Goal: Task Accomplishment & Management: Manage account settings

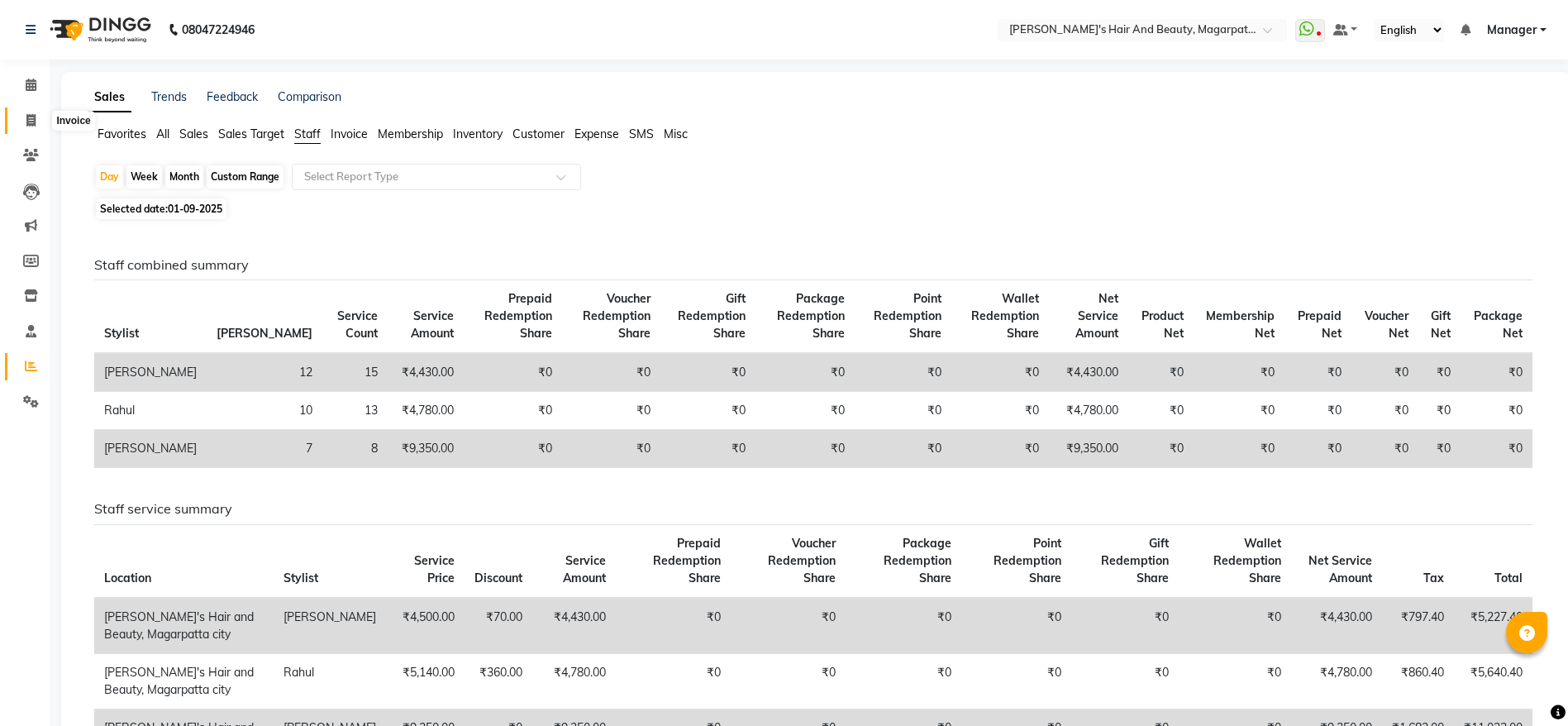
click at [33, 112] on span at bounding box center [31, 121] width 29 height 19
select select "4517"
select select "service"
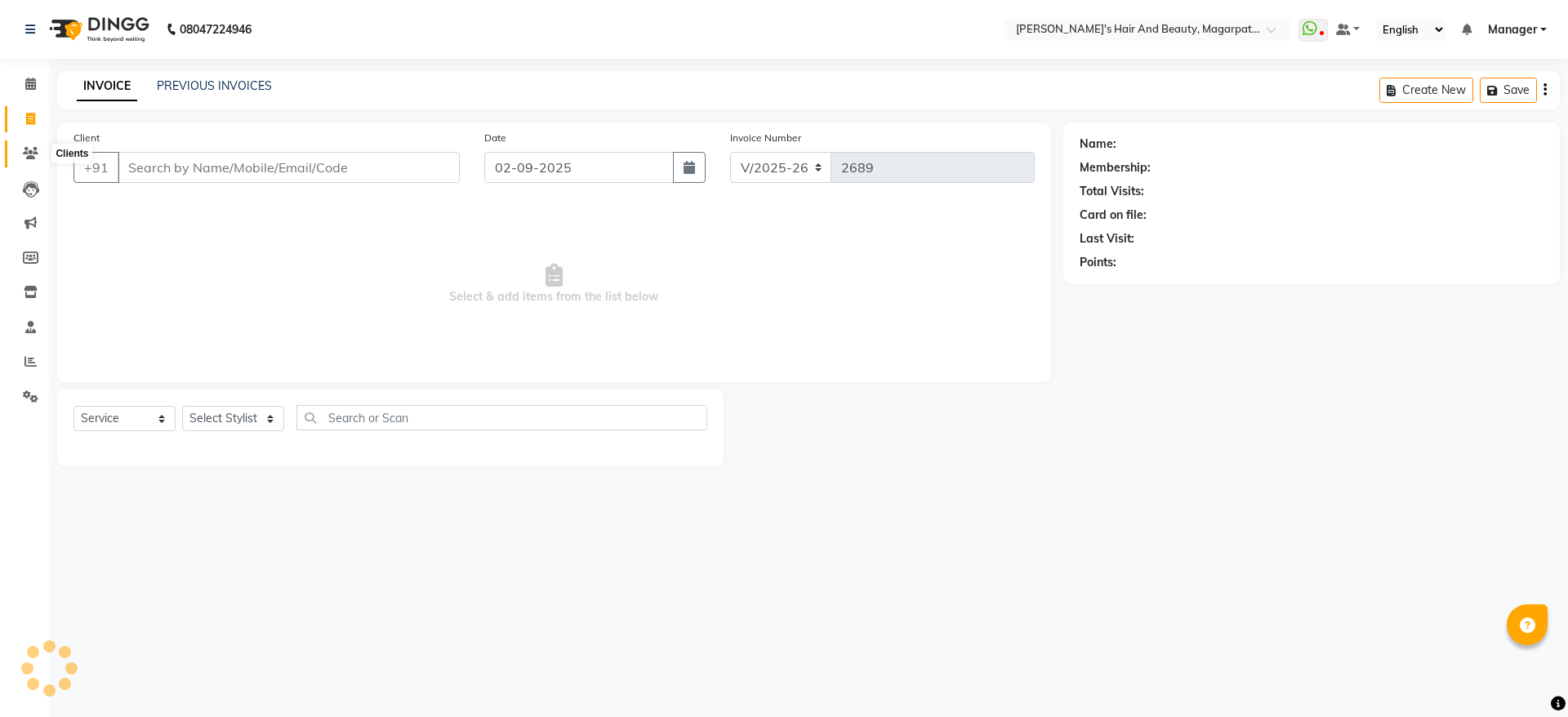
click at [32, 153] on icon at bounding box center [31, 153] width 16 height 12
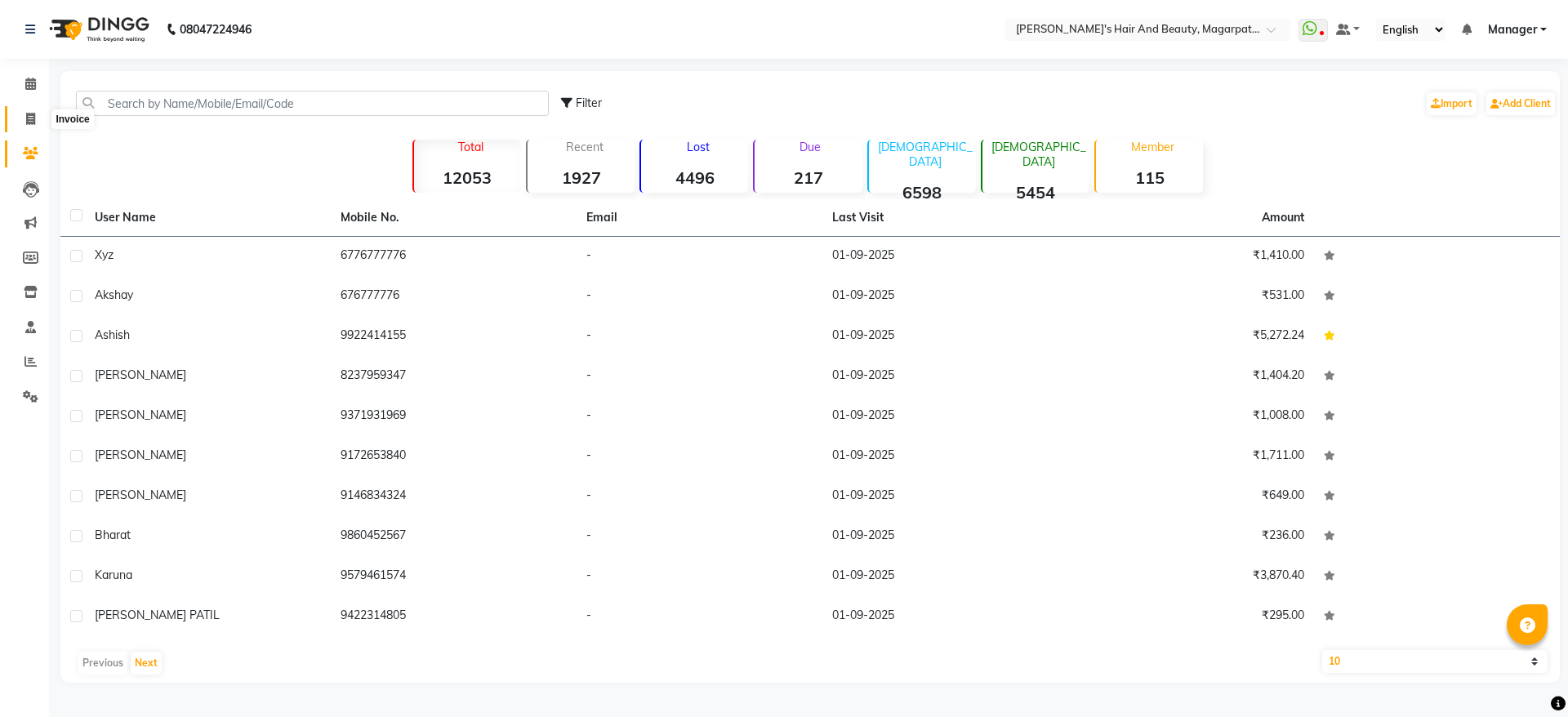
click at [27, 118] on icon at bounding box center [31, 119] width 9 height 12
select select "service"
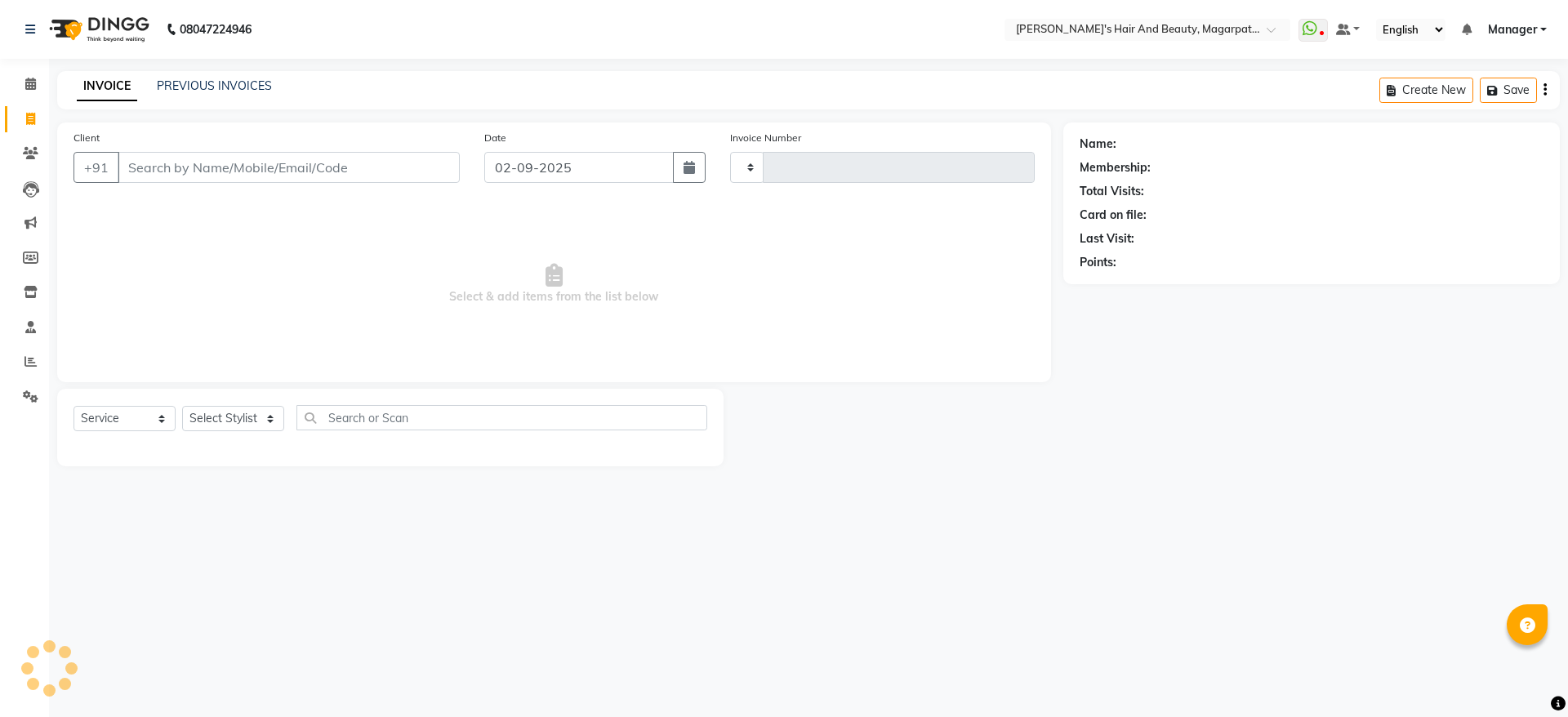
type input "2689"
select select "4517"
click at [184, 171] on input "Client" at bounding box center [289, 167] width 342 height 31
click at [186, 172] on input "Client" at bounding box center [289, 167] width 342 height 31
type input "8296642089"
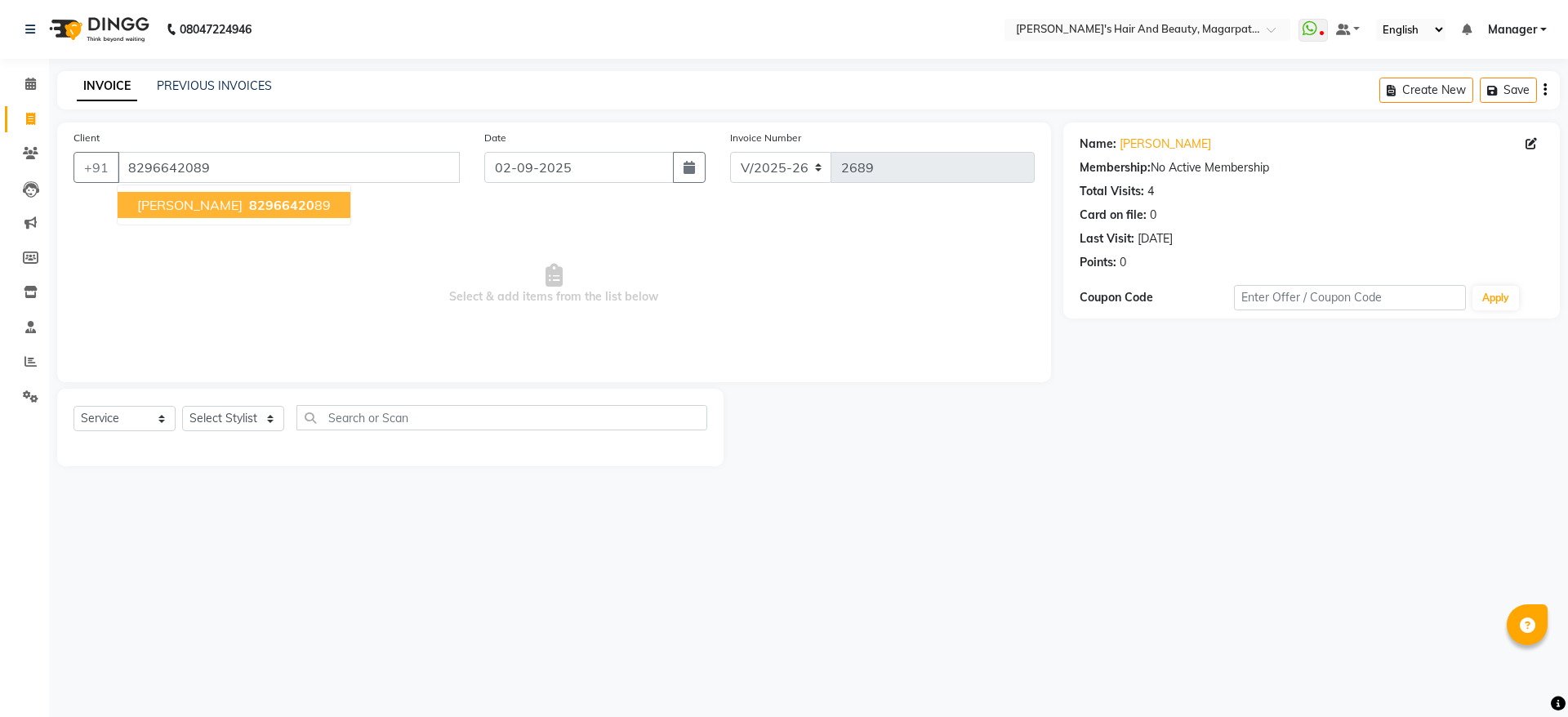
click at [177, 213] on button "[PERSON_NAME] 82966420 89" at bounding box center [234, 205] width 233 height 27
click at [249, 411] on select "Select Stylist [PERSON_NAME] Manager [PERSON_NAME] [PERSON_NAME] [PERSON_NAME]" at bounding box center [233, 418] width 102 height 26
select select "67454"
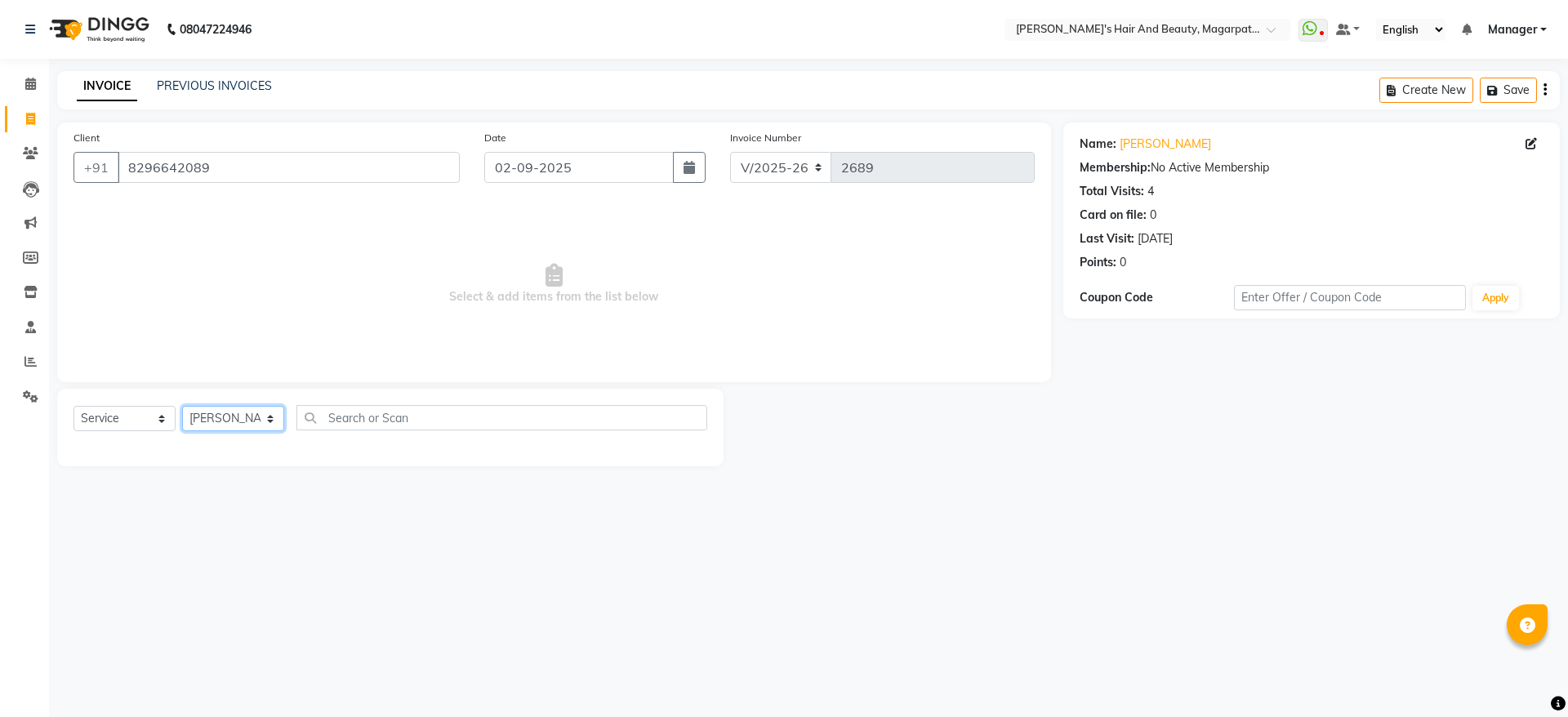
click at [182, 405] on select "Select Stylist [PERSON_NAME] Manager [PERSON_NAME] [PERSON_NAME] [PERSON_NAME]" at bounding box center [233, 418] width 102 height 26
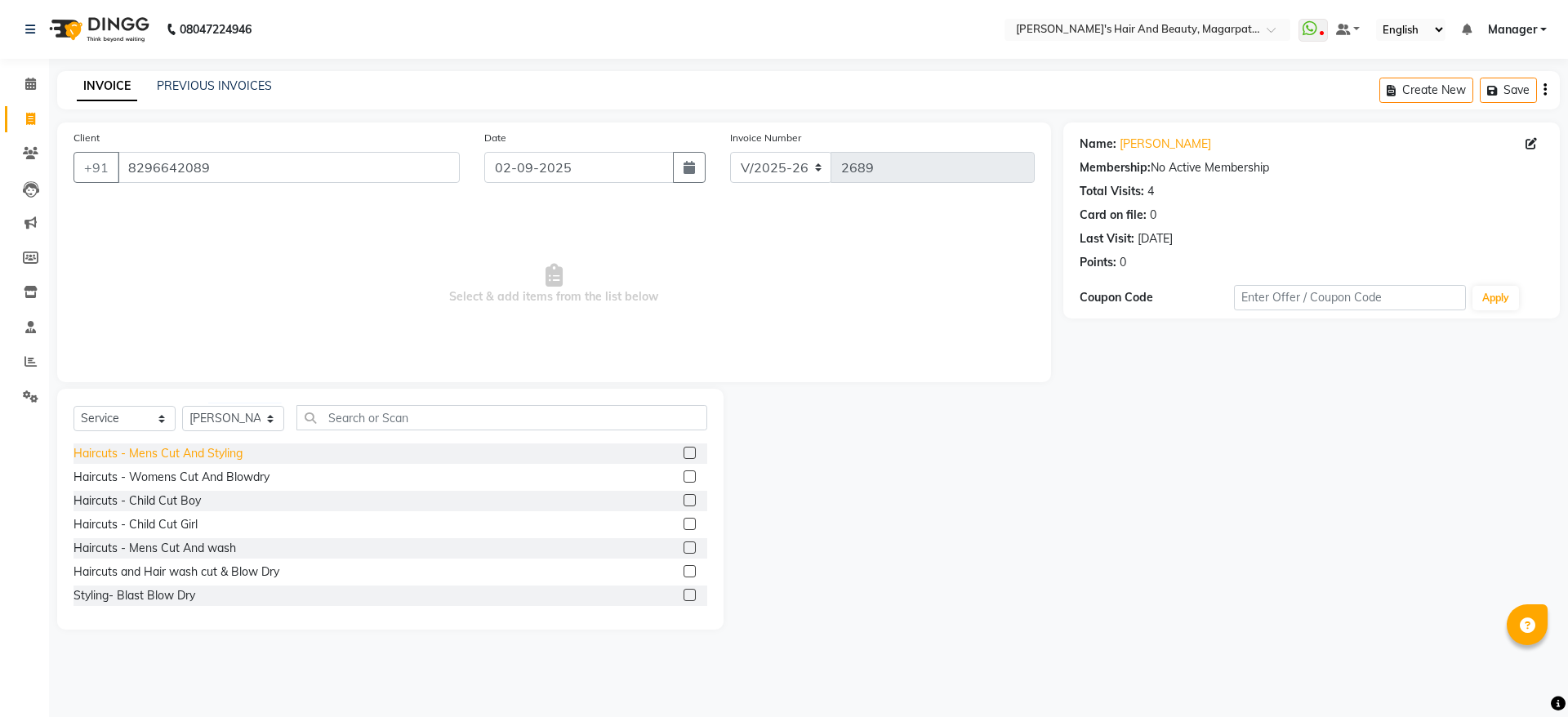
click at [211, 453] on div "Haircuts - Mens Cut And Styling" at bounding box center [158, 453] width 169 height 17
checkbox input "false"
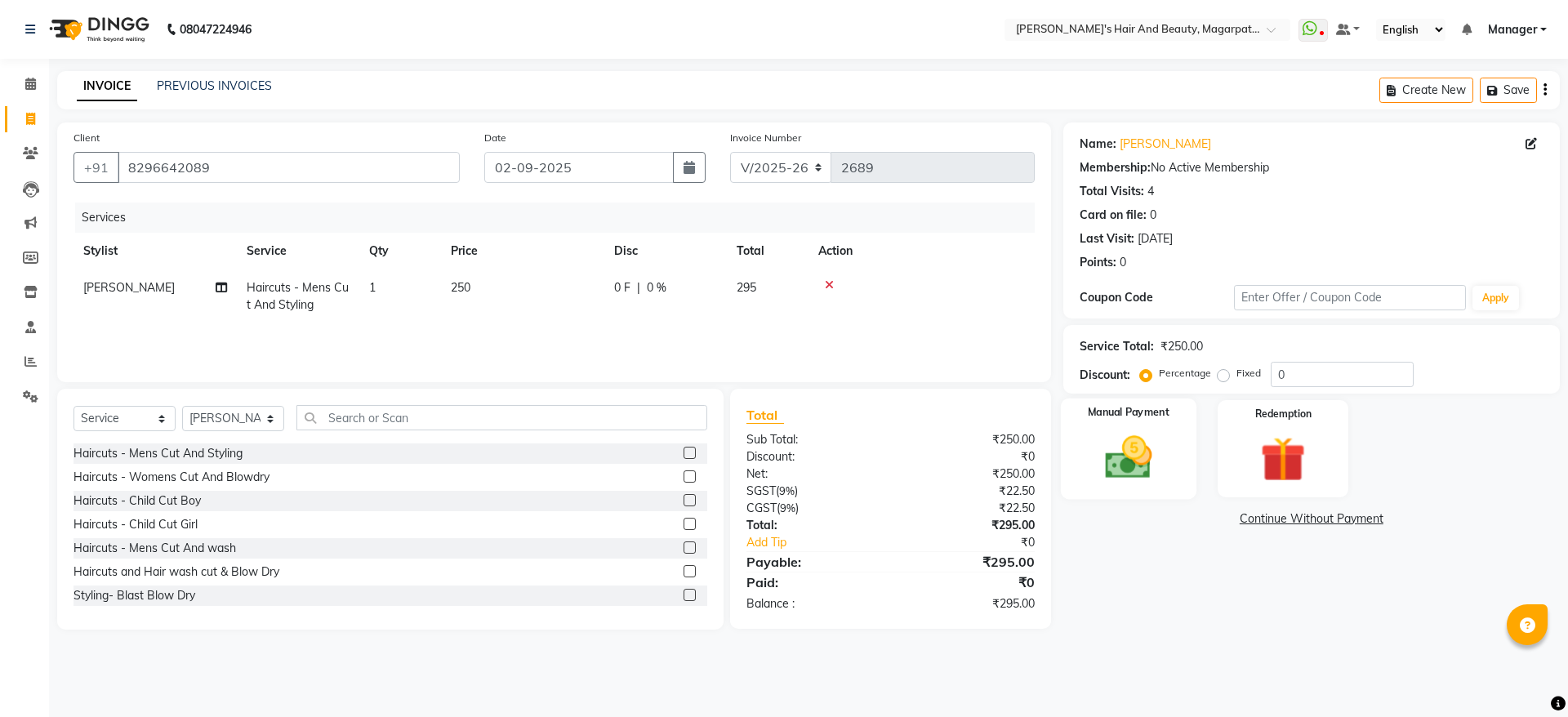
click at [1091, 433] on img at bounding box center [1129, 457] width 76 height 54
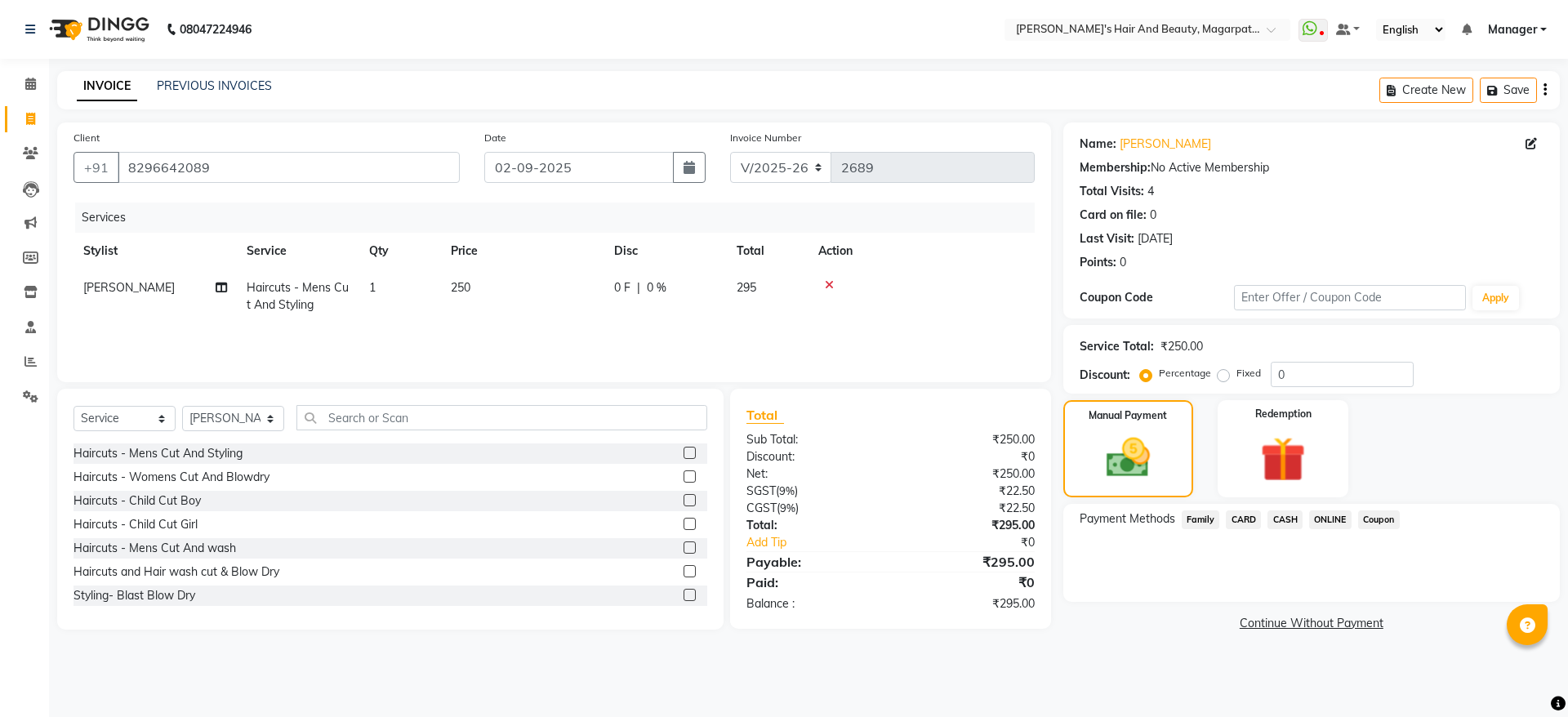
click at [1273, 511] on span "CASH" at bounding box center [1284, 519] width 35 height 19
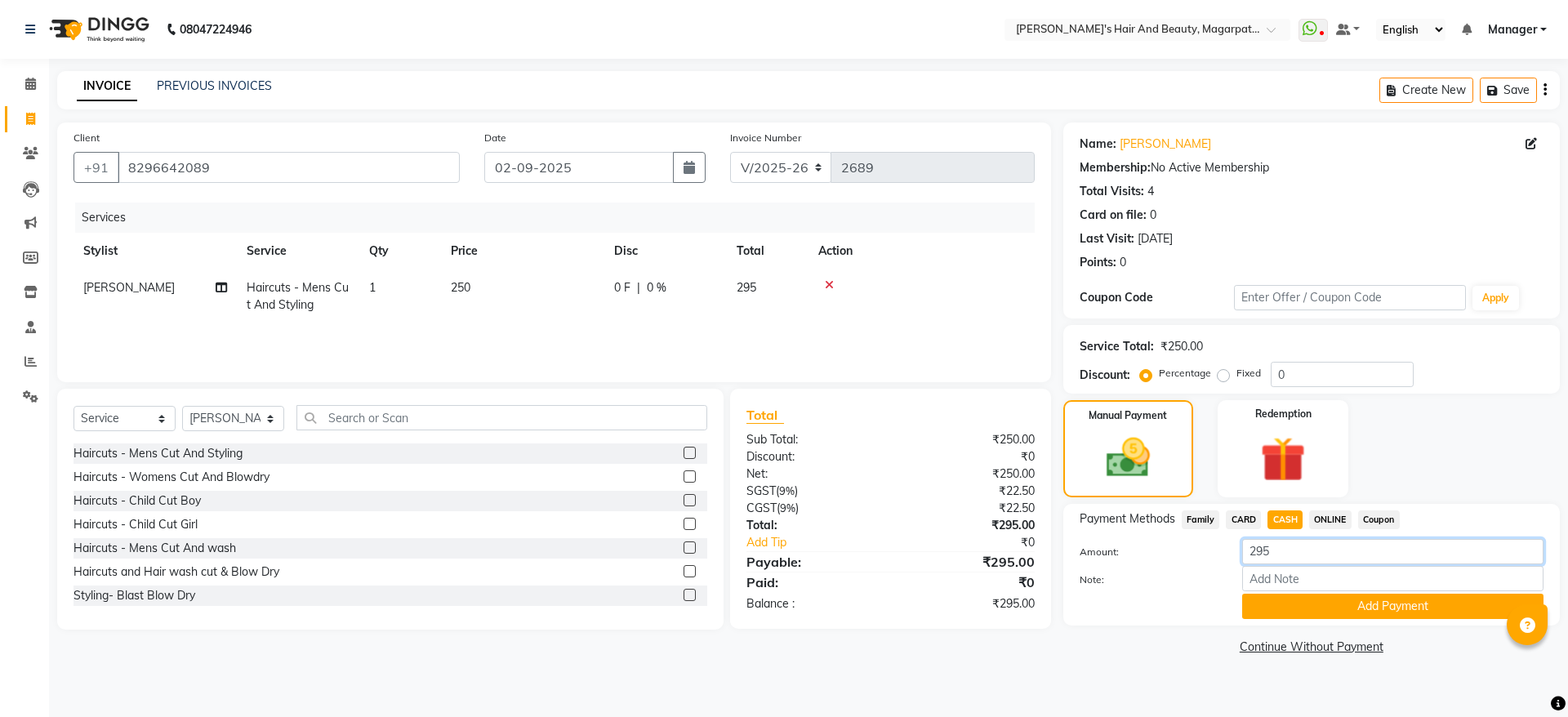
click at [1289, 554] on input "295" at bounding box center [1392, 551] width 301 height 26
type input "2"
type input "300"
click at [1283, 610] on button "Add Payment" at bounding box center [1392, 606] width 301 height 26
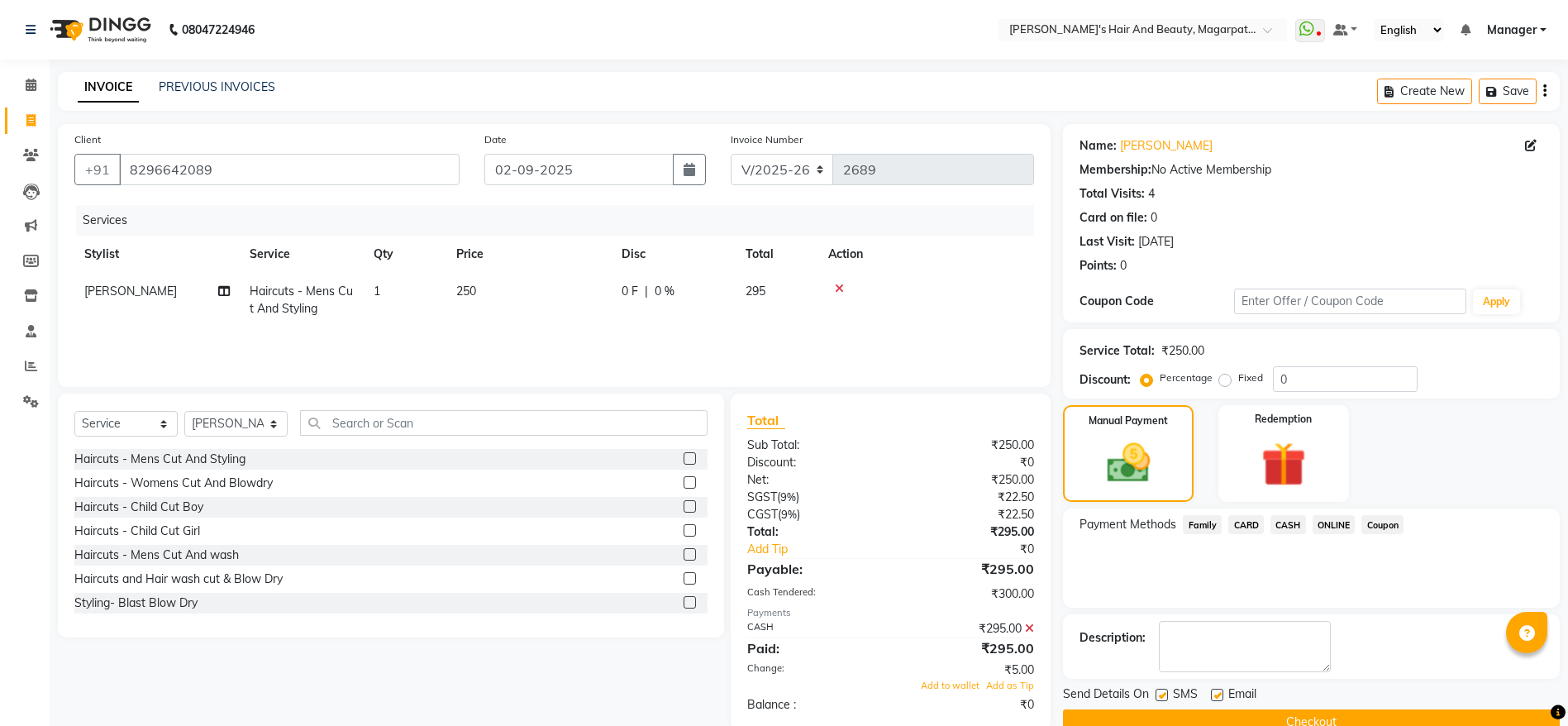
scroll to position [34, 0]
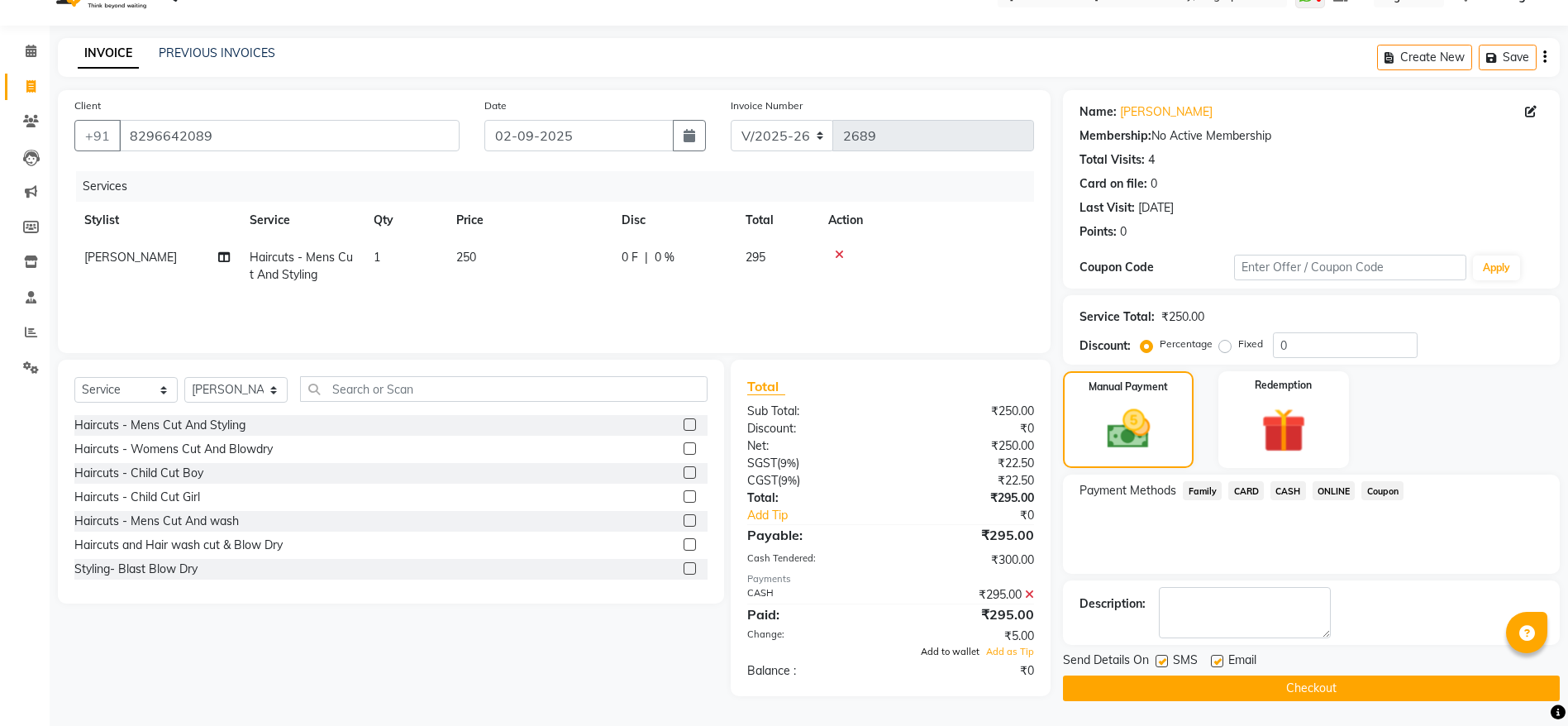
click at [967, 652] on span "Add to wallet" at bounding box center [950, 651] width 59 height 12
click at [1243, 690] on button "Checkout" at bounding box center [1311, 687] width 497 height 26
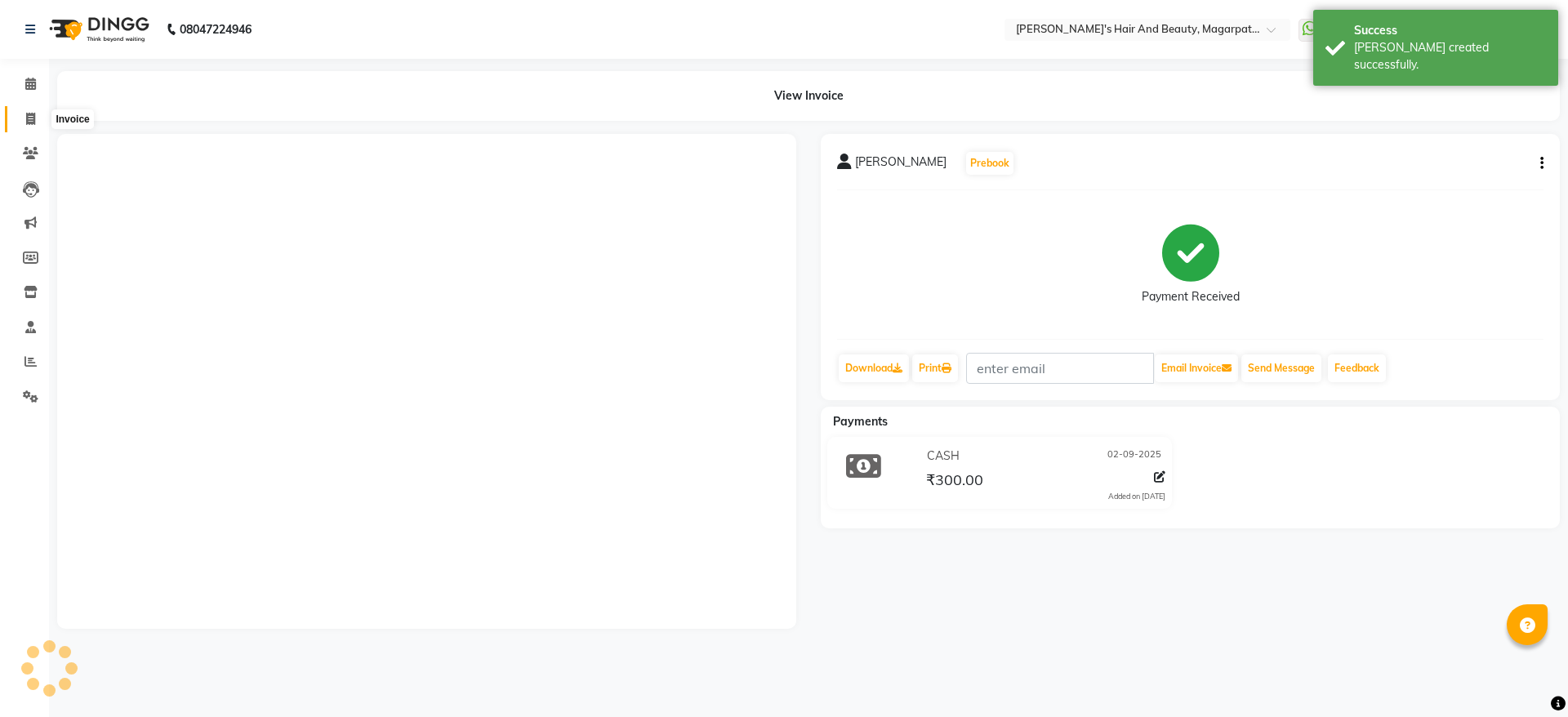
click at [27, 115] on icon at bounding box center [31, 119] width 9 height 12
select select "service"
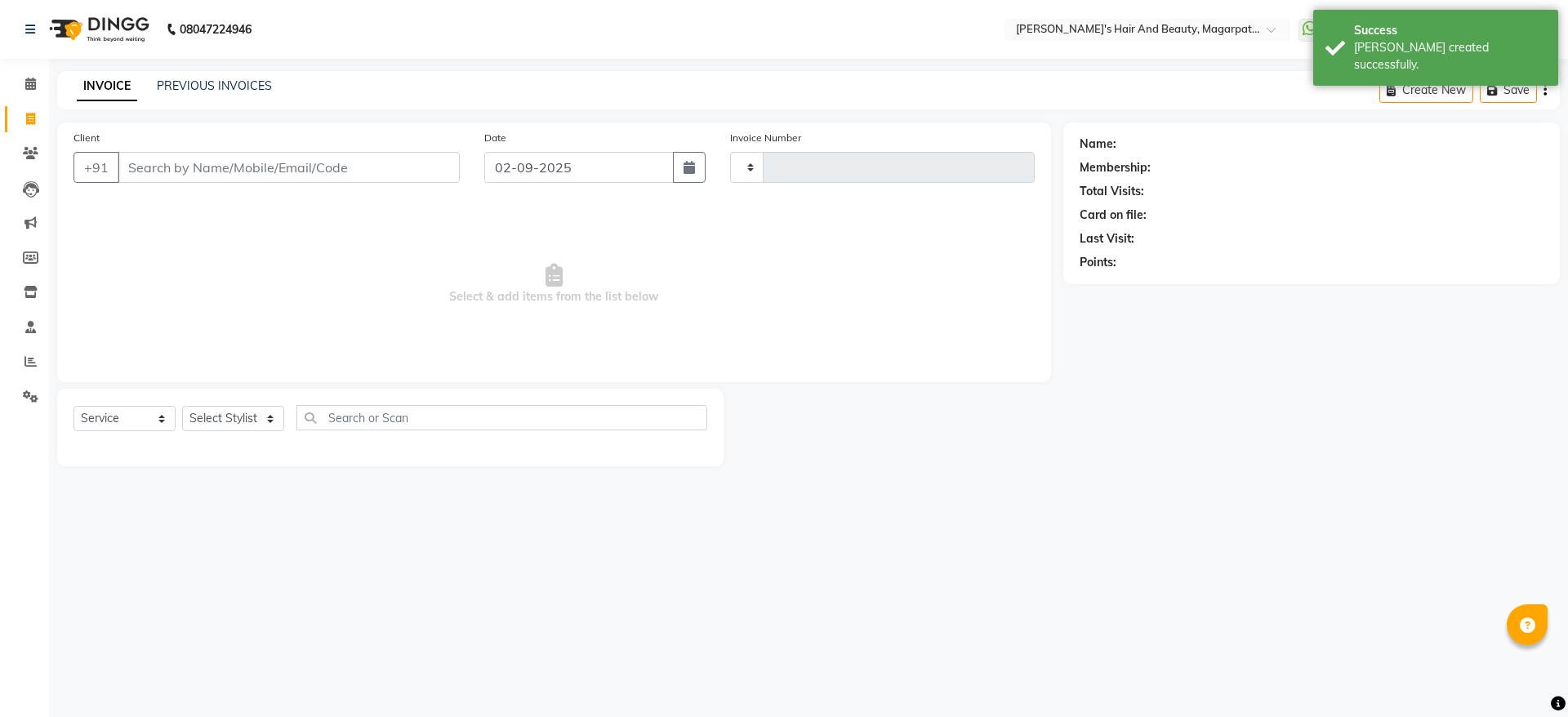
type input "2690"
select select "4517"
click at [130, 165] on input "Client" at bounding box center [289, 167] width 342 height 31
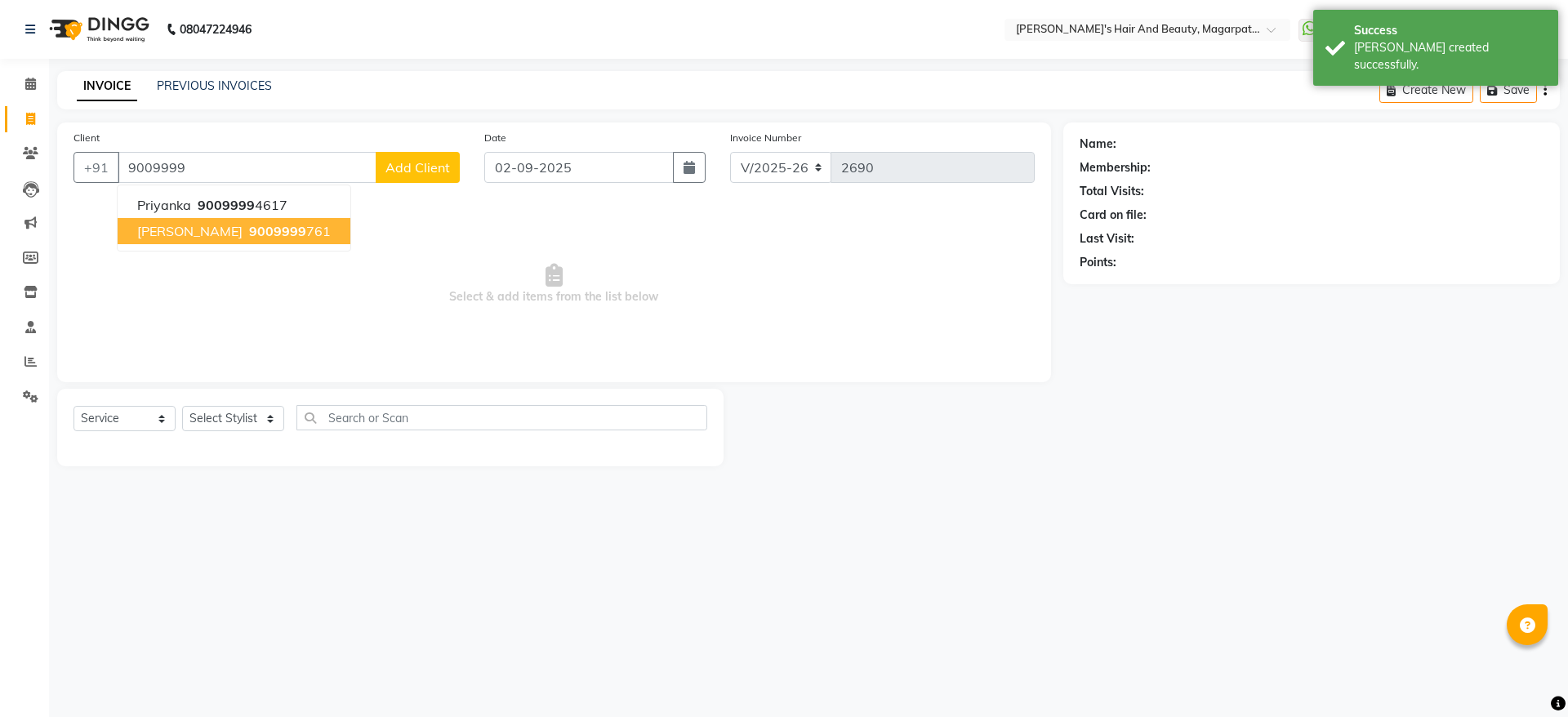
click at [133, 229] on button "[PERSON_NAME] 9009999 761" at bounding box center [234, 231] width 233 height 27
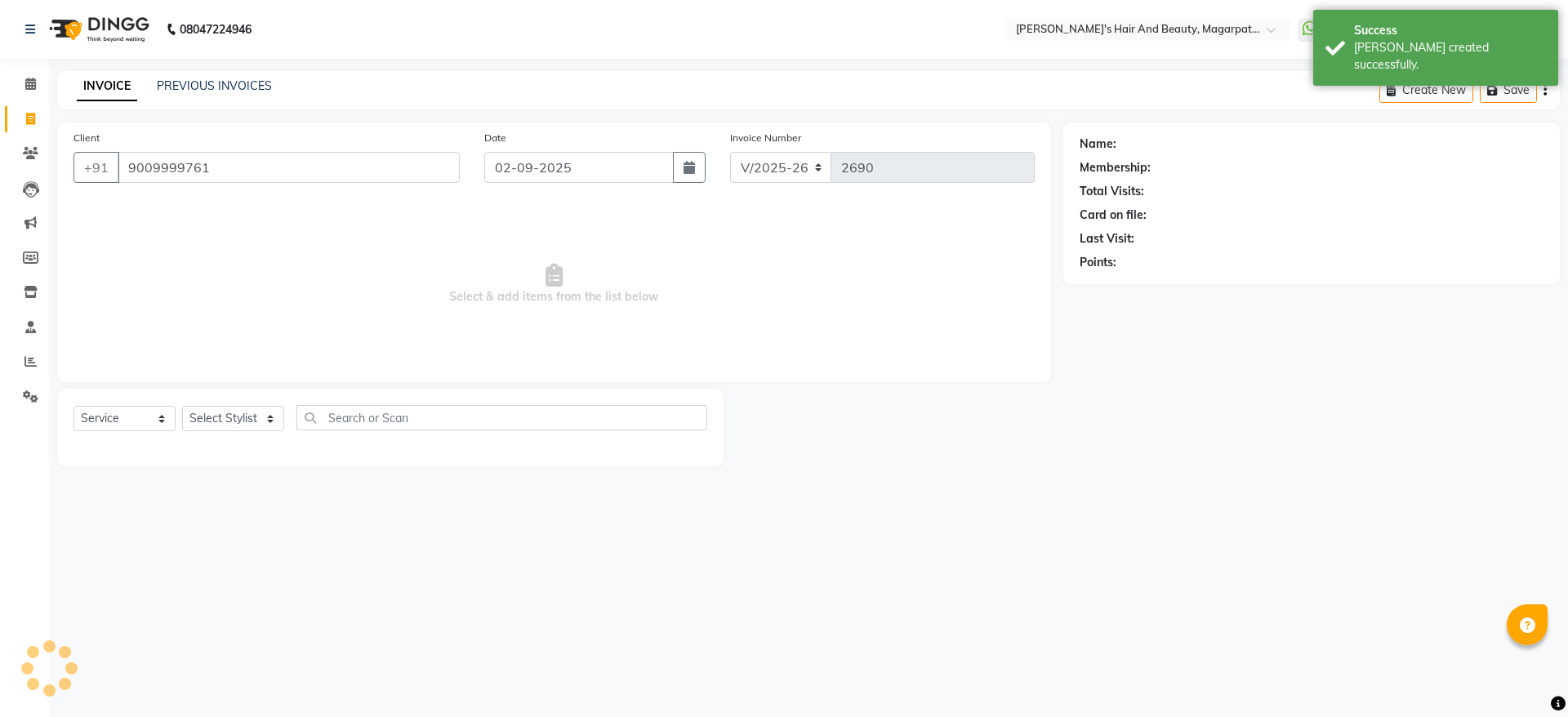
type input "9009999761"
select select "1: Object"
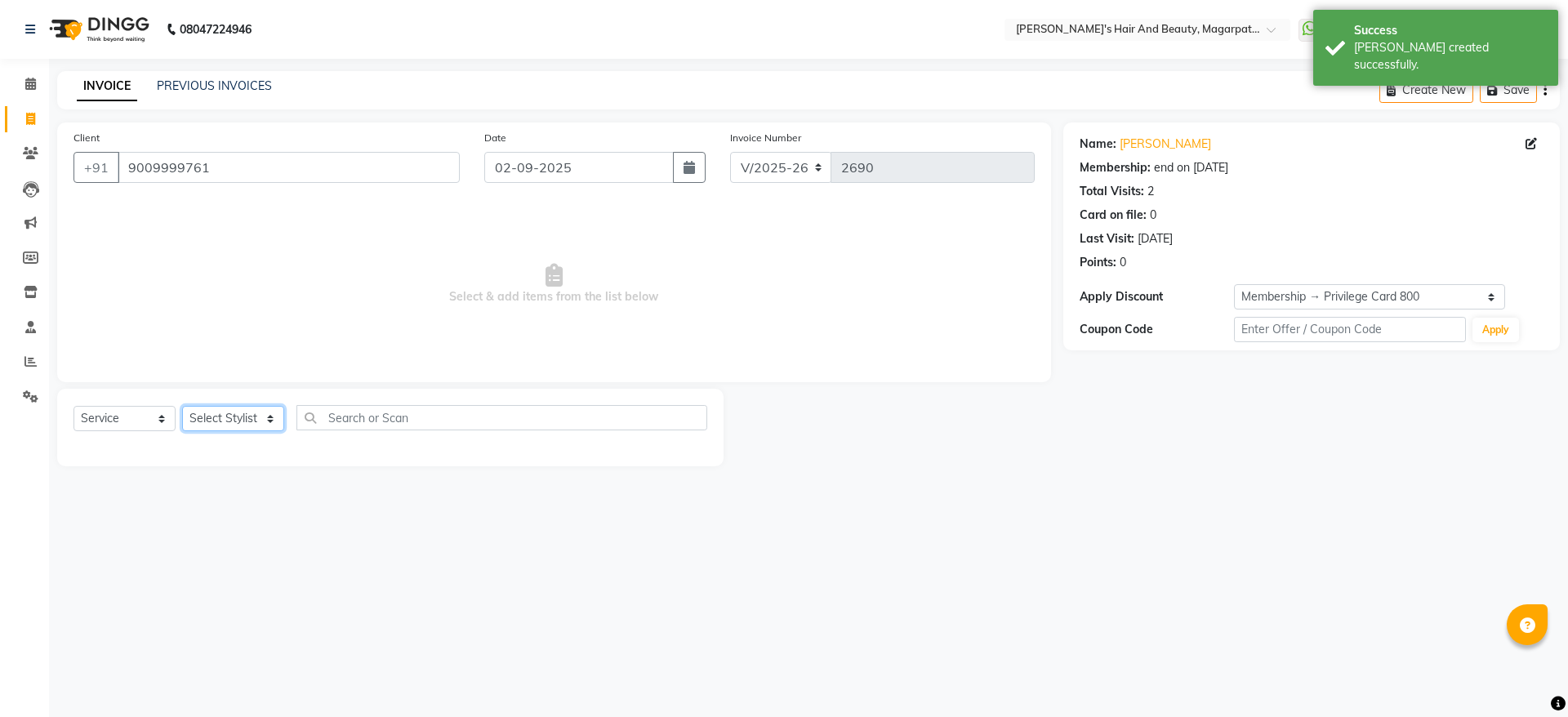
click at [228, 420] on select "Select Stylist [PERSON_NAME] Manager [PERSON_NAME] [PERSON_NAME] [PERSON_NAME]" at bounding box center [233, 418] width 102 height 26
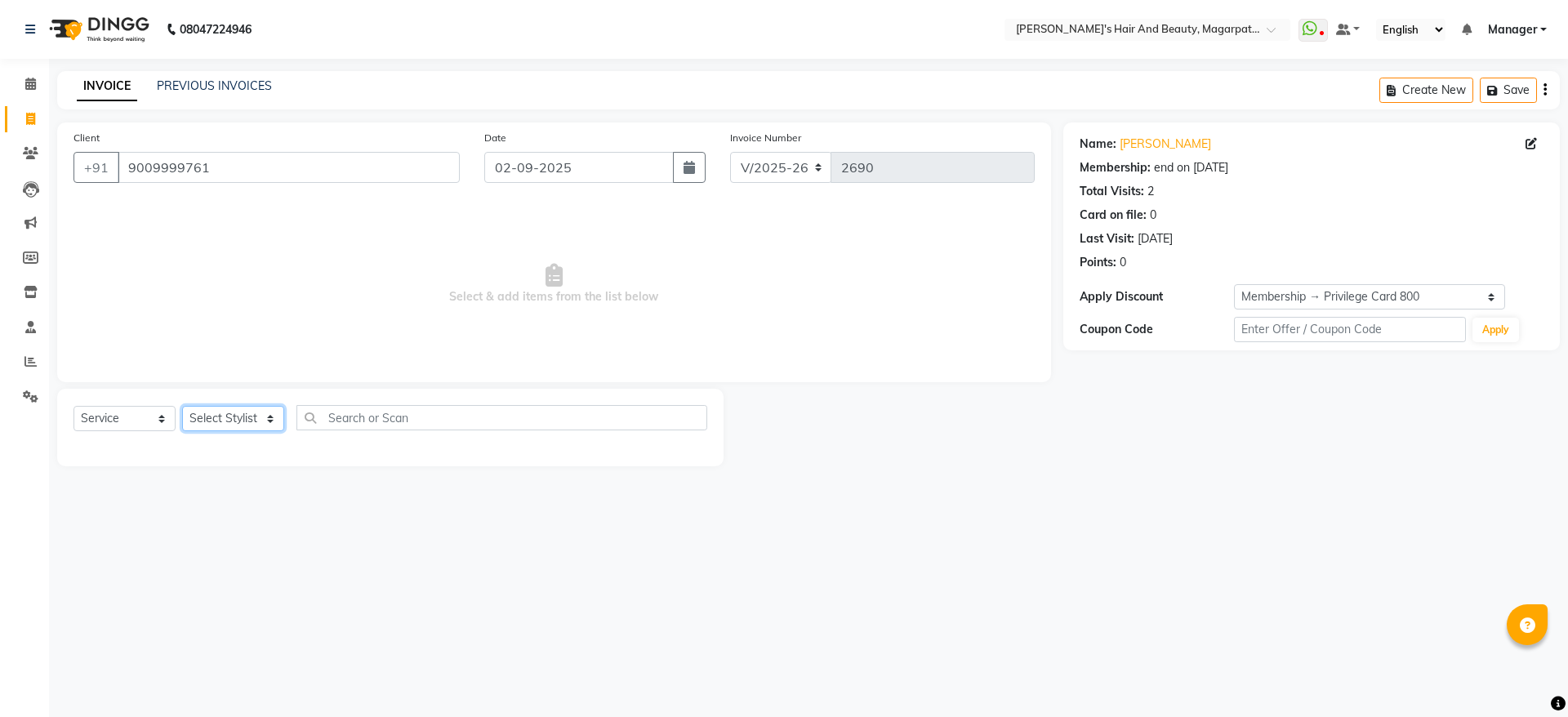
select select "67444"
click at [182, 405] on select "Select Stylist [PERSON_NAME] Manager [PERSON_NAME] [PERSON_NAME] [PERSON_NAME]" at bounding box center [233, 418] width 102 height 26
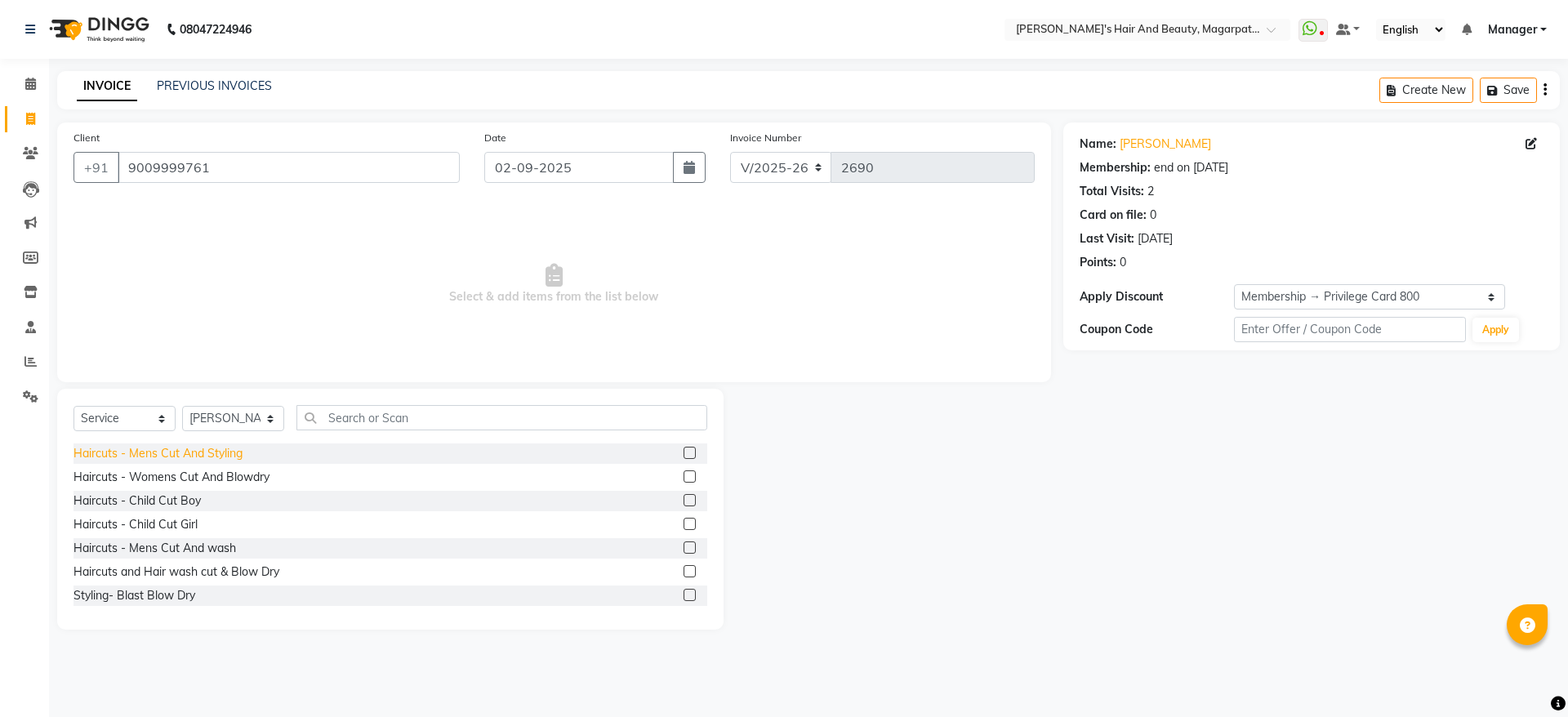
click at [223, 453] on div "Haircuts - Mens Cut And Styling" at bounding box center [158, 453] width 169 height 17
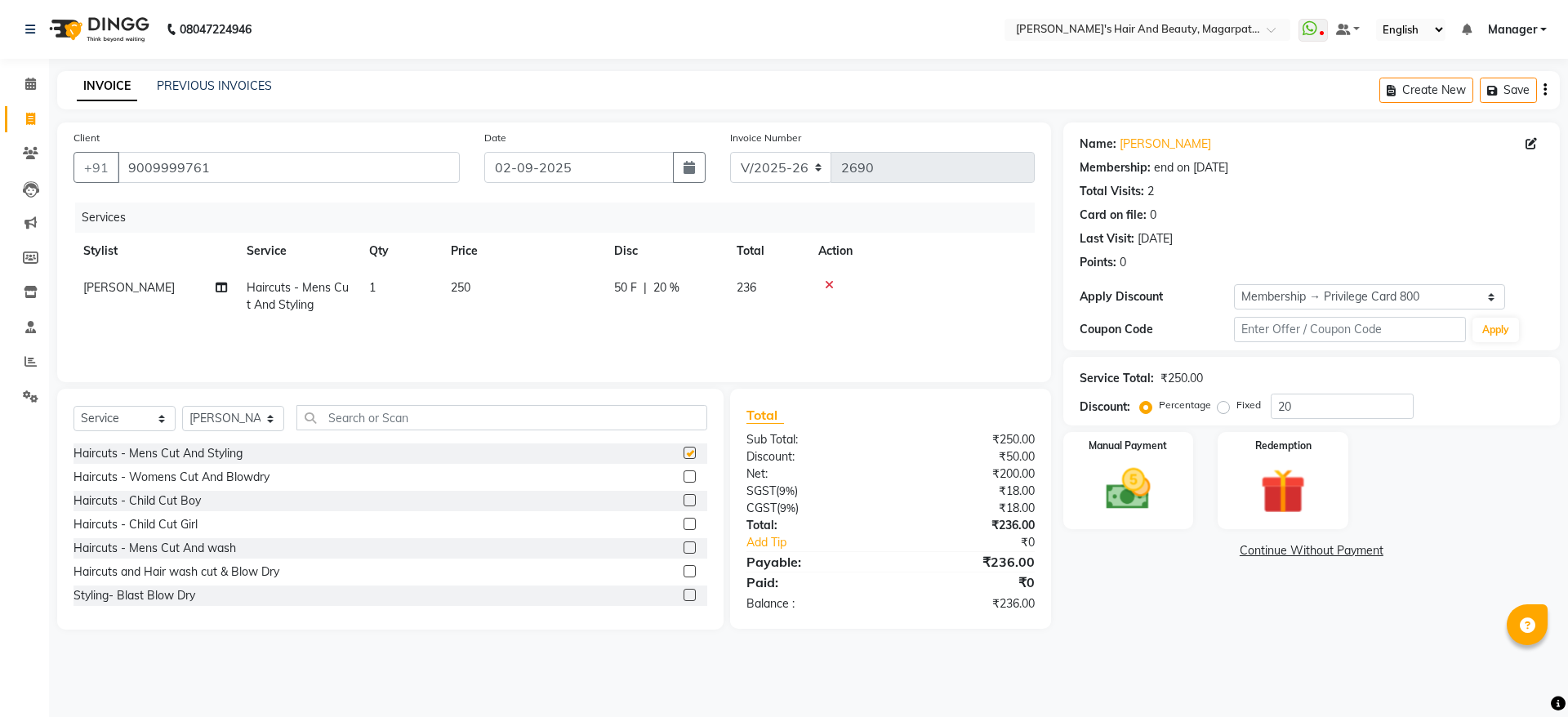
checkbox input "false"
click at [356, 419] on input "text" at bounding box center [501, 417] width 410 height 26
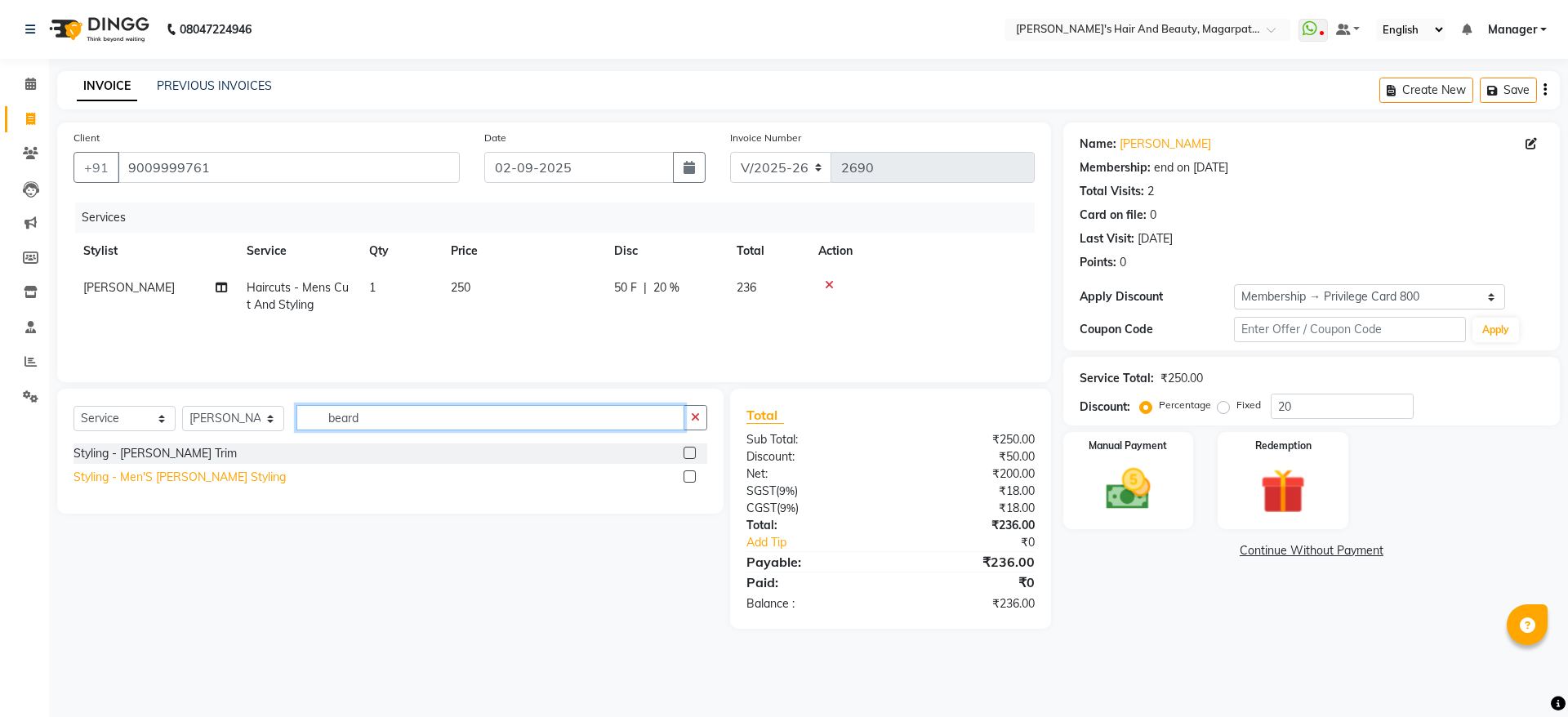
type input "beard"
click at [180, 480] on div "Styling - Men'S [PERSON_NAME] Styling" at bounding box center [180, 477] width 212 height 17
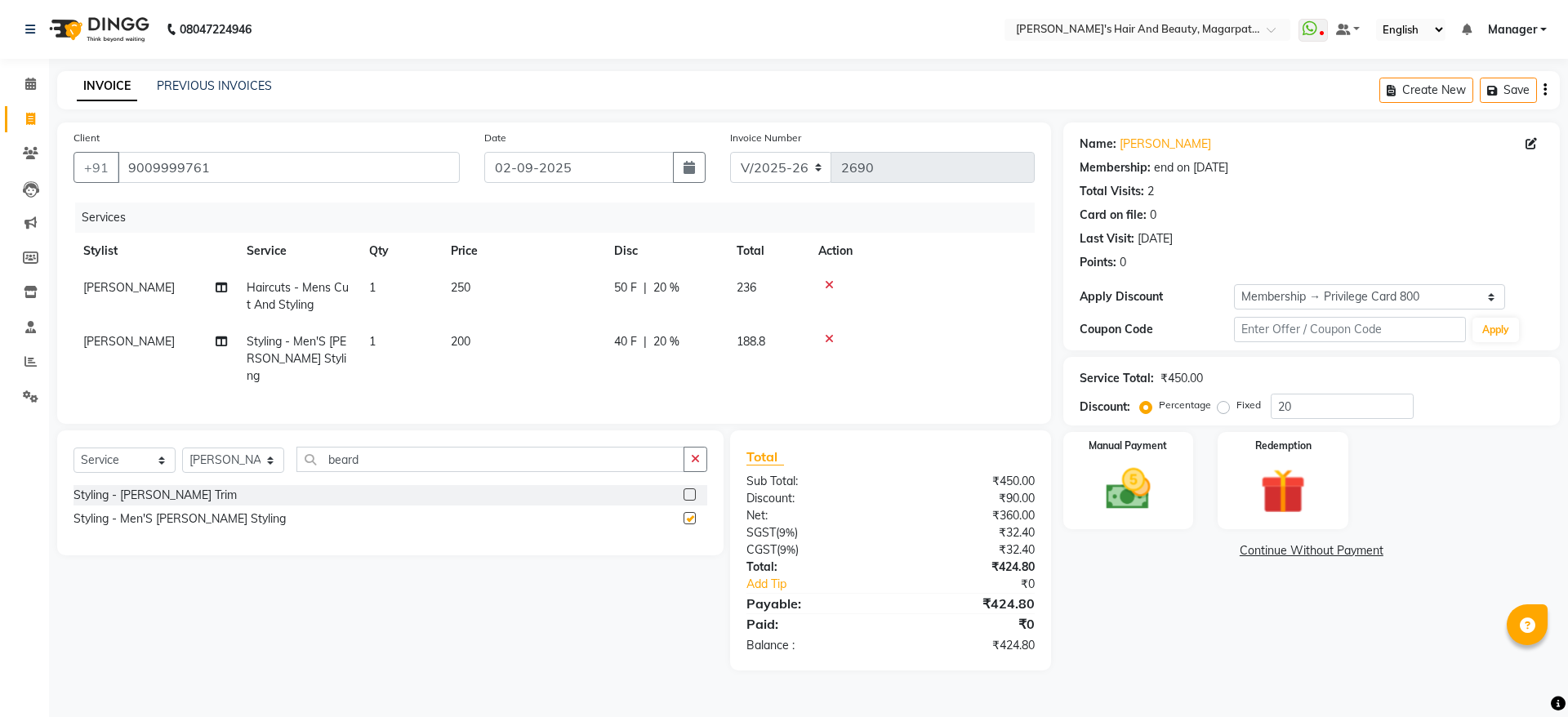
checkbox input "false"
click at [1141, 475] on img at bounding box center [1129, 488] width 76 height 54
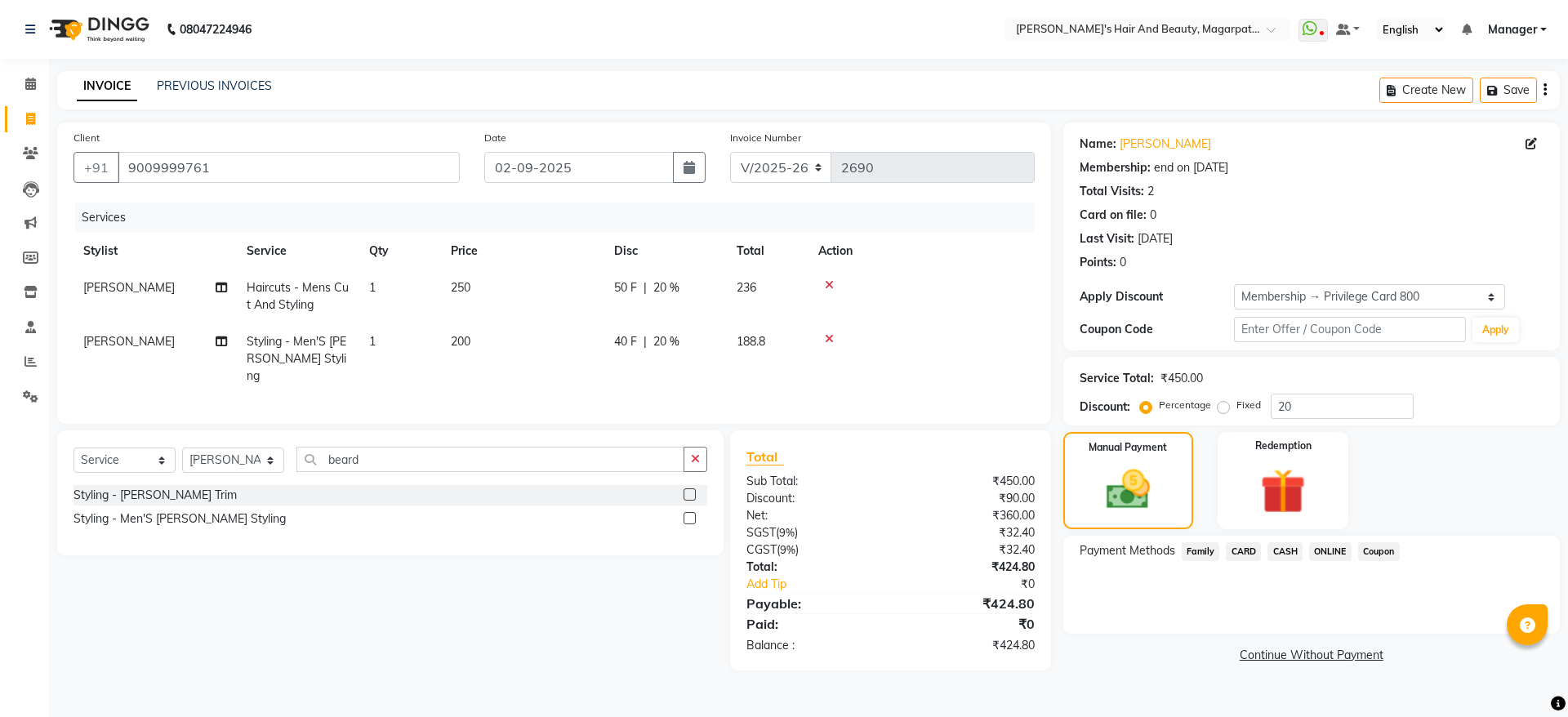
click at [1320, 551] on span "ONLINE" at bounding box center [1329, 551] width 42 height 19
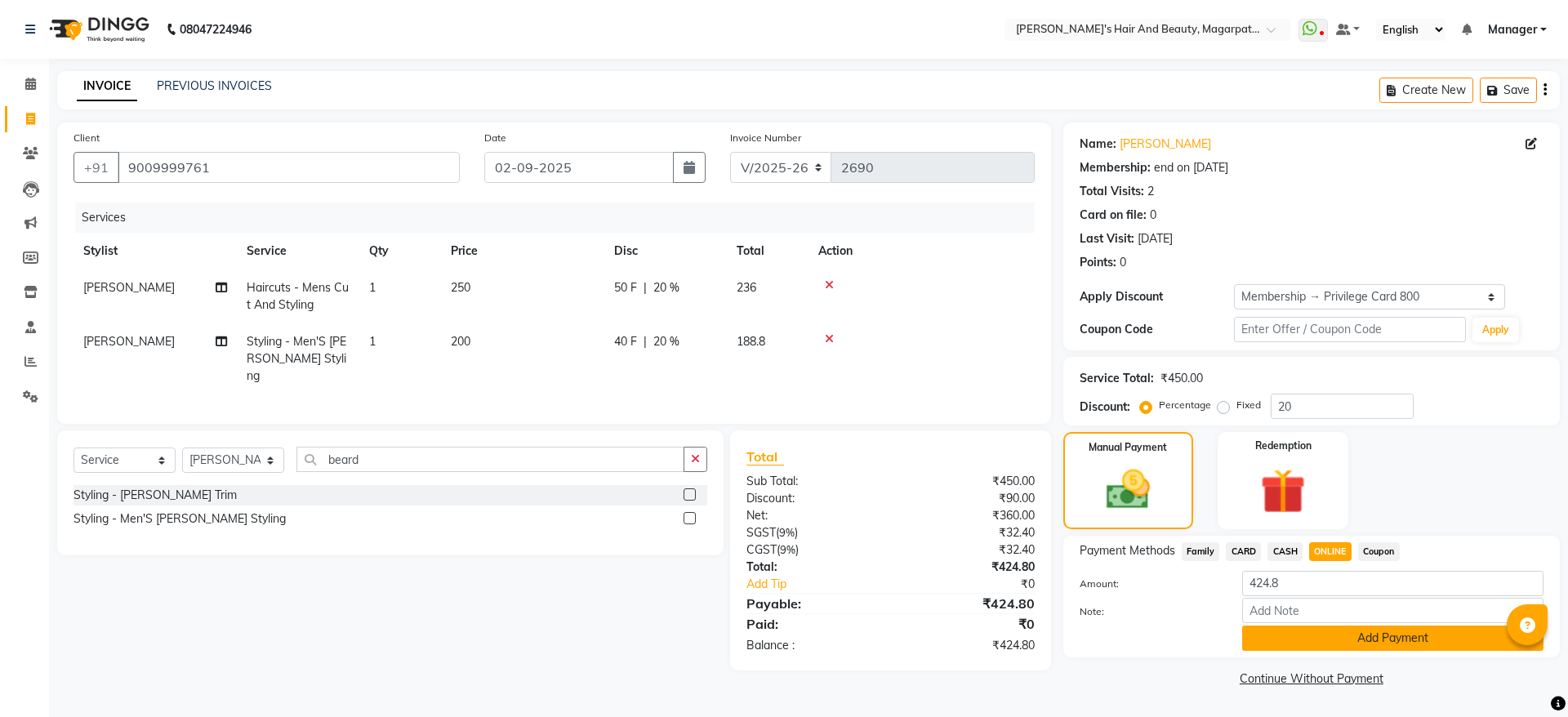
click at [1315, 635] on button "Add Payment" at bounding box center [1392, 637] width 301 height 26
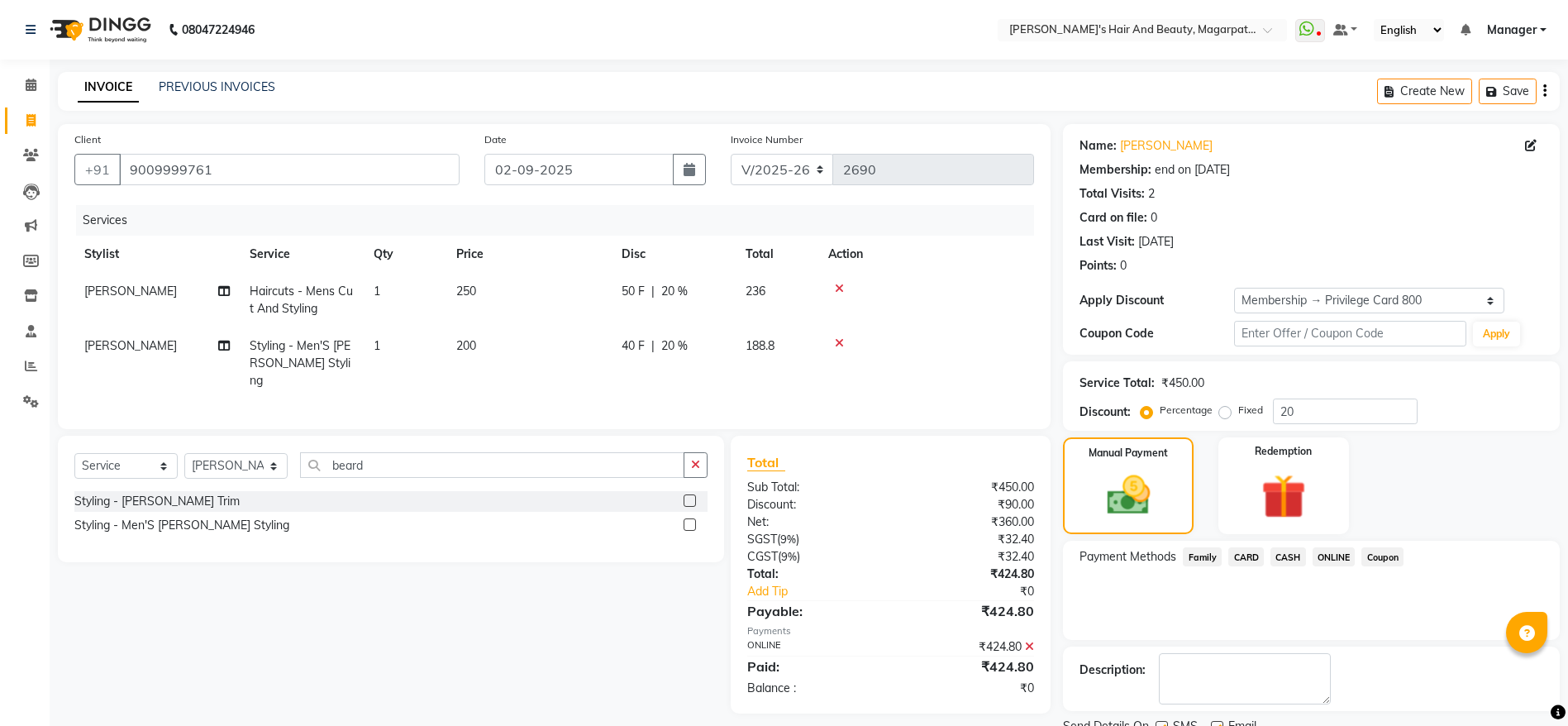
scroll to position [66, 0]
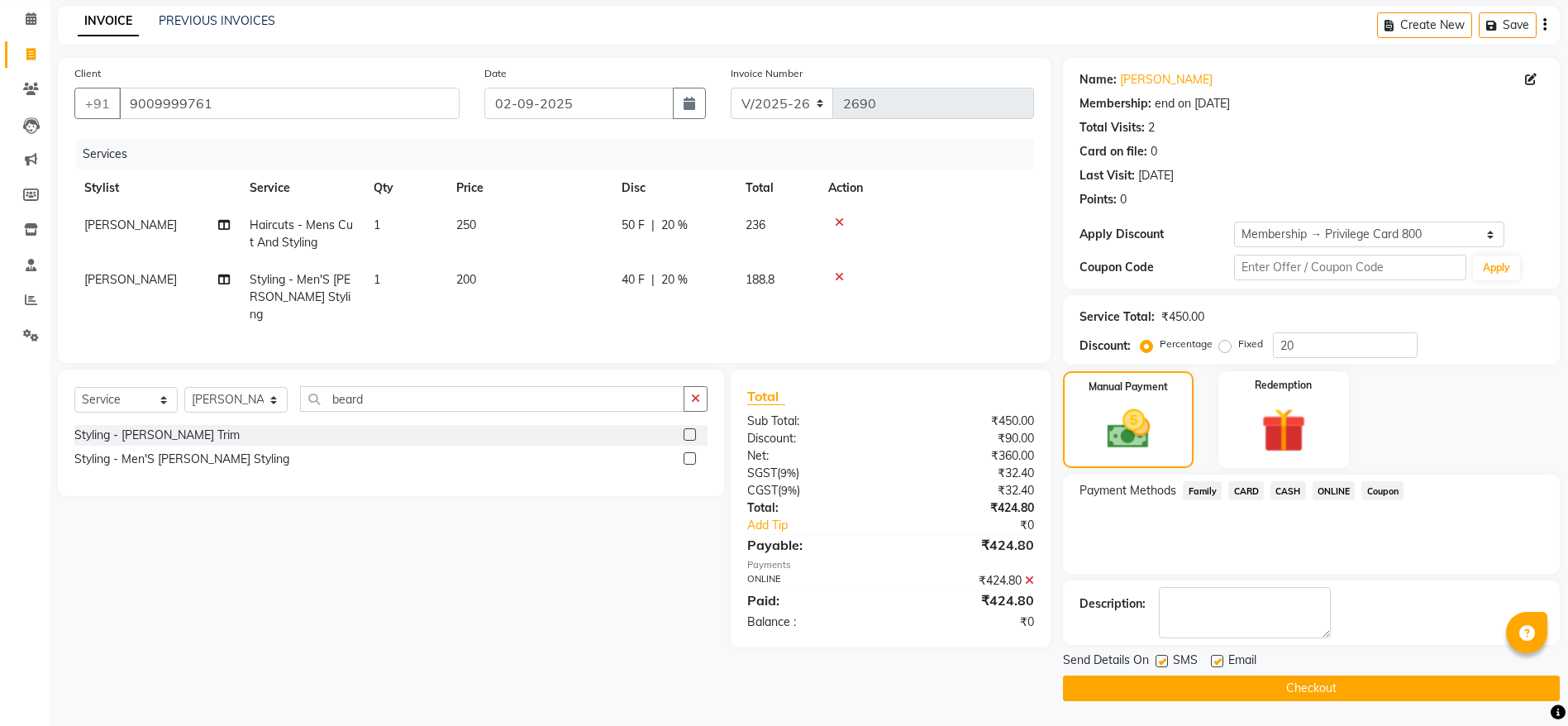
click at [1298, 693] on button "Checkout" at bounding box center [1311, 687] width 497 height 26
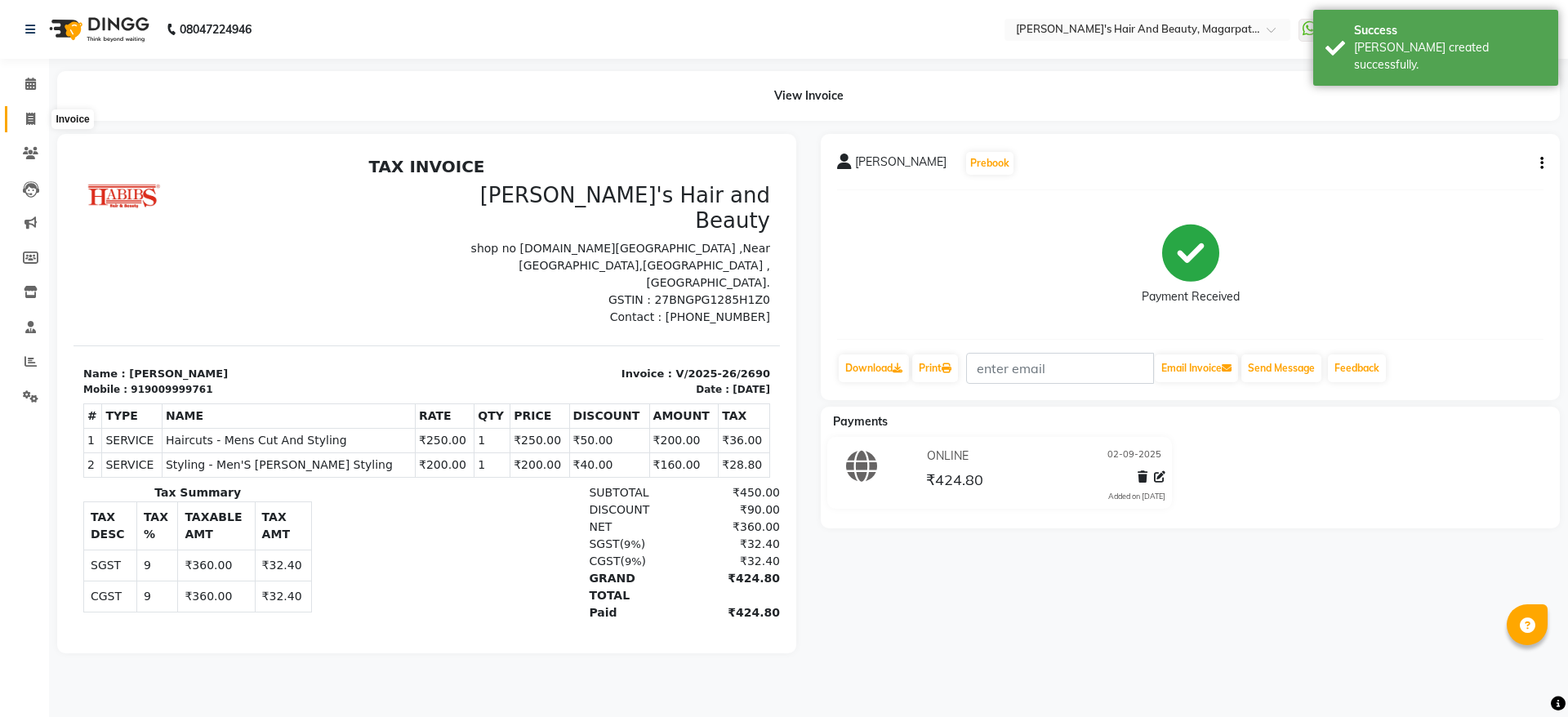
click at [28, 116] on icon at bounding box center [31, 119] width 9 height 12
select select "service"
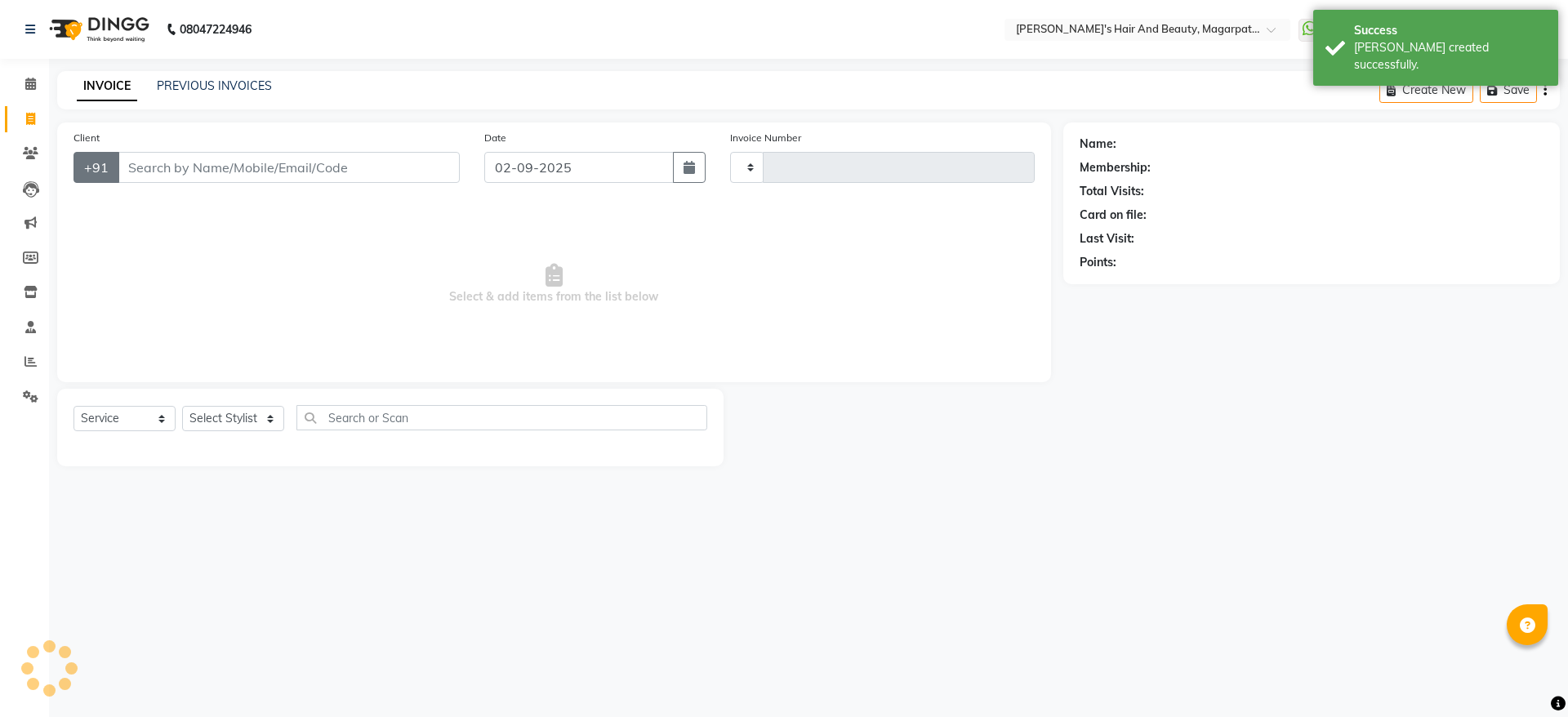
type input "2691"
select select "4517"
click at [150, 167] on input "Client" at bounding box center [289, 167] width 342 height 31
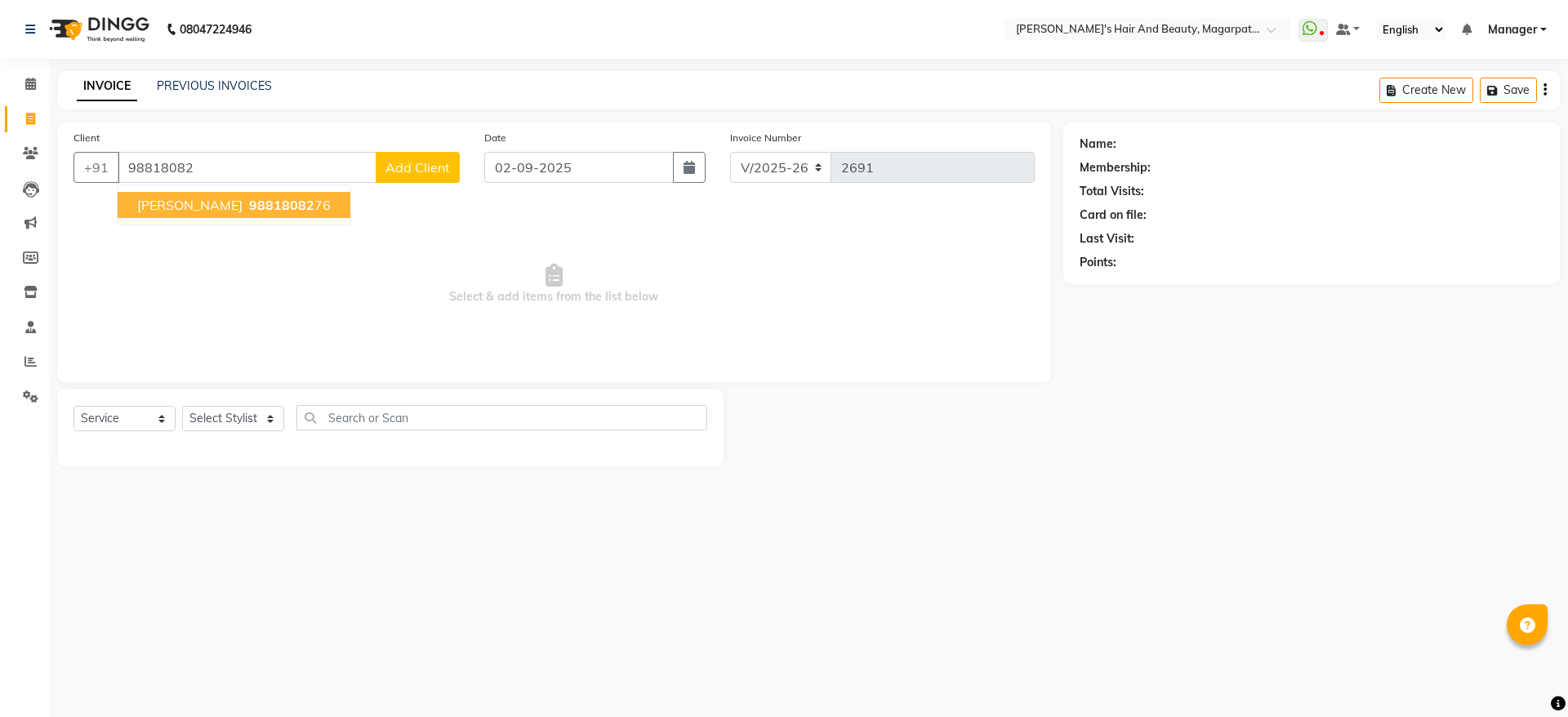
click at [159, 204] on span "[PERSON_NAME]" at bounding box center [189, 205] width 105 height 17
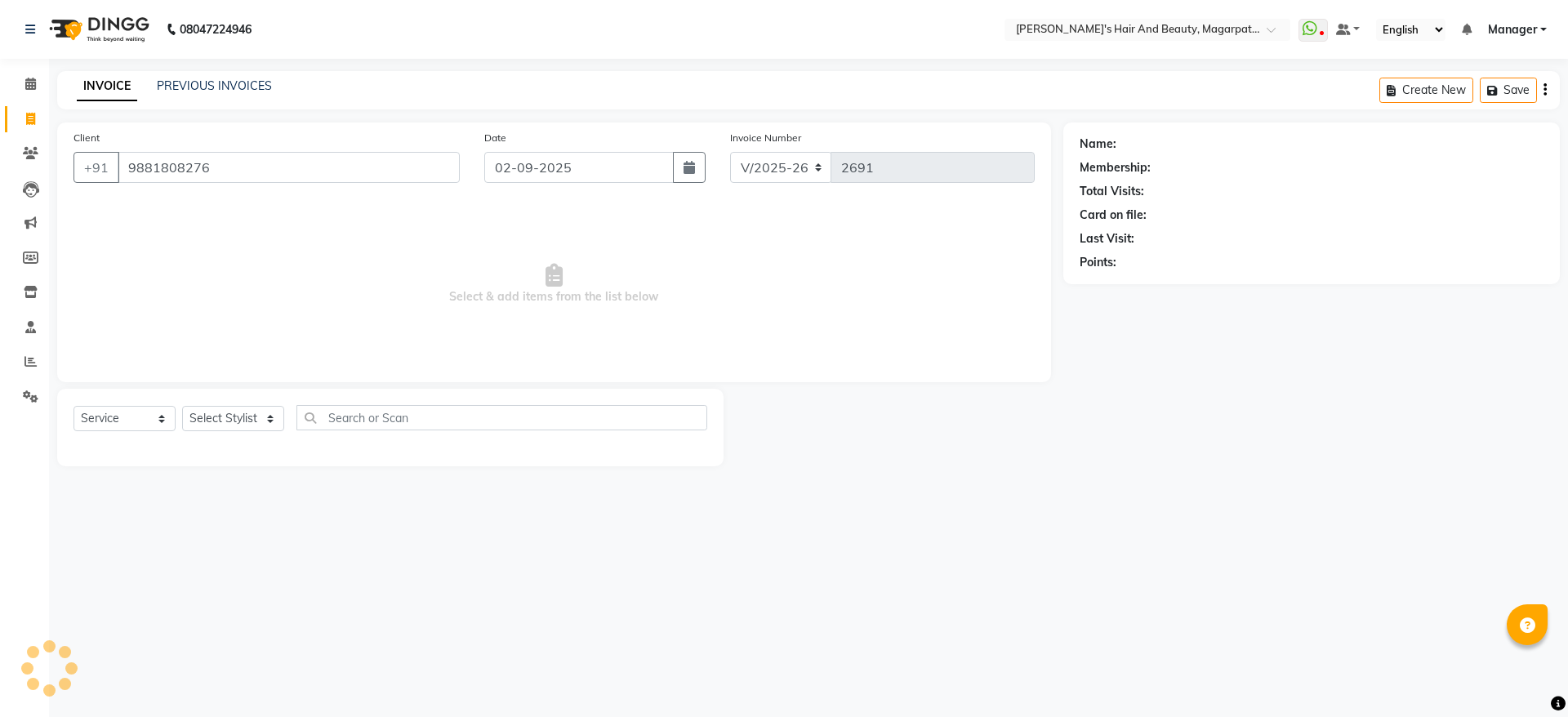
type input "9881808276"
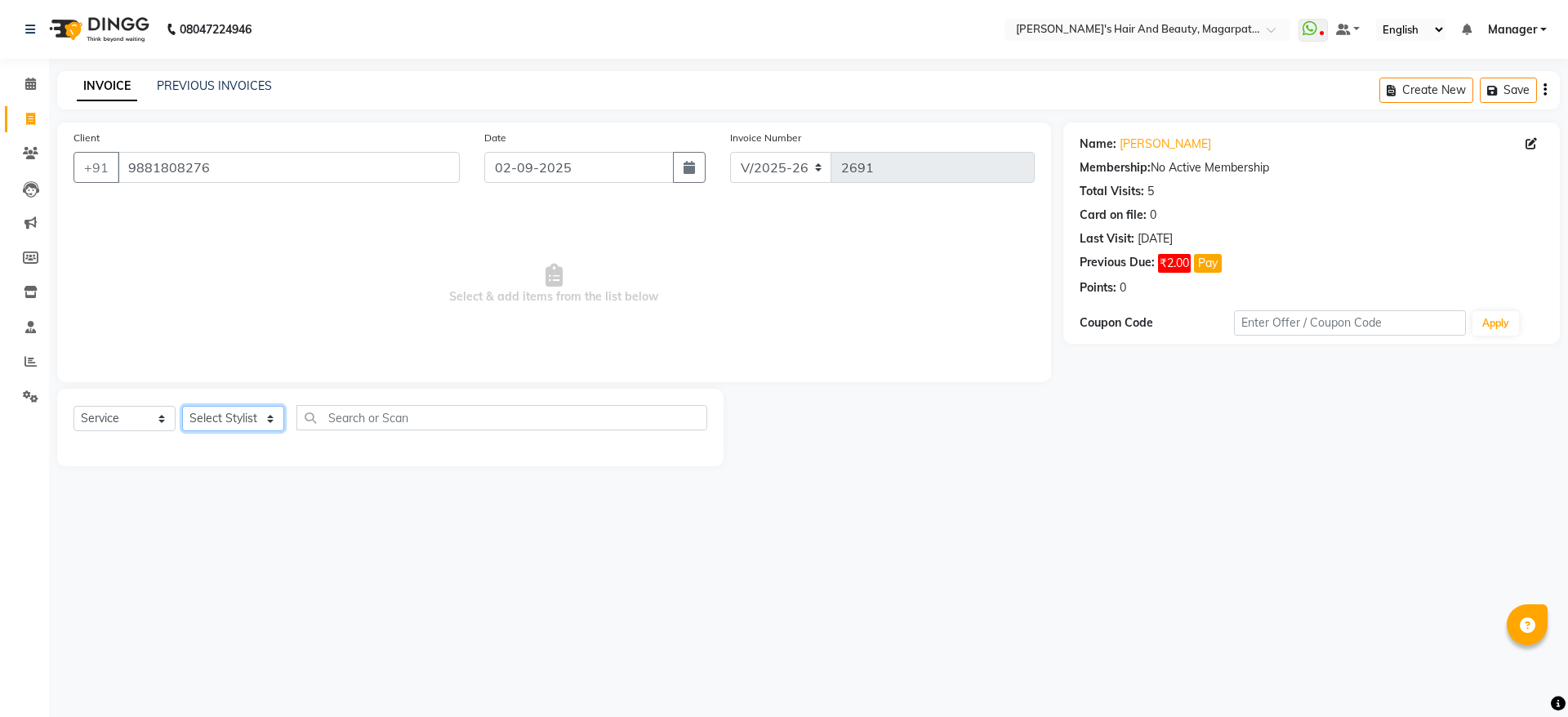
click at [255, 414] on select "Select Stylist [PERSON_NAME] Manager [PERSON_NAME] [PERSON_NAME] [PERSON_NAME]" at bounding box center [233, 418] width 102 height 26
select select "67454"
click at [182, 405] on select "Select Stylist [PERSON_NAME] Manager [PERSON_NAME] [PERSON_NAME] [PERSON_NAME]" at bounding box center [233, 418] width 102 height 26
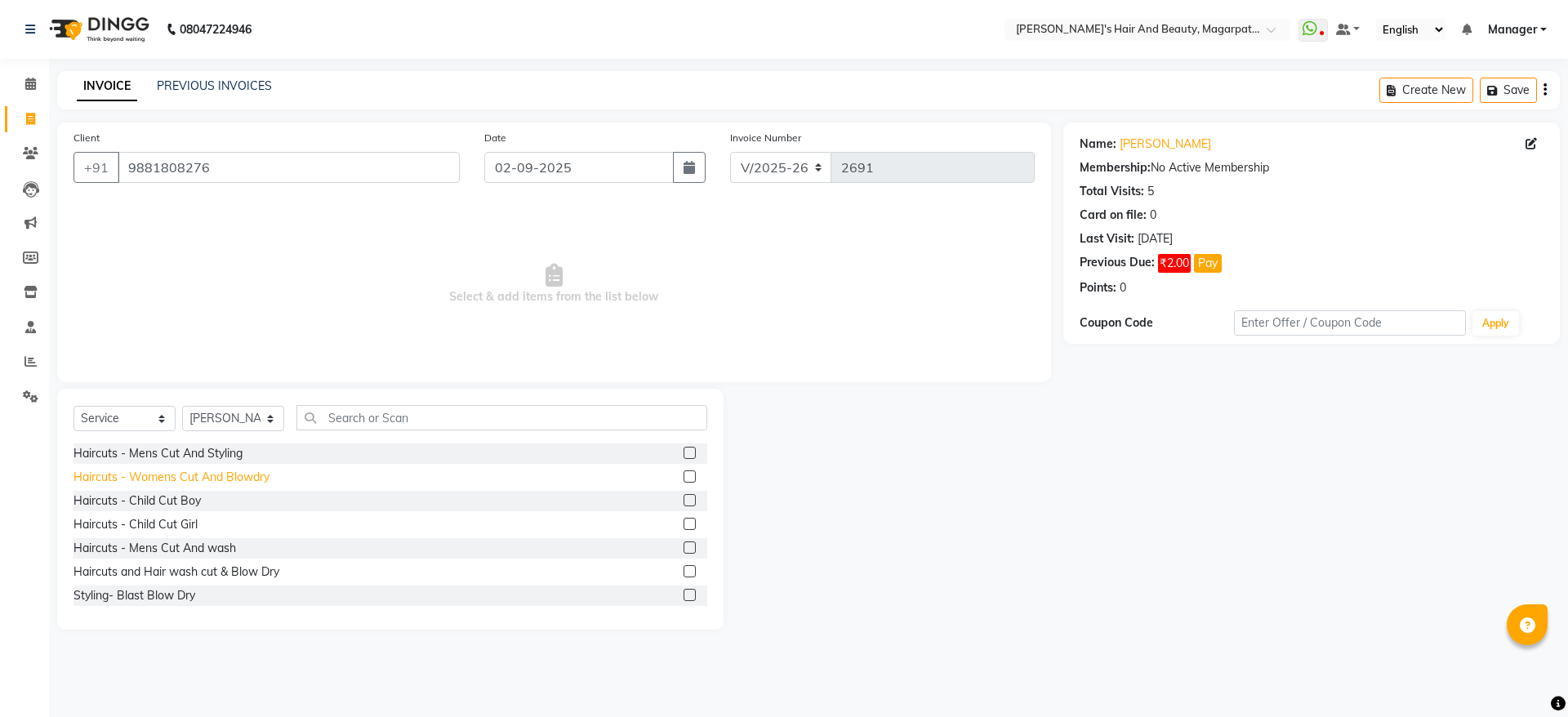
click at [232, 477] on div "Haircuts - Womens Cut And Blowdry" at bounding box center [172, 477] width 196 height 17
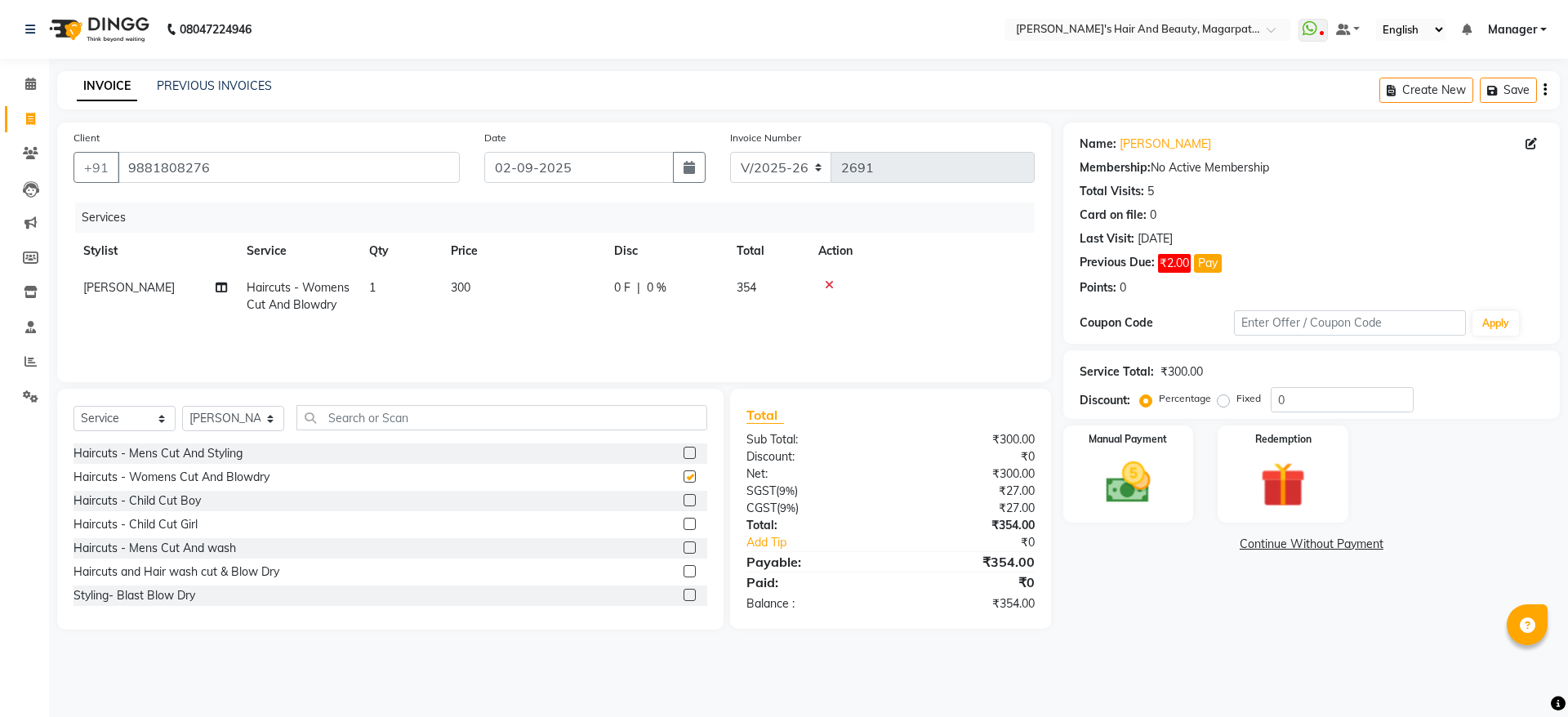
checkbox input "false"
click at [637, 289] on span "|" at bounding box center [638, 288] width 3 height 17
select select "67454"
click at [784, 292] on input "0" at bounding box center [787, 292] width 49 height 26
type input "20"
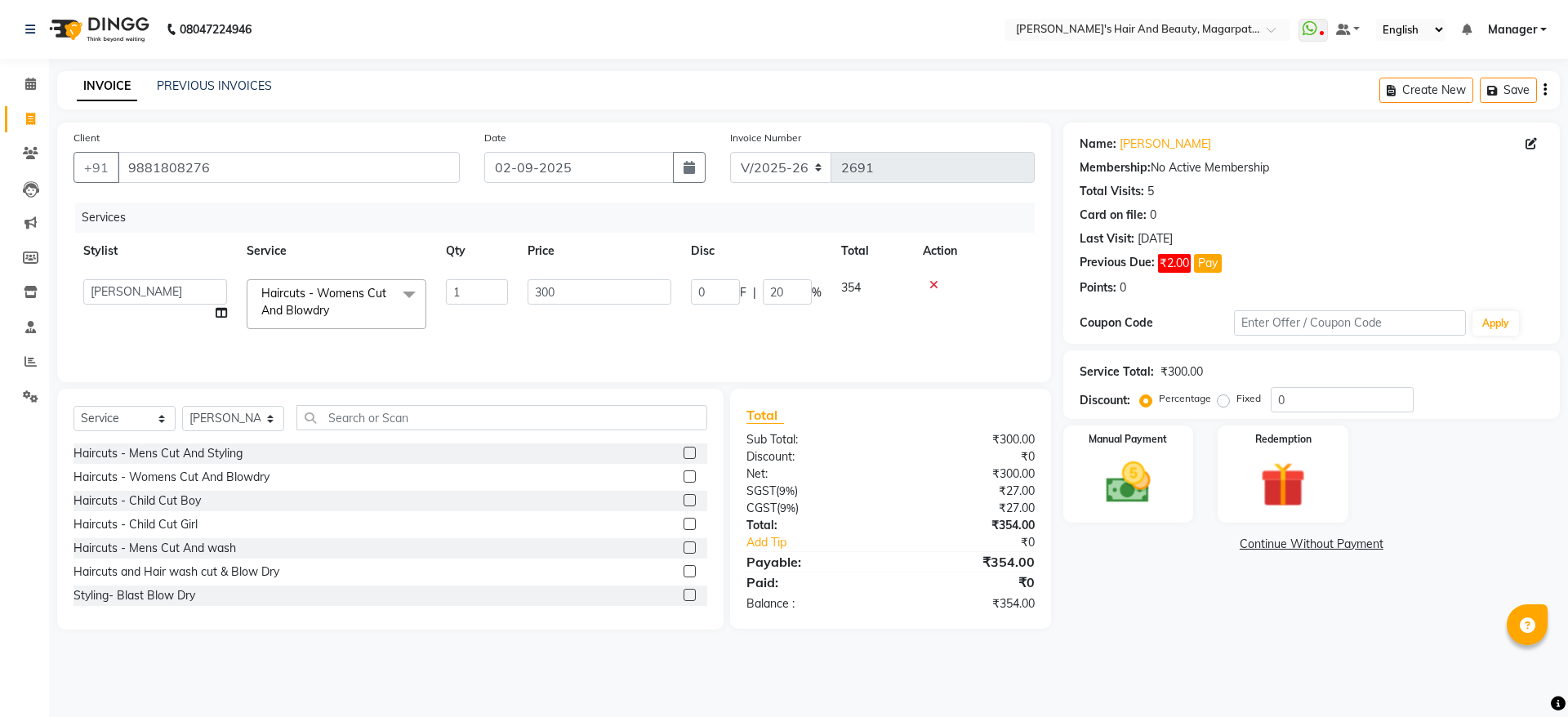
click at [781, 308] on tr "[PERSON_NAME] Manager [PERSON_NAME] [PERSON_NAME] [PERSON_NAME] Haircuts - Wome…" at bounding box center [554, 304] width 961 height 70
click at [1156, 471] on img at bounding box center [1129, 482] width 76 height 54
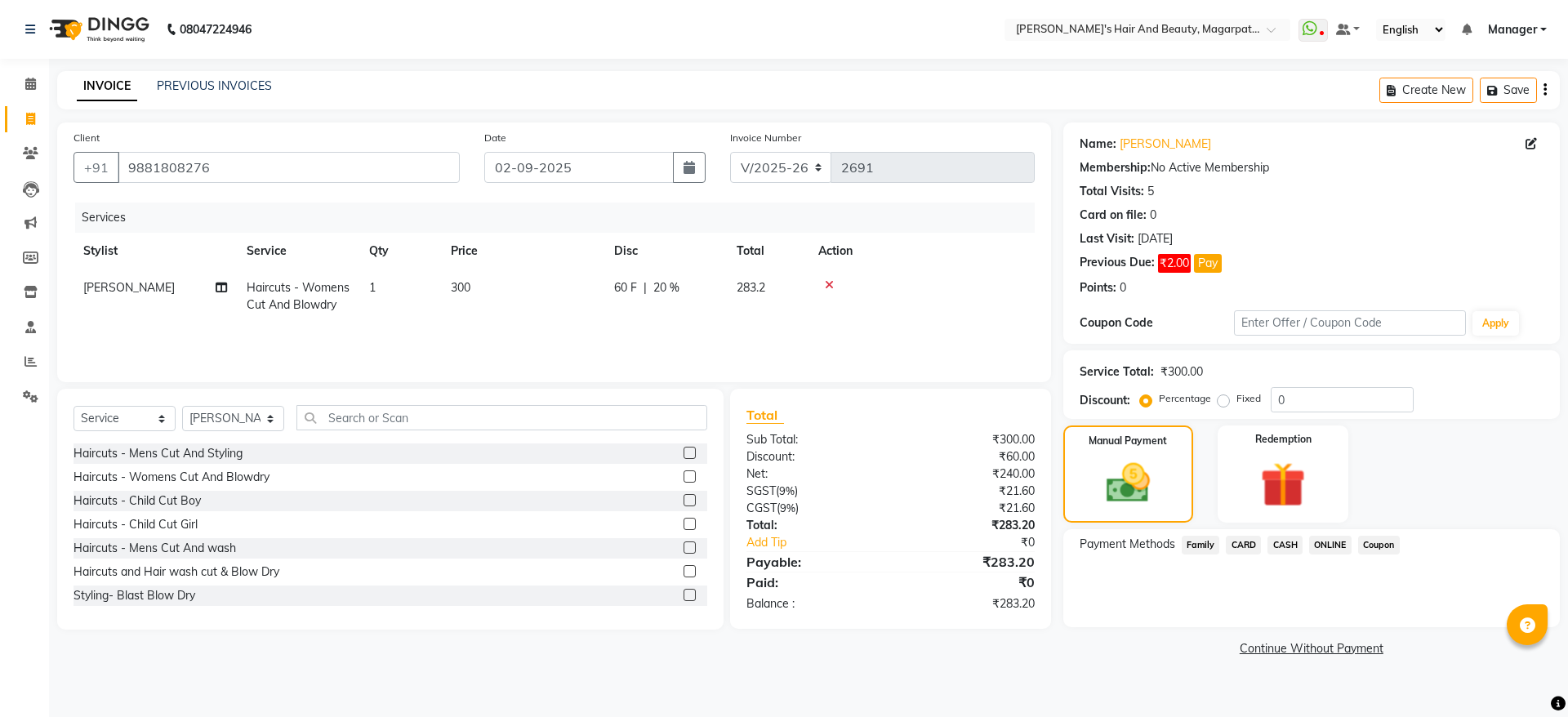
click at [1280, 545] on span "CASH" at bounding box center [1284, 545] width 35 height 19
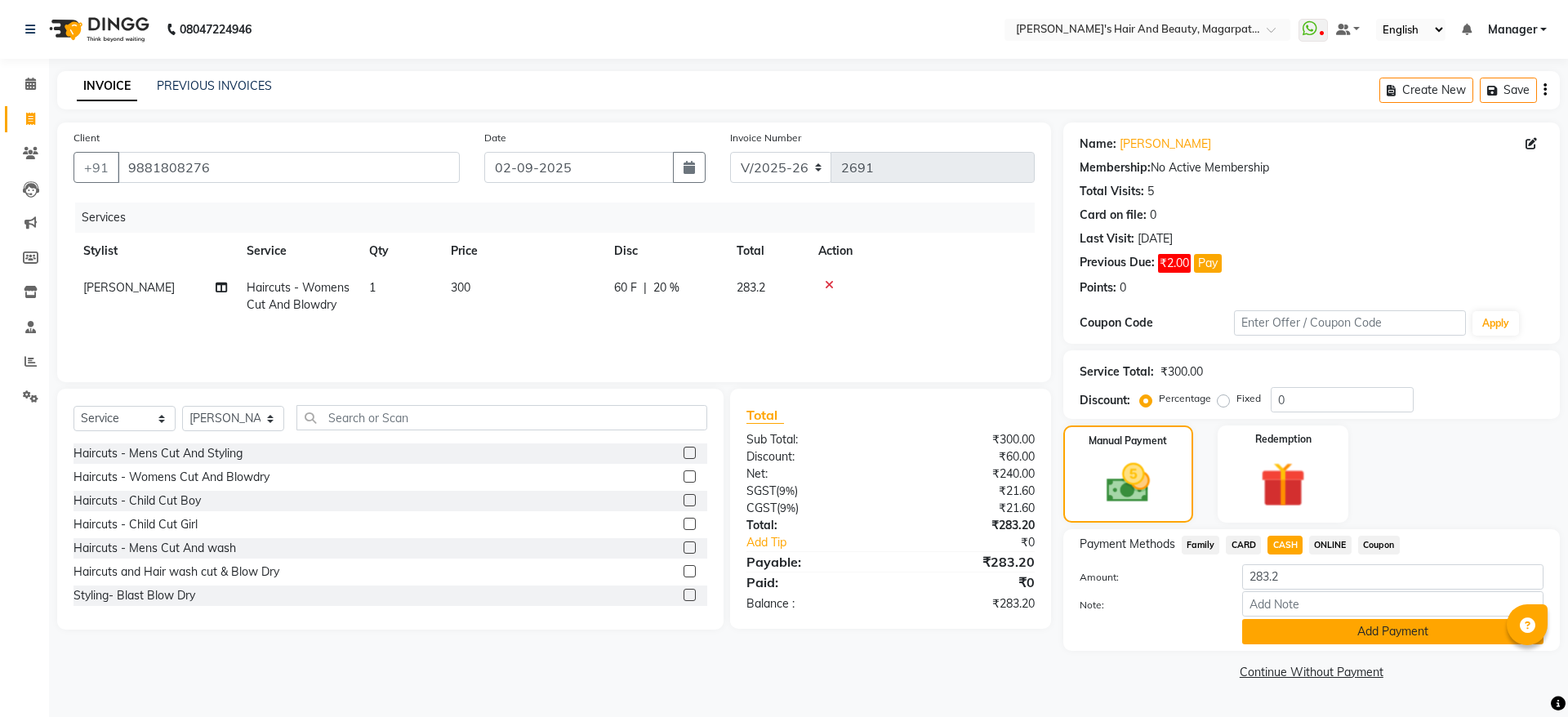
click at [1287, 637] on button "Add Payment" at bounding box center [1392, 631] width 301 height 26
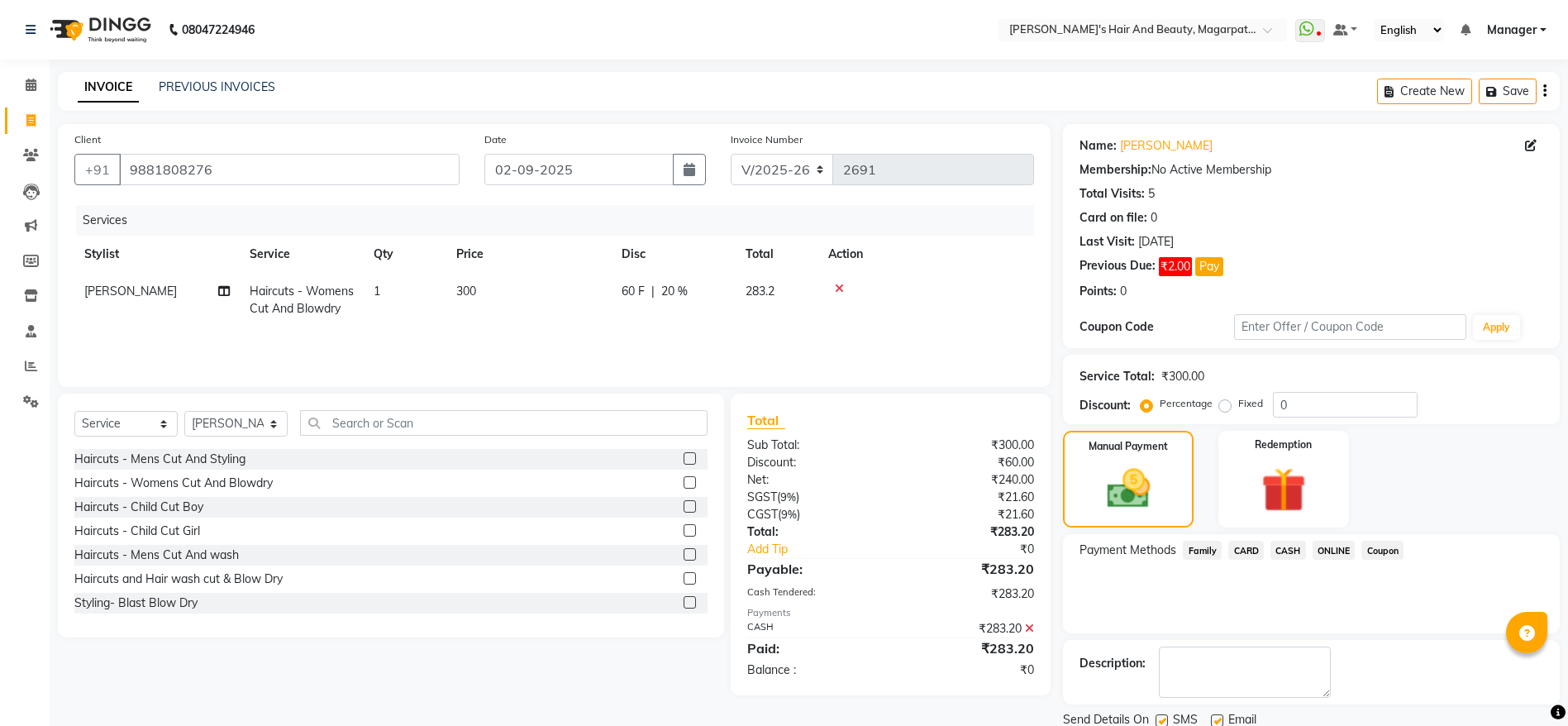
scroll to position [60, 0]
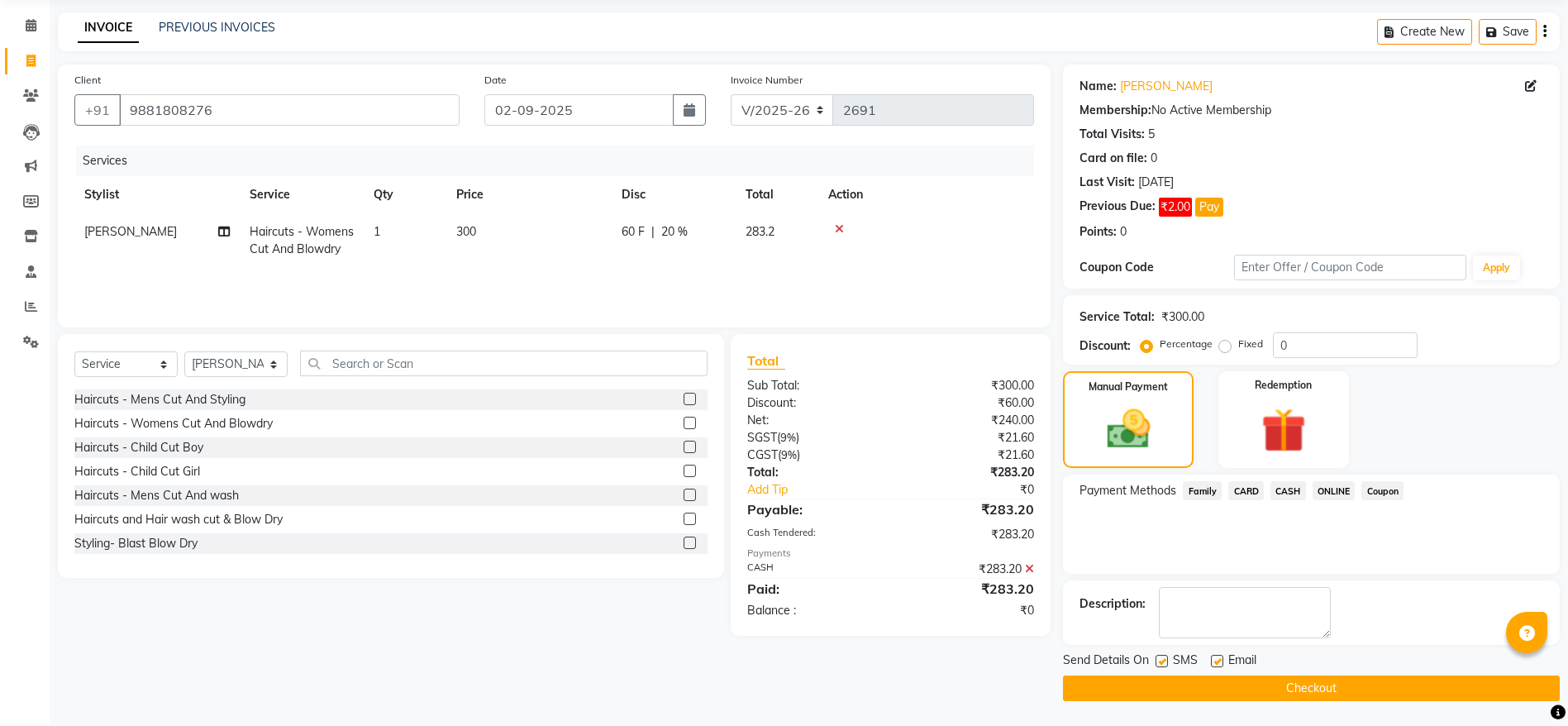
click at [1283, 684] on button "Checkout" at bounding box center [1311, 687] width 497 height 26
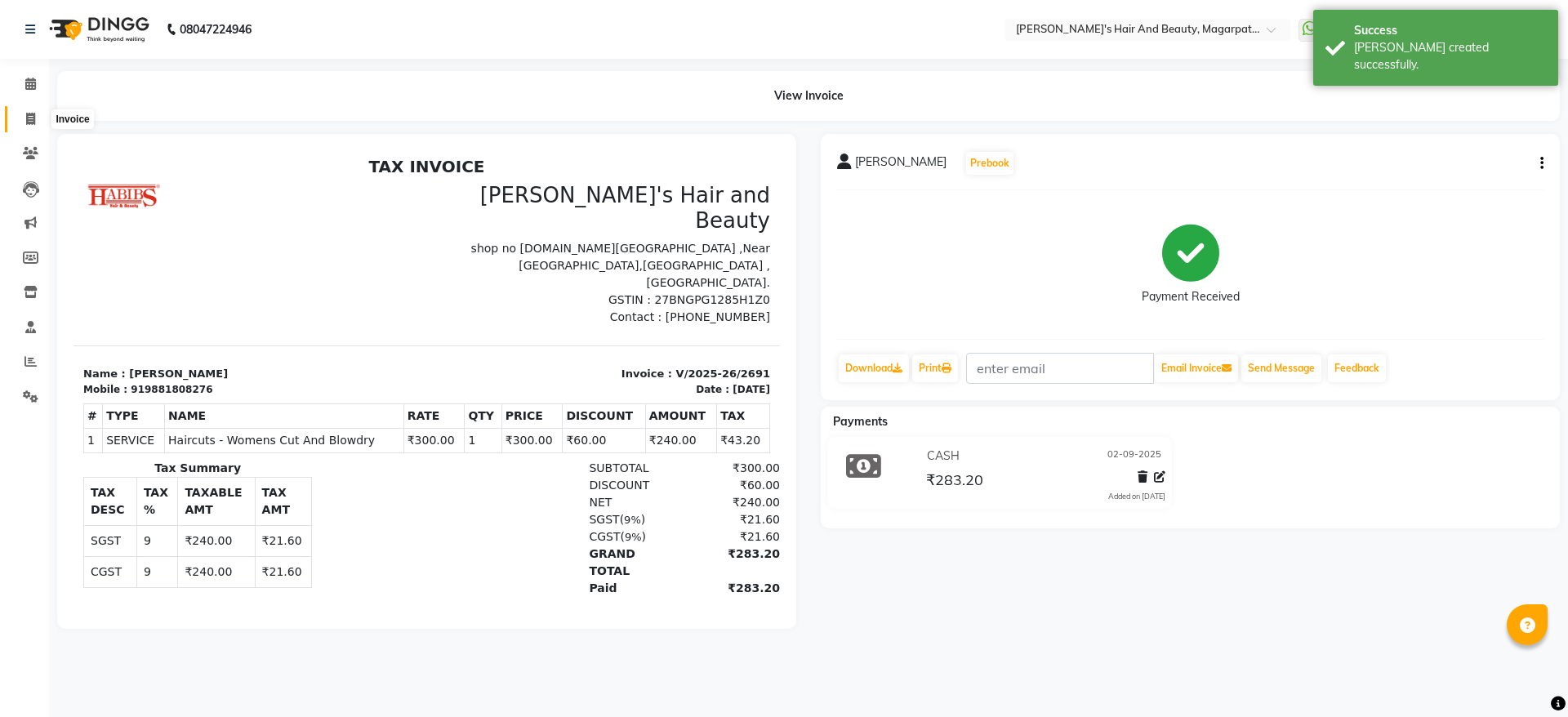
click at [32, 118] on icon at bounding box center [31, 119] width 9 height 12
select select "4517"
select select "service"
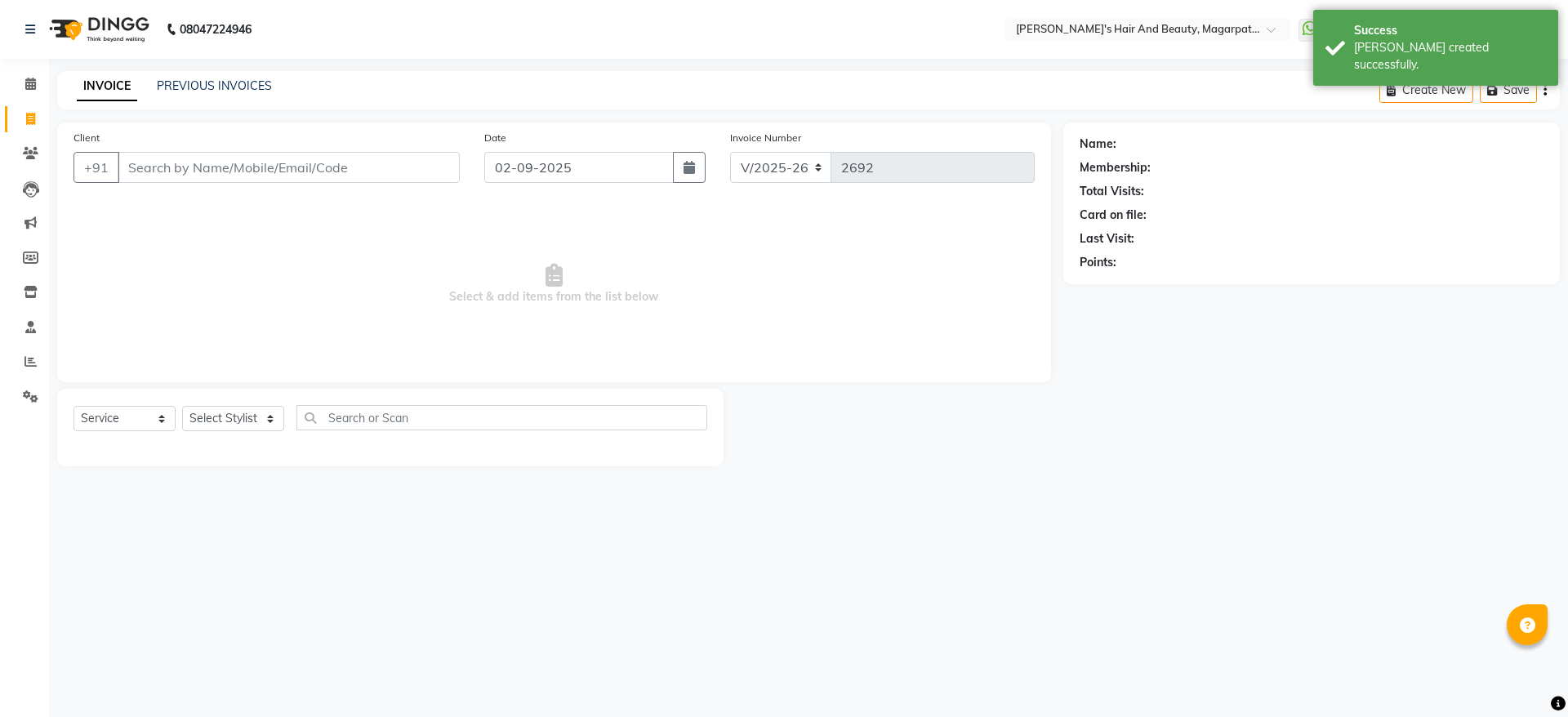
click at [176, 167] on input "Client" at bounding box center [289, 167] width 342 height 31
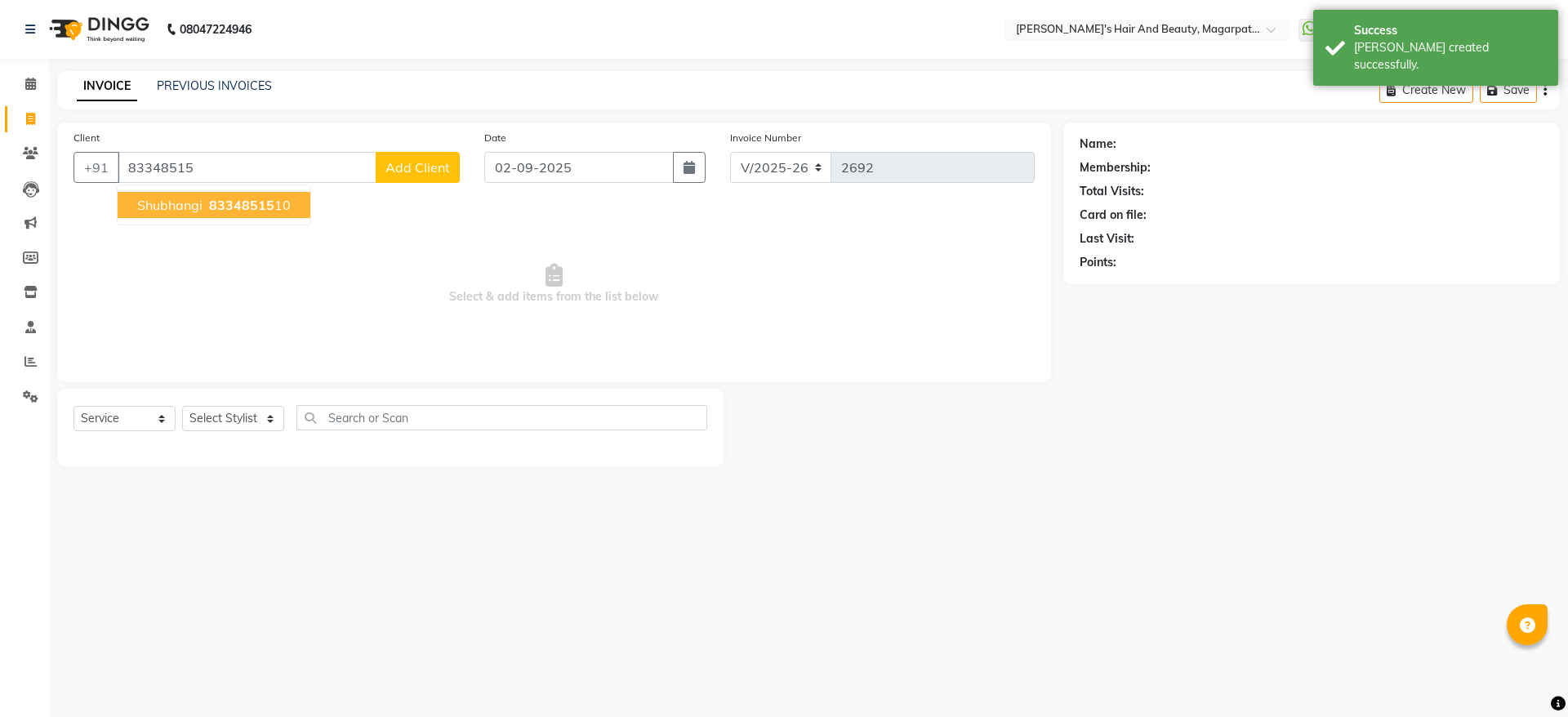
click at [175, 199] on span "Shubhangi" at bounding box center [169, 205] width 66 height 17
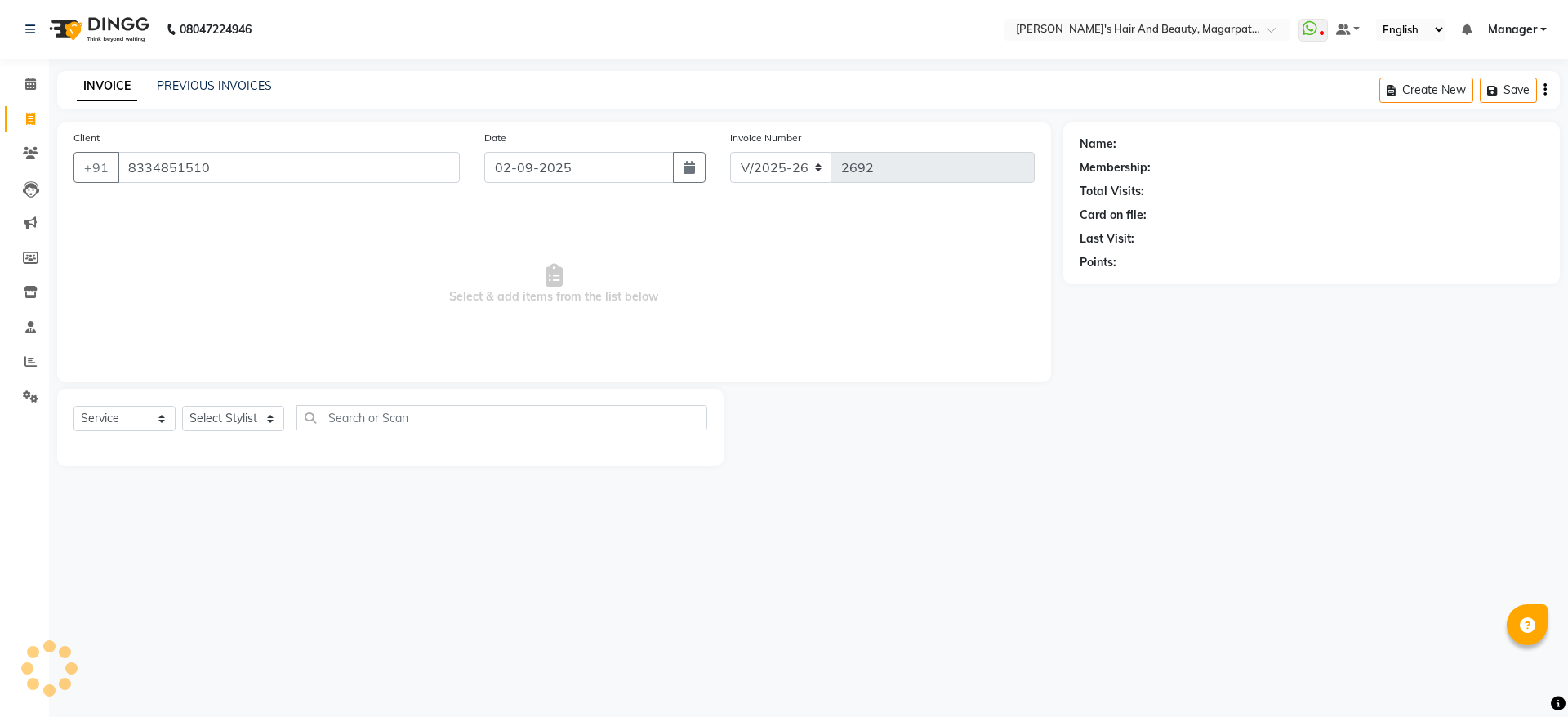
type input "8334851510"
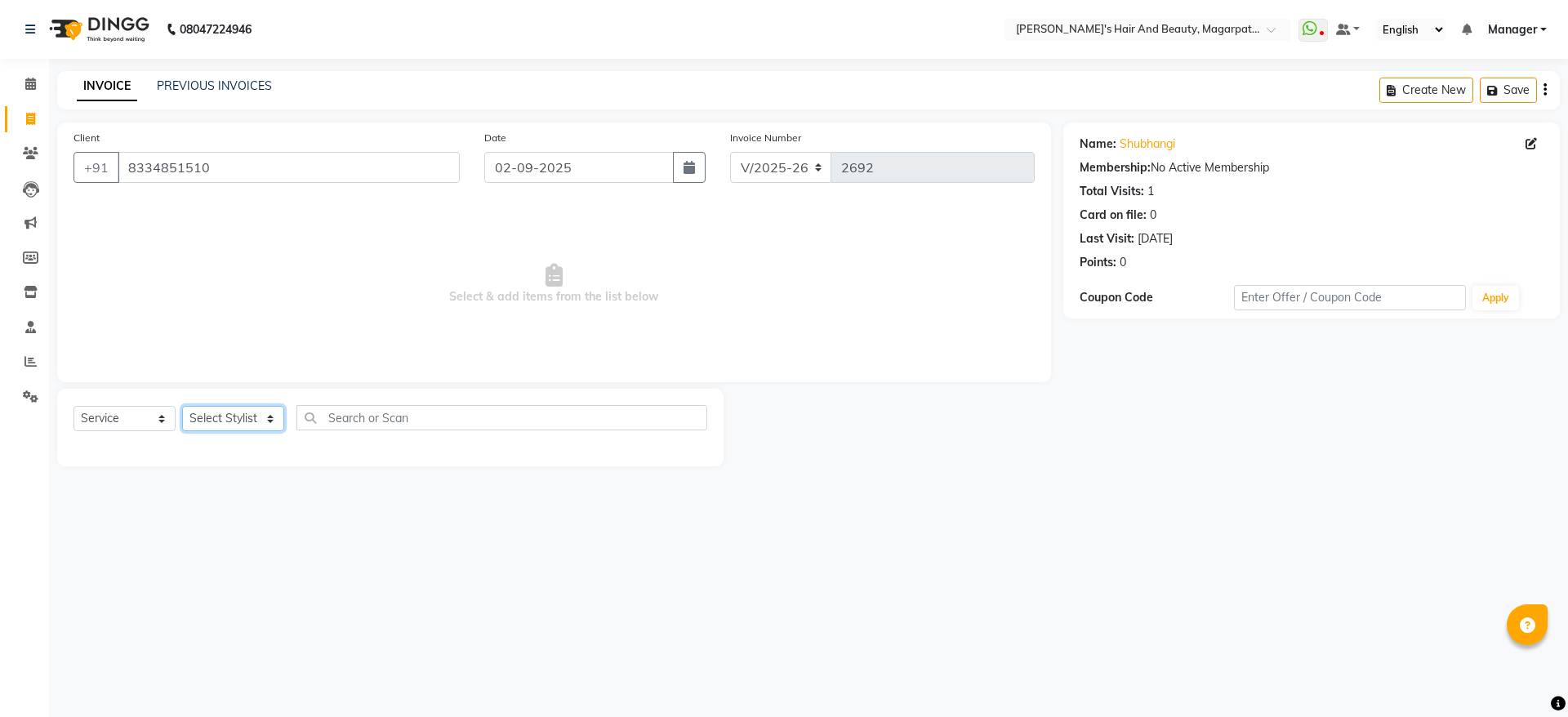
click at [198, 420] on select "Select Stylist [PERSON_NAME] Manager [PERSON_NAME] [PERSON_NAME] [PERSON_NAME]" at bounding box center [233, 418] width 102 height 26
select select "67443"
click at [182, 405] on select "Select Stylist [PERSON_NAME] Manager [PERSON_NAME] [PERSON_NAME] [PERSON_NAME]" at bounding box center [233, 418] width 102 height 26
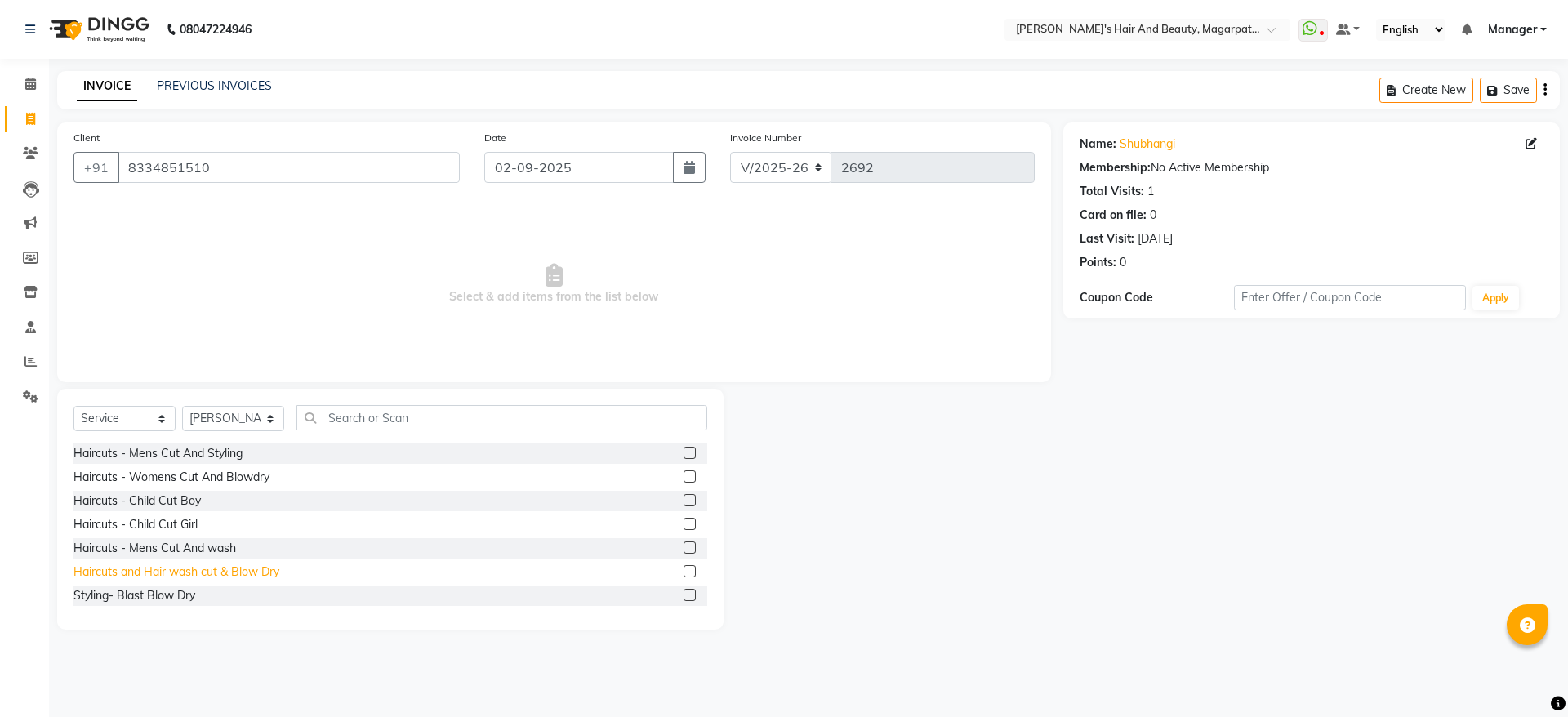
click at [215, 571] on div "Haircuts and Hair wash cut & Blow Dry" at bounding box center [177, 571] width 206 height 17
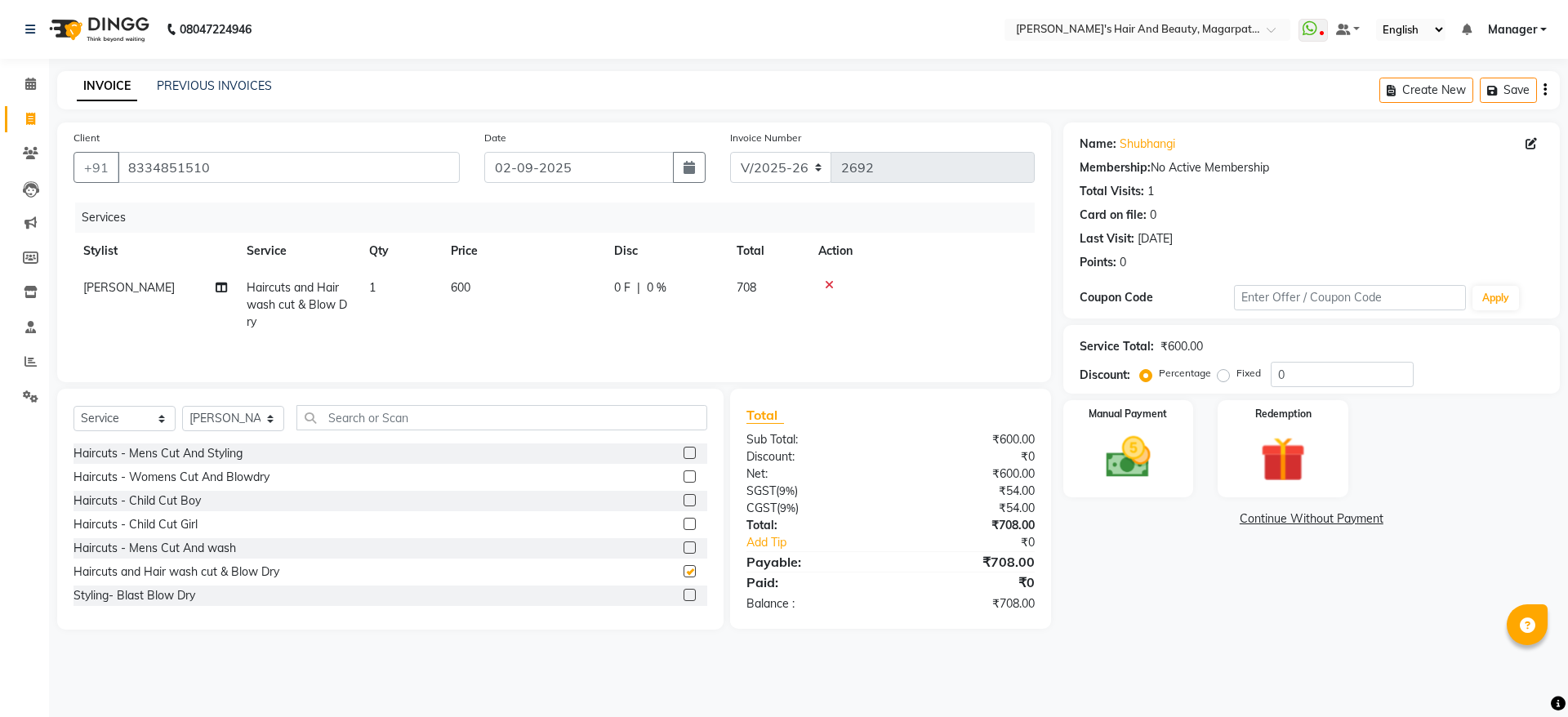
checkbox input "false"
click at [1125, 453] on img at bounding box center [1129, 457] width 76 height 54
click at [1333, 516] on span "ONLINE" at bounding box center [1329, 519] width 42 height 19
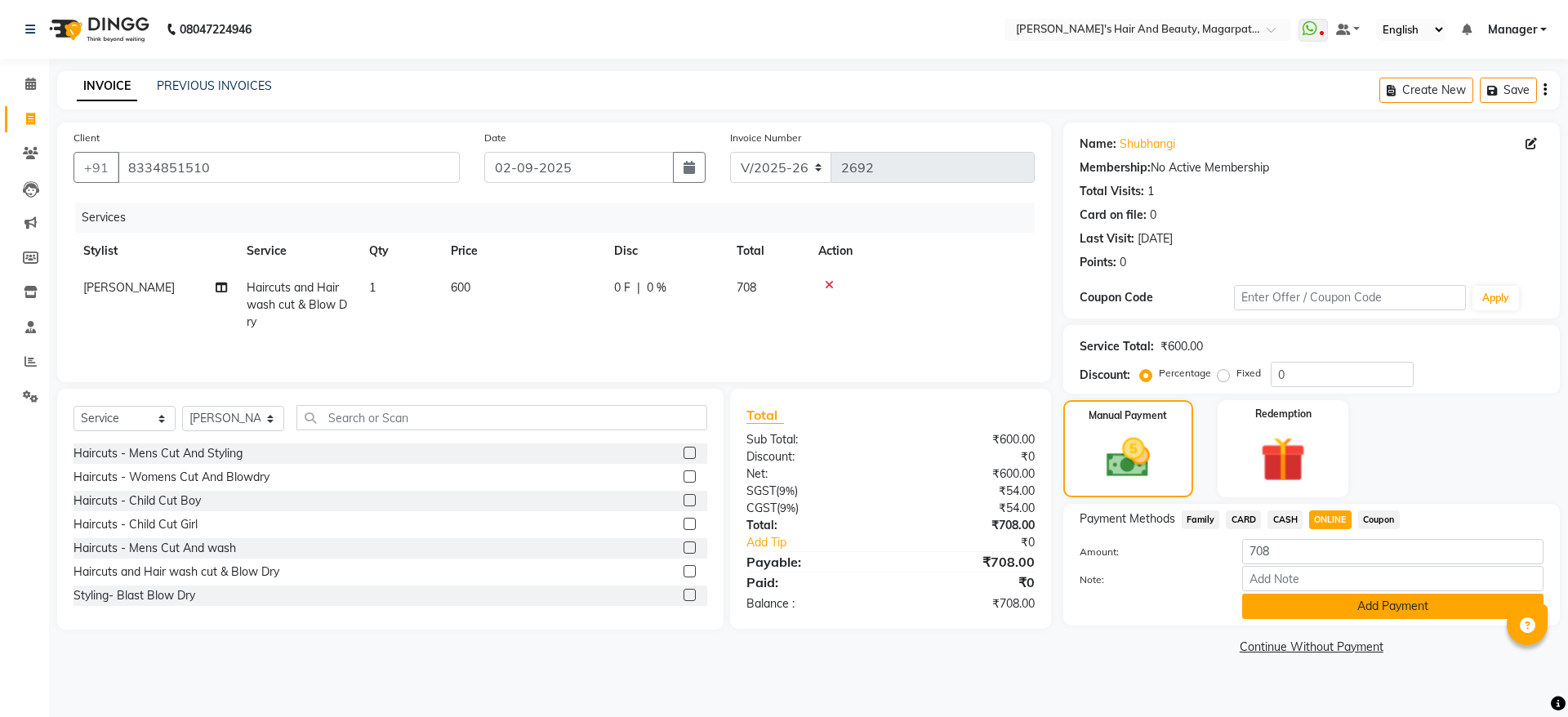
click at [1317, 594] on button "Add Payment" at bounding box center [1392, 606] width 301 height 26
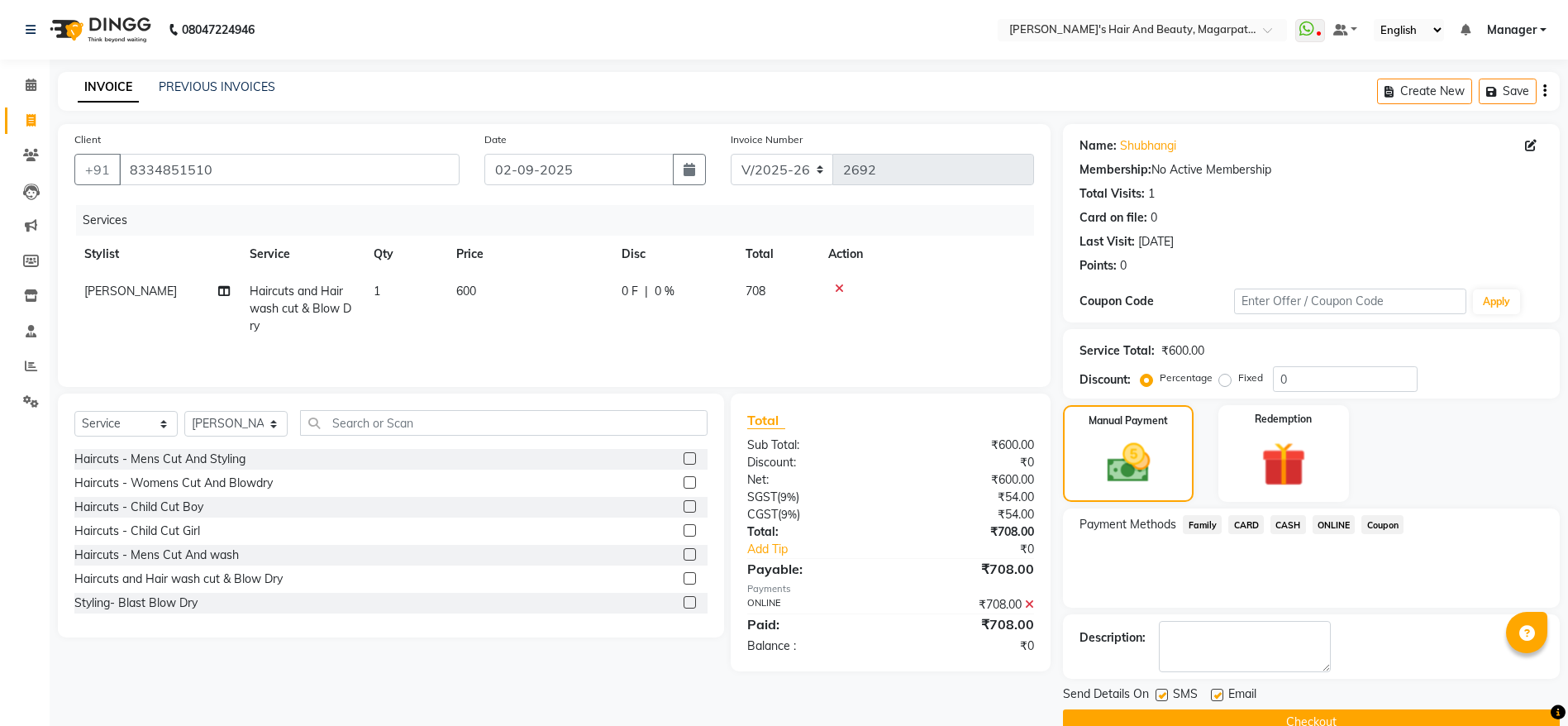
scroll to position [34, 0]
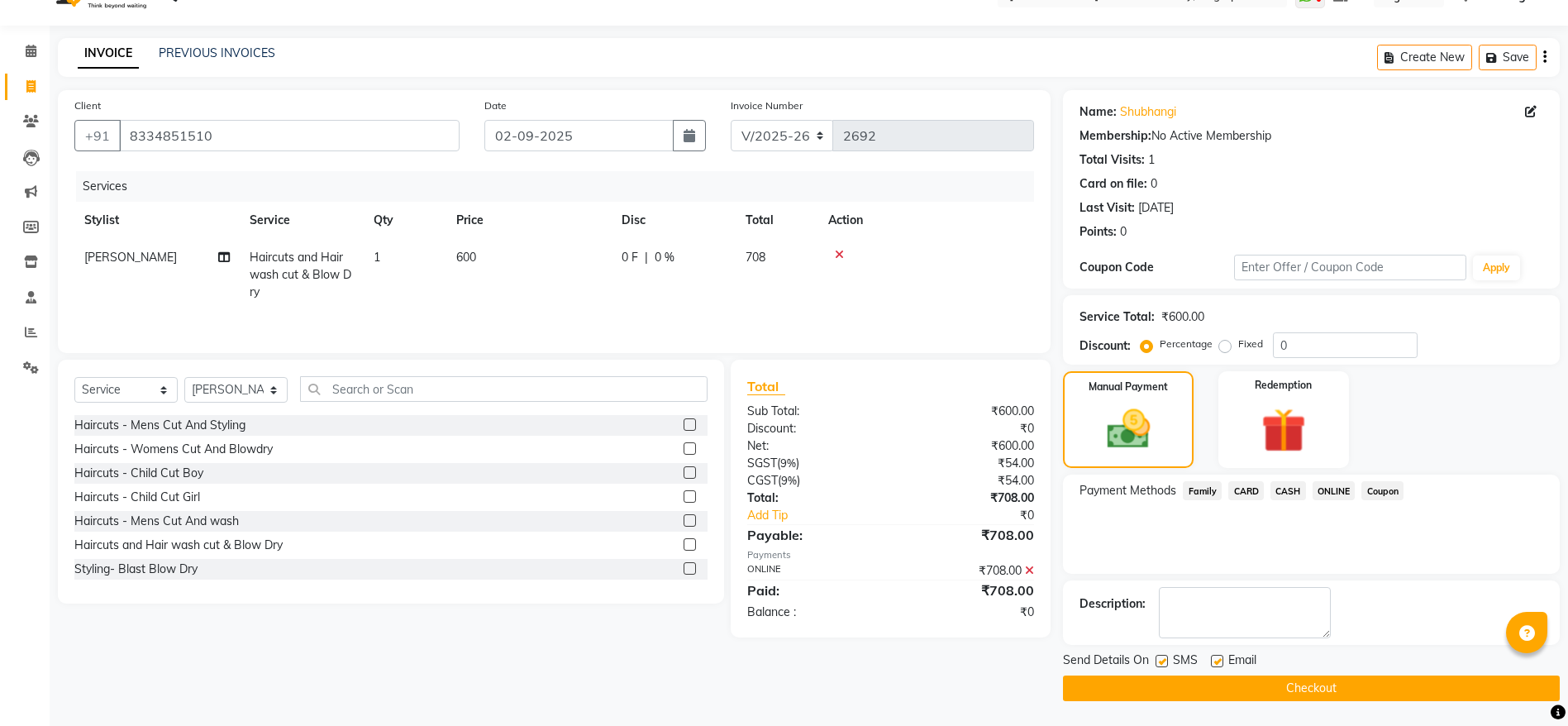
click at [1290, 678] on button "Checkout" at bounding box center [1311, 687] width 497 height 26
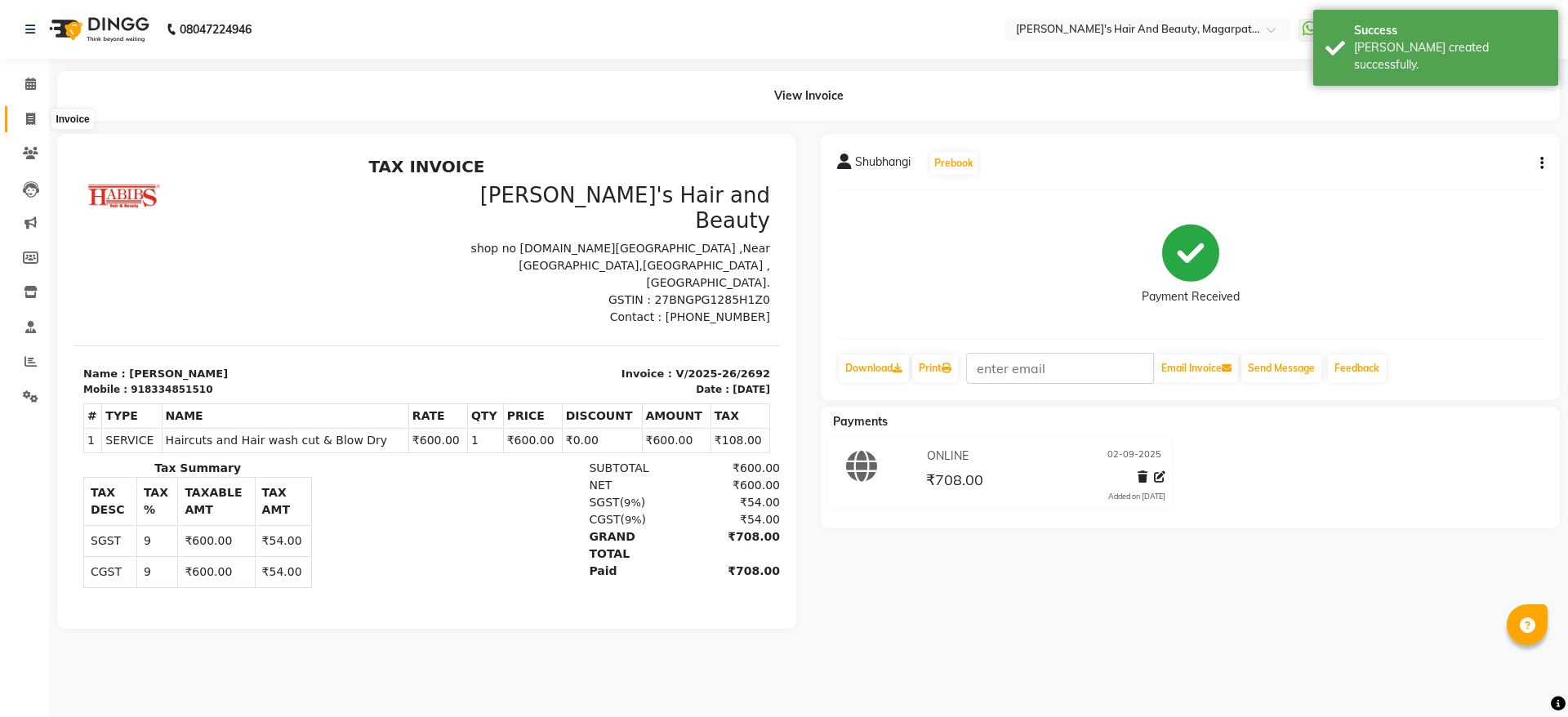
click at [30, 119] on icon at bounding box center [31, 119] width 9 height 12
select select "service"
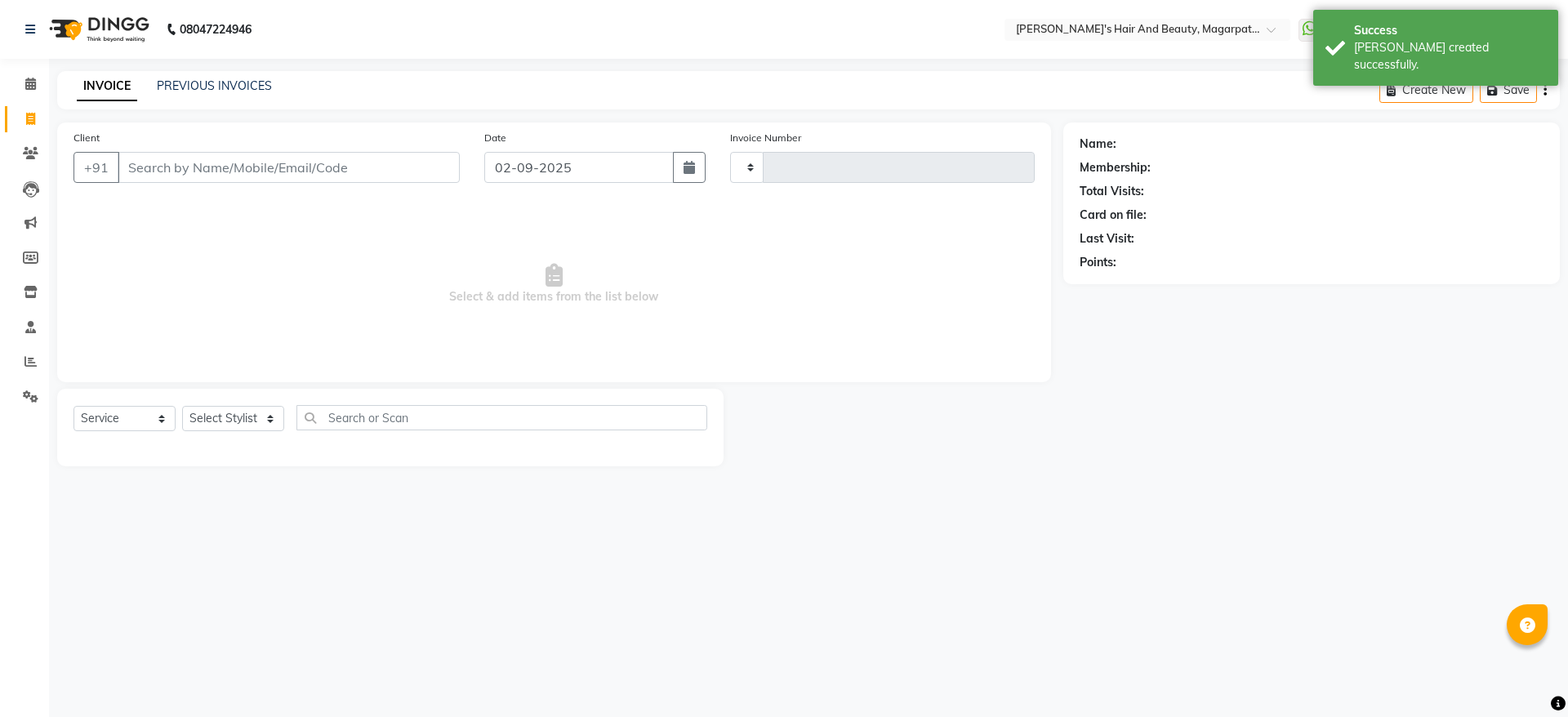
type input "2693"
select select "4517"
click at [169, 167] on input "Client" at bounding box center [289, 167] width 342 height 31
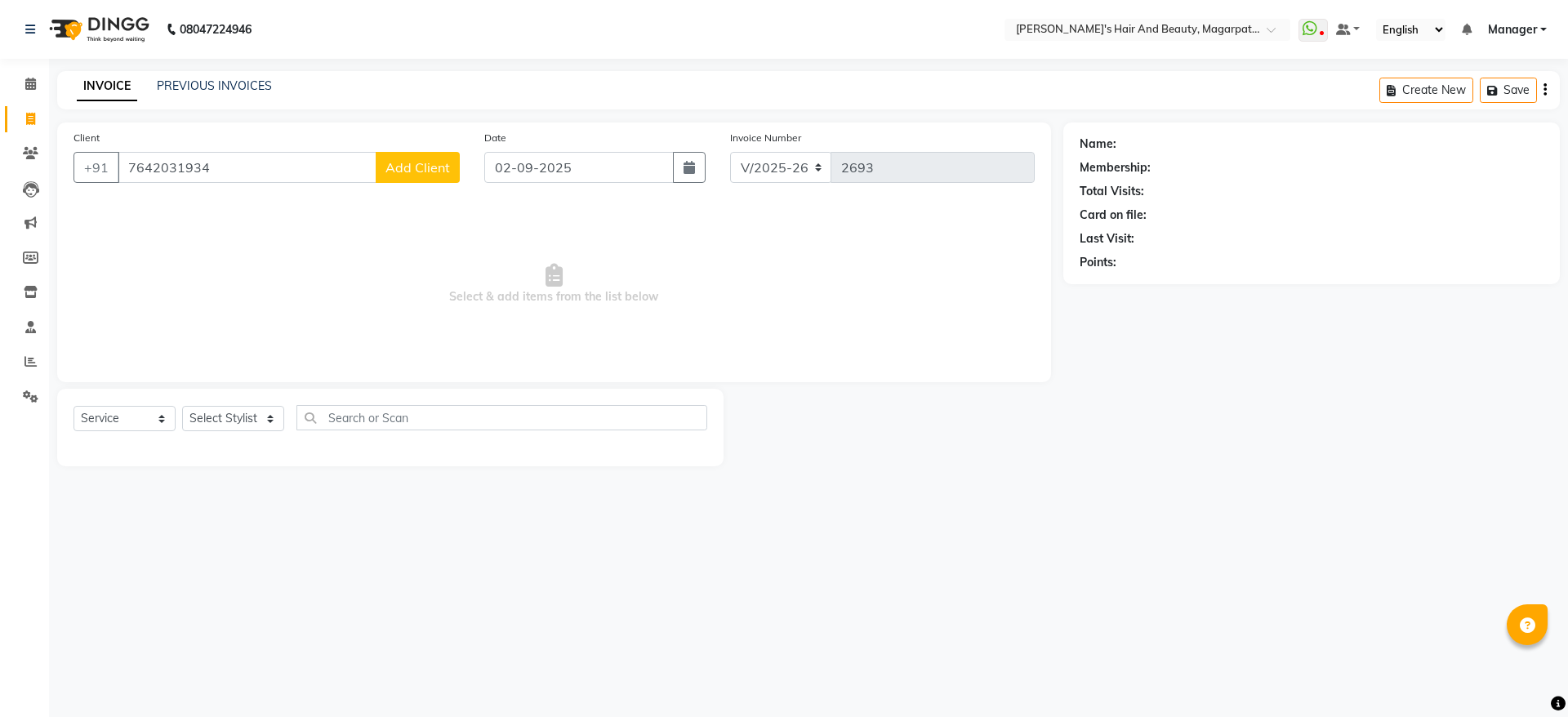
type input "7642031934"
click at [399, 170] on span "Add Client" at bounding box center [418, 167] width 65 height 17
select select "22"
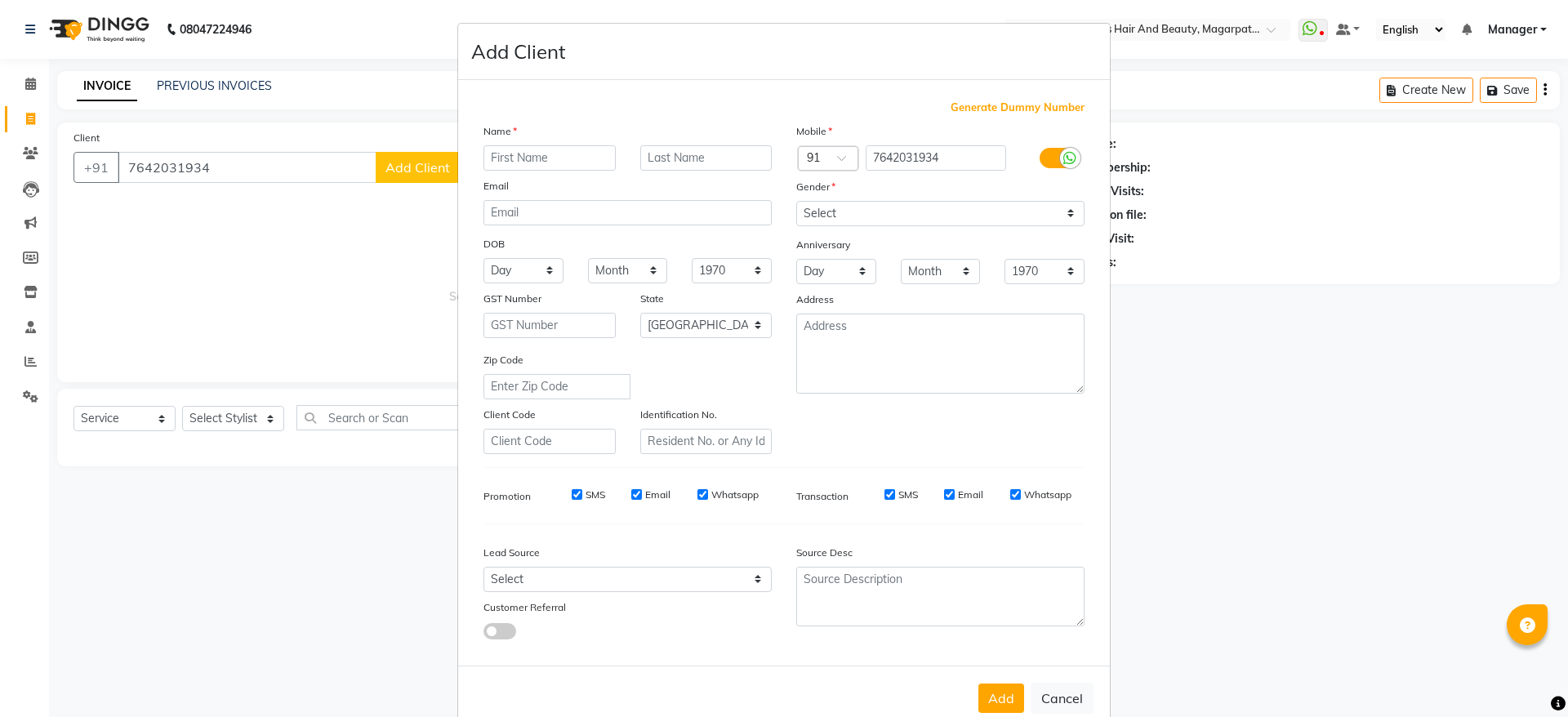
click at [510, 158] on input "text" at bounding box center [550, 157] width 133 height 26
type input "[PERSON_NAME]"
click at [831, 210] on select "Select [DEMOGRAPHIC_DATA] [DEMOGRAPHIC_DATA] Other Prefer Not To Say" at bounding box center [940, 213] width 289 height 26
select select "[DEMOGRAPHIC_DATA]"
click at [796, 201] on select "Select [DEMOGRAPHIC_DATA] [DEMOGRAPHIC_DATA] Other Prefer Not To Say" at bounding box center [940, 213] width 289 height 26
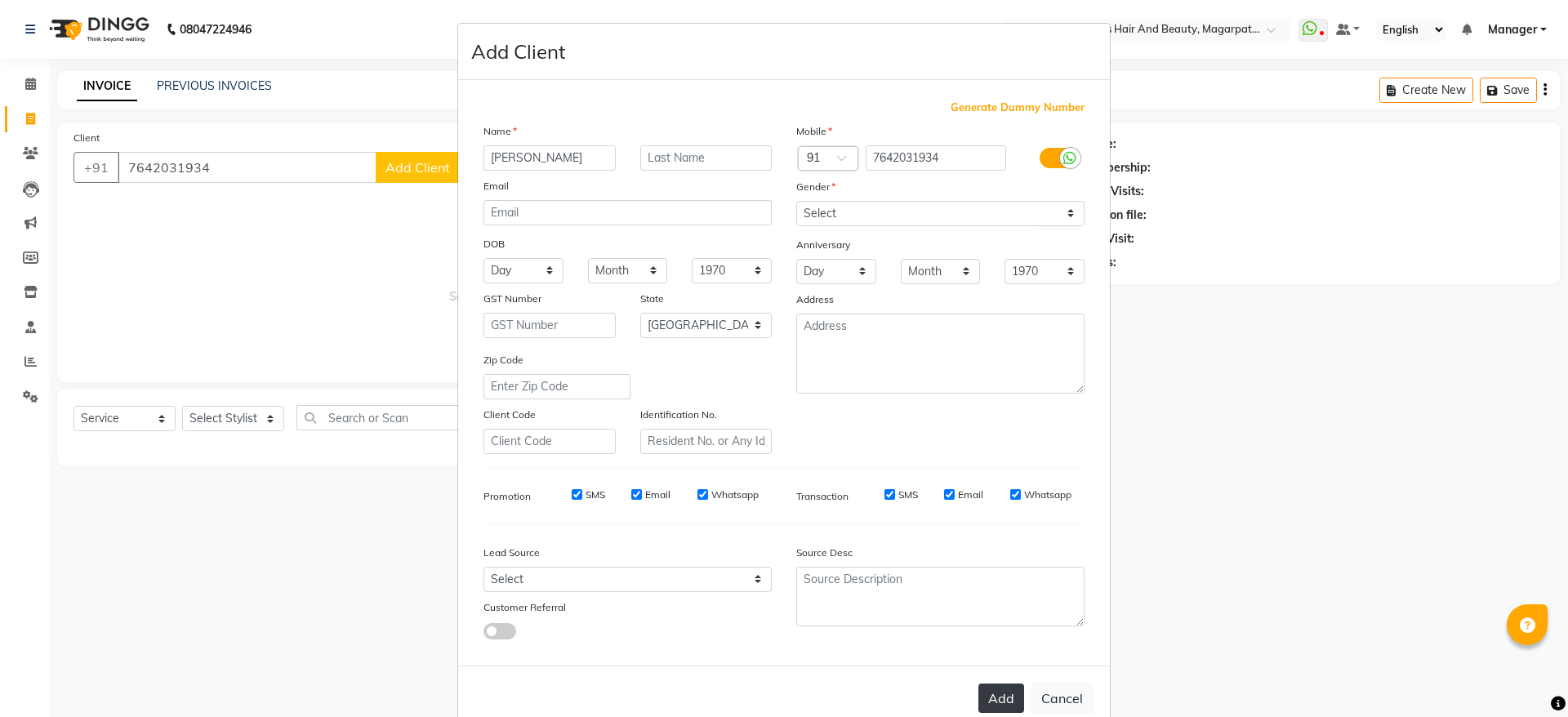
click at [986, 700] on button "Add" at bounding box center [1001, 697] width 46 height 29
select select
select select "null"
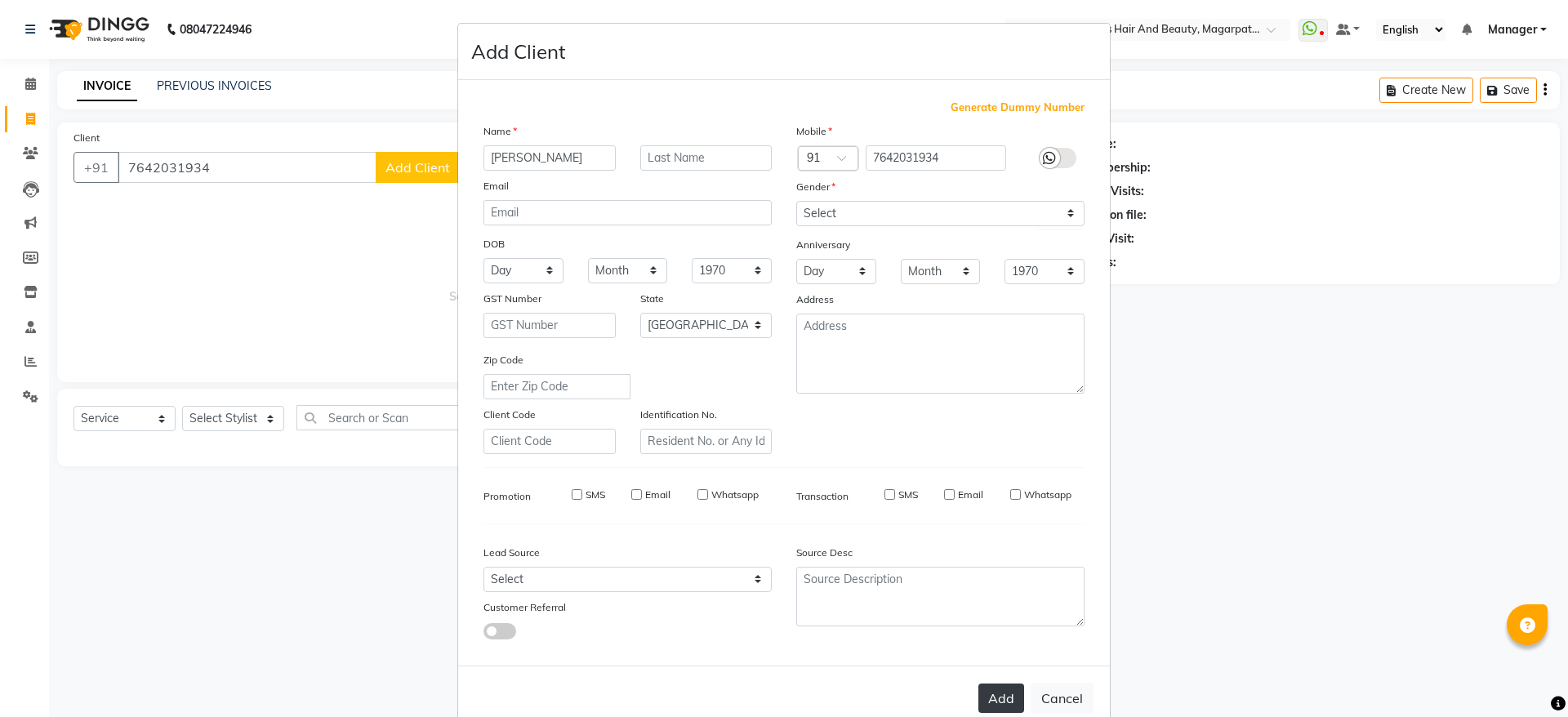
select select
checkbox input "false"
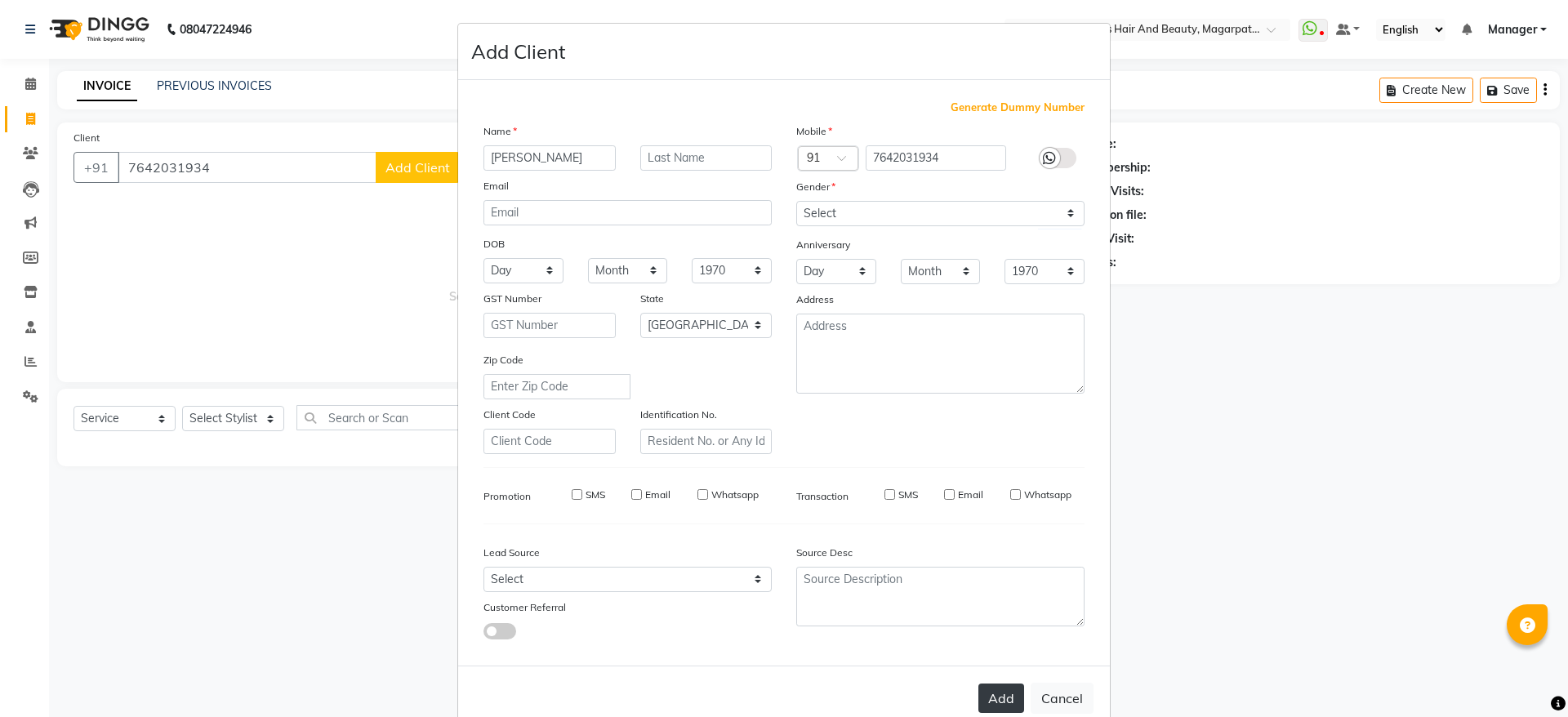
checkbox input "false"
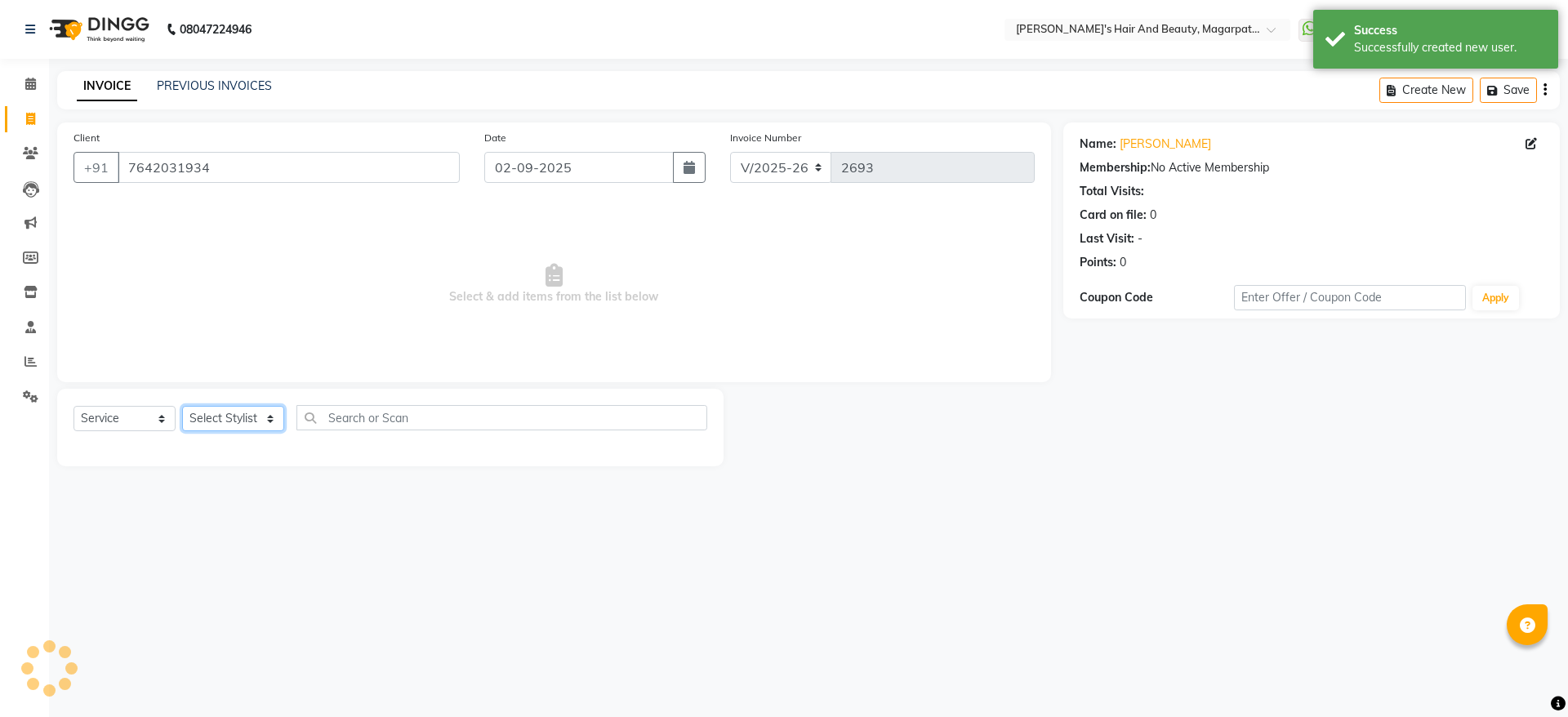
click at [218, 413] on select "Select Stylist [PERSON_NAME] Manager [PERSON_NAME] [PERSON_NAME] [PERSON_NAME]" at bounding box center [233, 418] width 102 height 26
select select "25867"
click at [182, 405] on select "Select Stylist [PERSON_NAME] Manager [PERSON_NAME] [PERSON_NAME] [PERSON_NAME]" at bounding box center [233, 418] width 102 height 26
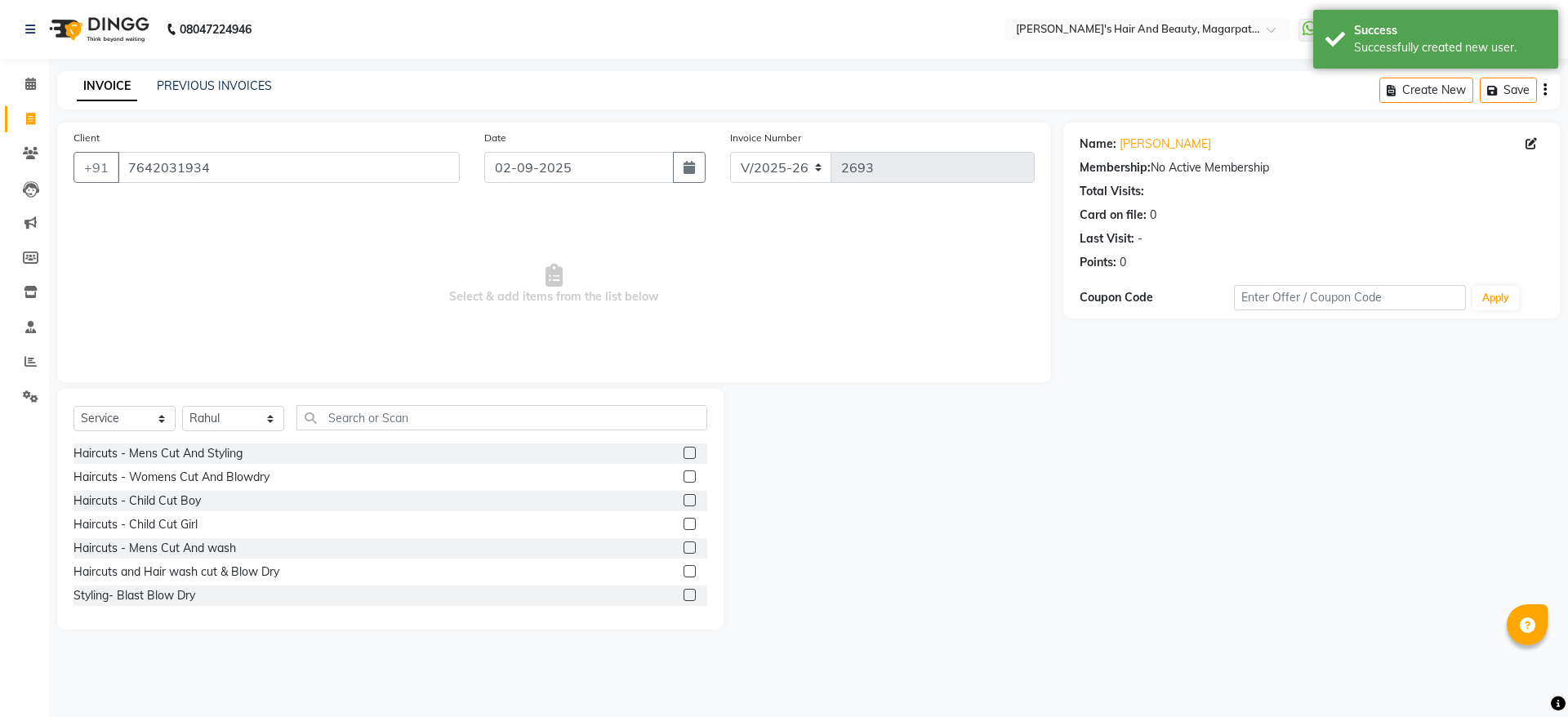
click at [224, 442] on div "Select Service Product Membership Package Voucher Prepaid Gift Card Select Styl…" at bounding box center [391, 424] width 634 height 38
click at [209, 551] on div "Haircuts - Mens Cut And wash" at bounding box center [155, 548] width 163 height 17
checkbox input "false"
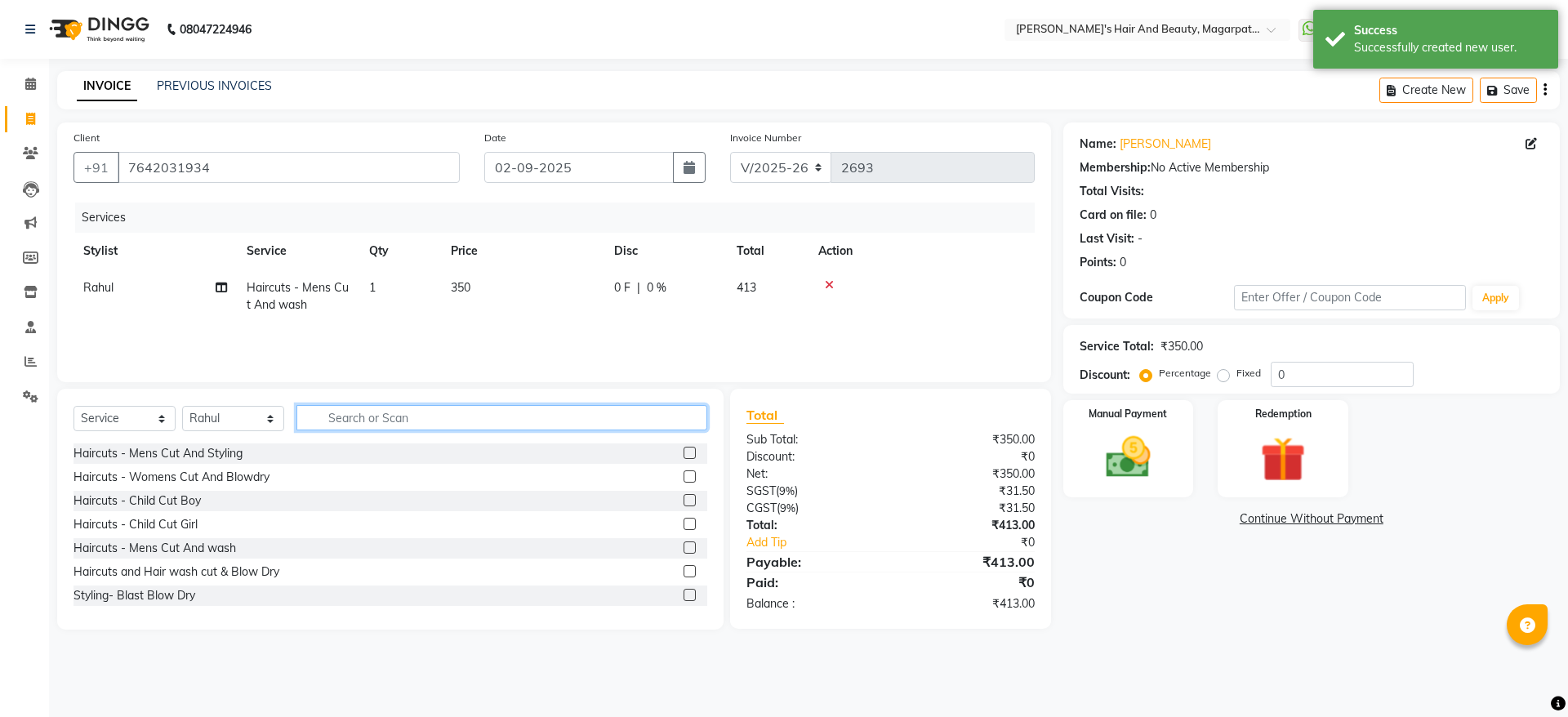
click at [372, 421] on input "text" at bounding box center [501, 417] width 410 height 26
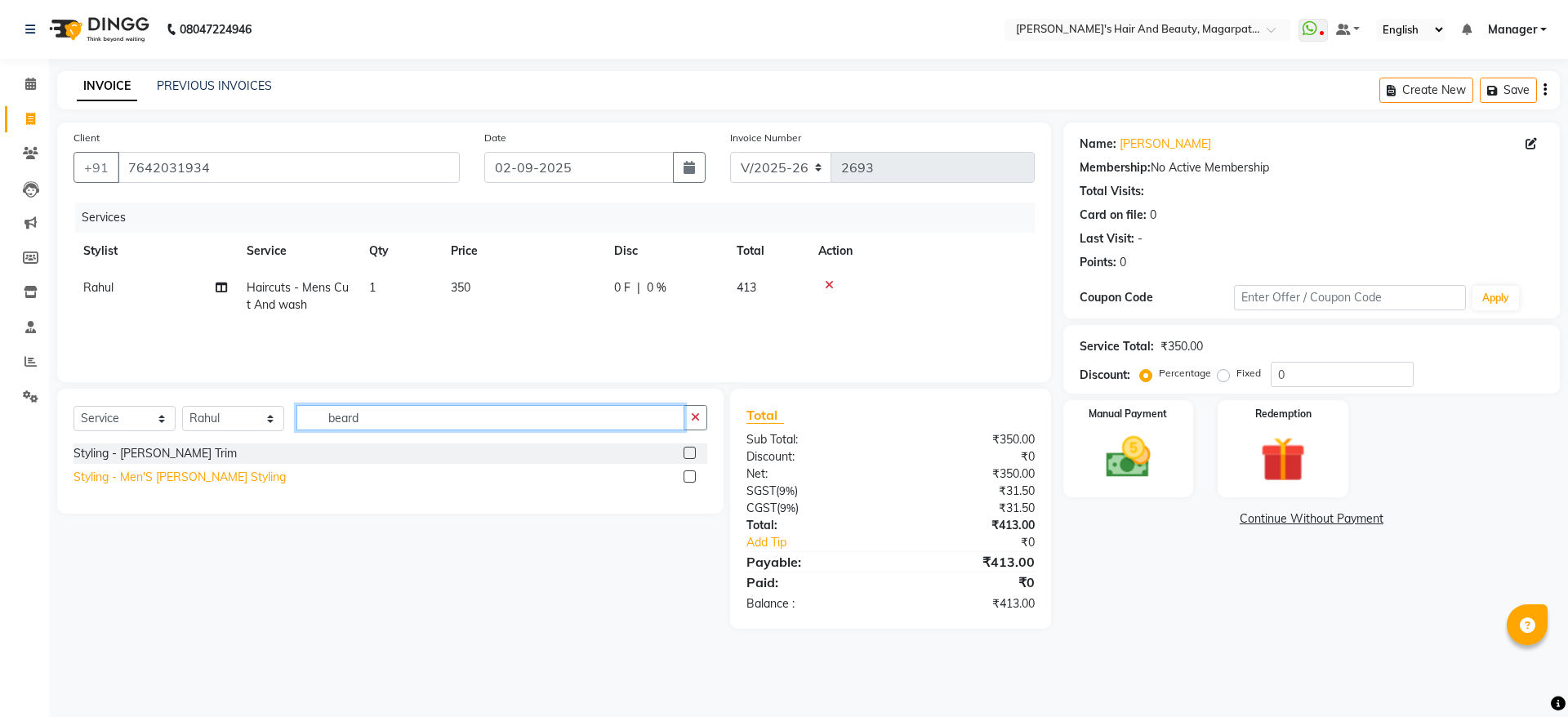
type input "beard"
click at [206, 476] on div "Styling - Men'S [PERSON_NAME] Styling" at bounding box center [180, 477] width 212 height 17
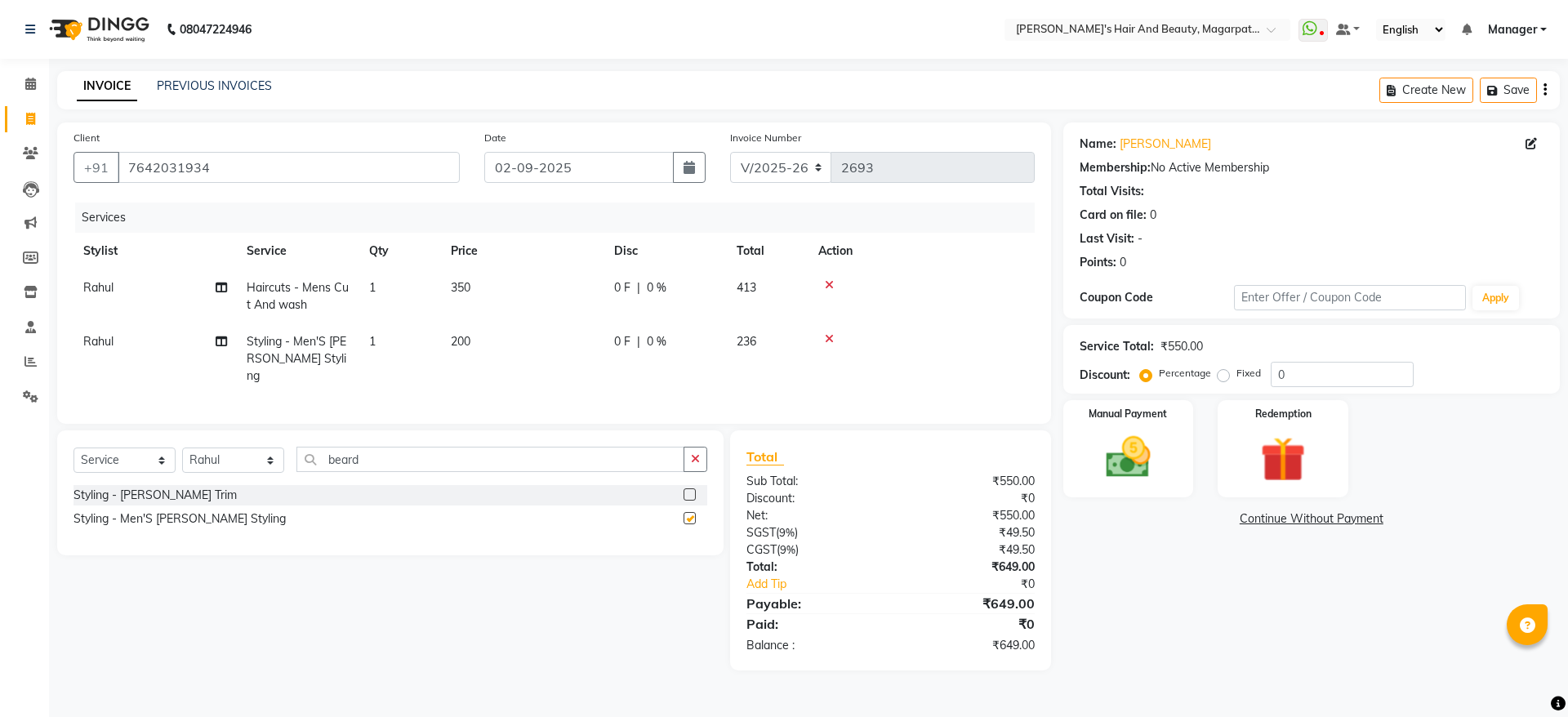
checkbox input "false"
click at [1131, 440] on img at bounding box center [1129, 457] width 76 height 54
click at [1337, 521] on span "ONLINE" at bounding box center [1329, 519] width 42 height 19
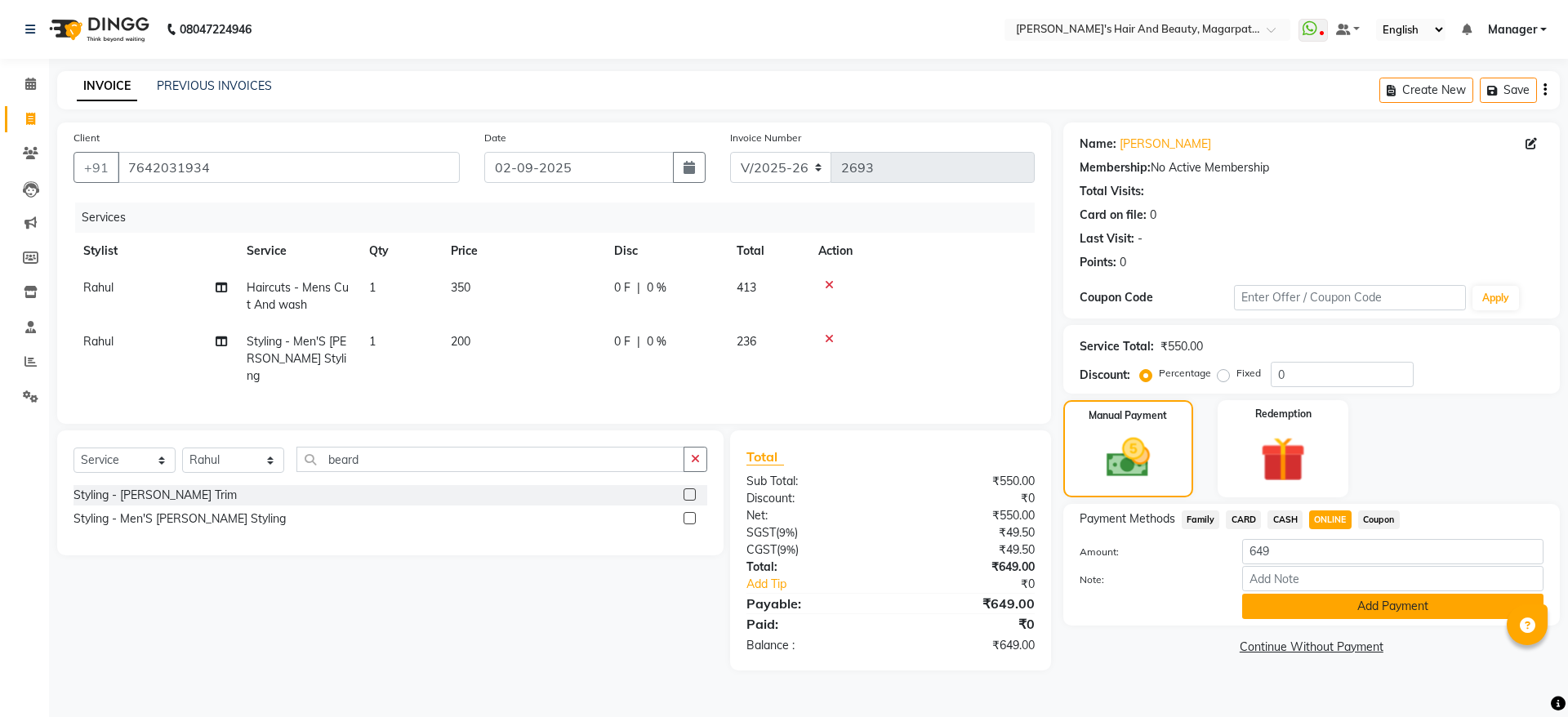
click at [1341, 606] on button "Add Payment" at bounding box center [1392, 606] width 301 height 26
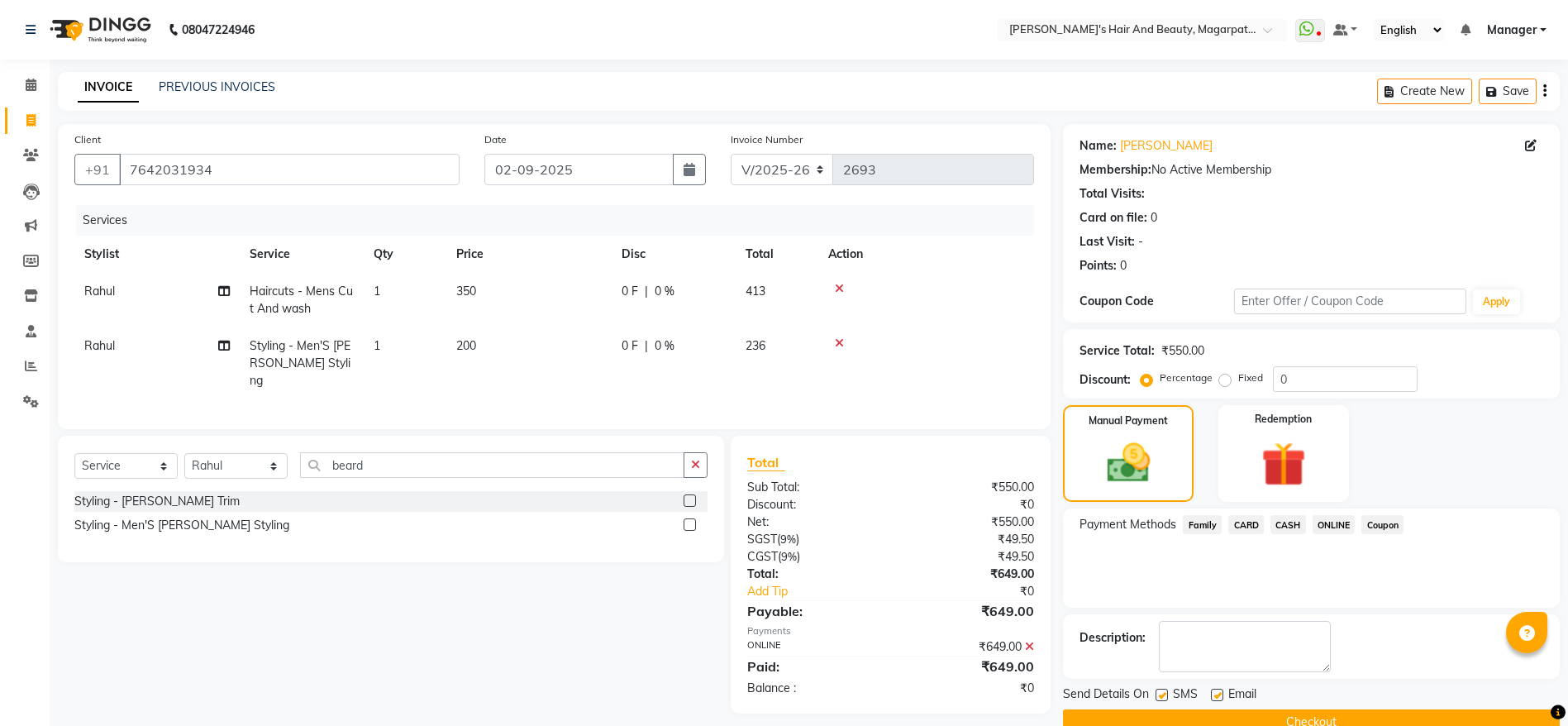
scroll to position [34, 0]
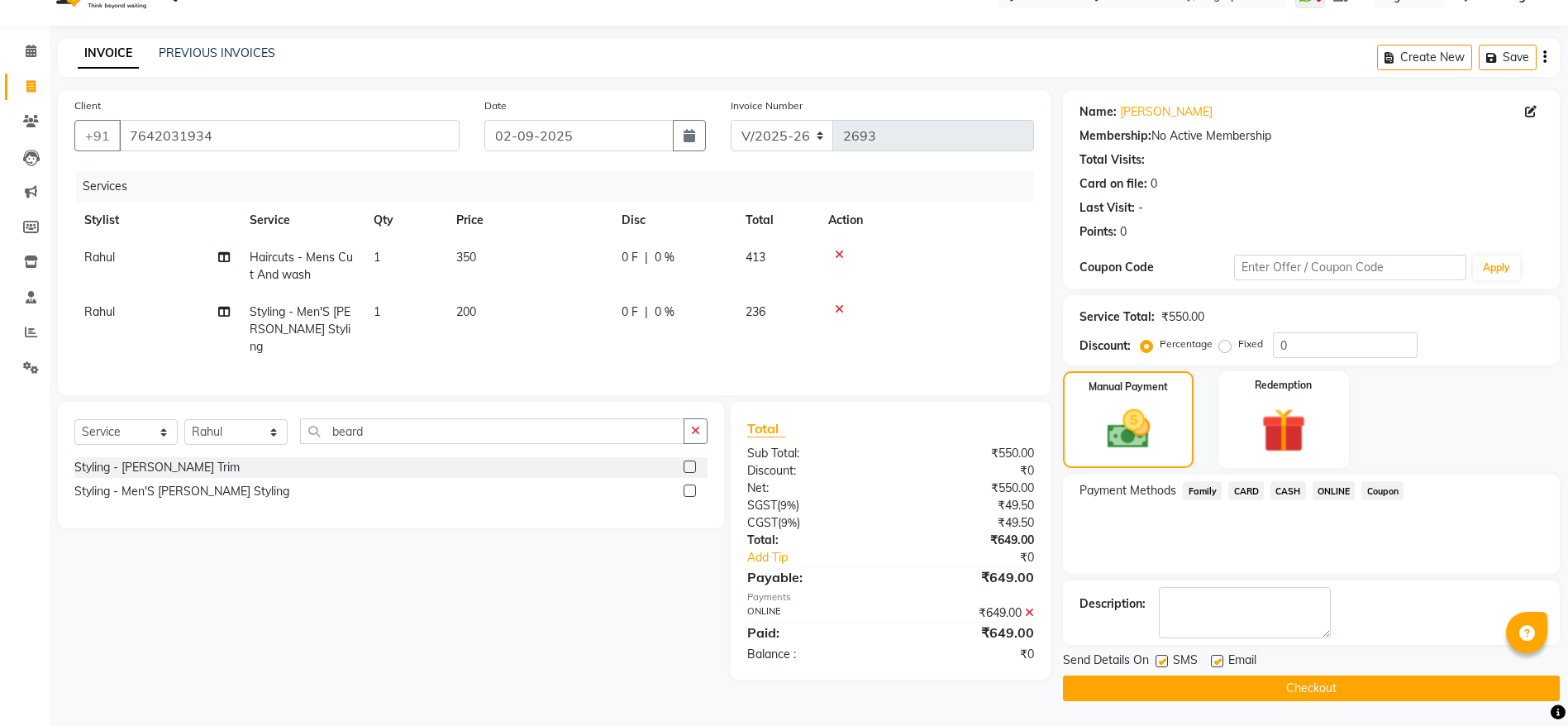
click at [1310, 679] on button "Checkout" at bounding box center [1311, 687] width 497 height 26
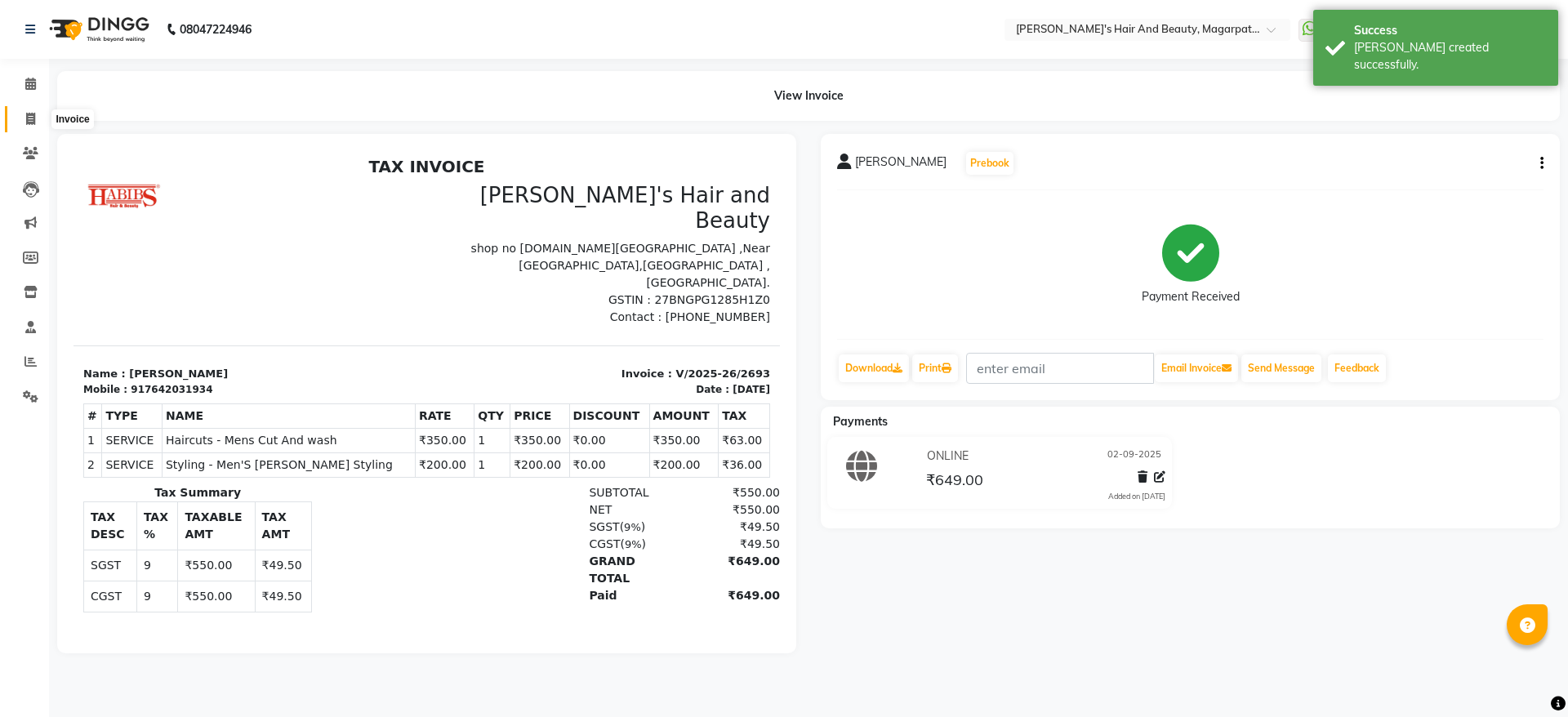
click at [31, 118] on icon at bounding box center [31, 119] width 9 height 12
select select "4517"
select select "service"
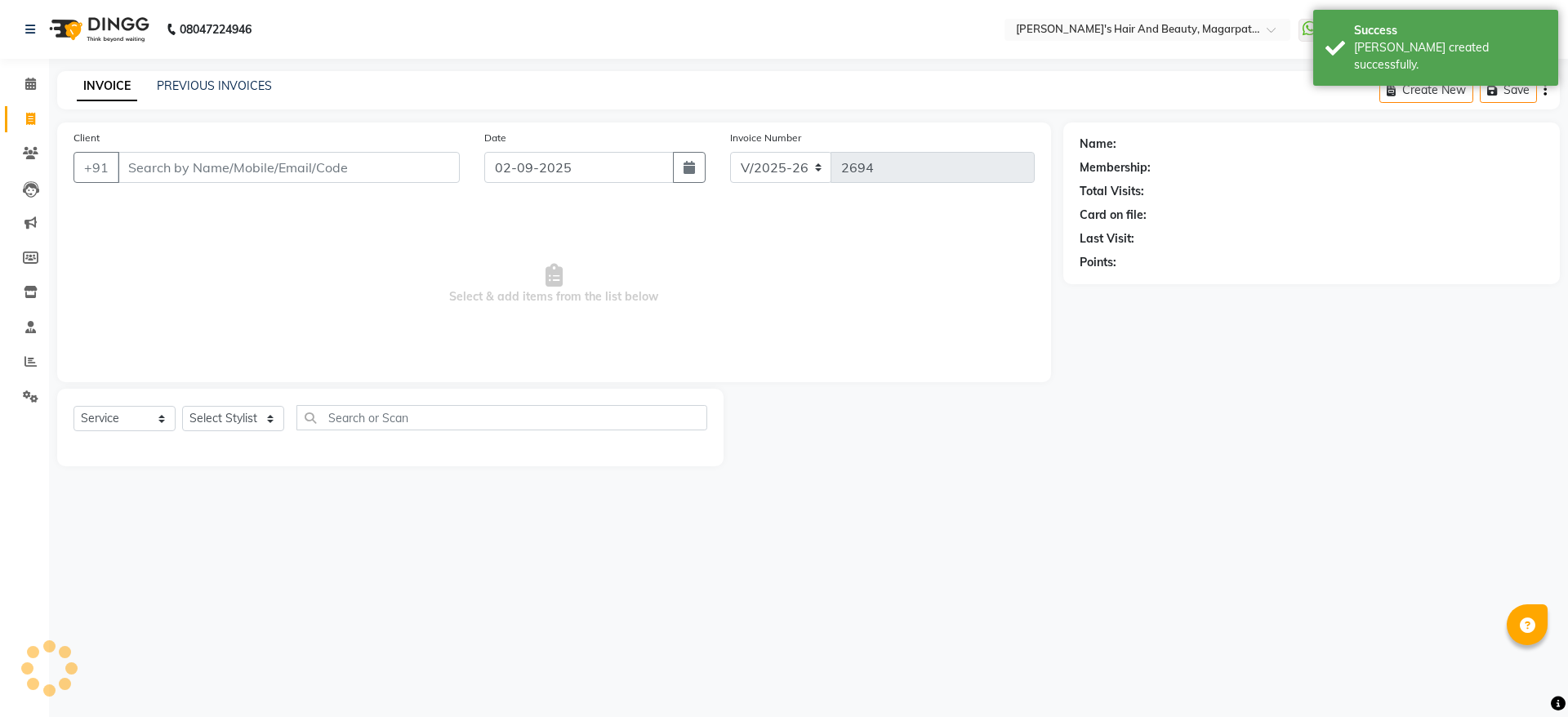
click at [143, 168] on input "Client" at bounding box center [289, 167] width 342 height 31
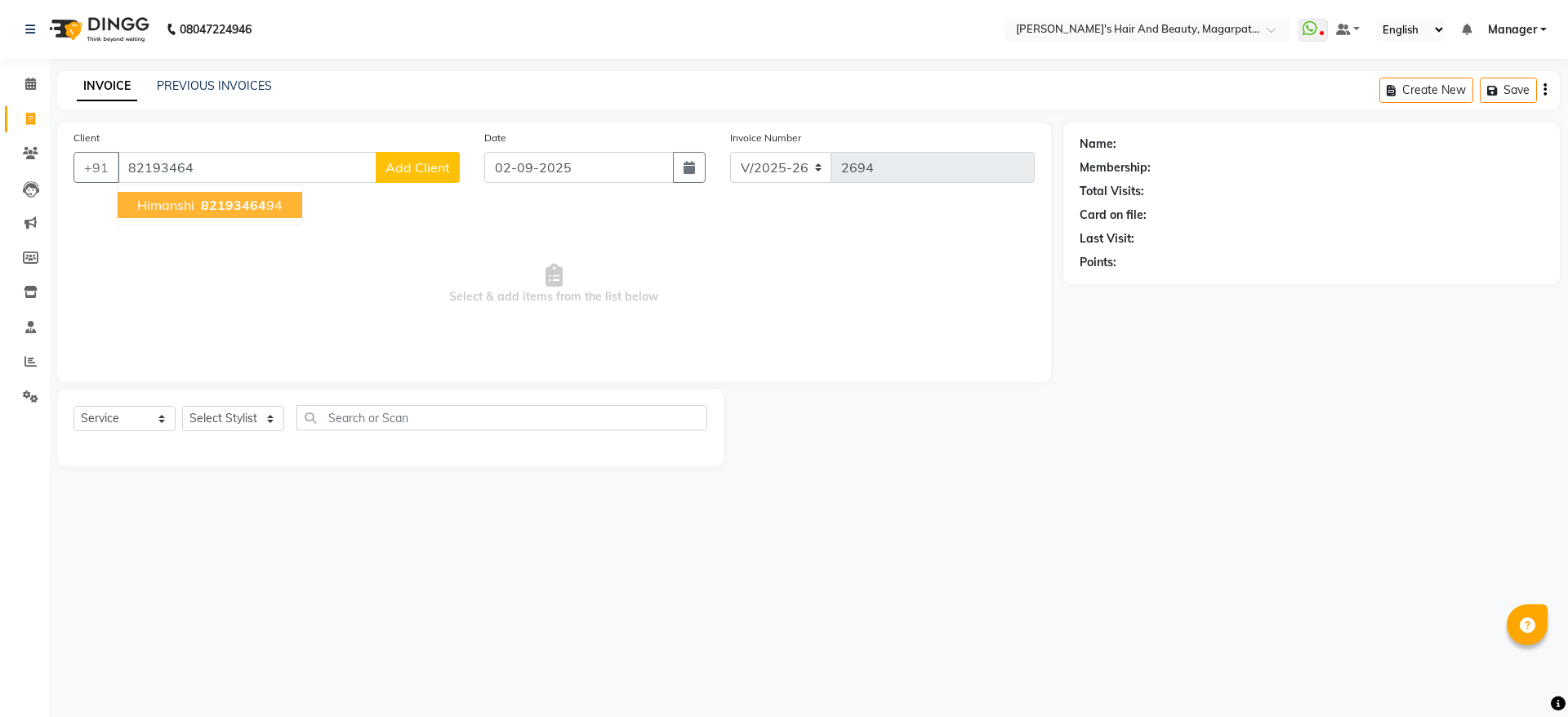
click at [222, 197] on span "82193464" at bounding box center [233, 205] width 66 height 17
type input "8219346494"
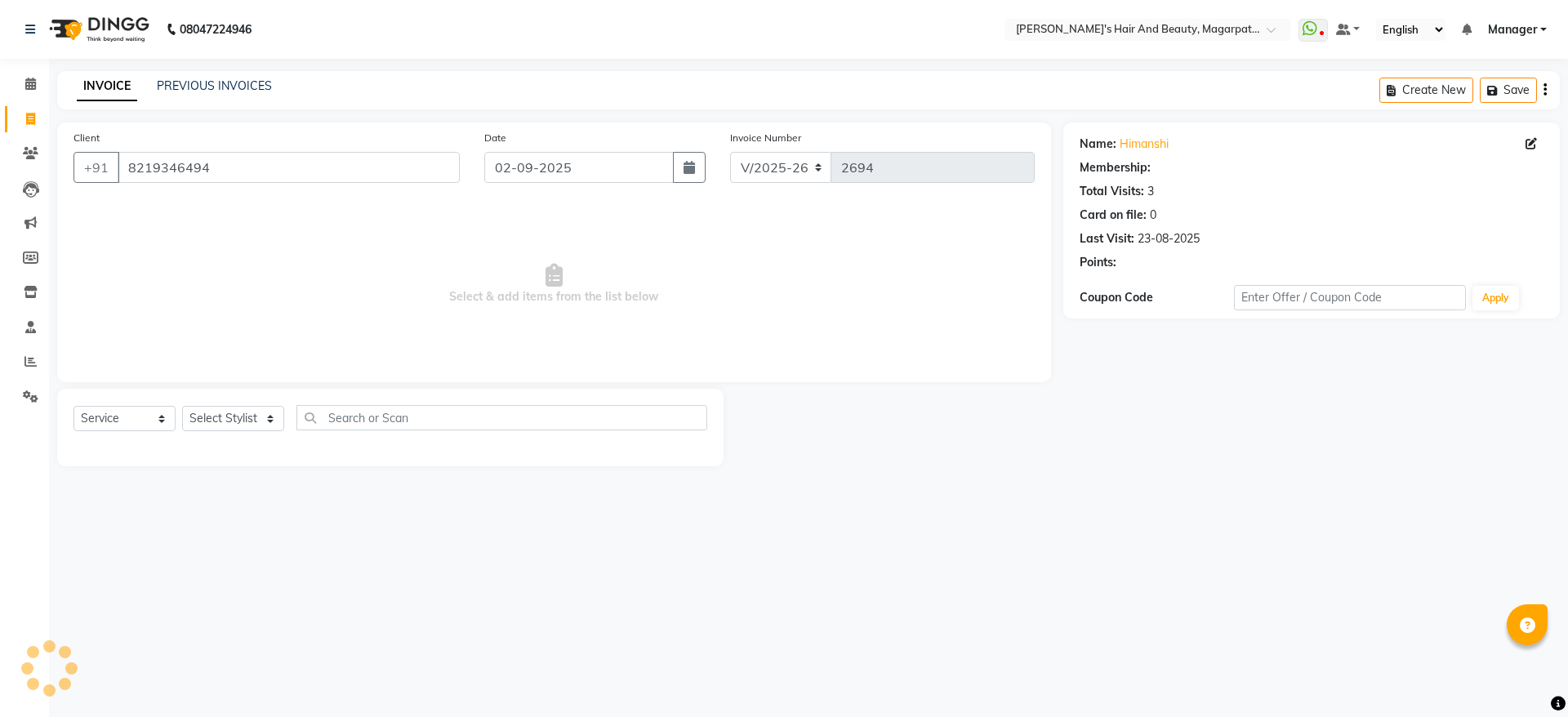
select select "1: Object"
click at [243, 418] on select "Select Stylist [PERSON_NAME] Manager [PERSON_NAME] [PERSON_NAME] [PERSON_NAME]" at bounding box center [233, 418] width 102 height 26
select select "67464"
click at [182, 405] on select "Select Stylist [PERSON_NAME] Manager [PERSON_NAME] [PERSON_NAME] [PERSON_NAME]" at bounding box center [233, 418] width 102 height 26
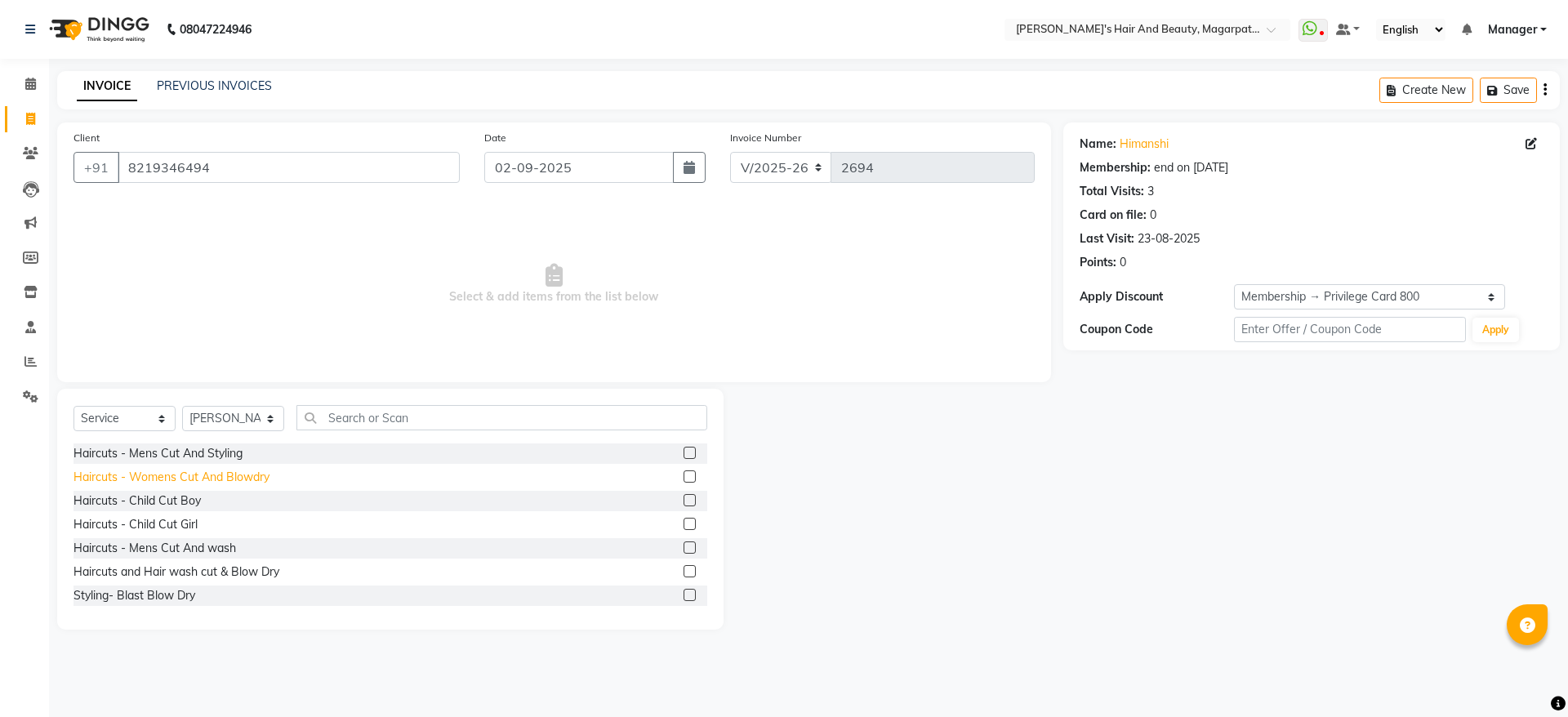
click at [231, 474] on div "Haircuts - Womens Cut And Blowdry" at bounding box center [172, 477] width 196 height 17
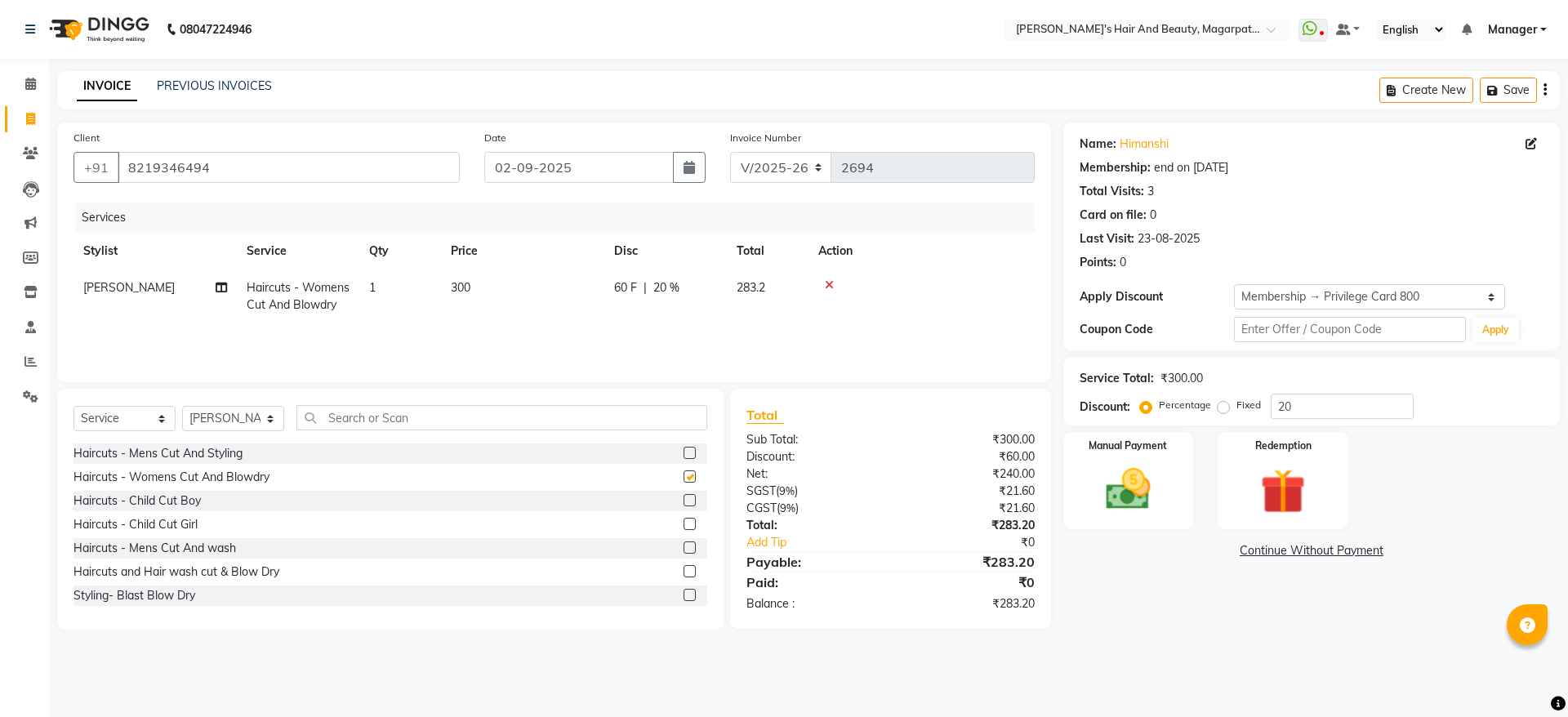
checkbox input "false"
click at [1091, 490] on img at bounding box center [1129, 488] width 76 height 54
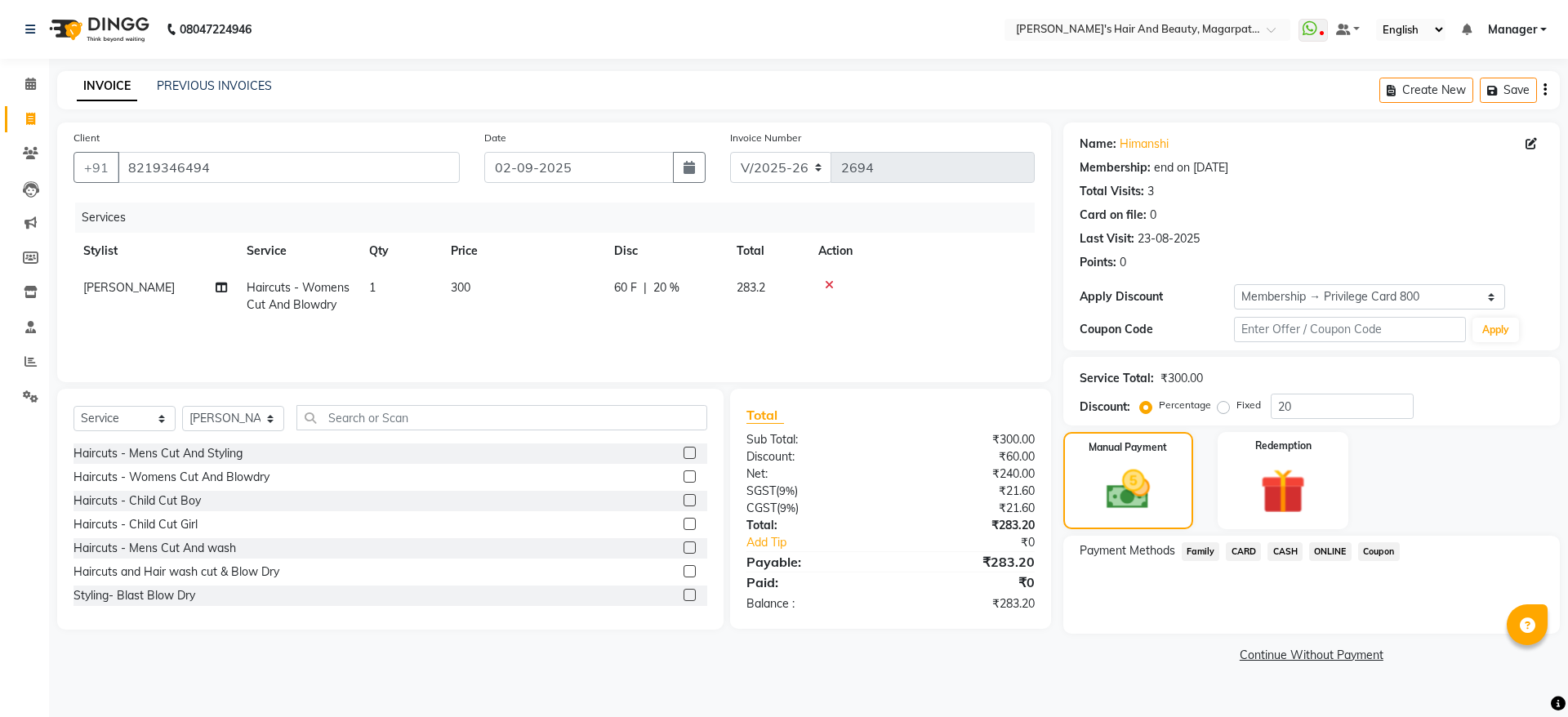
click at [1336, 550] on span "ONLINE" at bounding box center [1329, 551] width 42 height 19
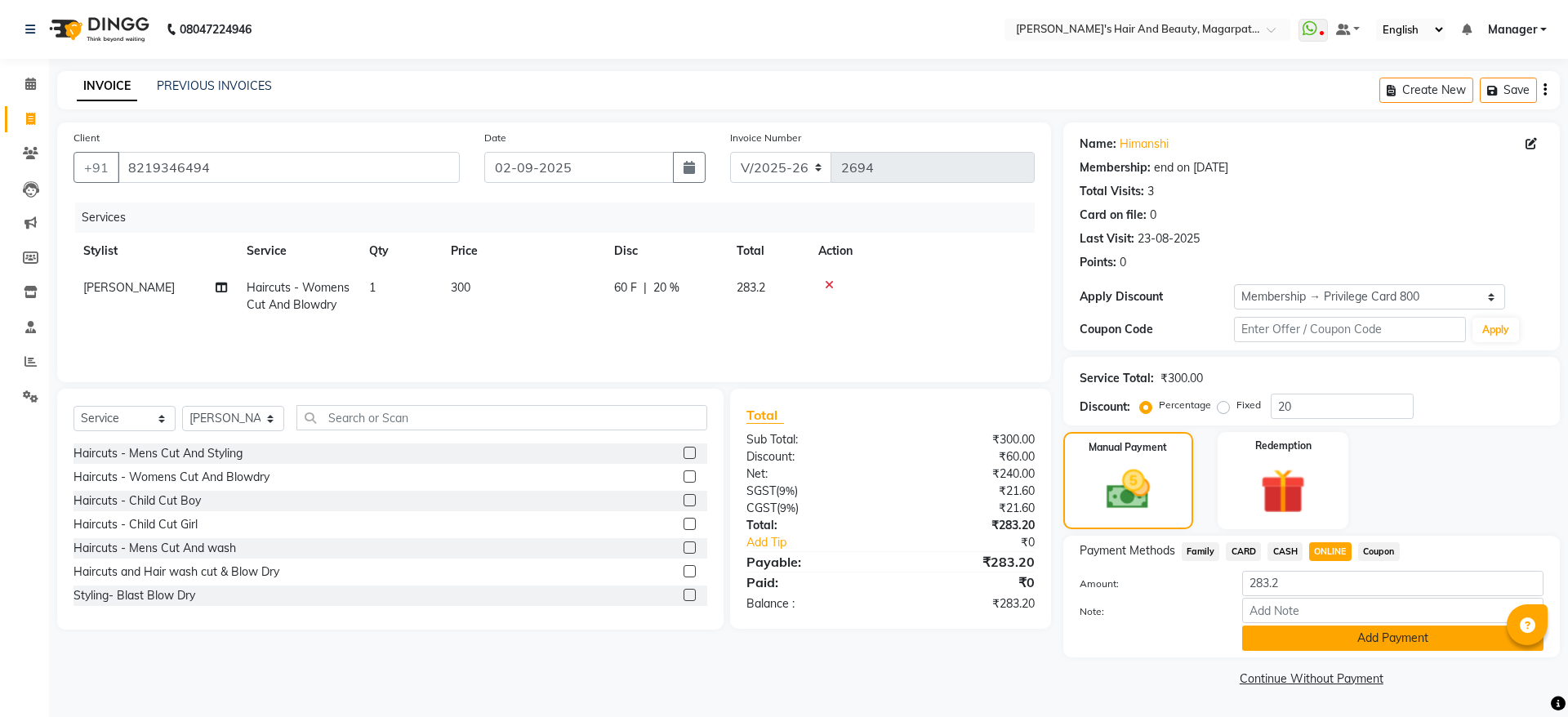
click at [1334, 646] on button "Add Payment" at bounding box center [1392, 637] width 301 height 26
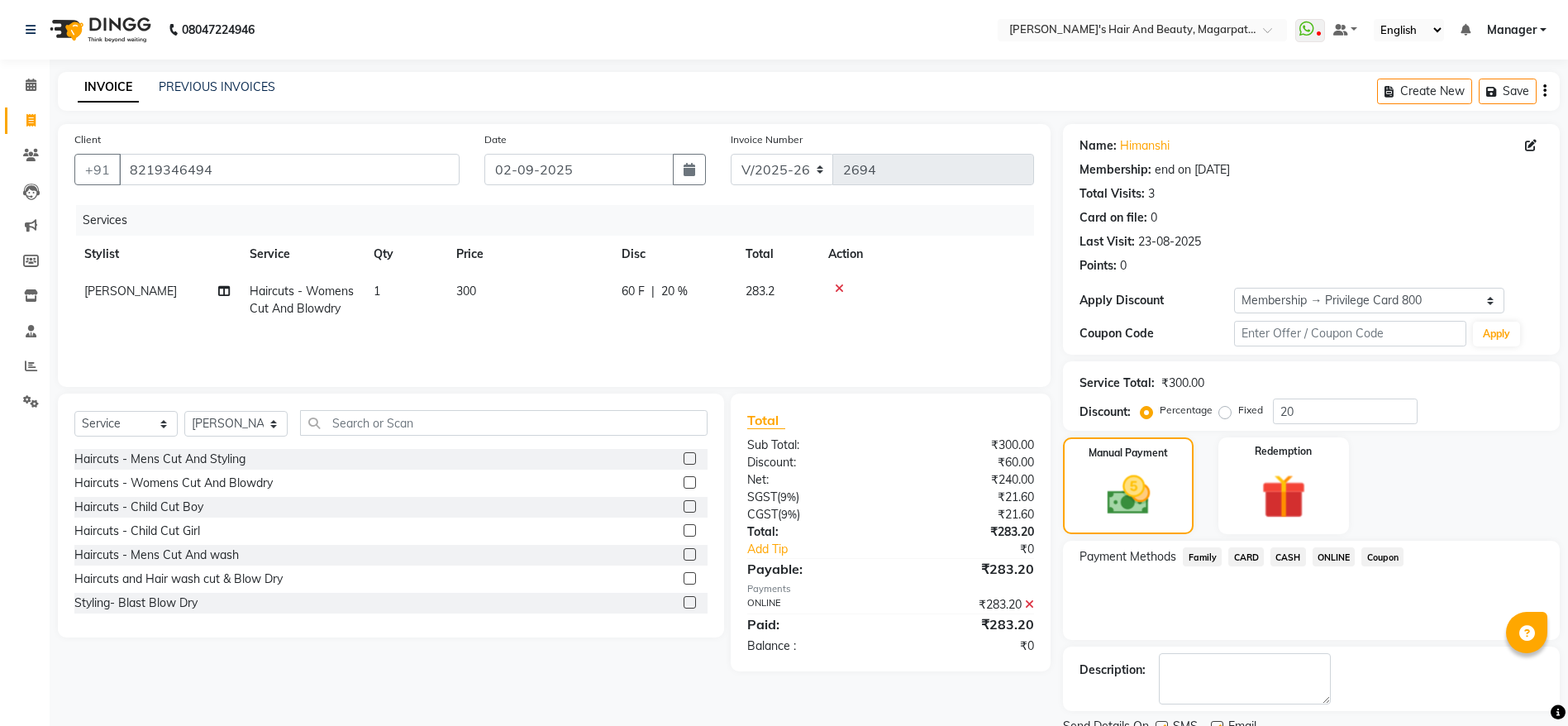
scroll to position [66, 0]
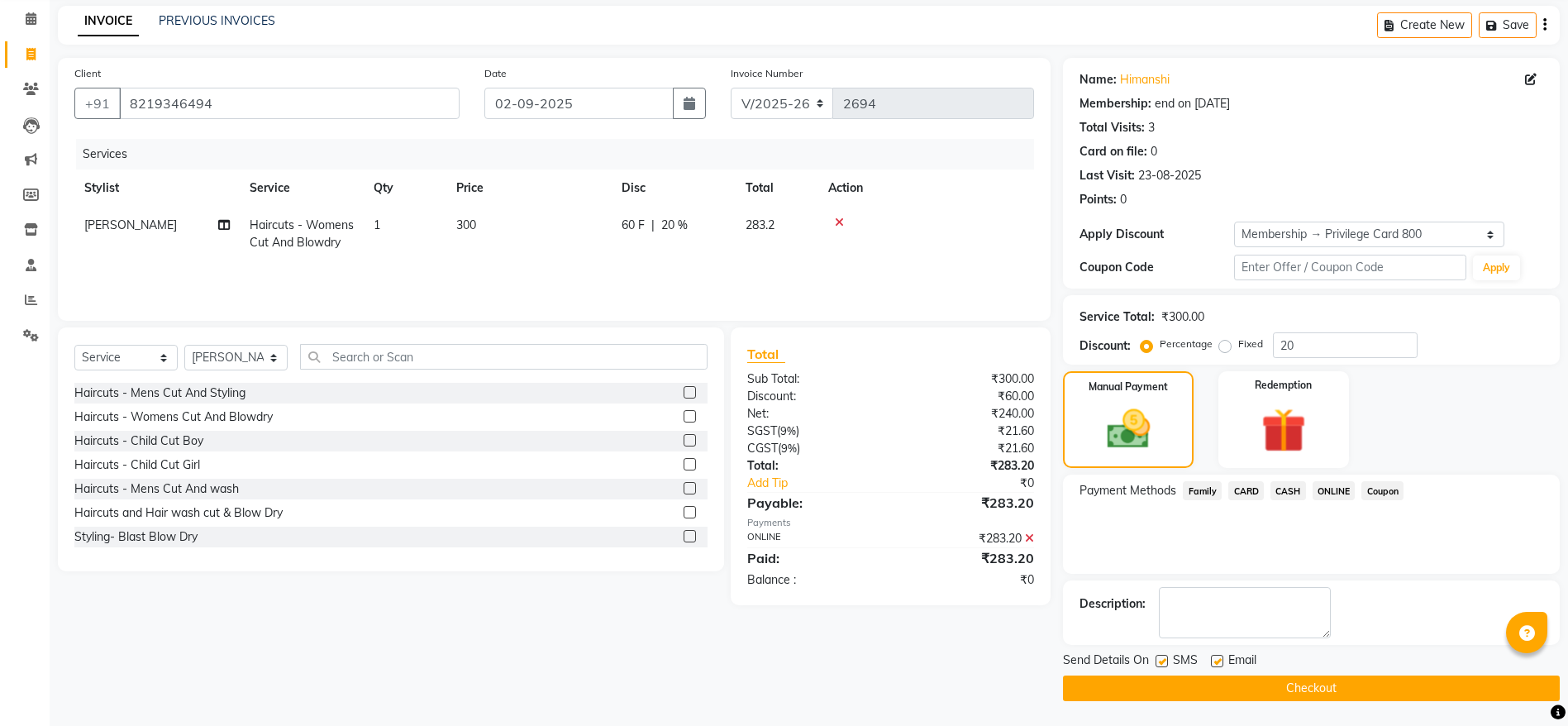
click at [1331, 681] on button "Checkout" at bounding box center [1311, 687] width 497 height 26
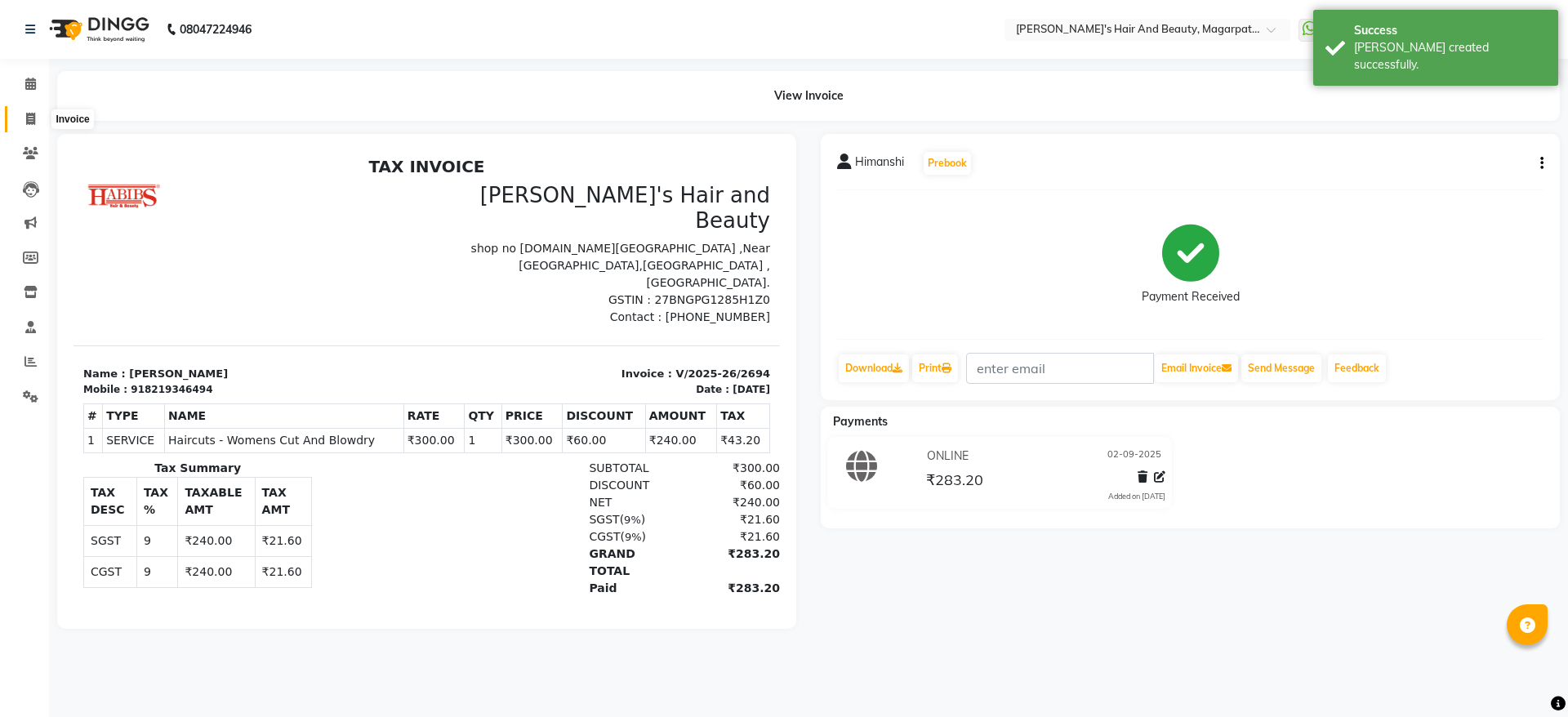
click at [36, 119] on span at bounding box center [31, 119] width 28 height 19
select select "service"
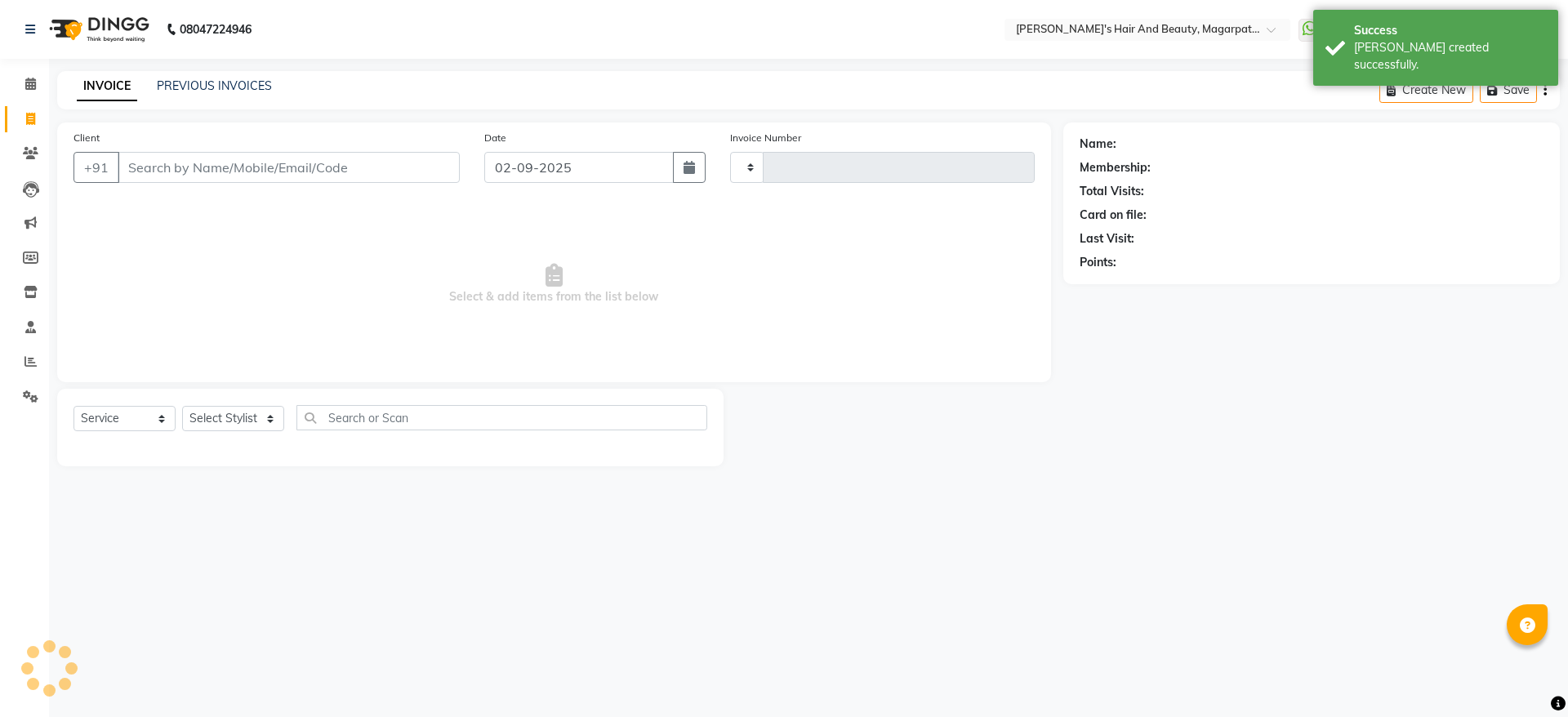
type input "2695"
select select "4517"
click at [151, 170] on input "Client" at bounding box center [289, 167] width 342 height 31
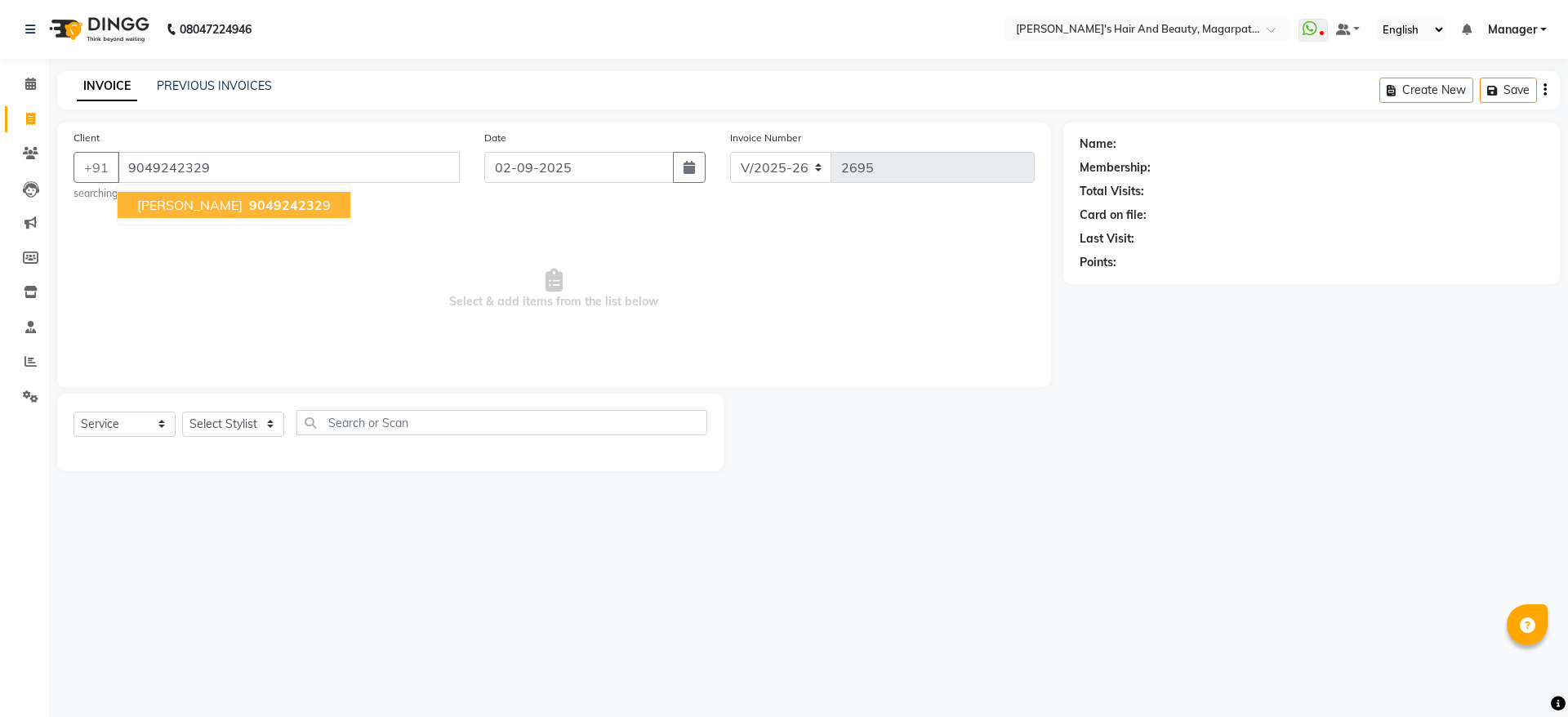
type input "9049242329"
click at [166, 206] on span "[PERSON_NAME]" at bounding box center [189, 205] width 105 height 17
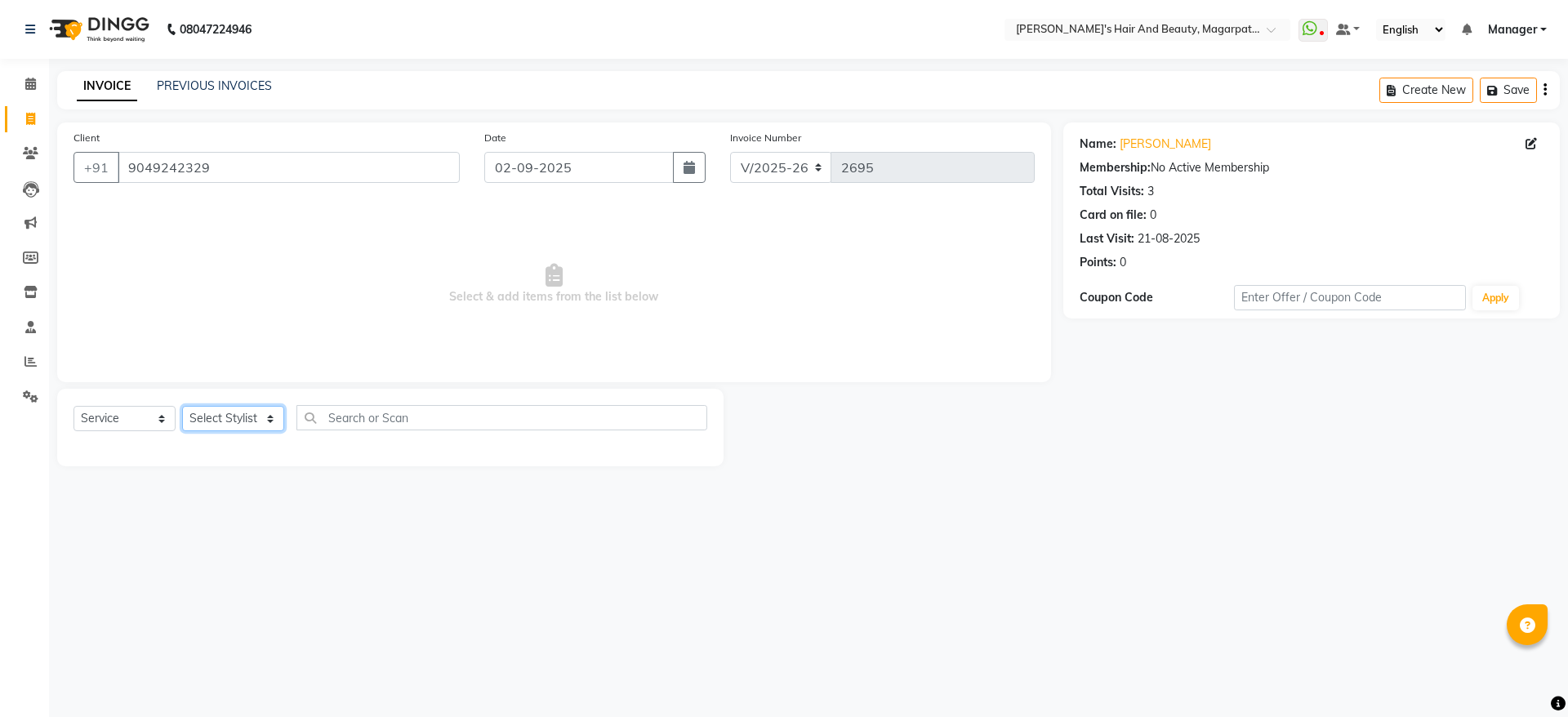
click at [209, 418] on select "Select Stylist [PERSON_NAME] Manager [PERSON_NAME] [PERSON_NAME] [PERSON_NAME]" at bounding box center [233, 418] width 102 height 26
select select "67444"
click at [182, 405] on select "Select Stylist [PERSON_NAME] Manager [PERSON_NAME] [PERSON_NAME] [PERSON_NAME]" at bounding box center [233, 418] width 102 height 26
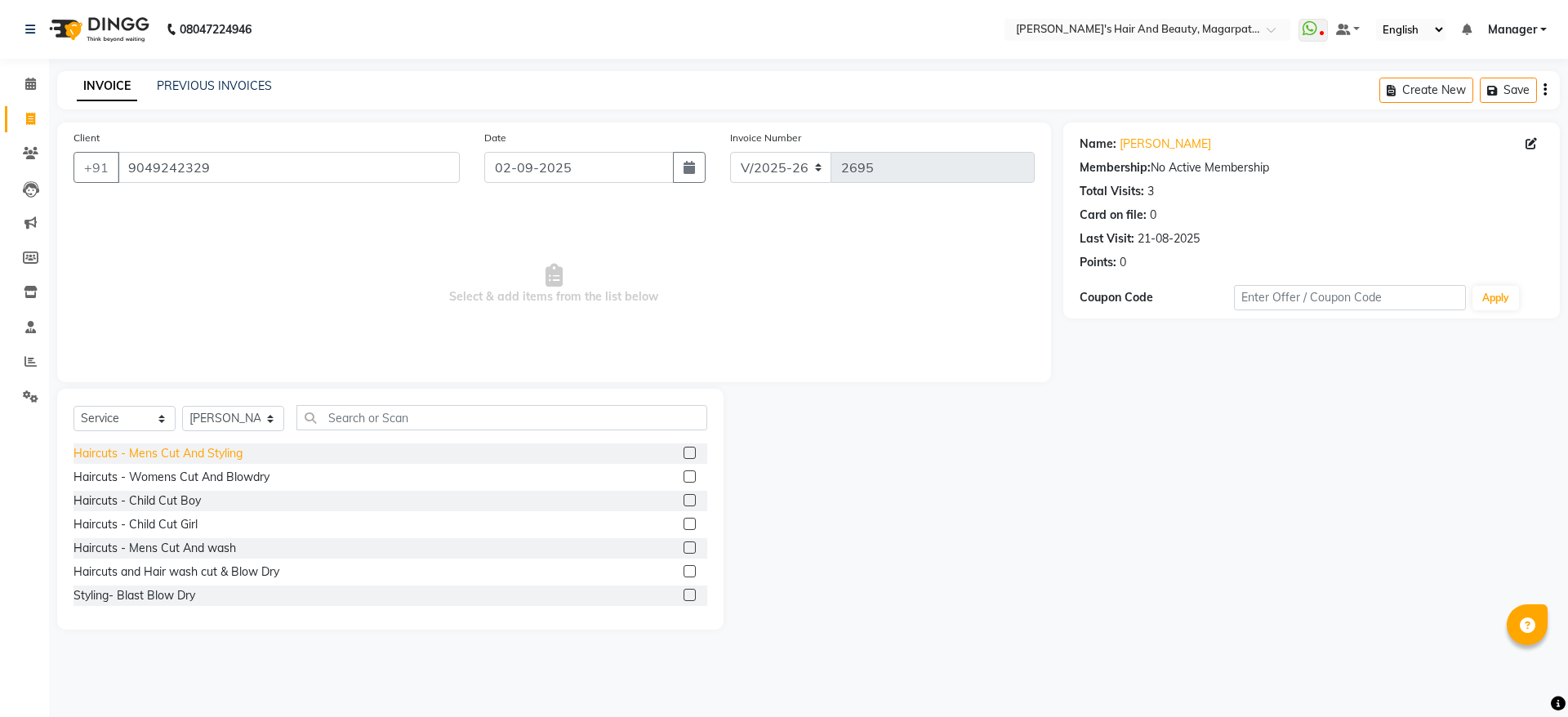
click at [233, 449] on div "Haircuts - Mens Cut And Styling" at bounding box center [158, 453] width 169 height 17
checkbox input "false"
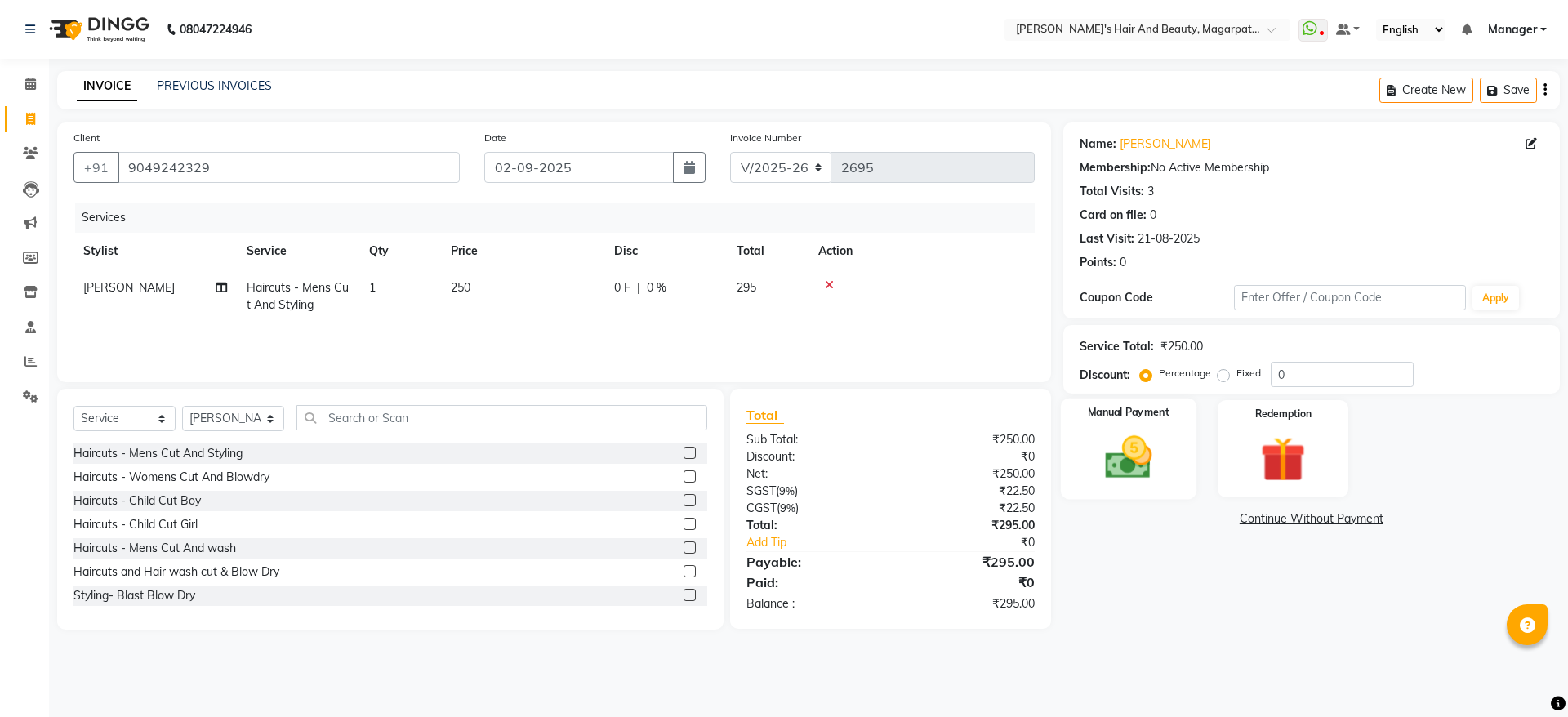
click at [1143, 457] on img at bounding box center [1129, 457] width 76 height 54
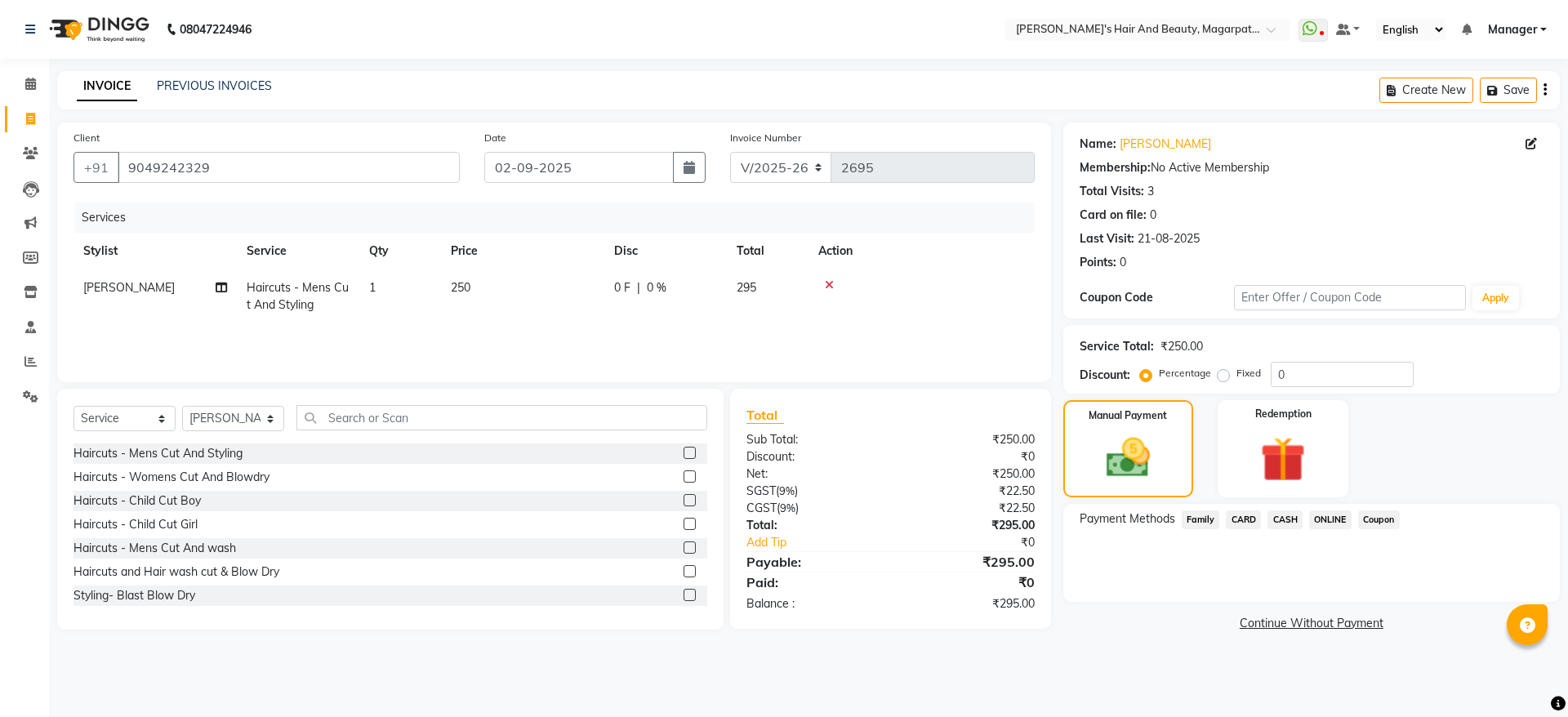
click at [1324, 515] on span "ONLINE" at bounding box center [1329, 519] width 42 height 19
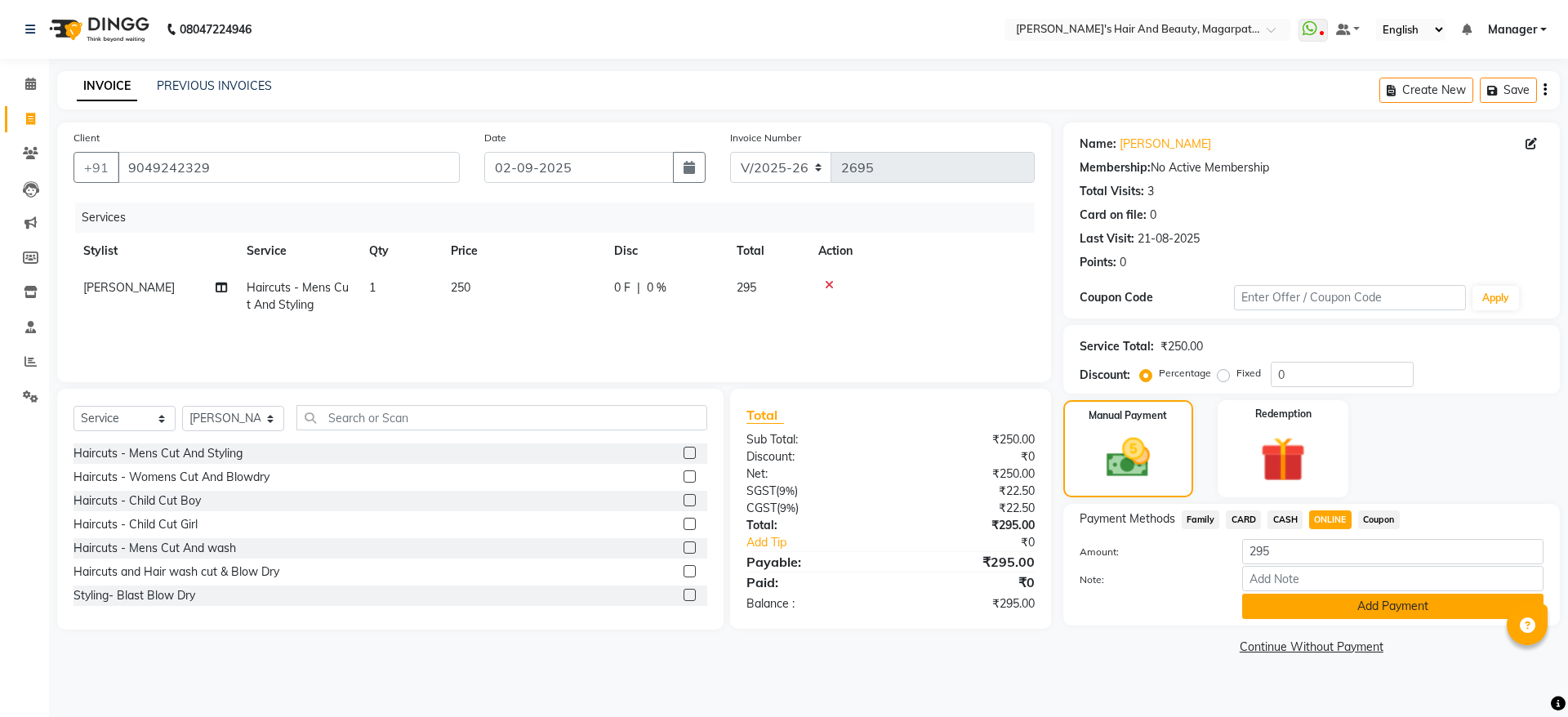
click at [1318, 607] on button "Add Payment" at bounding box center [1392, 606] width 301 height 26
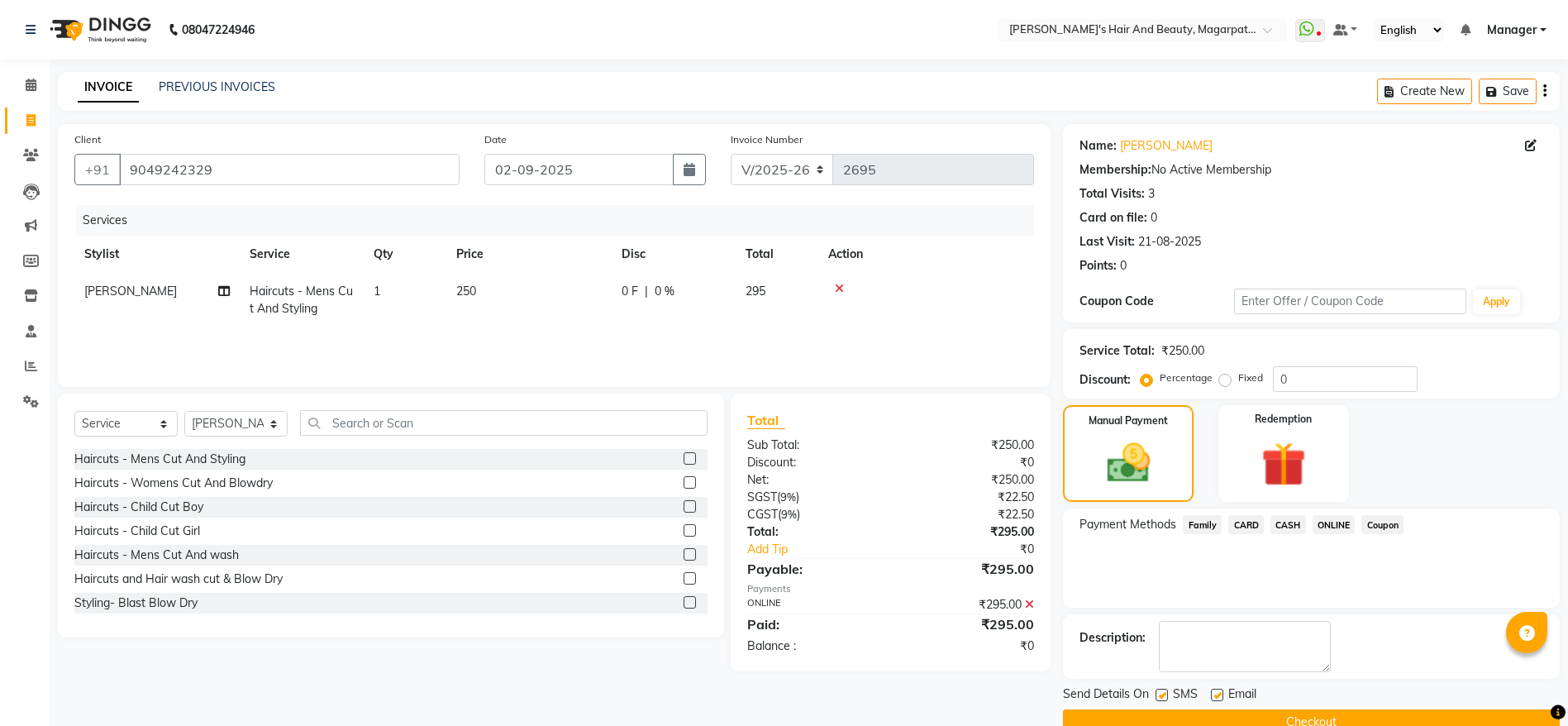
scroll to position [34, 0]
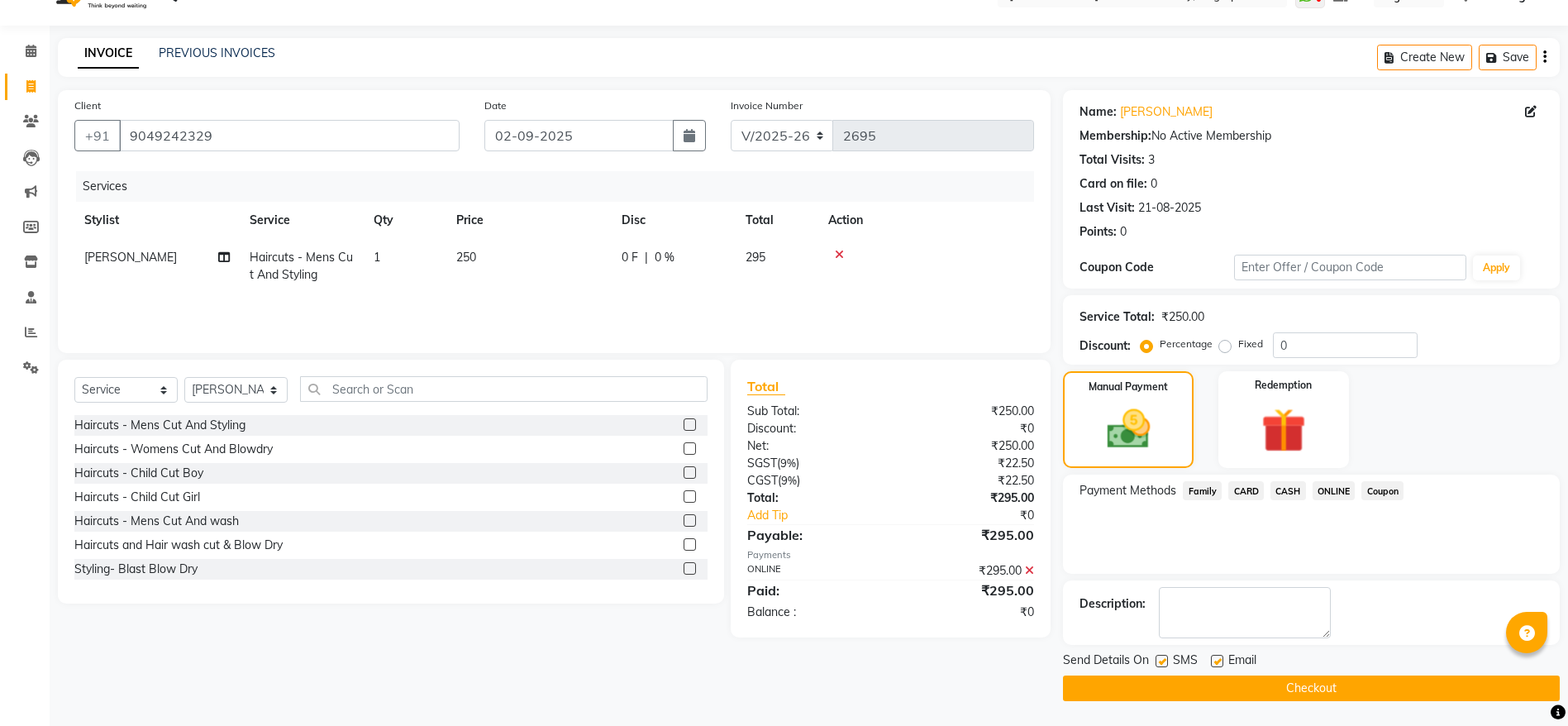
click at [1283, 683] on button "Checkout" at bounding box center [1311, 687] width 497 height 26
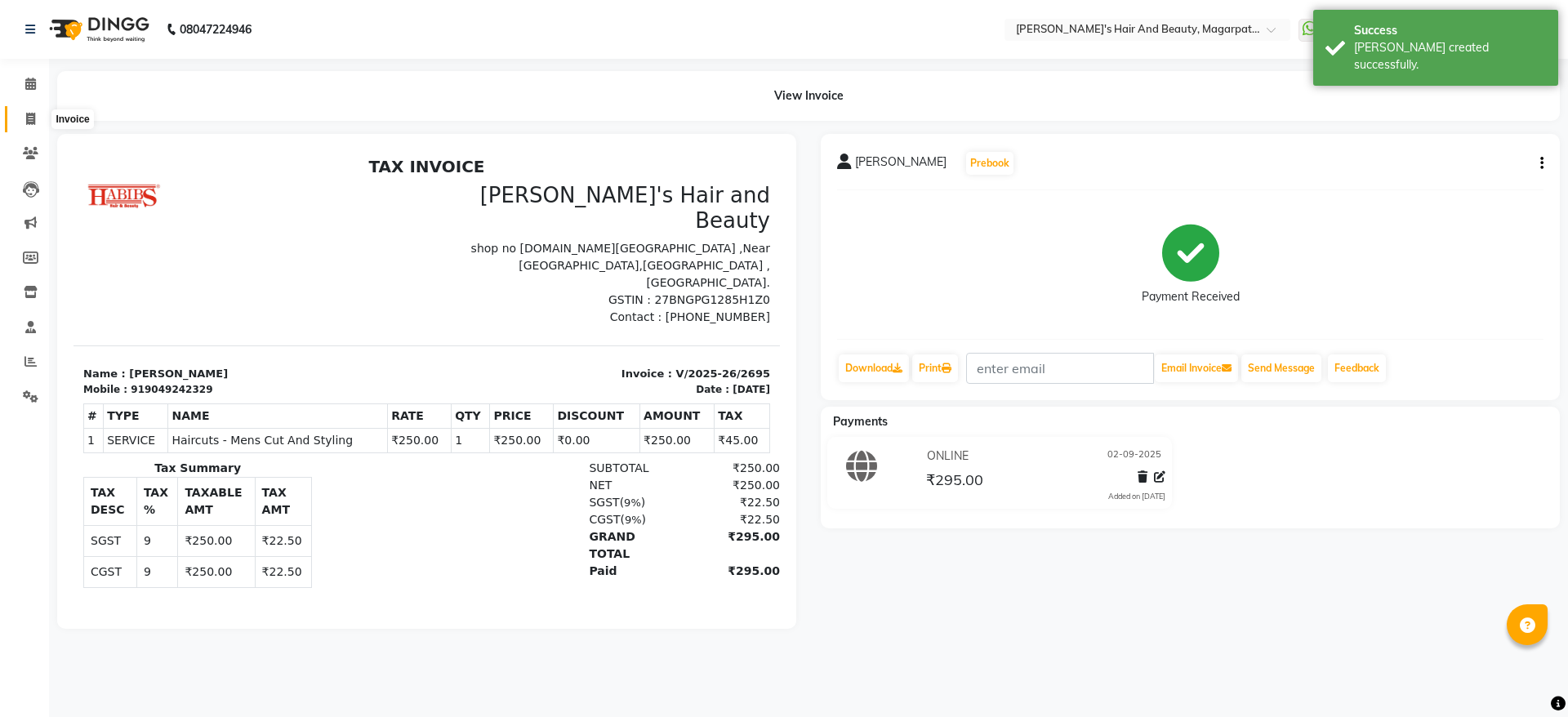
click at [34, 116] on icon at bounding box center [31, 119] width 9 height 12
select select "4517"
select select "service"
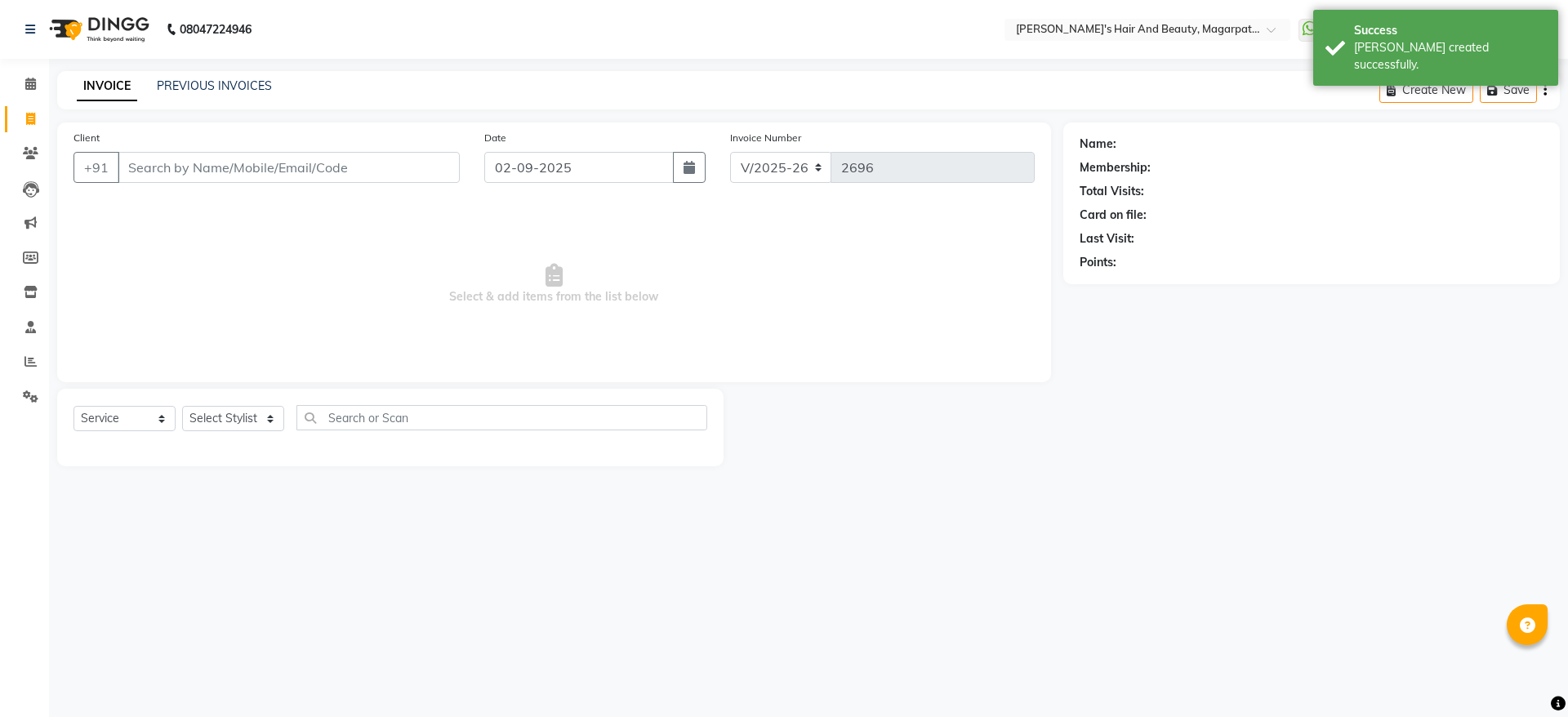
click at [153, 171] on input "Client" at bounding box center [289, 167] width 342 height 31
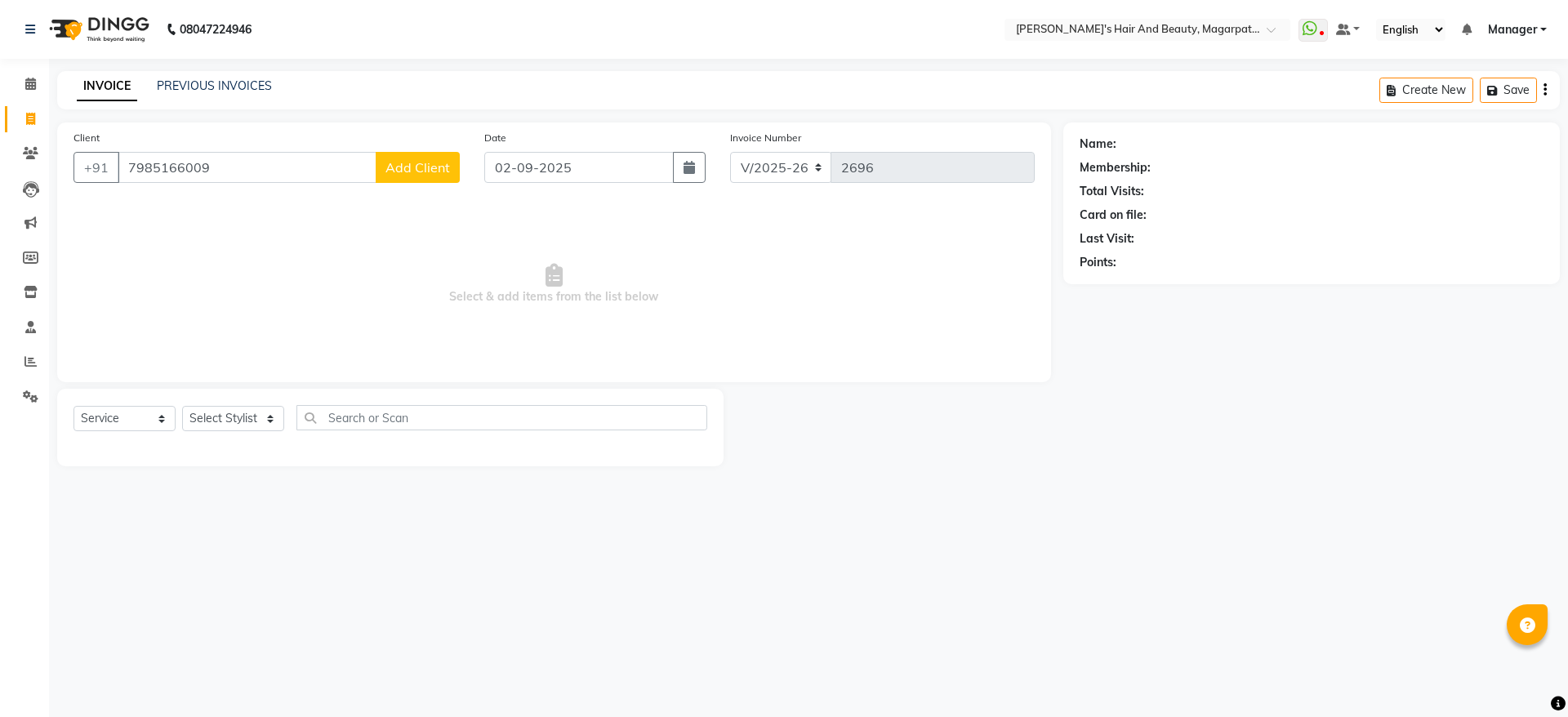
type input "7985166009"
click at [391, 169] on span "Add Client" at bounding box center [418, 167] width 65 height 17
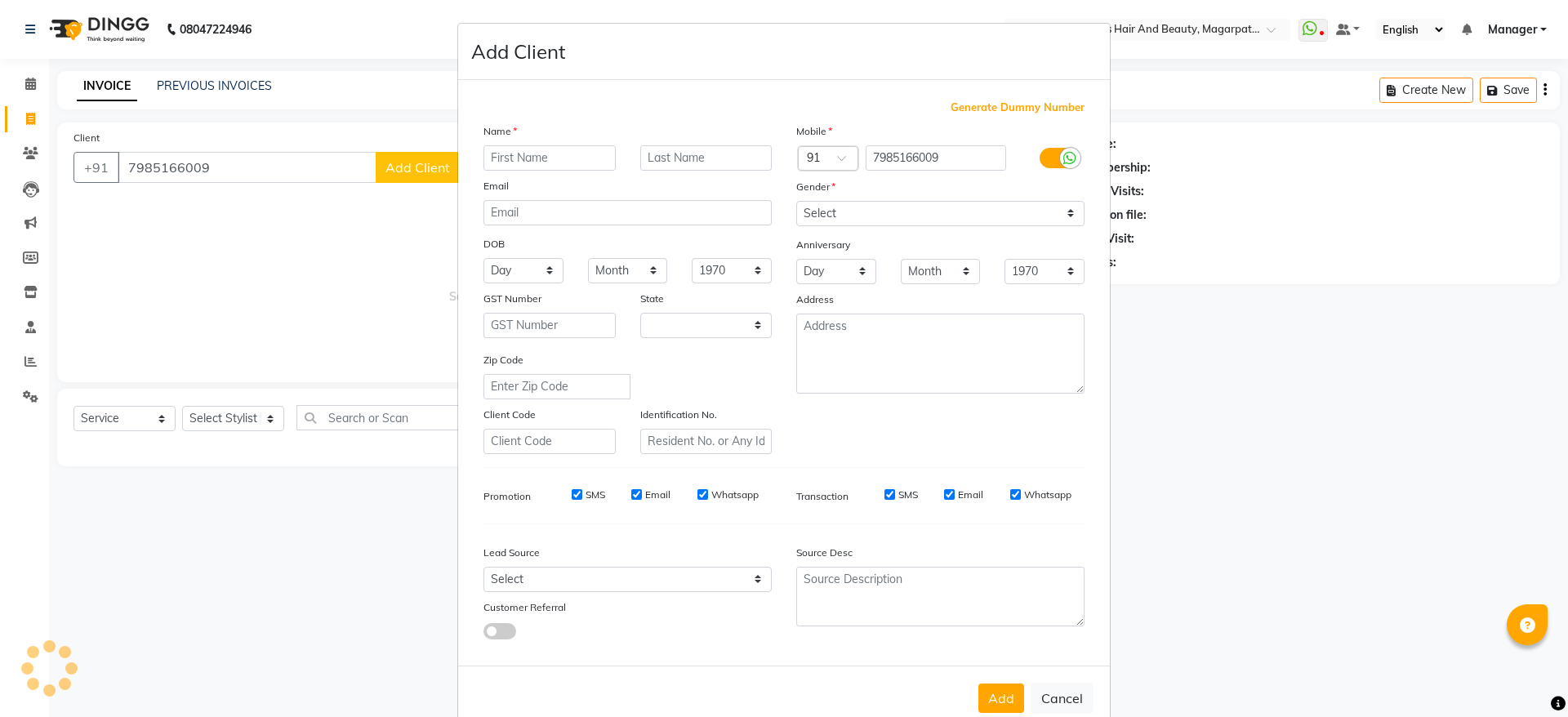
click at [511, 153] on input "text" at bounding box center [550, 157] width 133 height 26
select select "22"
type input "Sabeena"
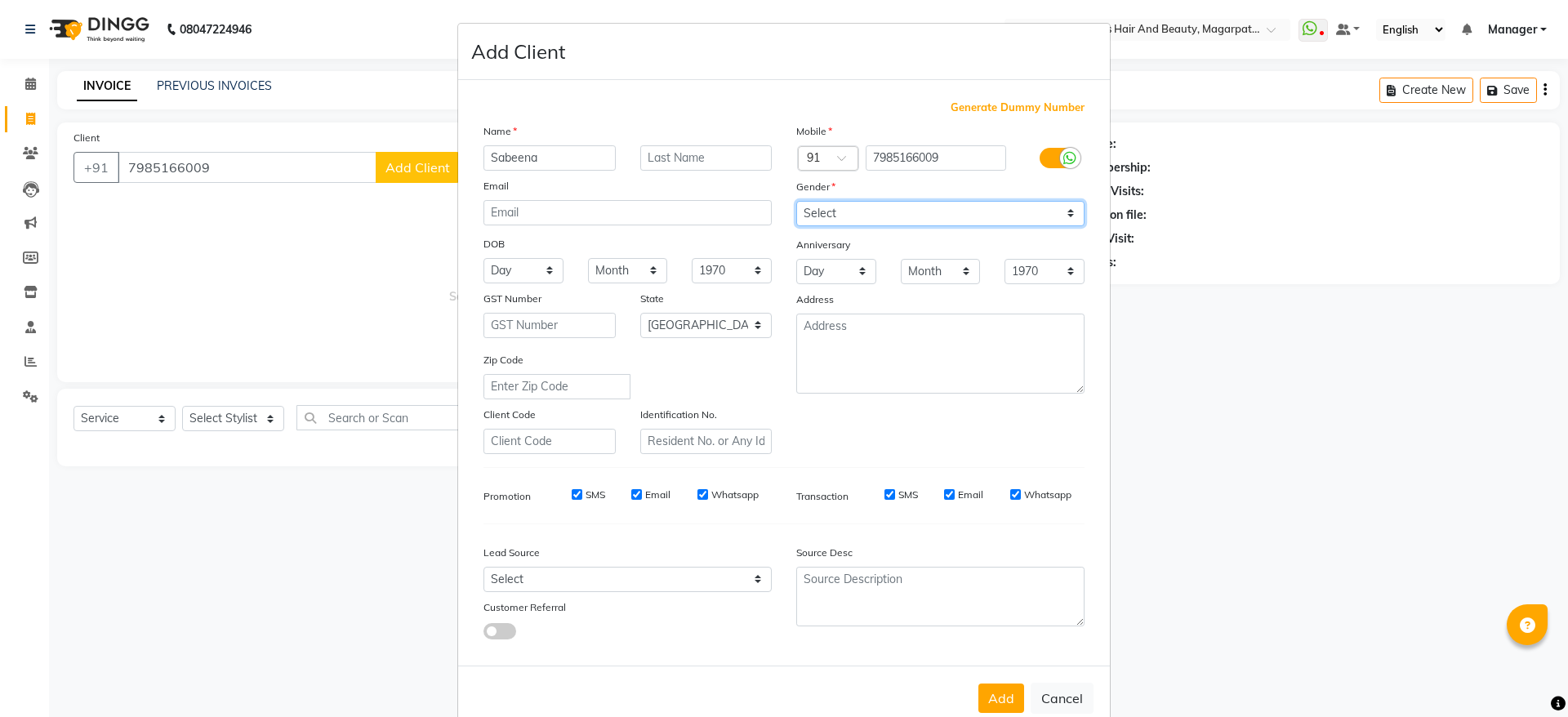
click at [885, 215] on select "Select [DEMOGRAPHIC_DATA] [DEMOGRAPHIC_DATA] Other Prefer Not To Say" at bounding box center [940, 213] width 289 height 26
select select "[DEMOGRAPHIC_DATA]"
click at [796, 201] on select "Select [DEMOGRAPHIC_DATA] [DEMOGRAPHIC_DATA] Other Prefer Not To Say" at bounding box center [940, 213] width 289 height 26
click at [982, 695] on button "Add" at bounding box center [1001, 697] width 46 height 29
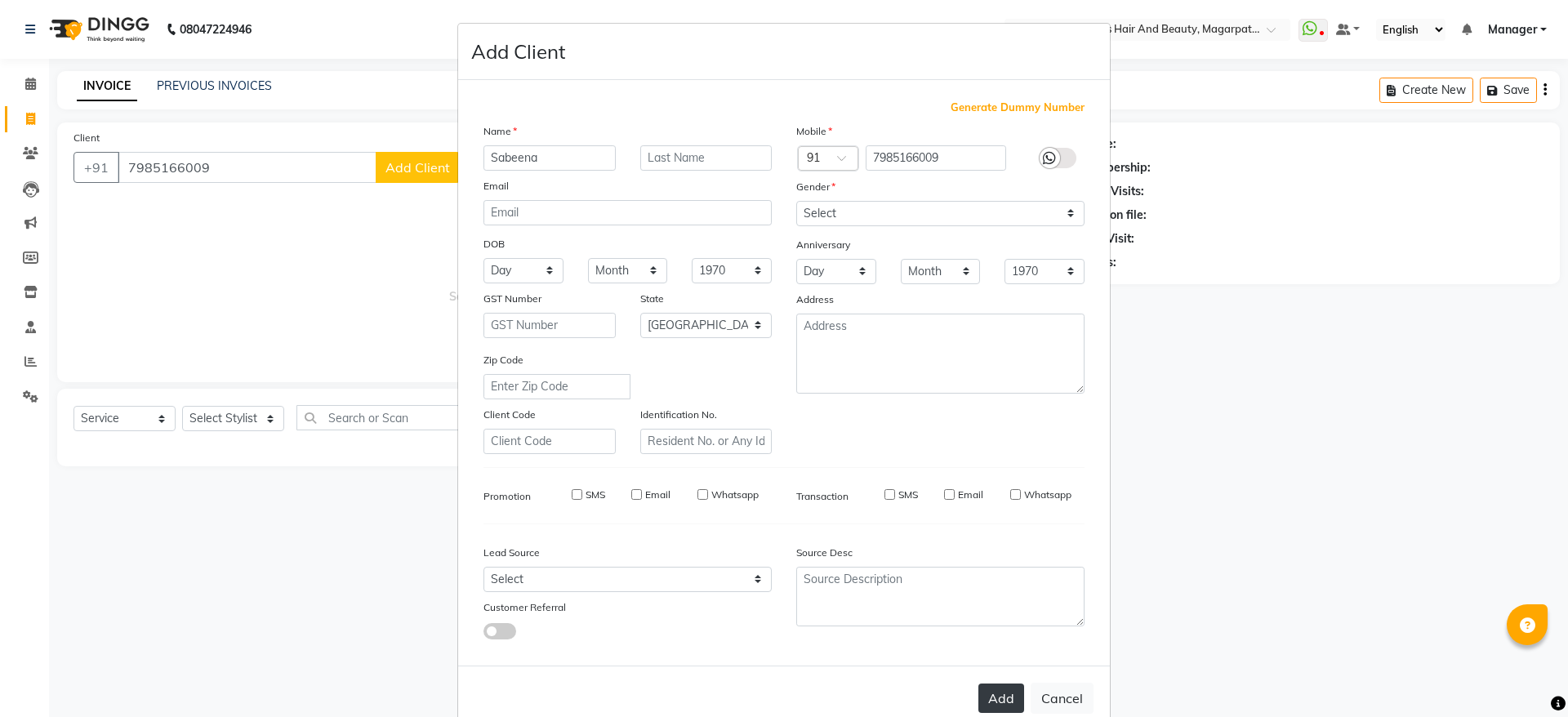
select select
select select "null"
select select
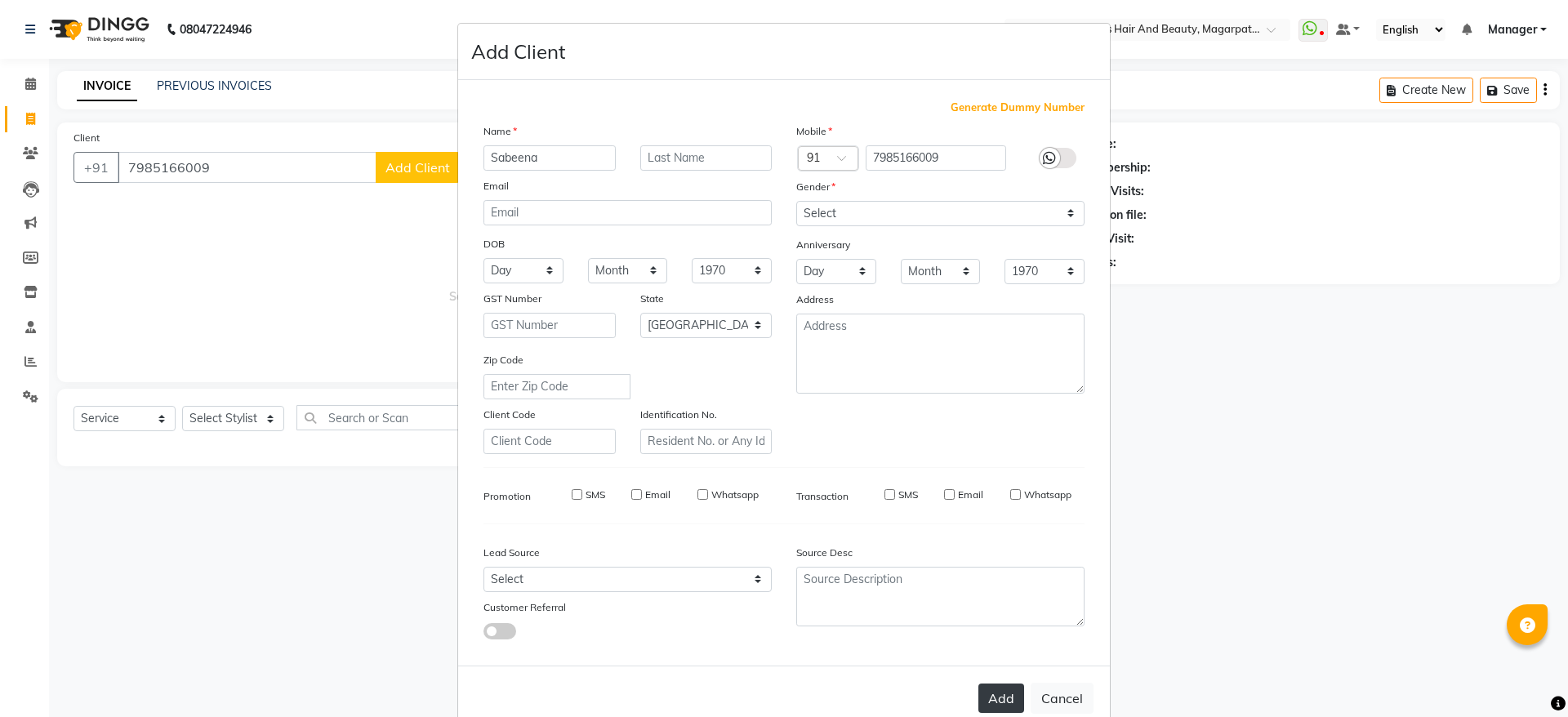
select select
checkbox input "false"
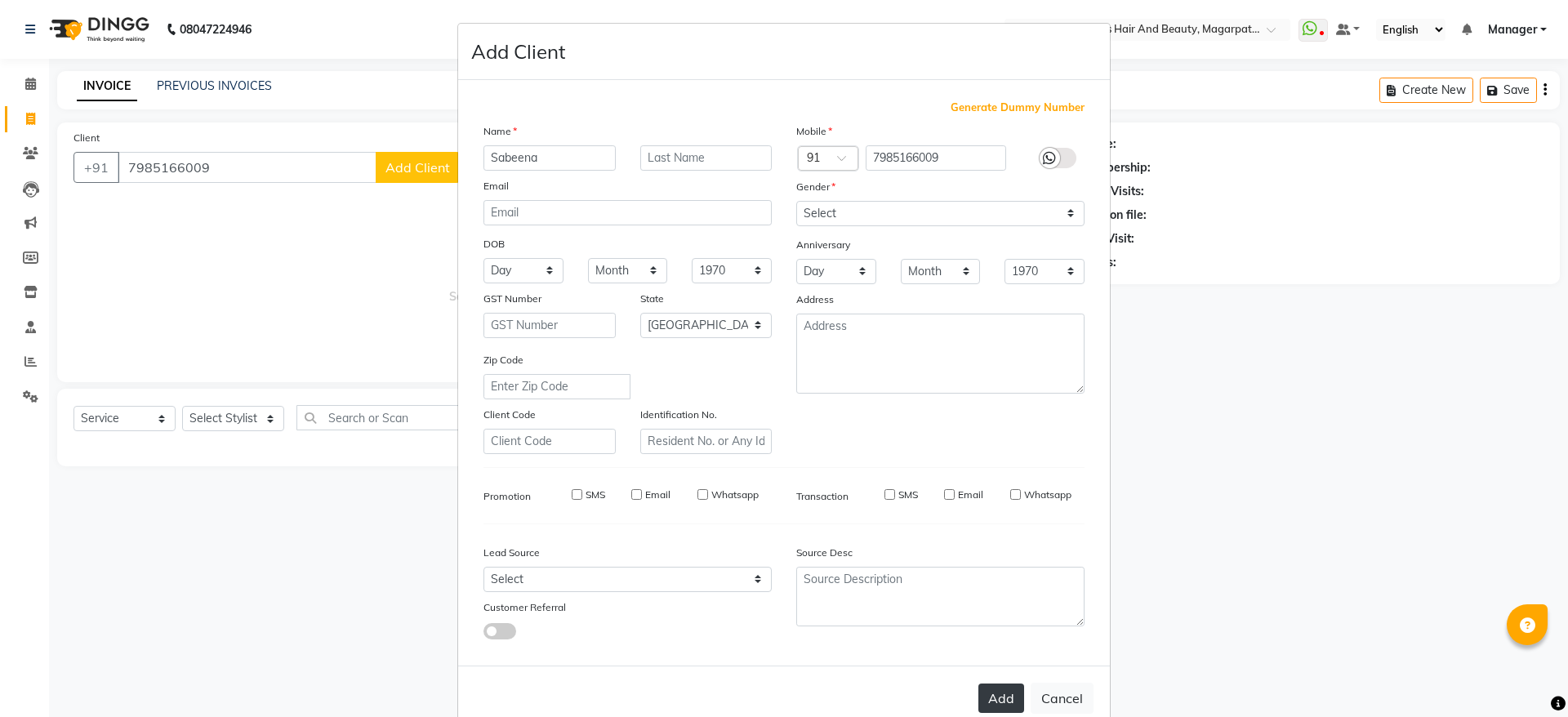
checkbox input "false"
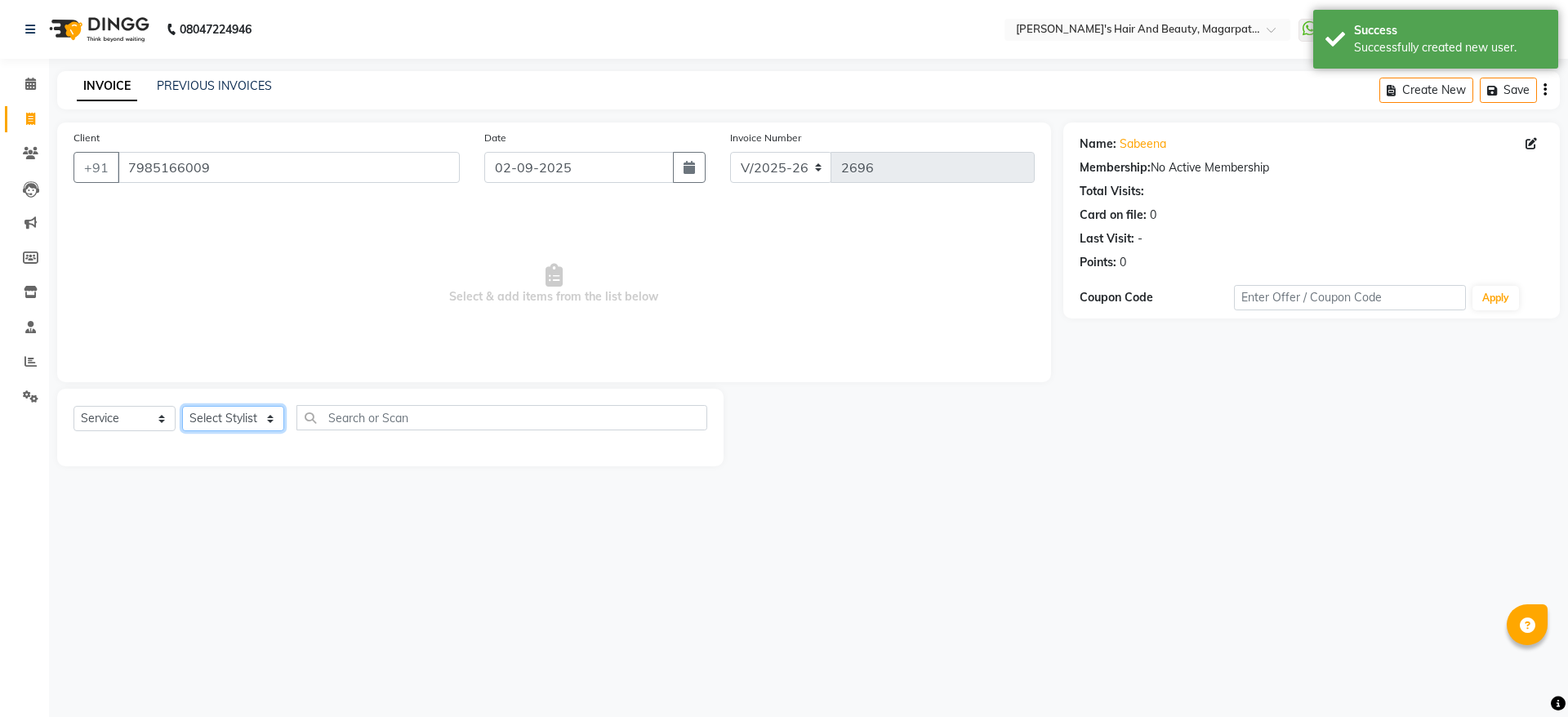
click at [216, 419] on select "Select Stylist [PERSON_NAME] Manager [PERSON_NAME] [PERSON_NAME] [PERSON_NAME]" at bounding box center [233, 418] width 102 height 26
select select "67454"
click at [182, 405] on select "Select Stylist [PERSON_NAME] Manager [PERSON_NAME] [PERSON_NAME] [PERSON_NAME]" at bounding box center [233, 418] width 102 height 26
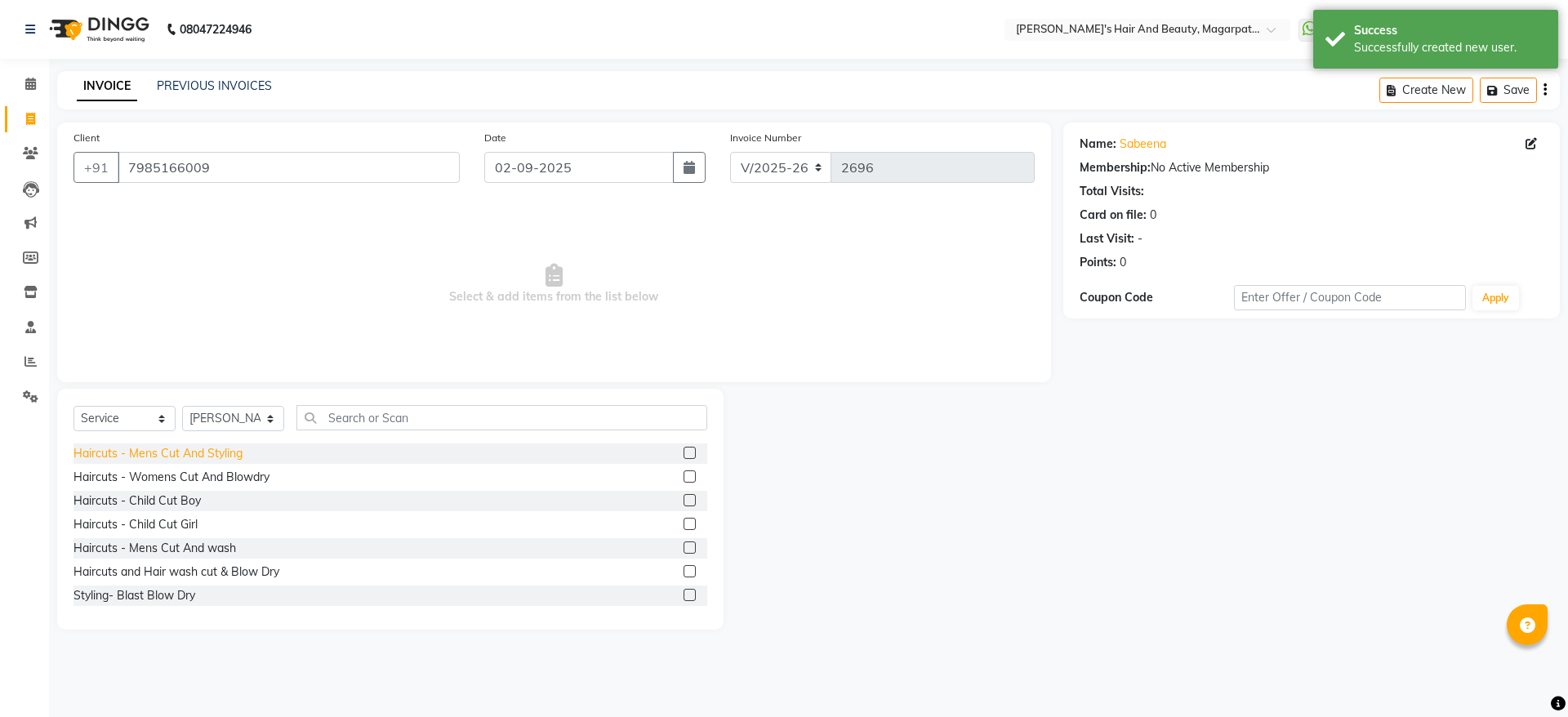
click at [232, 452] on div "Haircuts - Mens Cut And Styling" at bounding box center [158, 453] width 169 height 17
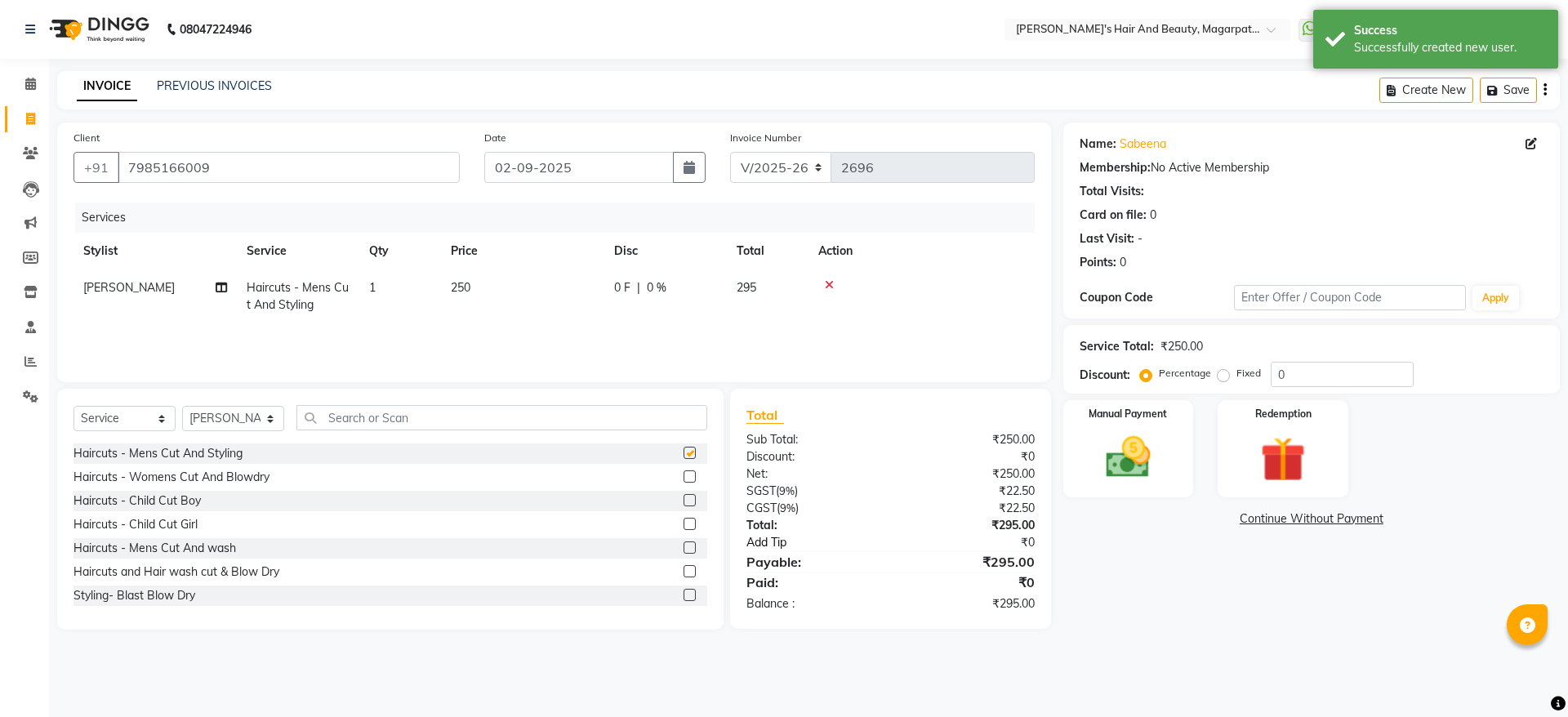
checkbox input "false"
click at [1140, 472] on img at bounding box center [1129, 457] width 76 height 54
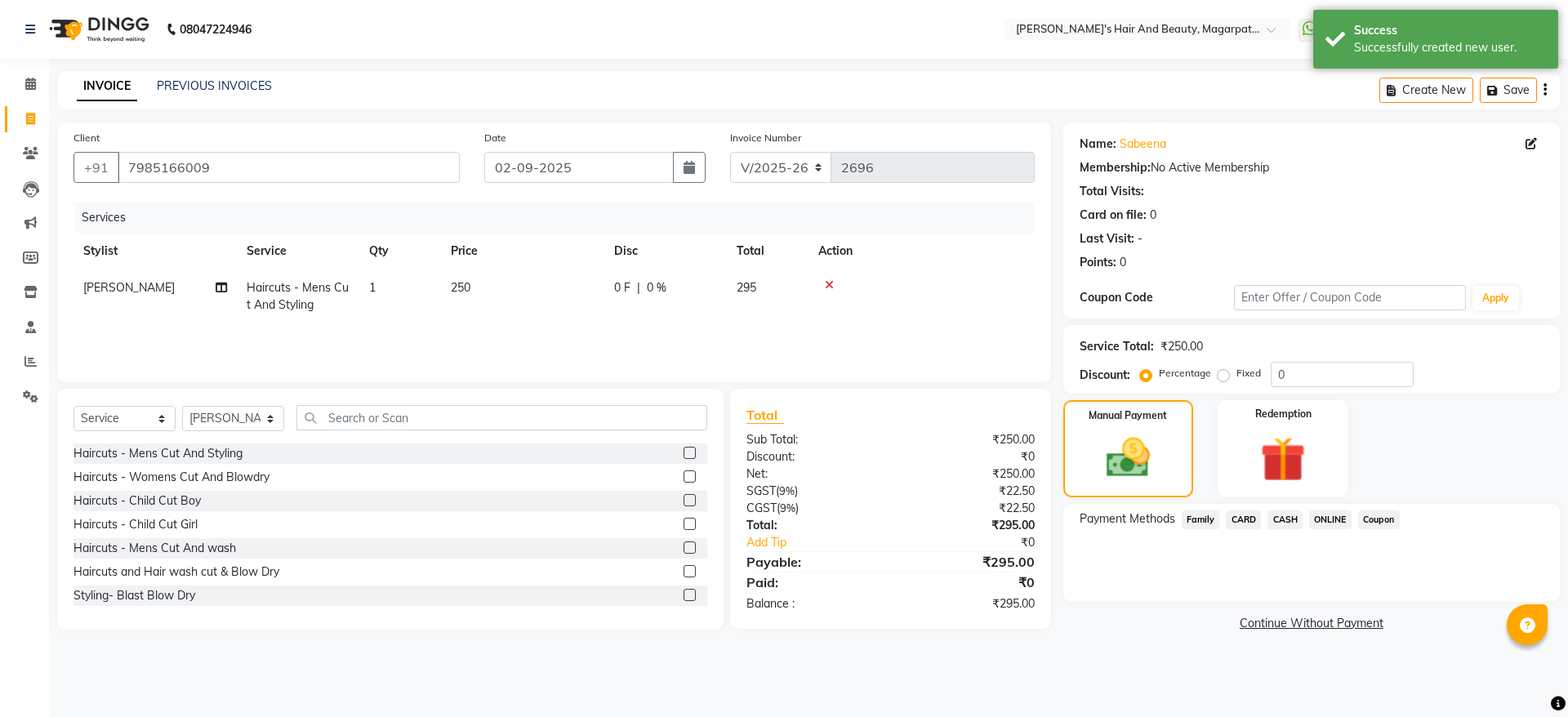
click at [1324, 521] on span "ONLINE" at bounding box center [1329, 519] width 42 height 19
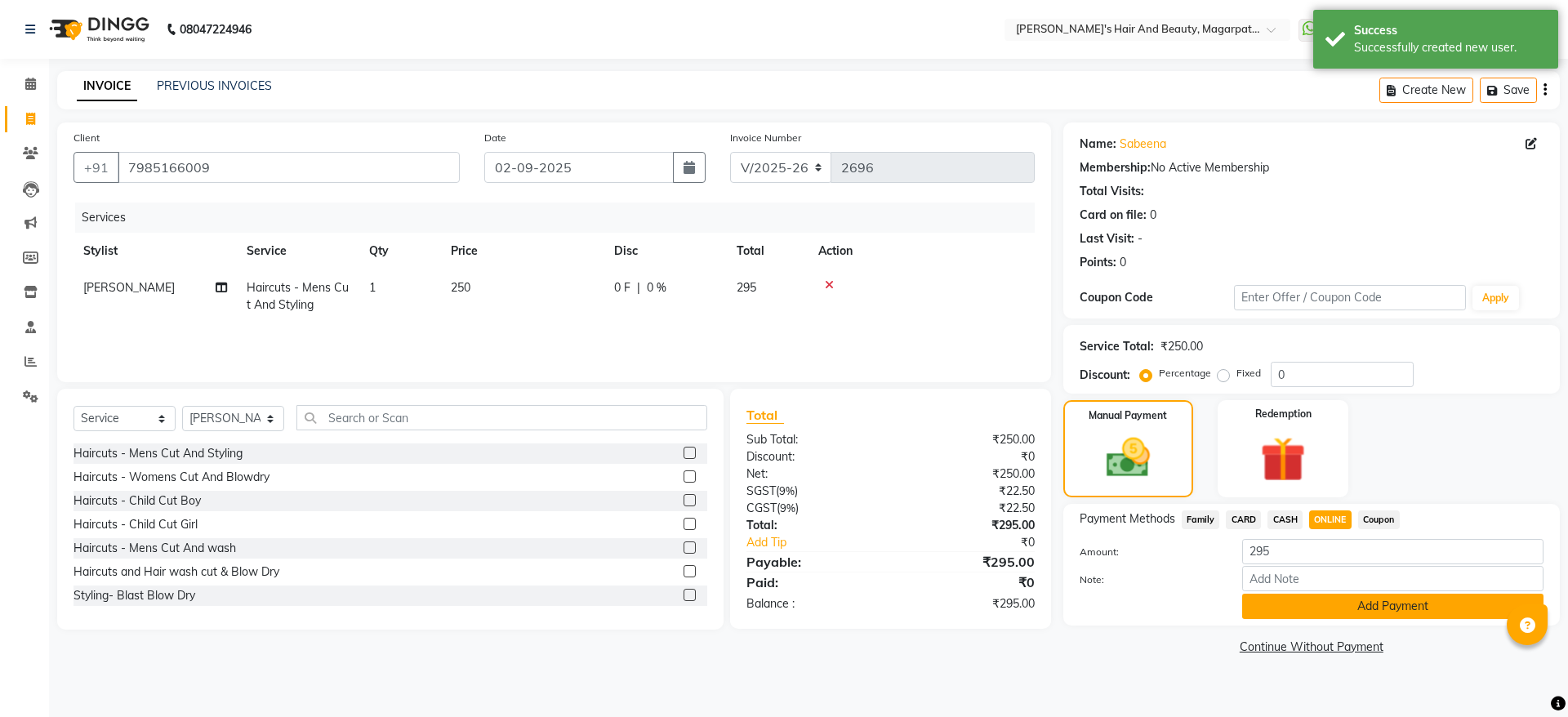
click at [1310, 597] on button "Add Payment" at bounding box center [1392, 606] width 301 height 26
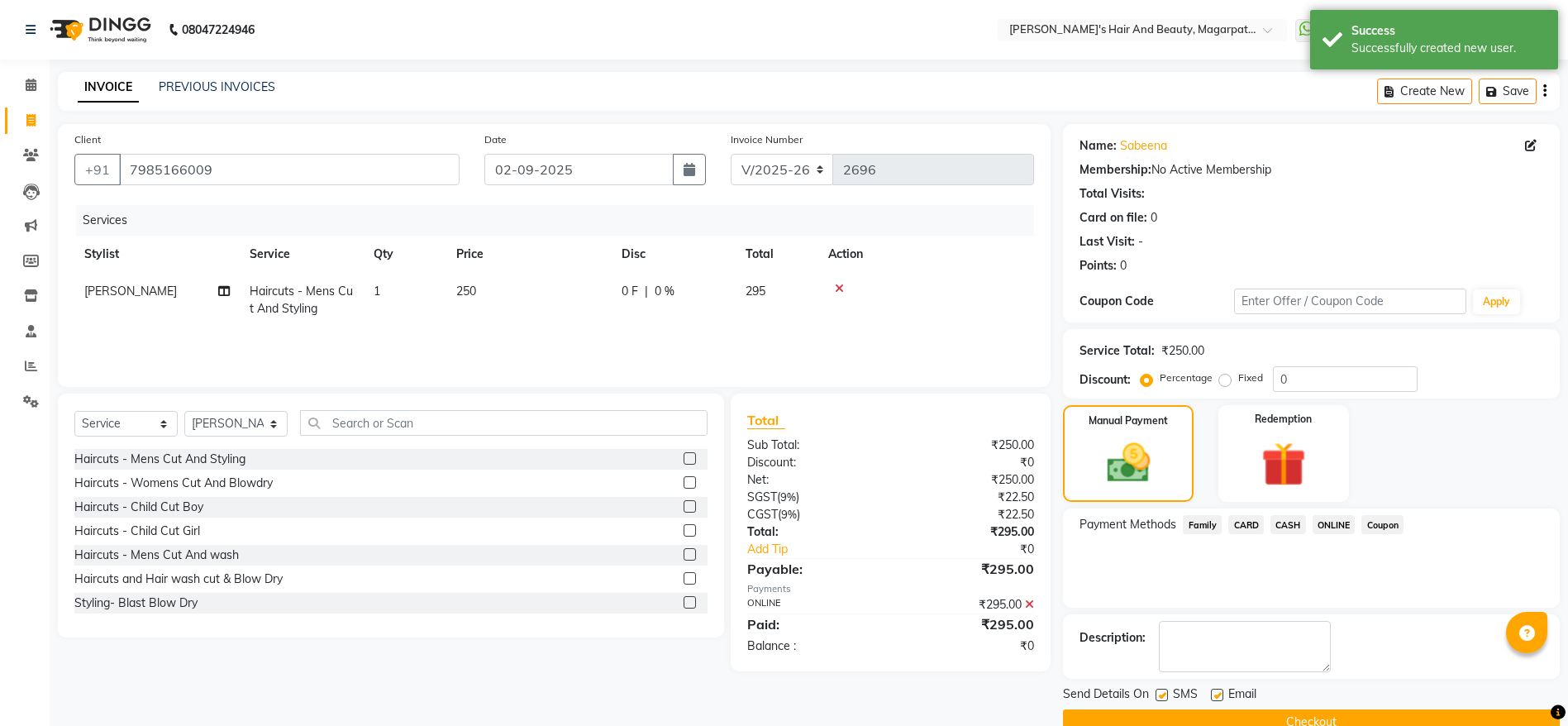
scroll to position [34, 0]
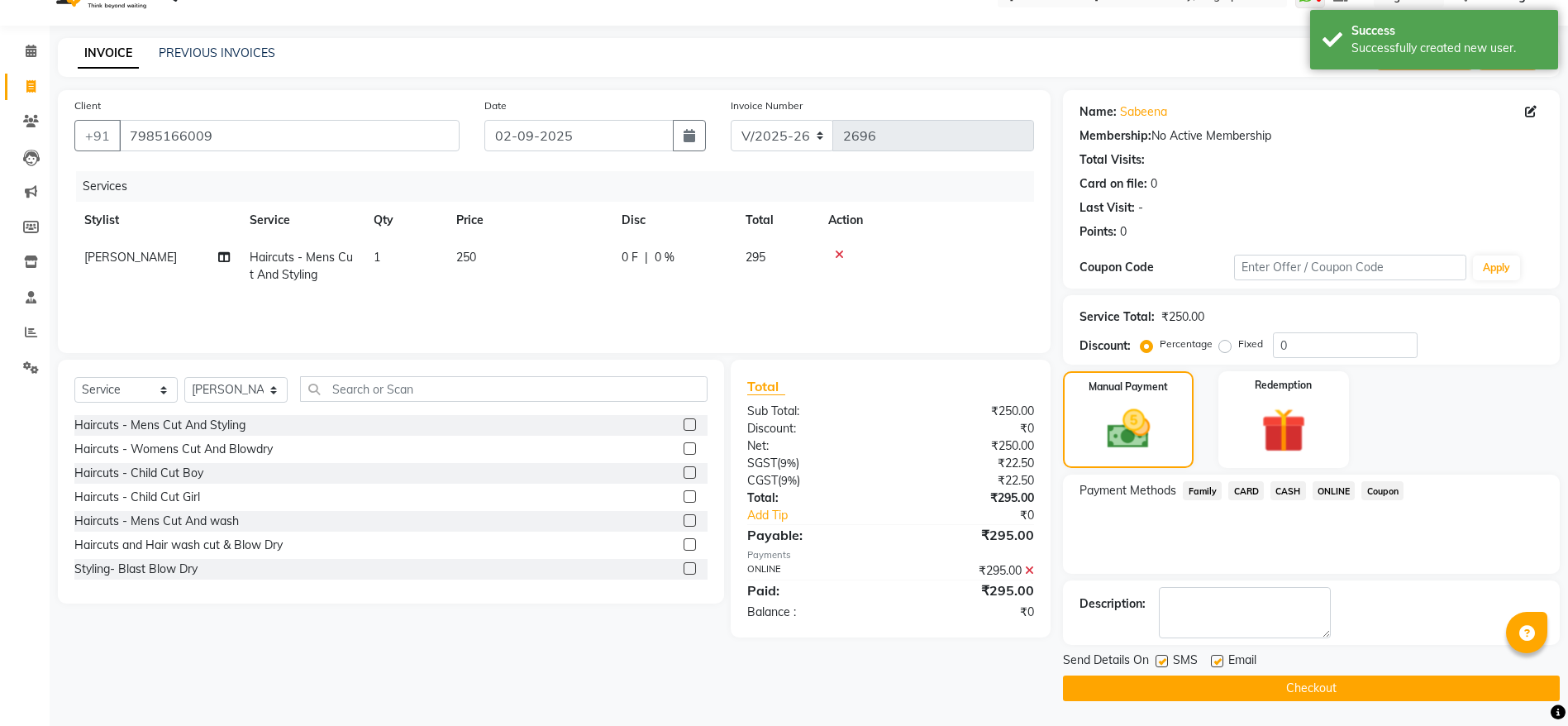
click at [1274, 688] on button "Checkout" at bounding box center [1311, 687] width 497 height 26
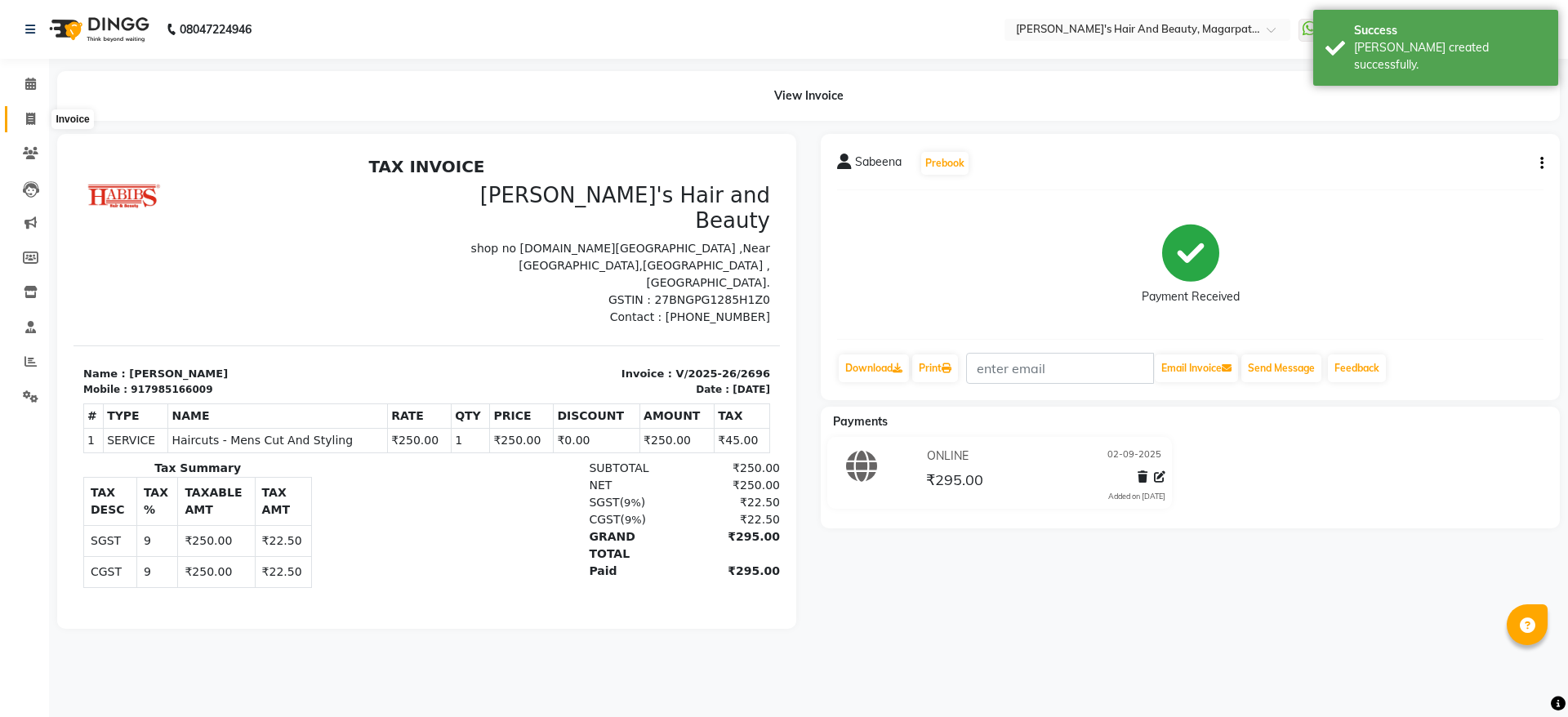
click at [29, 115] on icon at bounding box center [31, 119] width 9 height 12
select select "service"
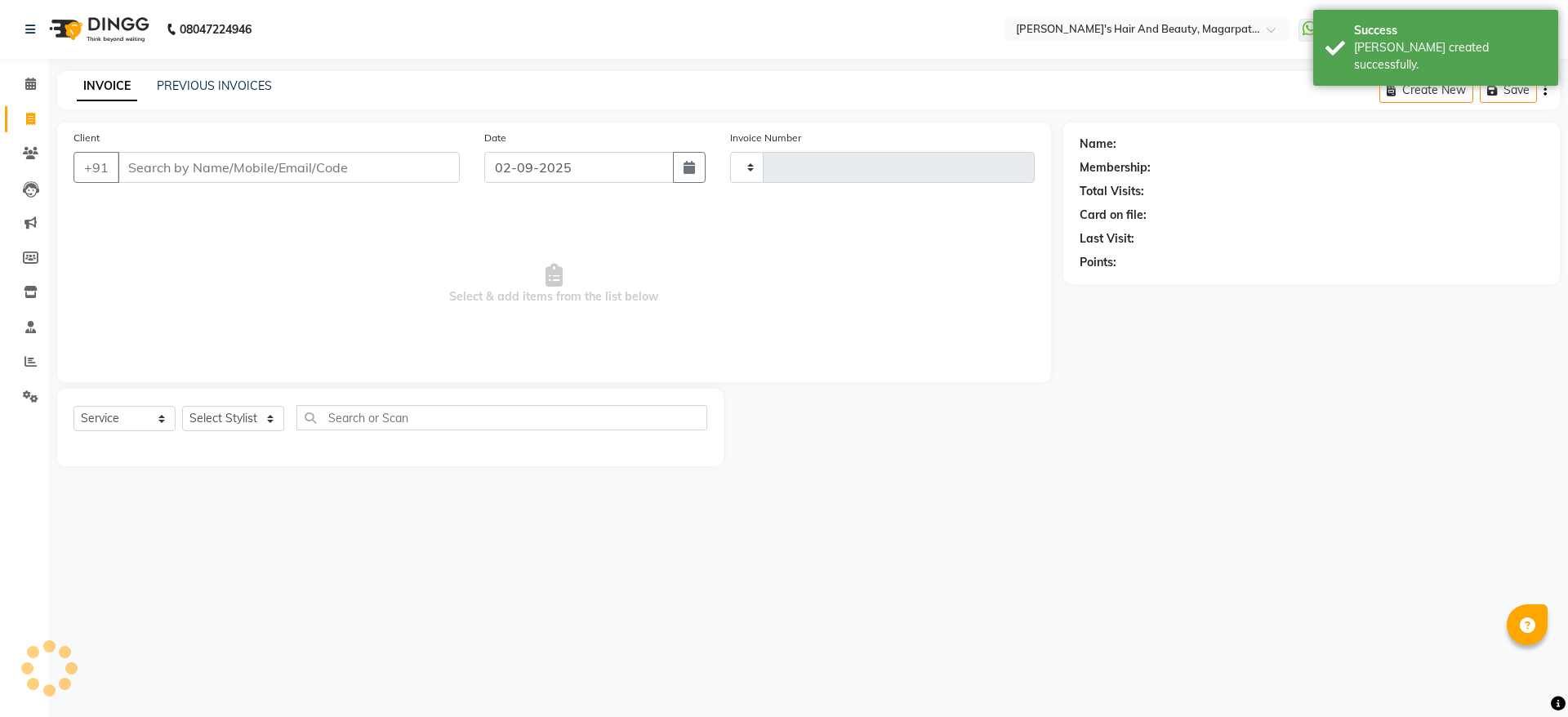
click at [150, 159] on input "Client" at bounding box center [289, 167] width 342 height 31
type input "2697"
select select "4517"
click at [213, 171] on input "Client" at bounding box center [289, 167] width 342 height 31
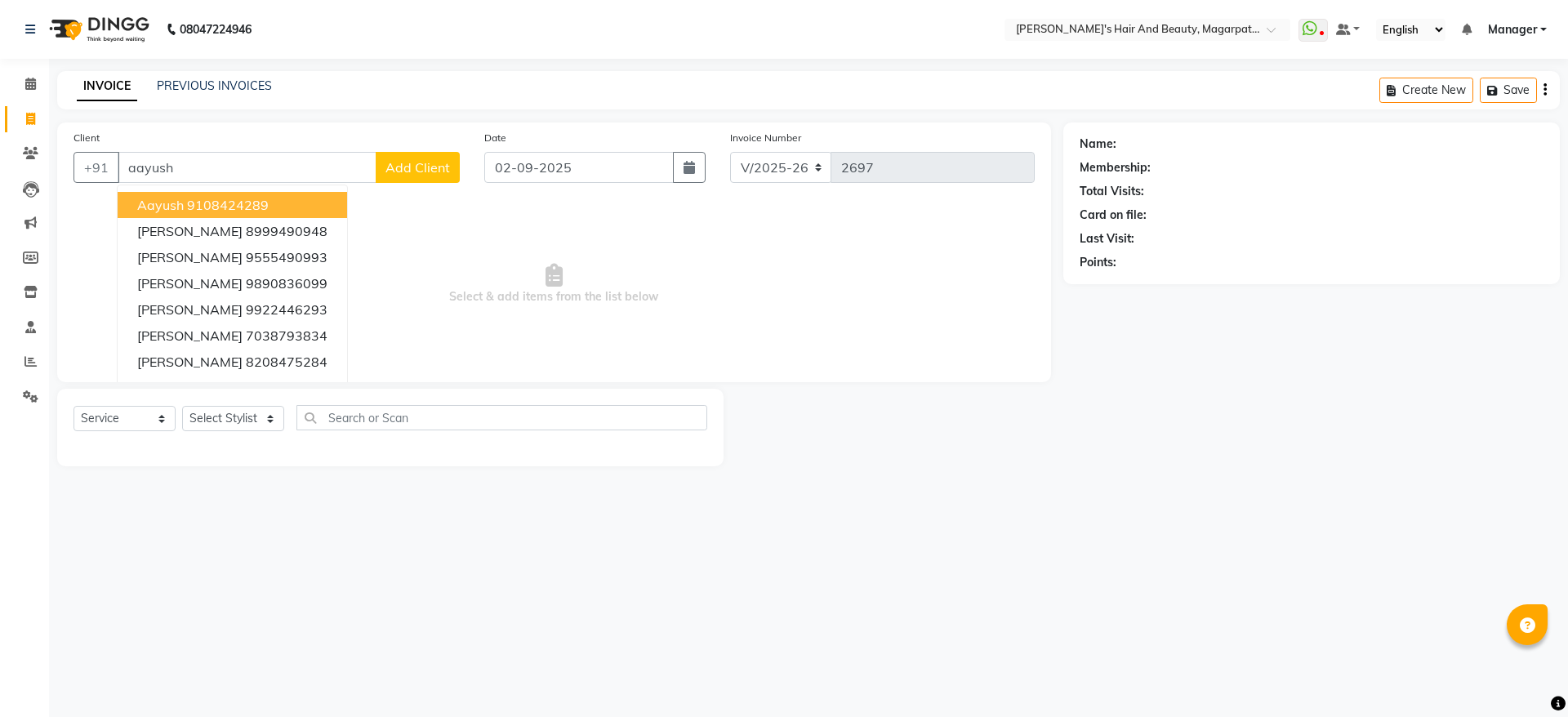
click at [197, 203] on ngb-highlight "9108424289" at bounding box center [227, 205] width 81 height 17
type input "9108424289"
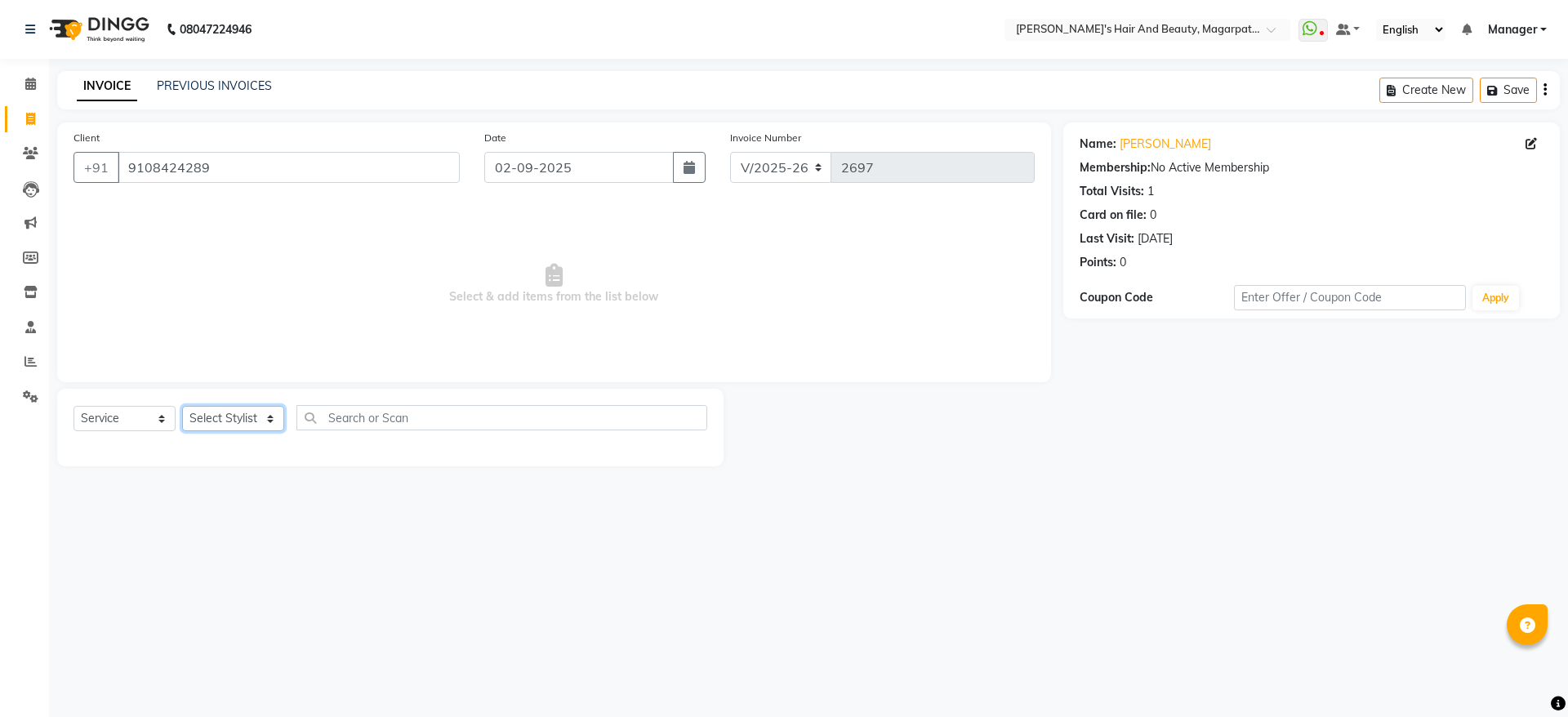
click at [204, 419] on select "Select Stylist [PERSON_NAME] Manager [PERSON_NAME] [PERSON_NAME] [PERSON_NAME]" at bounding box center [233, 418] width 102 height 26
select select "25867"
click at [182, 405] on select "Select Stylist [PERSON_NAME] Manager [PERSON_NAME] [PERSON_NAME] [PERSON_NAME]" at bounding box center [233, 418] width 102 height 26
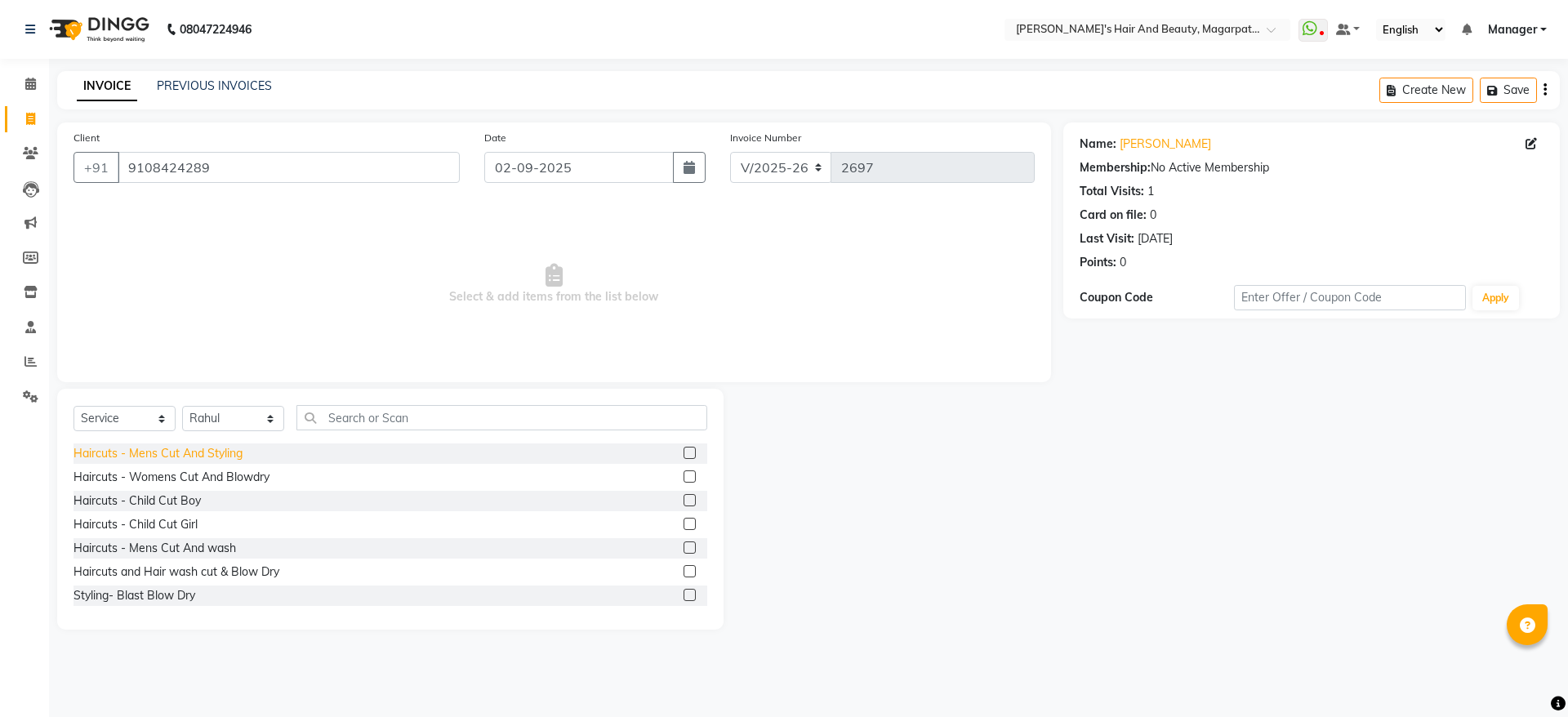
click at [231, 451] on div "Haircuts - Mens Cut And Styling" at bounding box center [158, 453] width 169 height 17
checkbox input "false"
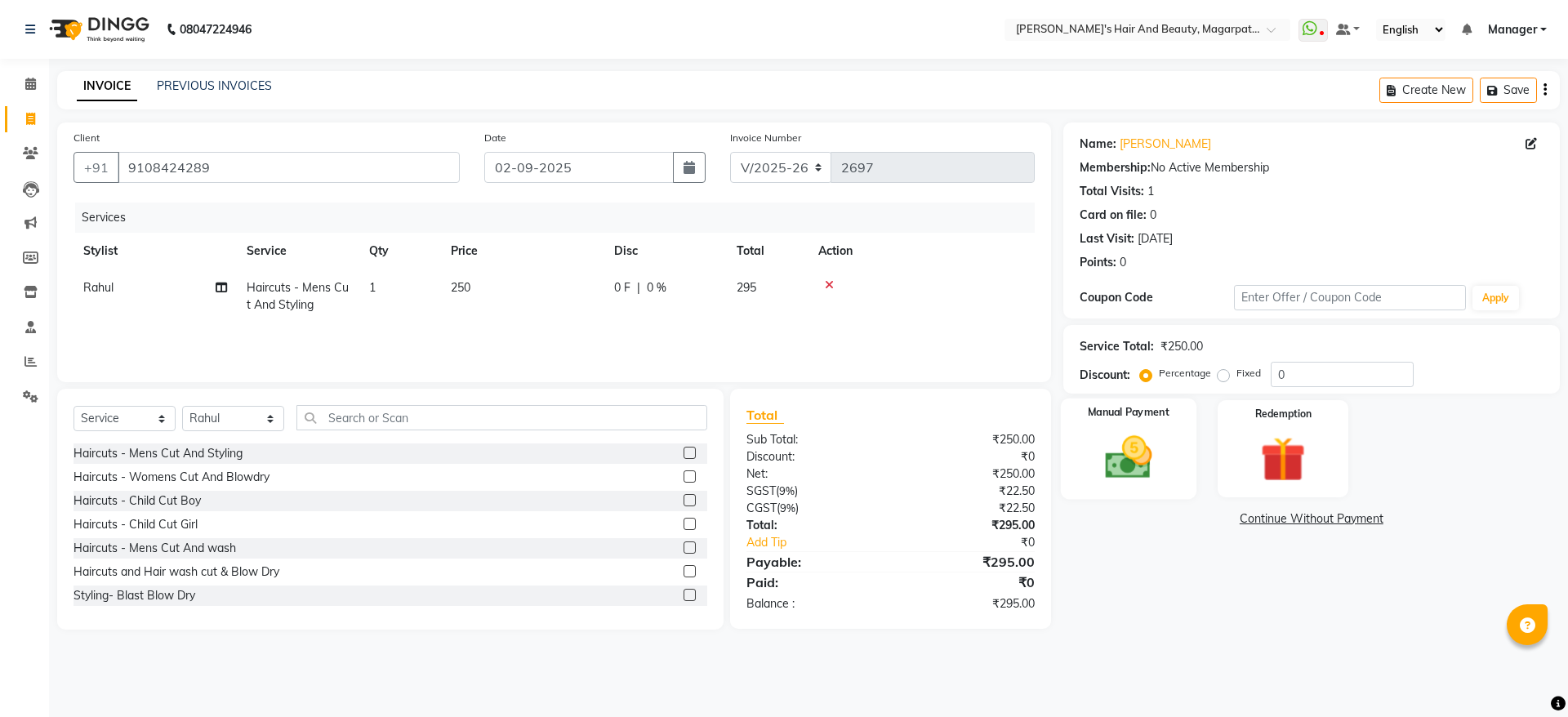
click at [1107, 462] on img at bounding box center [1129, 457] width 76 height 54
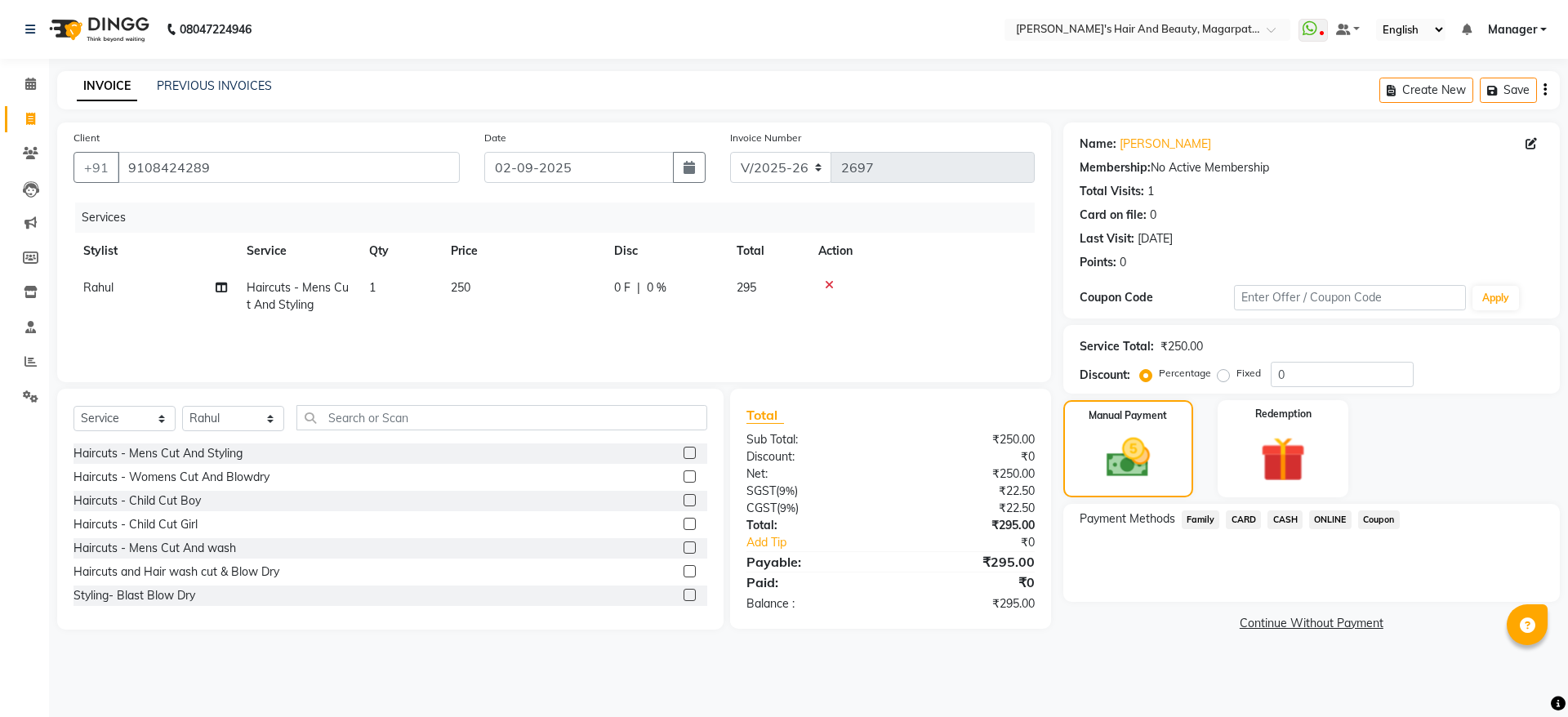
click at [1329, 520] on span "ONLINE" at bounding box center [1329, 519] width 42 height 19
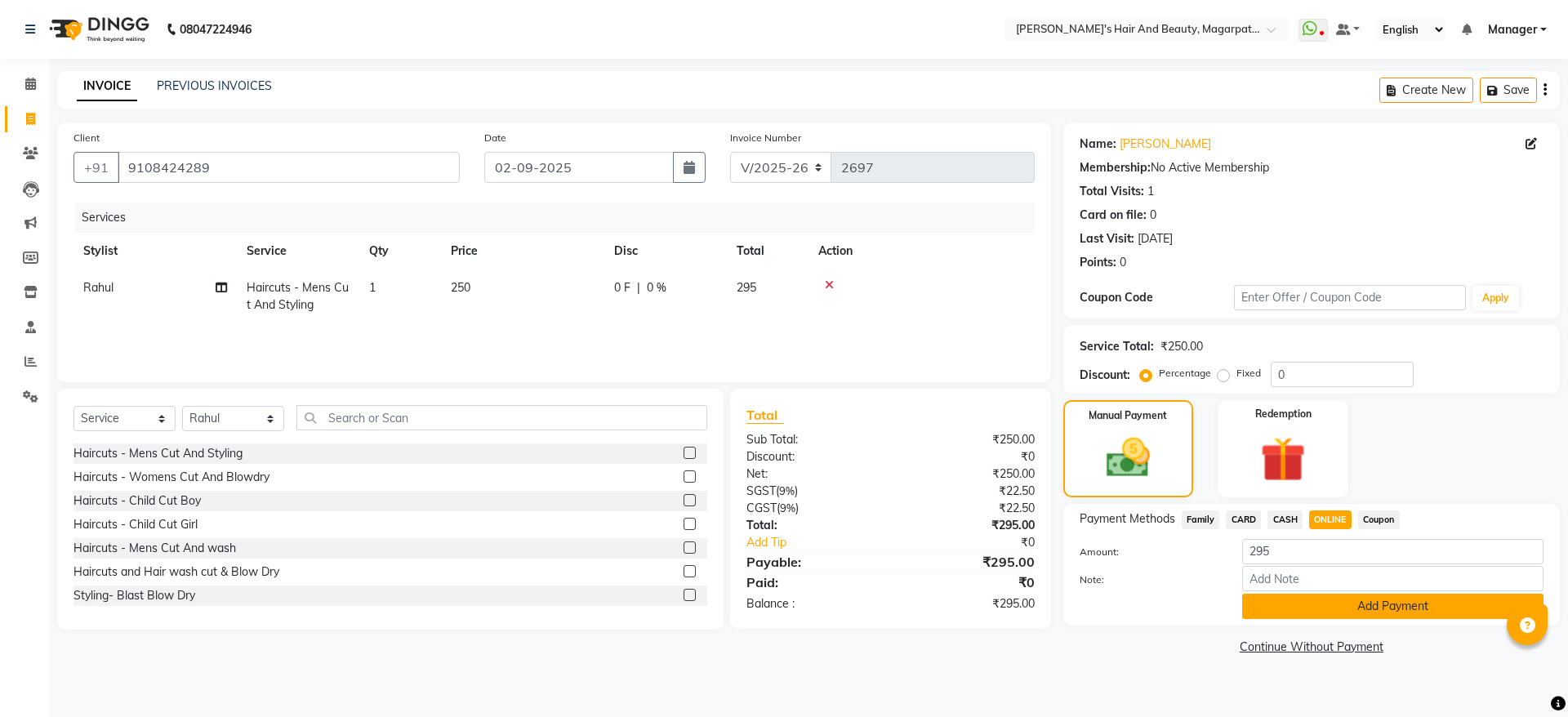
click at [1322, 594] on button "Add Payment" at bounding box center [1392, 606] width 301 height 26
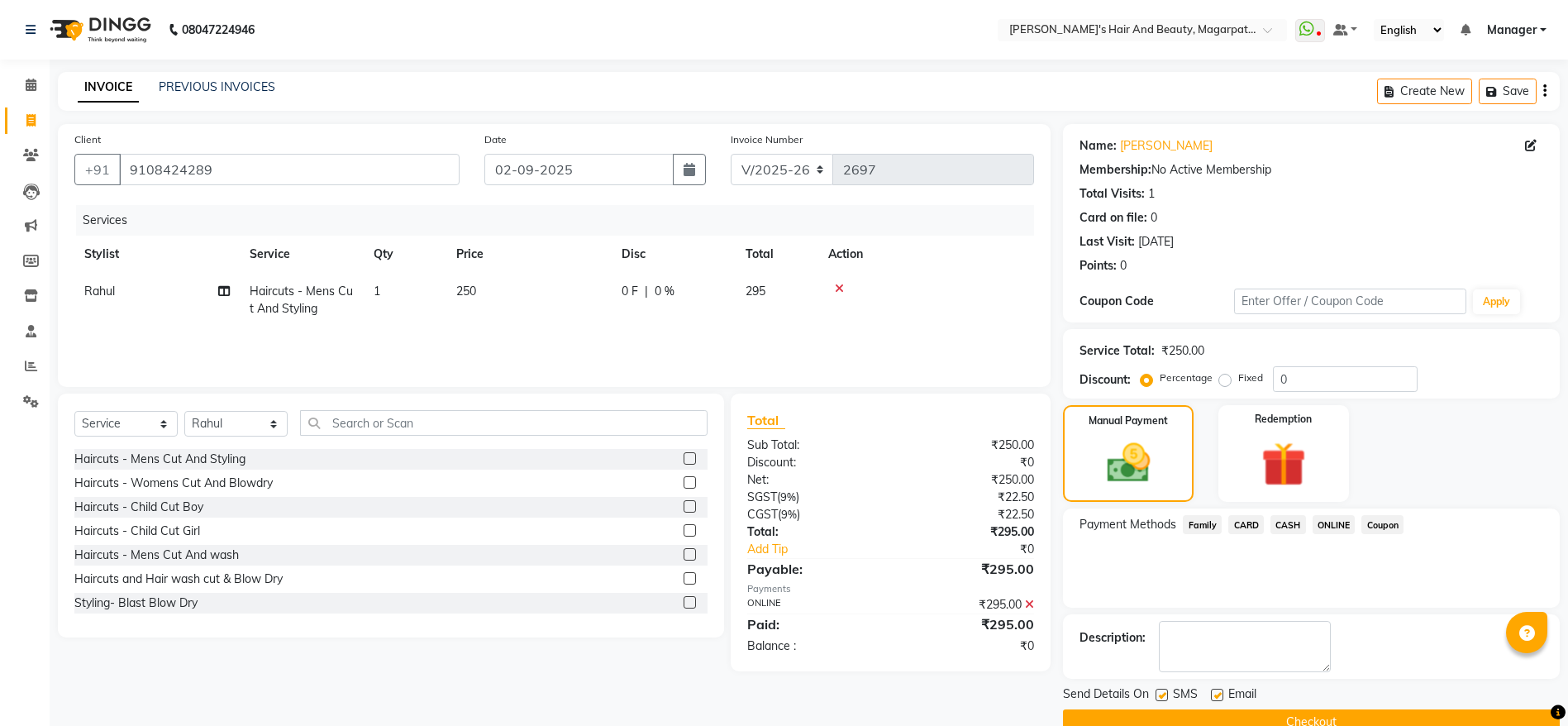
scroll to position [34, 0]
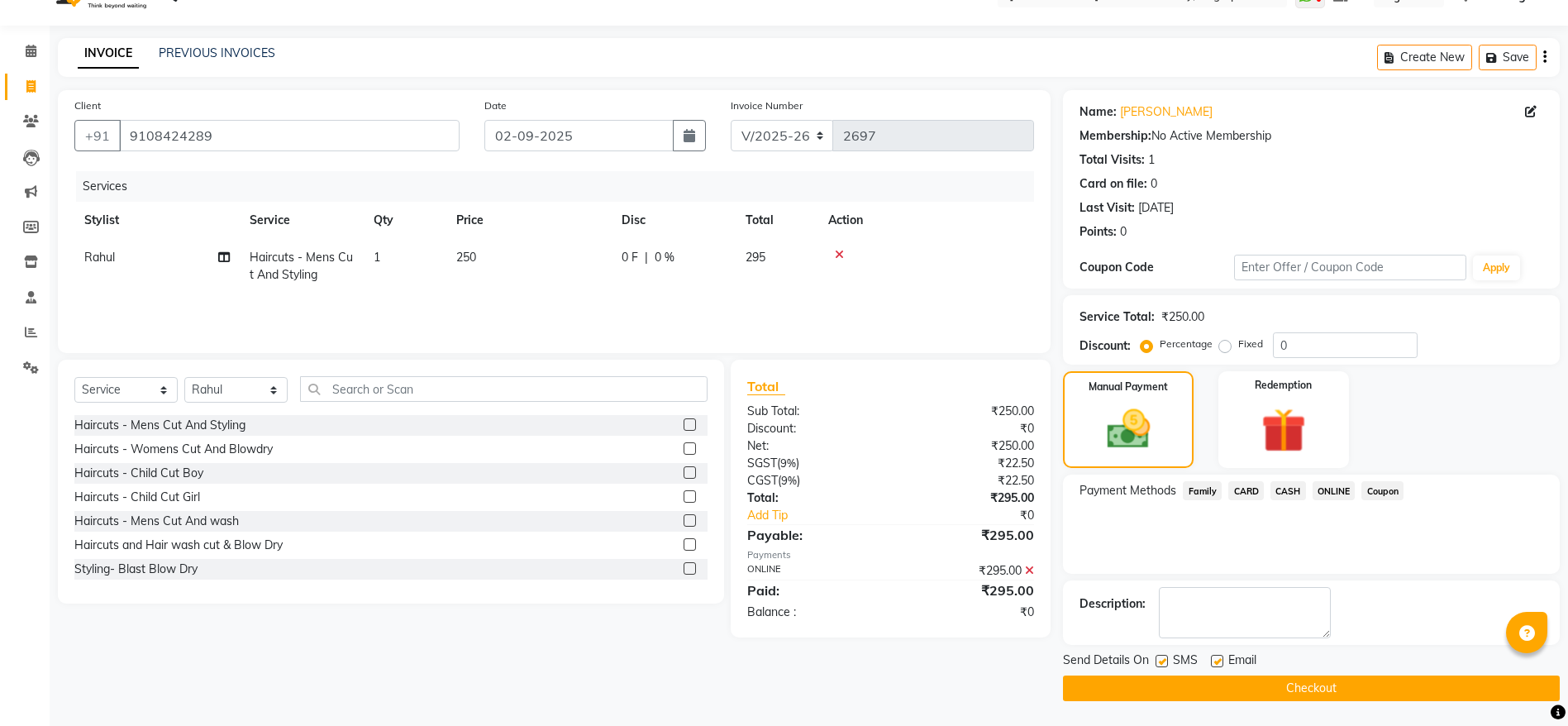
click at [1290, 682] on button "Checkout" at bounding box center [1311, 687] width 497 height 26
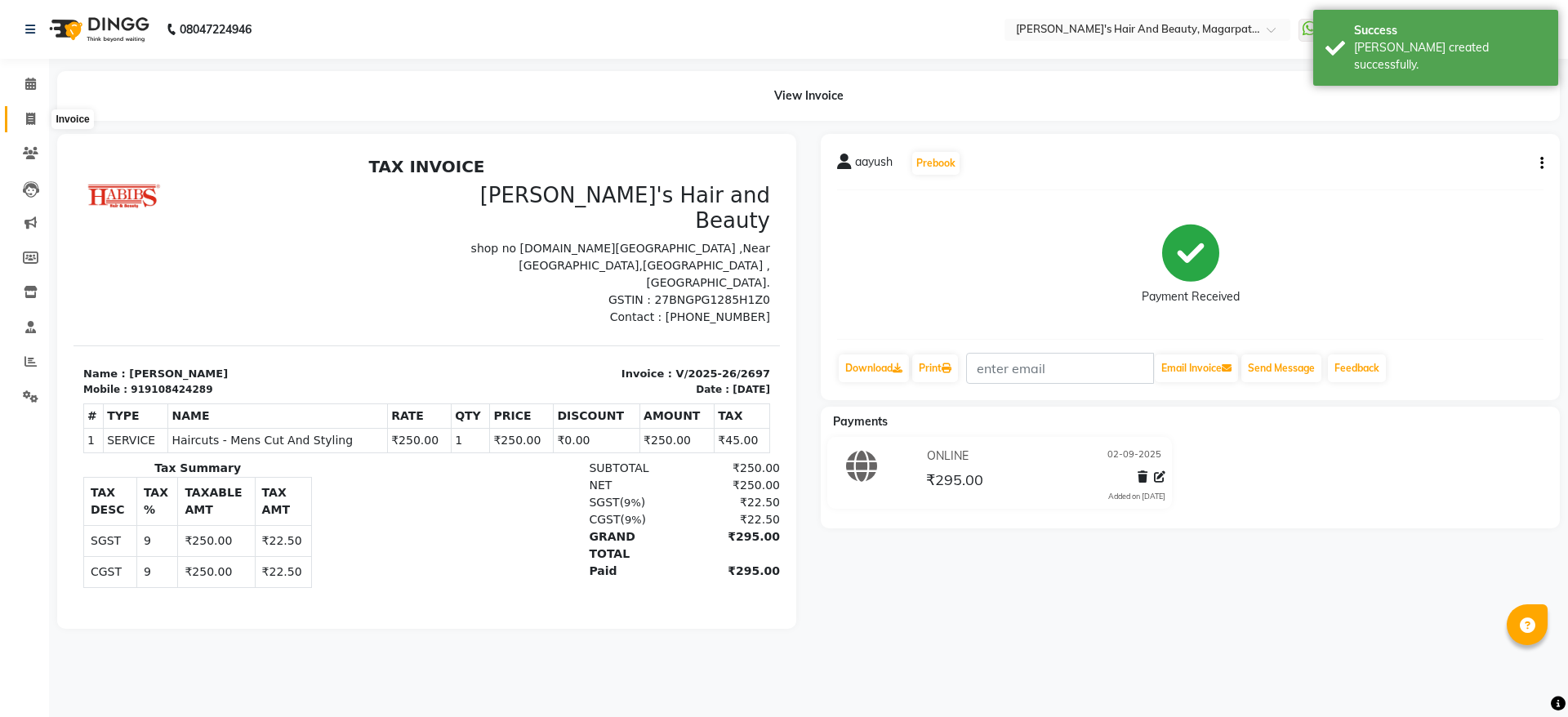
click at [31, 119] on icon at bounding box center [31, 119] width 9 height 12
select select "4517"
select select "service"
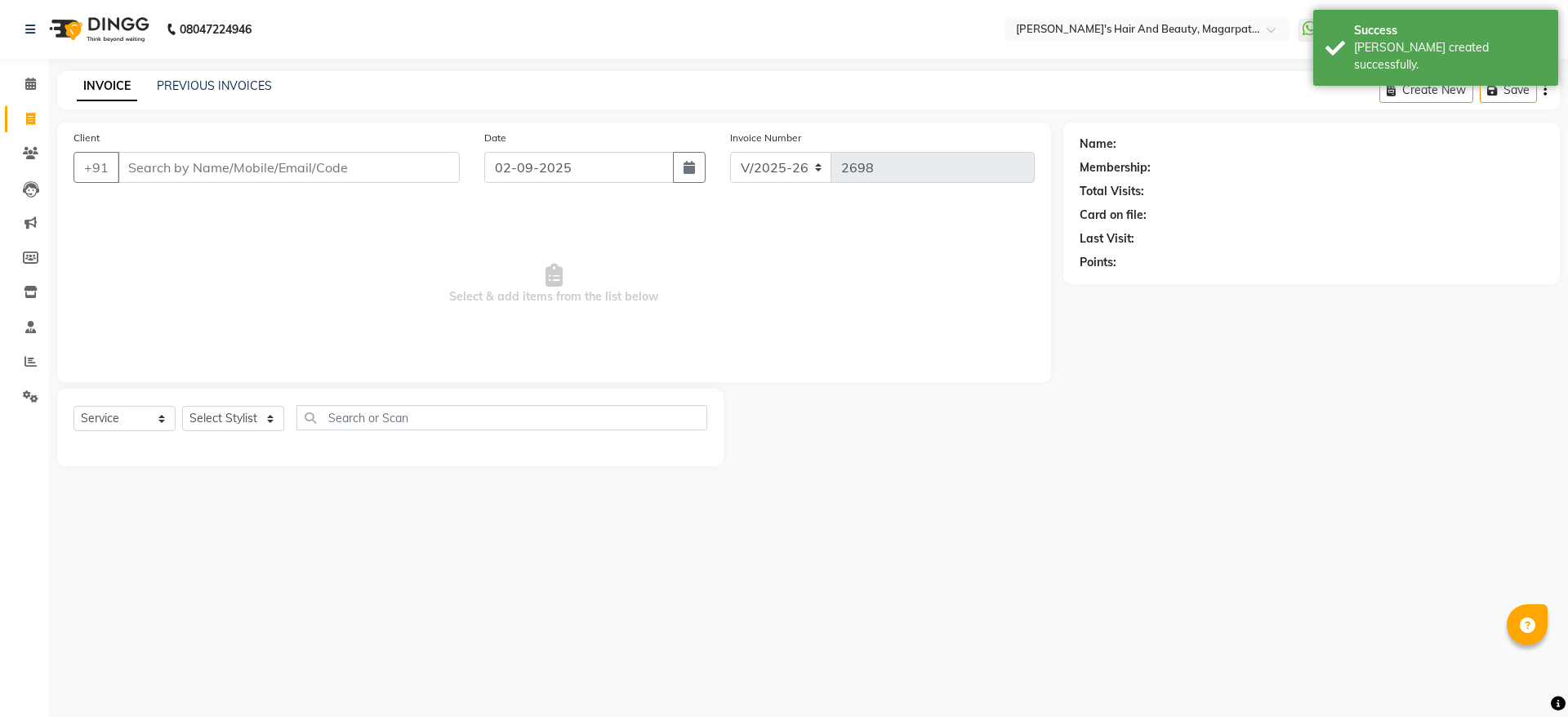
click at [171, 169] on input "Client" at bounding box center [289, 167] width 342 height 31
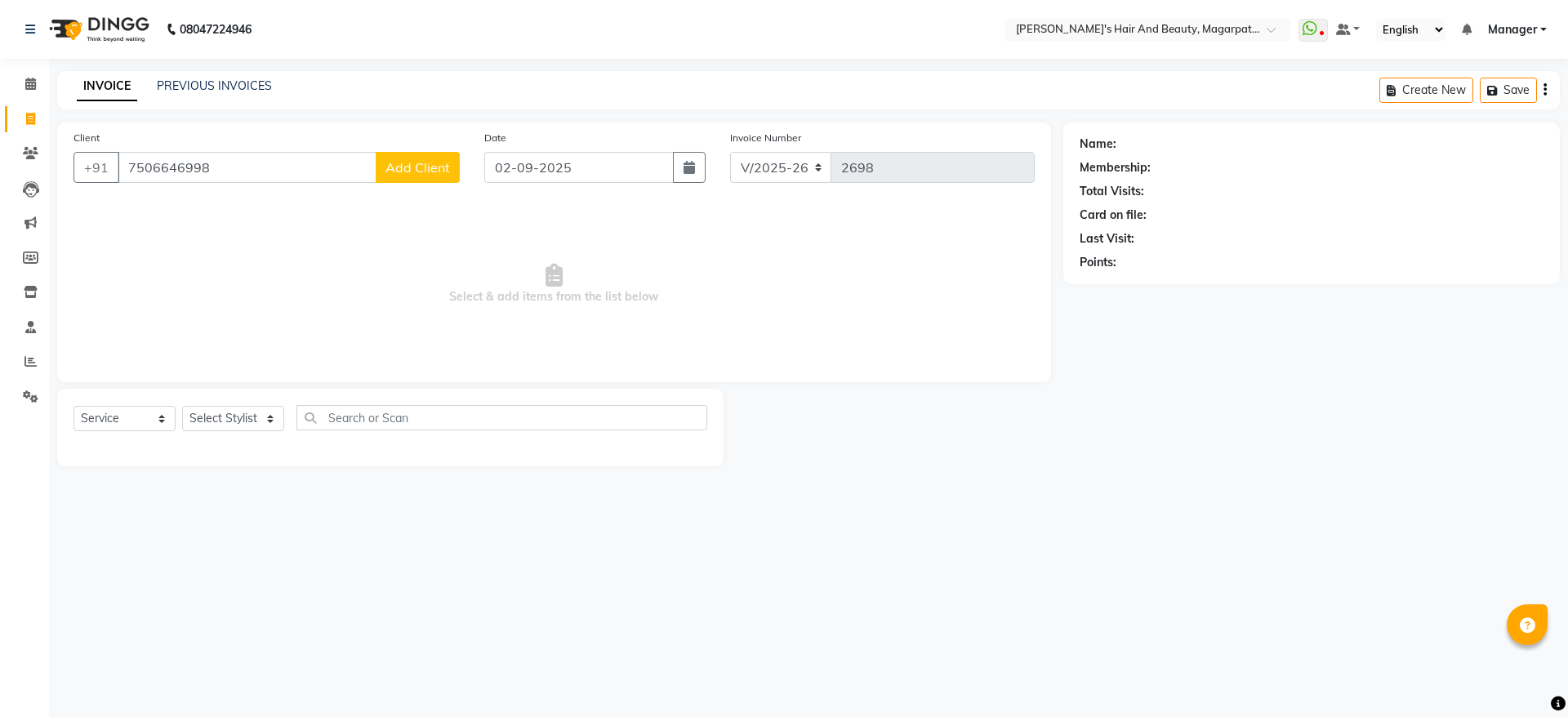
type input "7506646998"
click at [405, 167] on span "Add Client" at bounding box center [418, 167] width 65 height 17
select select "22"
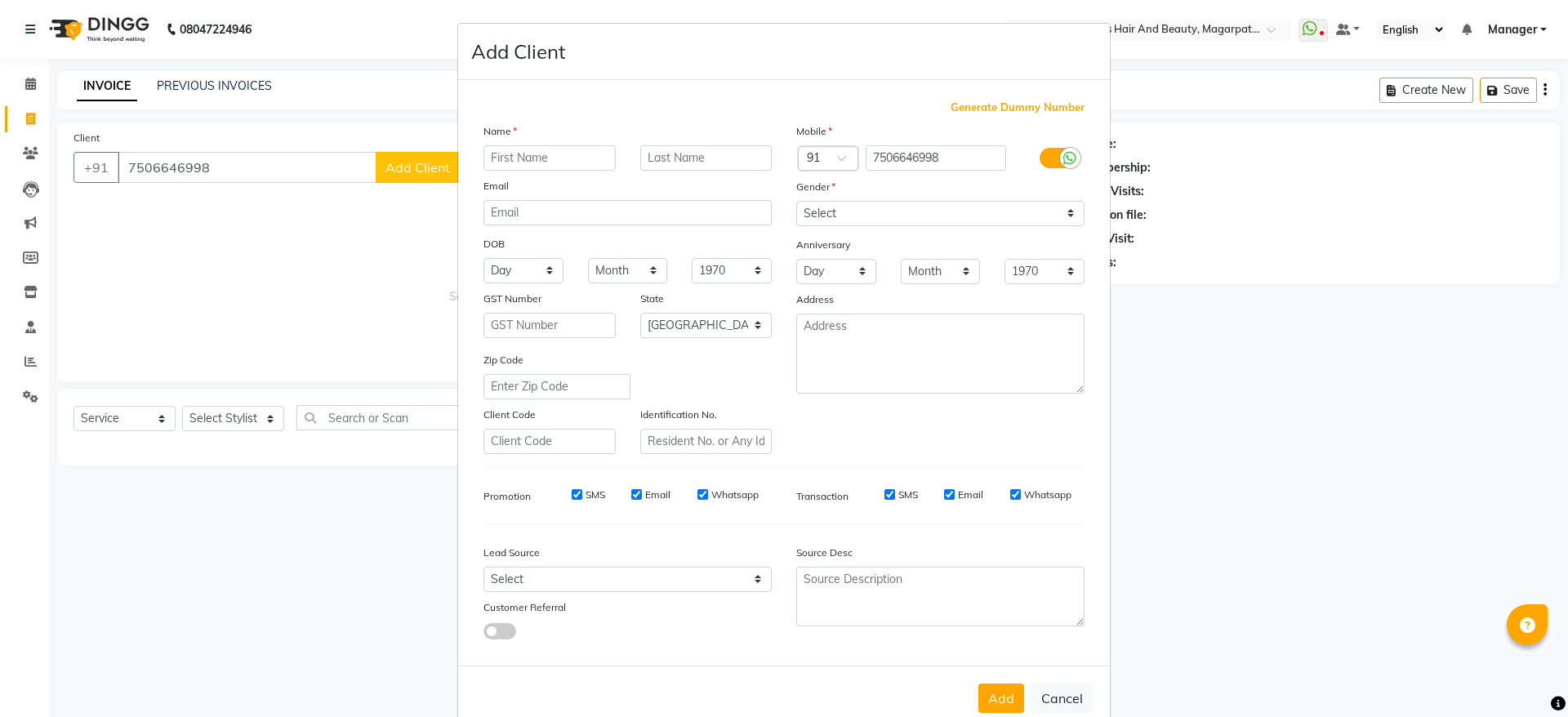
click at [500, 163] on input "text" at bounding box center [550, 157] width 133 height 26
type input "Neha"
click at [877, 215] on select "Select [DEMOGRAPHIC_DATA] [DEMOGRAPHIC_DATA] Other Prefer Not To Say" at bounding box center [940, 213] width 289 height 26
select select "[DEMOGRAPHIC_DATA]"
click at [796, 201] on select "Select [DEMOGRAPHIC_DATA] [DEMOGRAPHIC_DATA] Other Prefer Not To Say" at bounding box center [940, 213] width 289 height 26
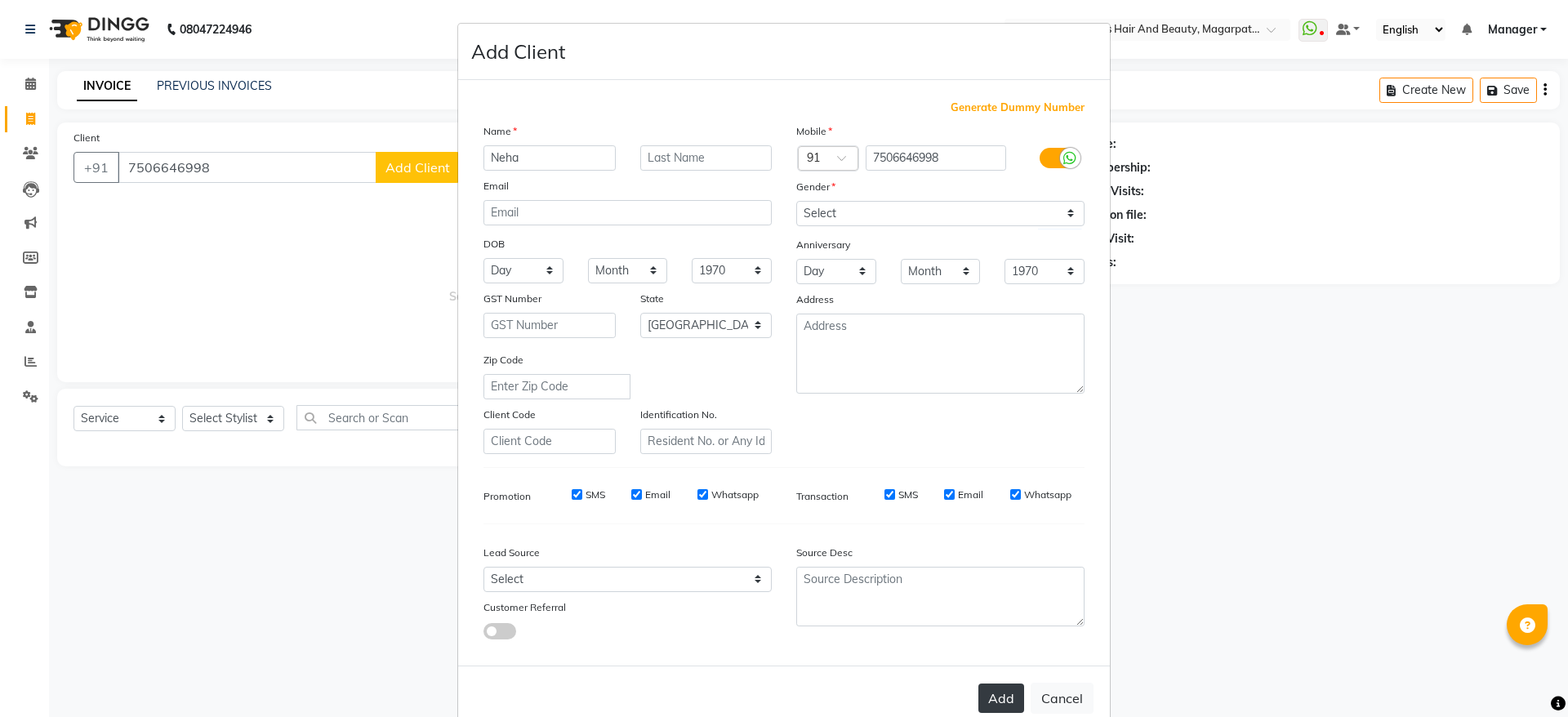
click at [987, 688] on button "Add" at bounding box center [1001, 697] width 46 height 29
select select
select select "null"
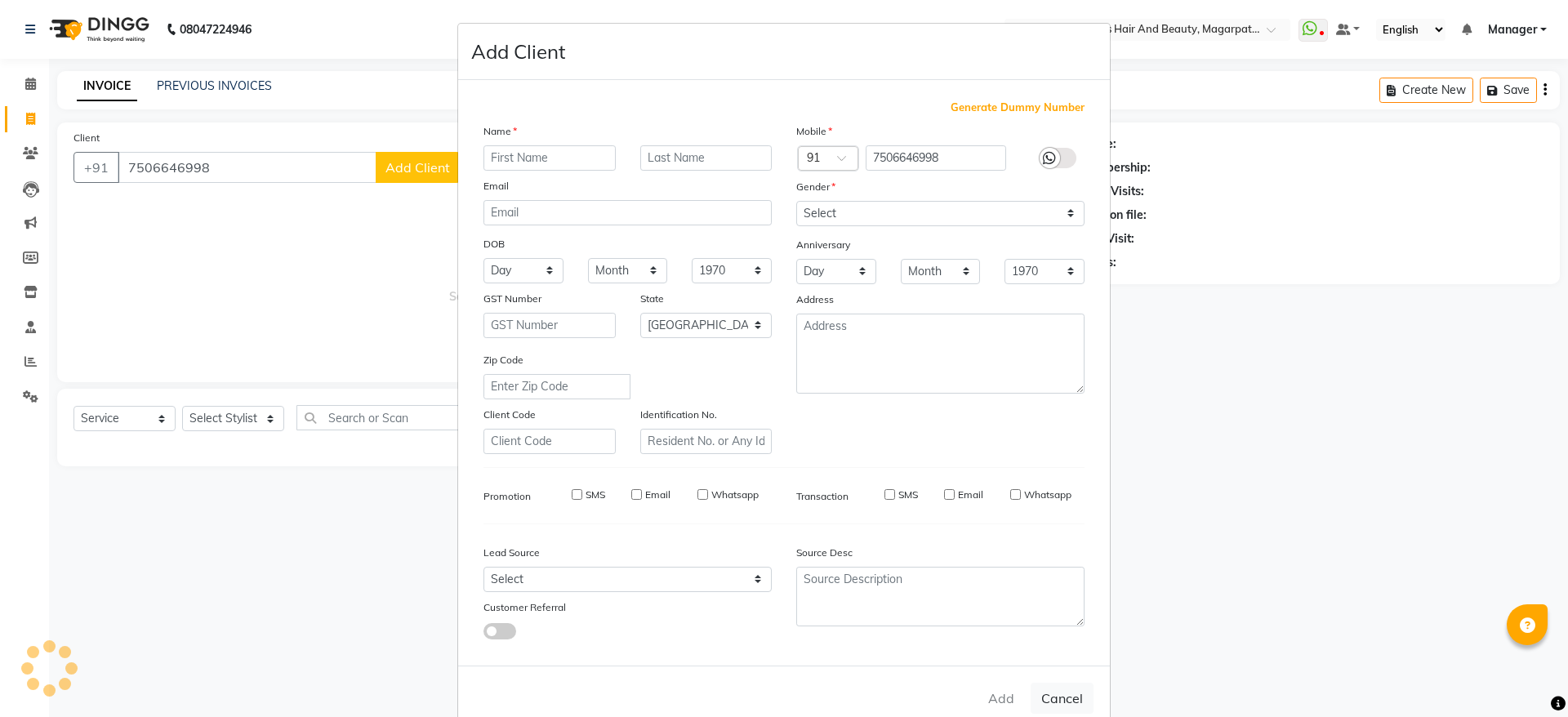
select select
checkbox input "false"
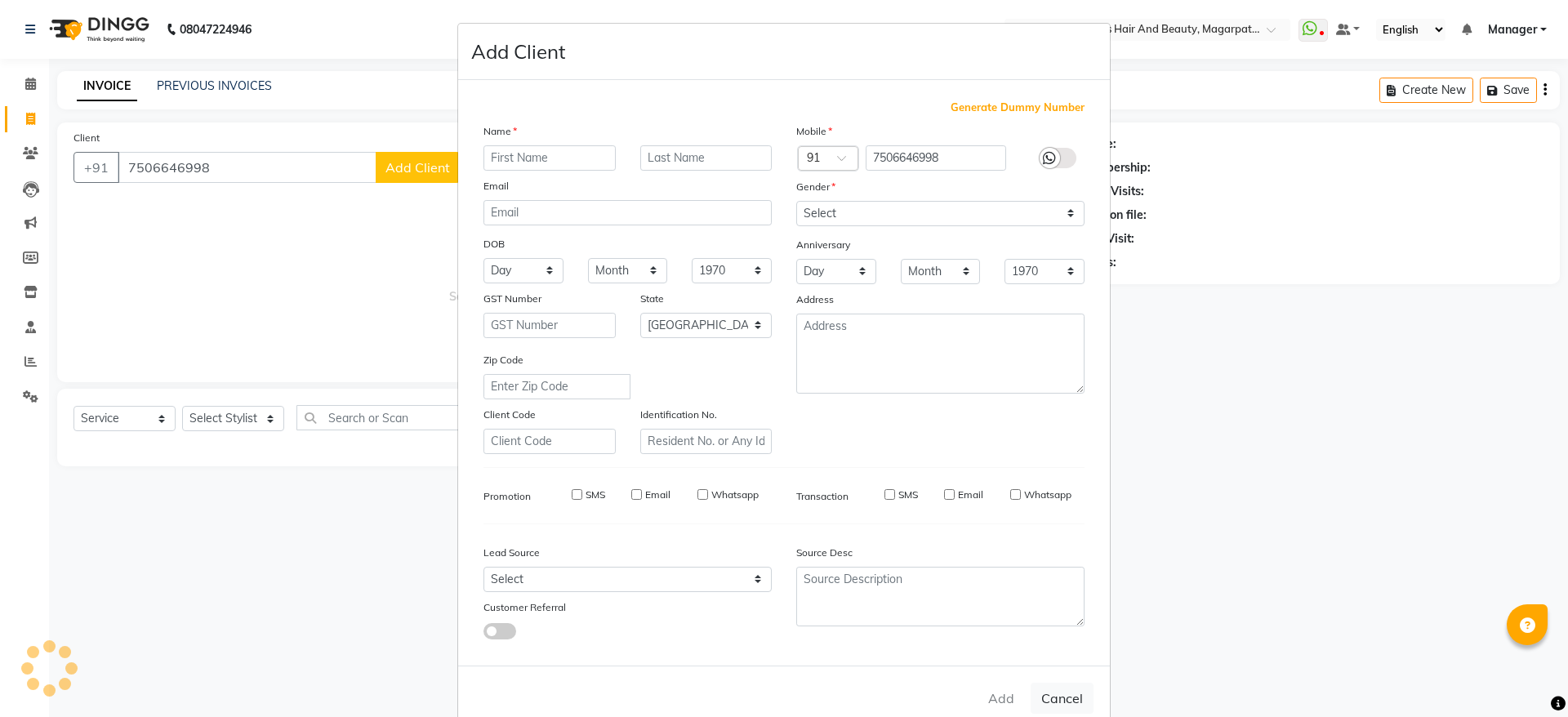
checkbox input "false"
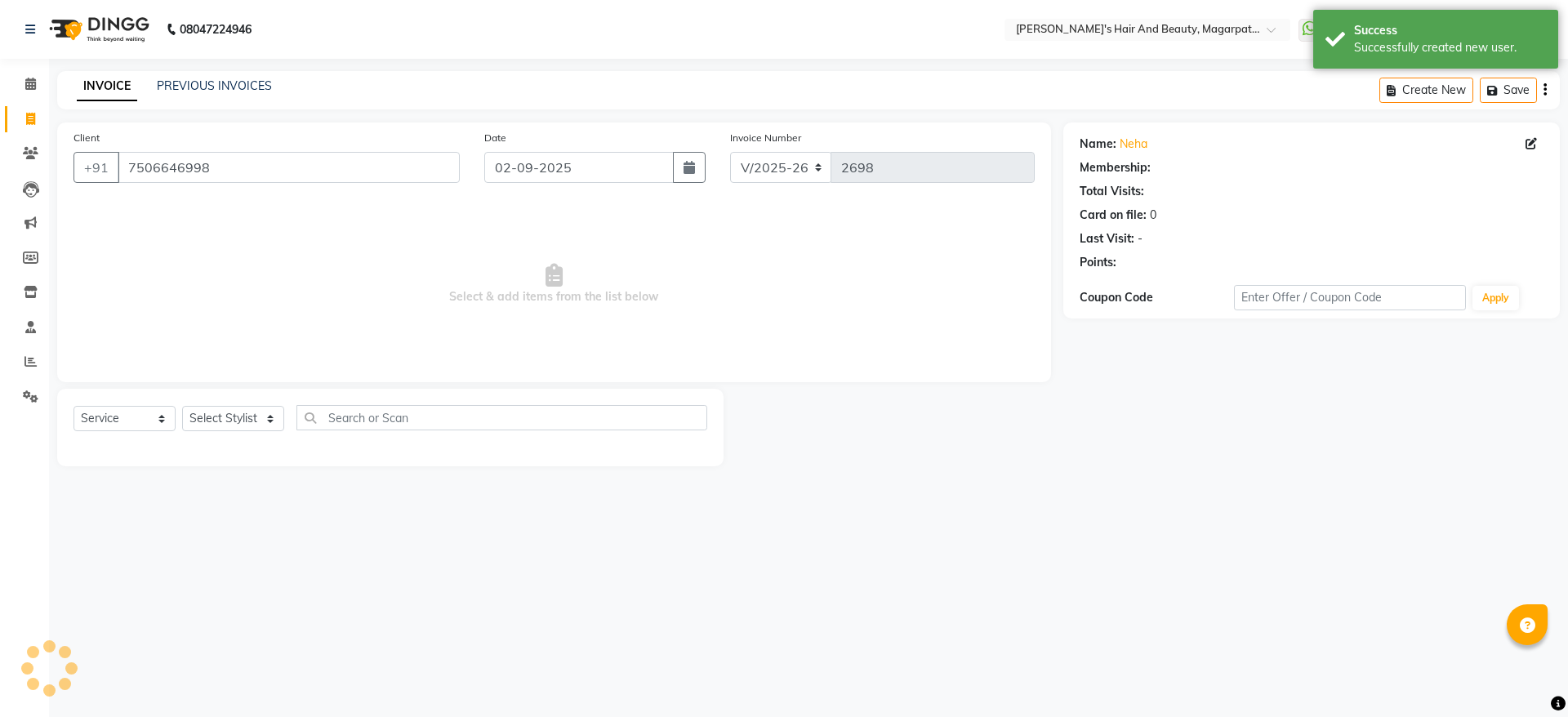
click at [1144, 334] on ngb-modal-window "Add Client Generate Dummy Number Name Email DOB Day 01 02 03 04 05 06 07 08 09 …" at bounding box center [784, 358] width 1568 height 717
drag, startPoint x: 1152, startPoint y: 138, endPoint x: 1121, endPoint y: 138, distance: 31.0
click at [1121, 138] on div "Name: [PERSON_NAME]" at bounding box center [1311, 143] width 464 height 17
copy link "Neha"
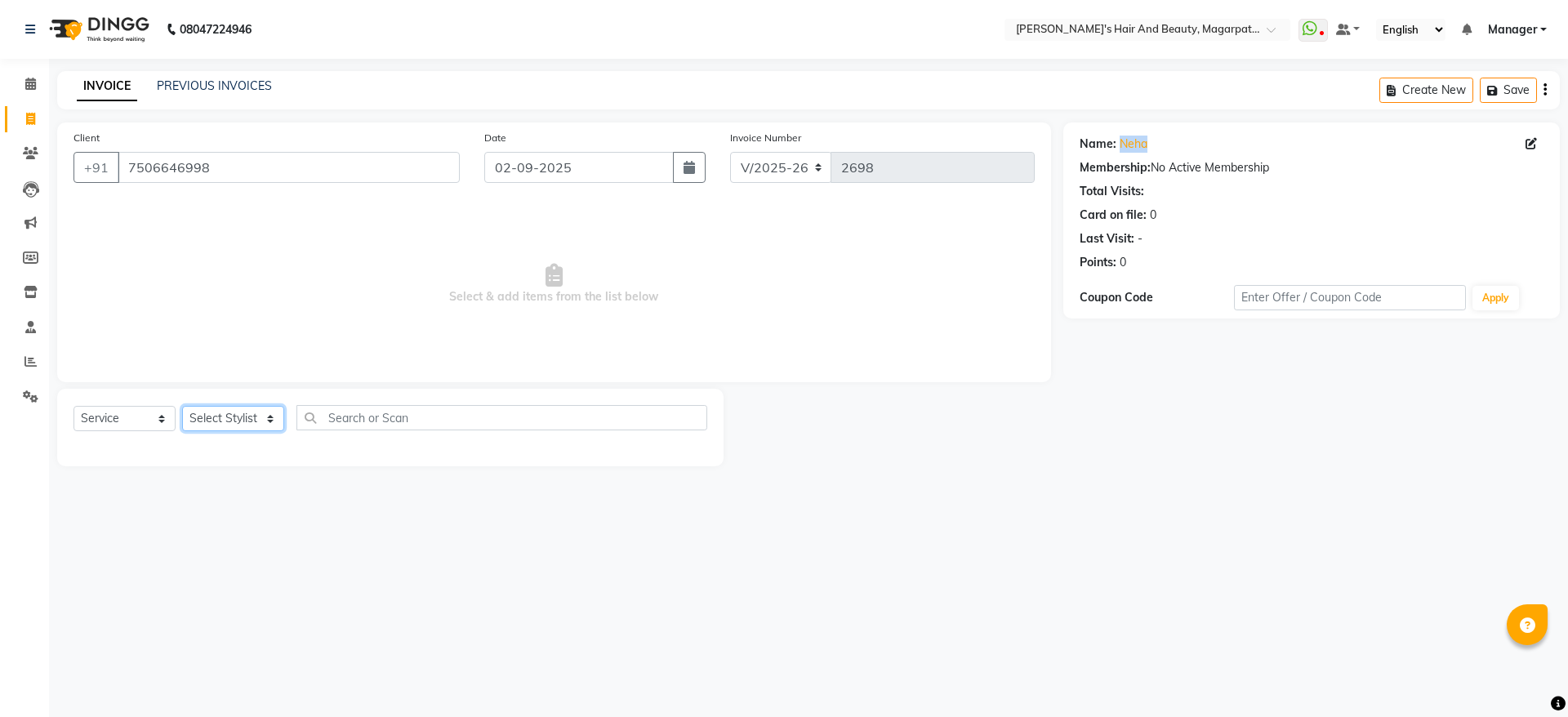
click at [212, 409] on select "Select Stylist [PERSON_NAME] Manager [PERSON_NAME] [PERSON_NAME] [PERSON_NAME]" at bounding box center [233, 418] width 102 height 26
select select "67443"
click at [182, 405] on select "Select Stylist [PERSON_NAME] Manager [PERSON_NAME] [PERSON_NAME] [PERSON_NAME]" at bounding box center [233, 418] width 102 height 26
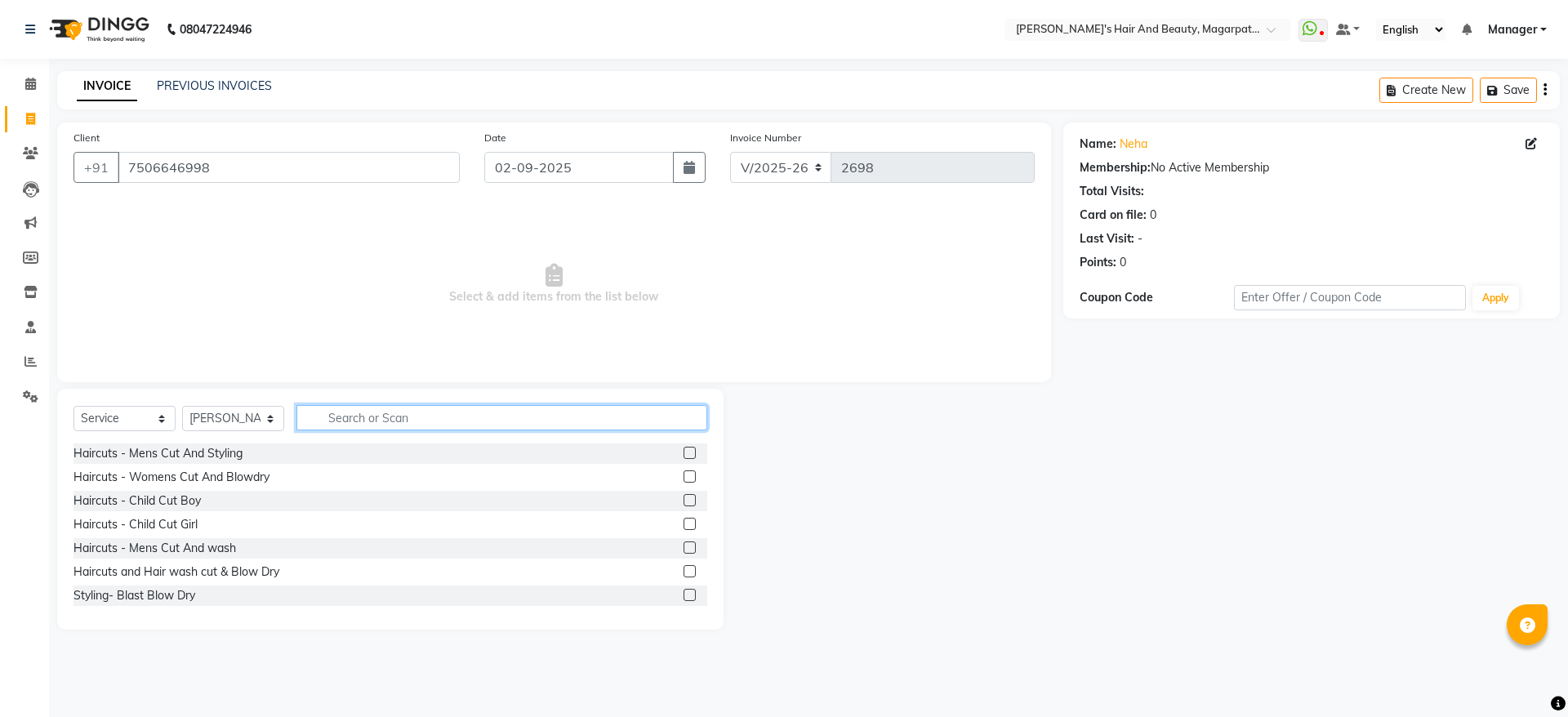
click at [368, 414] on input "text" at bounding box center [501, 417] width 410 height 26
type input "spa"
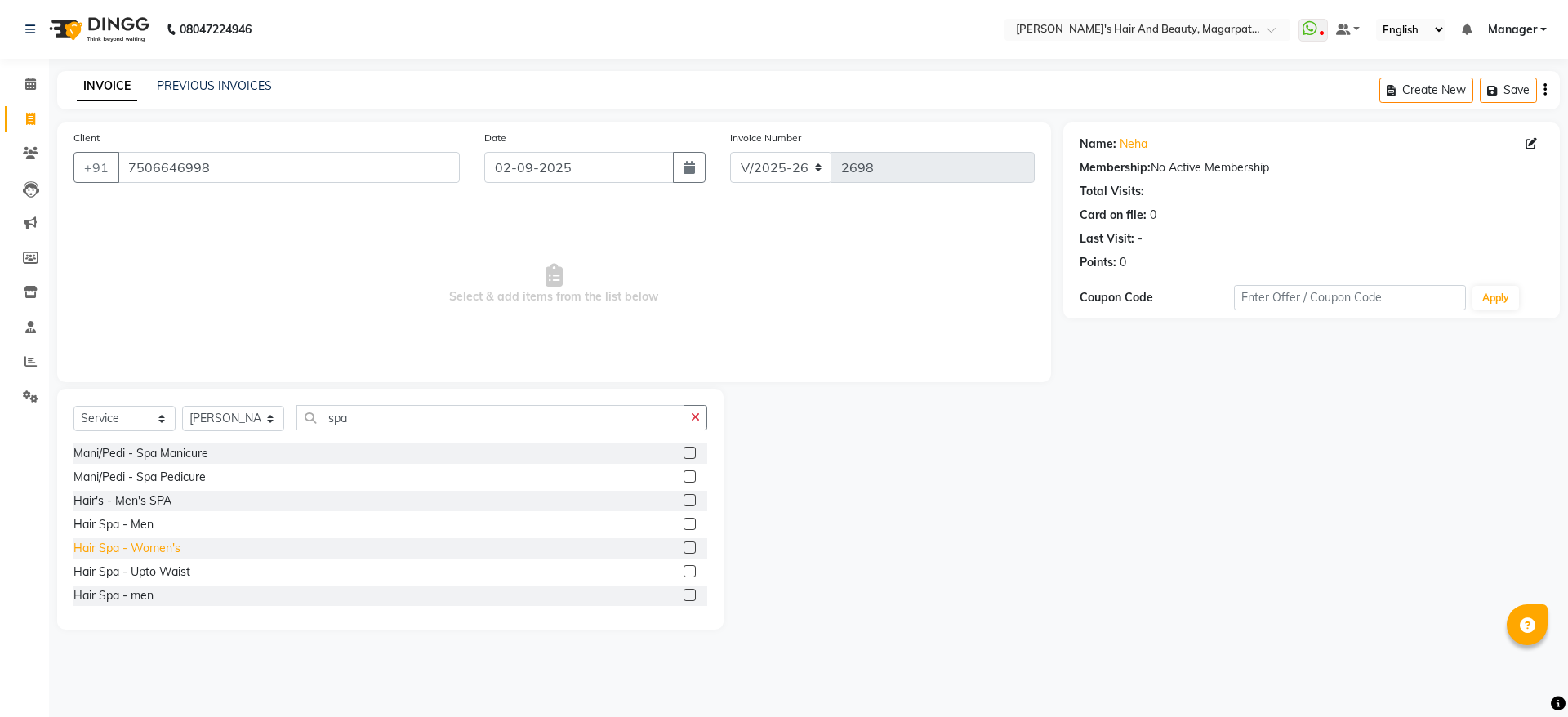
click at [109, 545] on div "Hair Spa - Women's" at bounding box center [127, 548] width 107 height 17
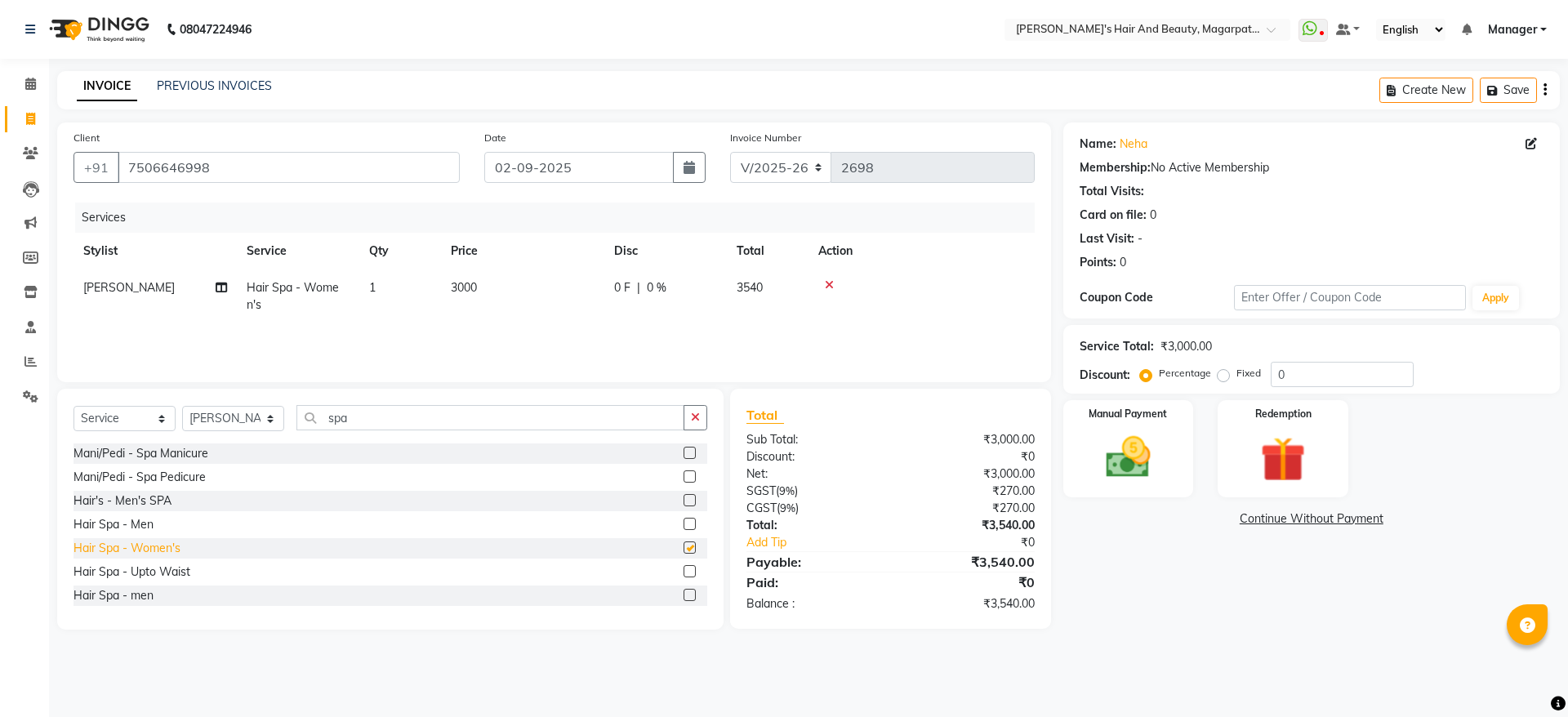
checkbox input "false"
click at [638, 284] on span "|" at bounding box center [638, 288] width 3 height 17
select select "67443"
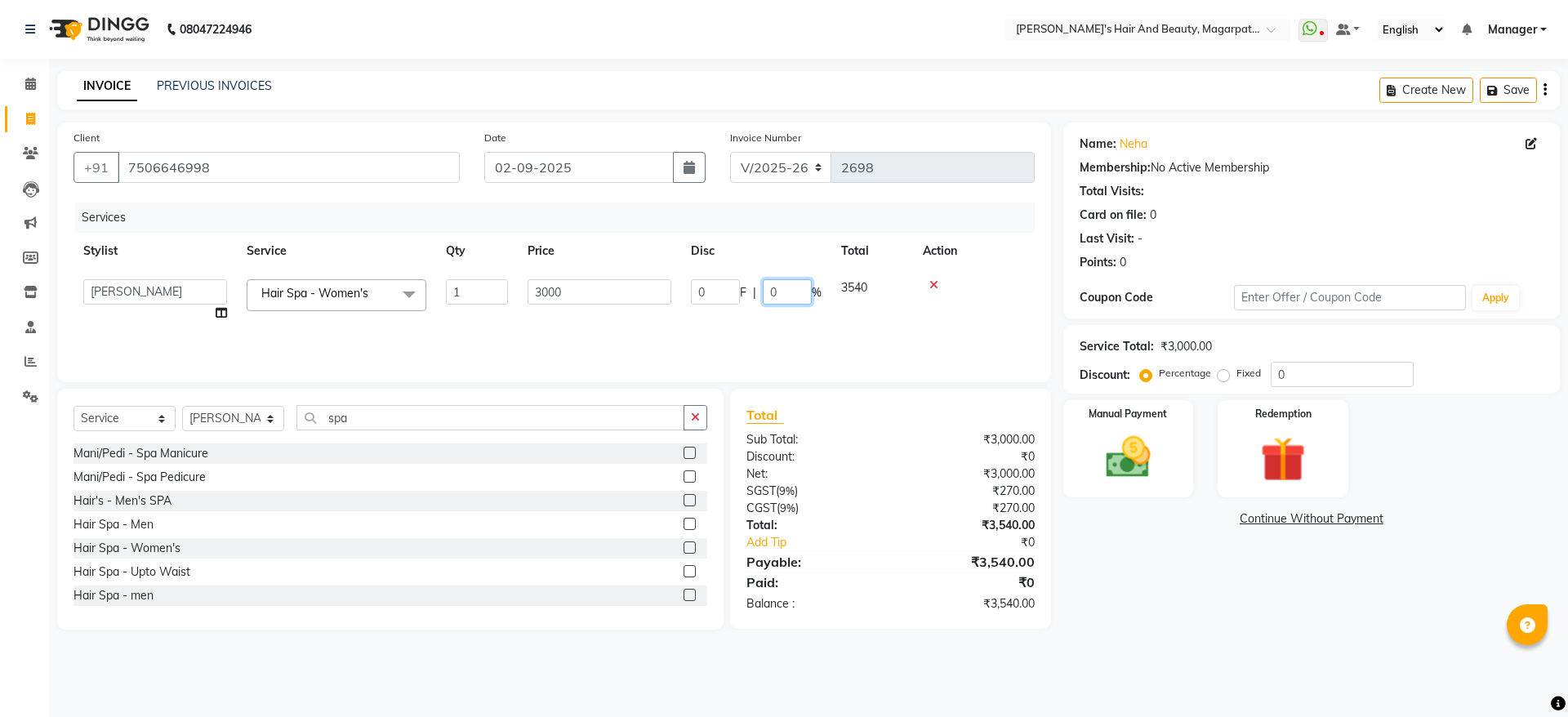
click at [775, 294] on input "0" at bounding box center [787, 292] width 49 height 26
drag, startPoint x: 600, startPoint y: 295, endPoint x: 536, endPoint y: 298, distance: 64.1
click at [517, 283] on td "3000" at bounding box center [522, 296] width 163 height 54
select select "67443"
click at [517, 283] on td "3000" at bounding box center [599, 300] width 163 height 62
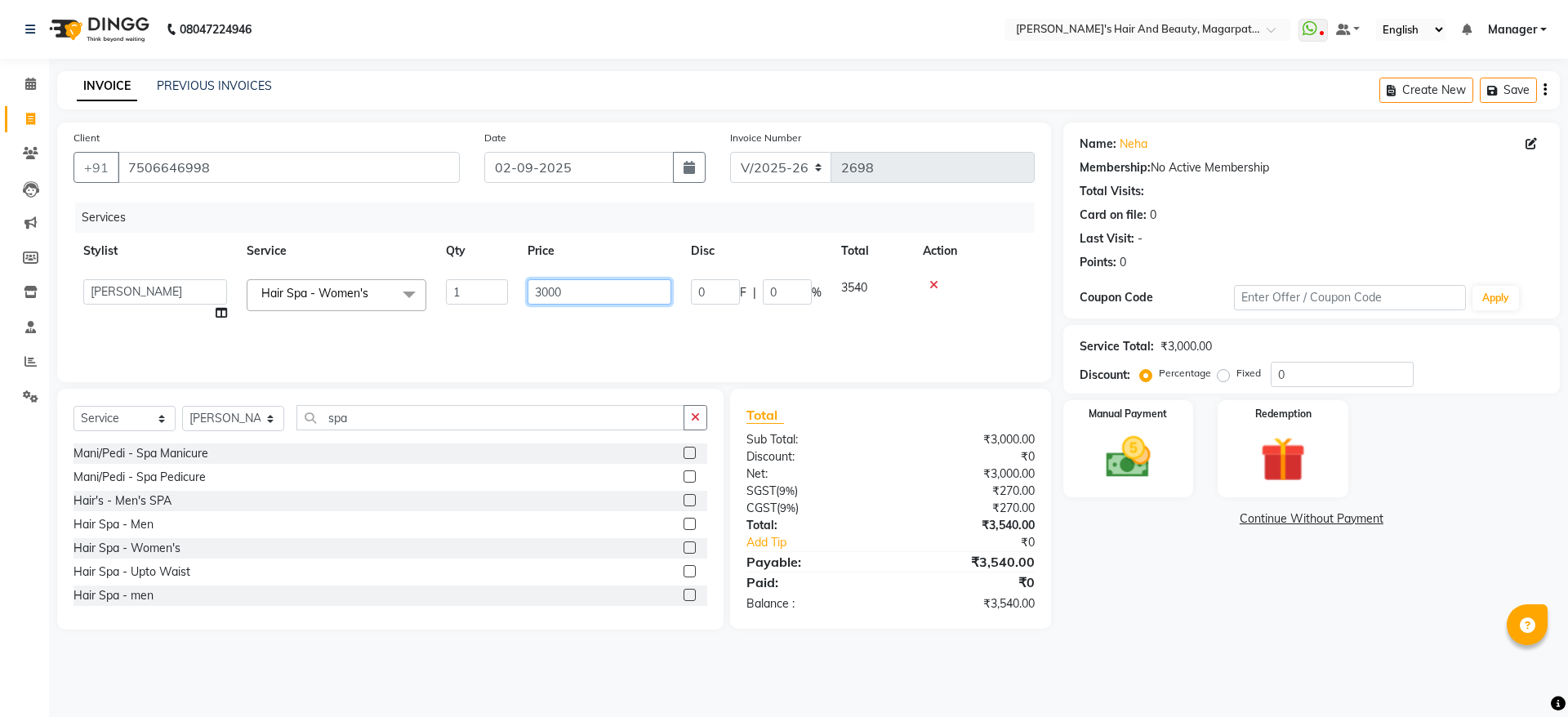
drag, startPoint x: 577, startPoint y: 289, endPoint x: 516, endPoint y: 287, distance: 61.0
click at [516, 287] on tr "[PERSON_NAME] Manager [PERSON_NAME] [PERSON_NAME] [PERSON_NAME] Hair Spa - Wome…" at bounding box center [554, 300] width 961 height 62
type input "2250"
click at [541, 314] on td "2250" at bounding box center [522, 296] width 163 height 54
select select "67443"
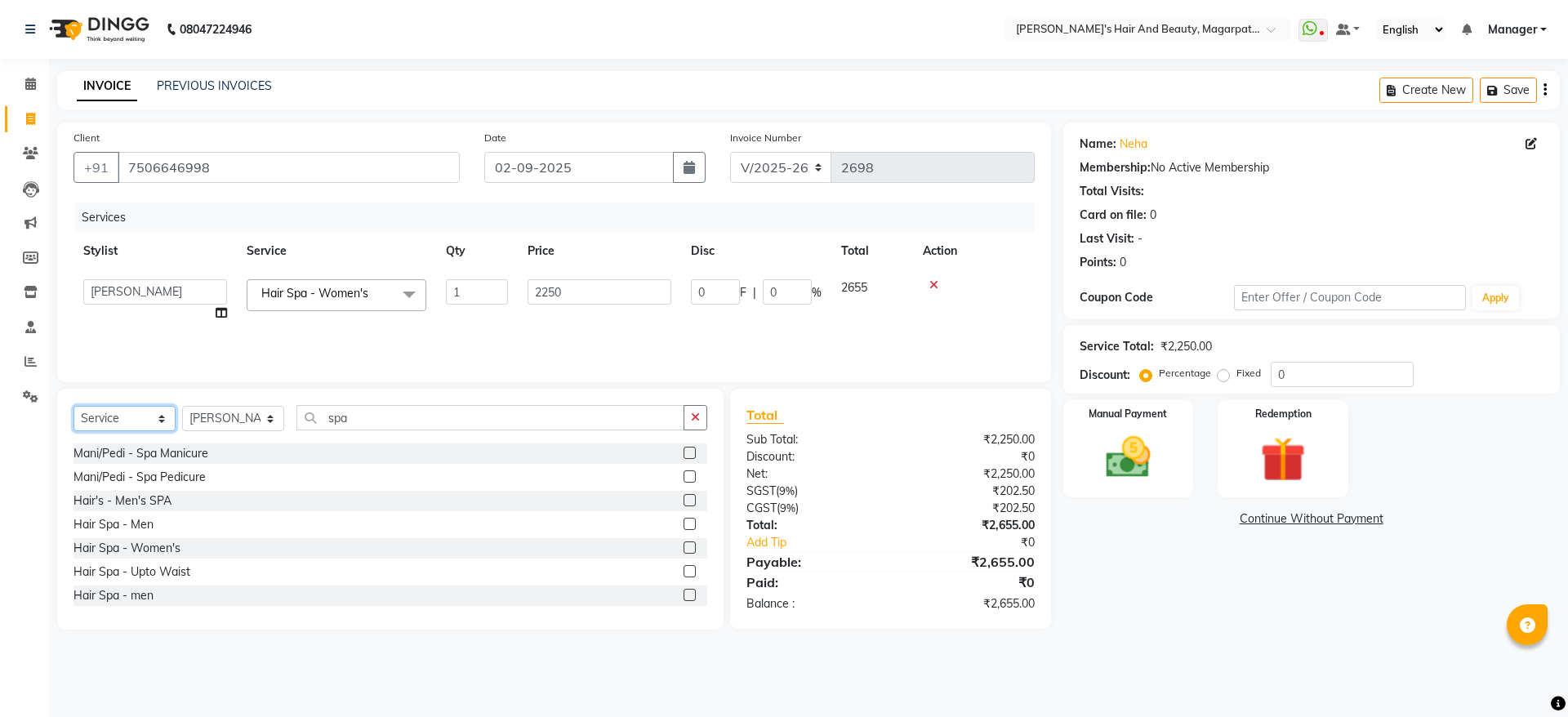
click at [120, 417] on select "Select Service Product Membership Package Voucher Prepaid Gift Card" at bounding box center [124, 418] width 102 height 26
click at [74, 405] on select "Select Service Product Membership Package Voucher Prepaid Gift Card" at bounding box center [124, 418] width 102 height 26
click at [141, 471] on div "Privilege Card 800" at bounding box center [121, 477] width 95 height 17
select select "select"
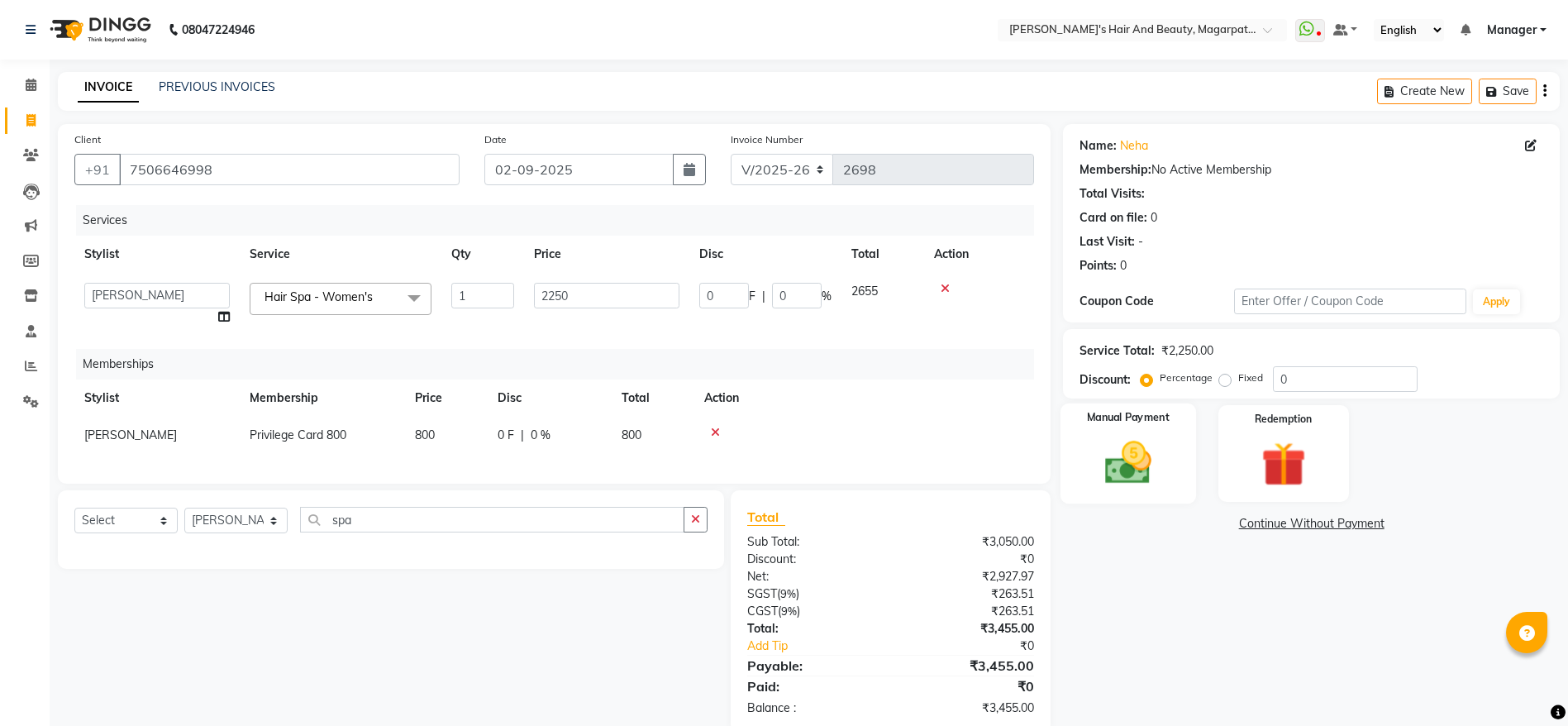
click at [1128, 464] on img at bounding box center [1128, 462] width 76 height 54
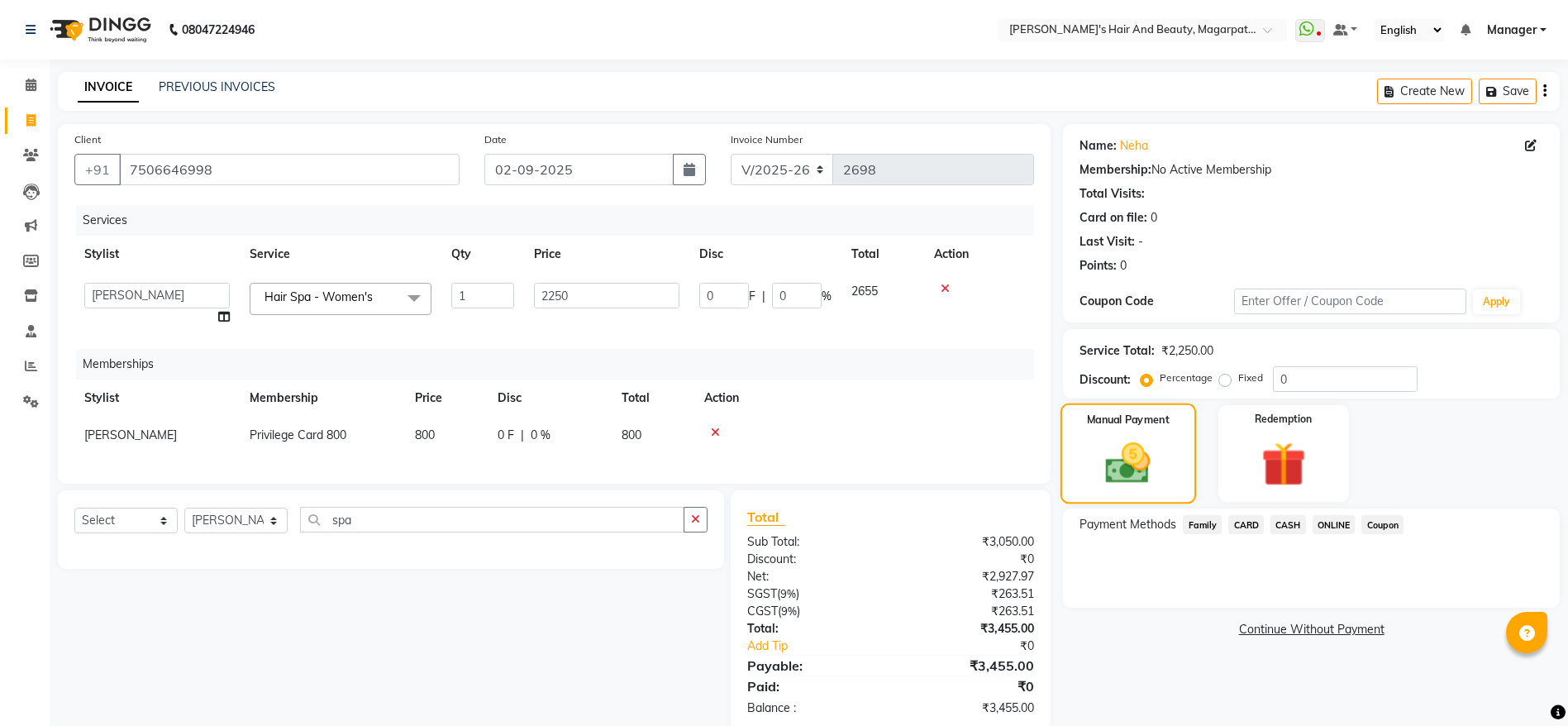
scroll to position [51, 0]
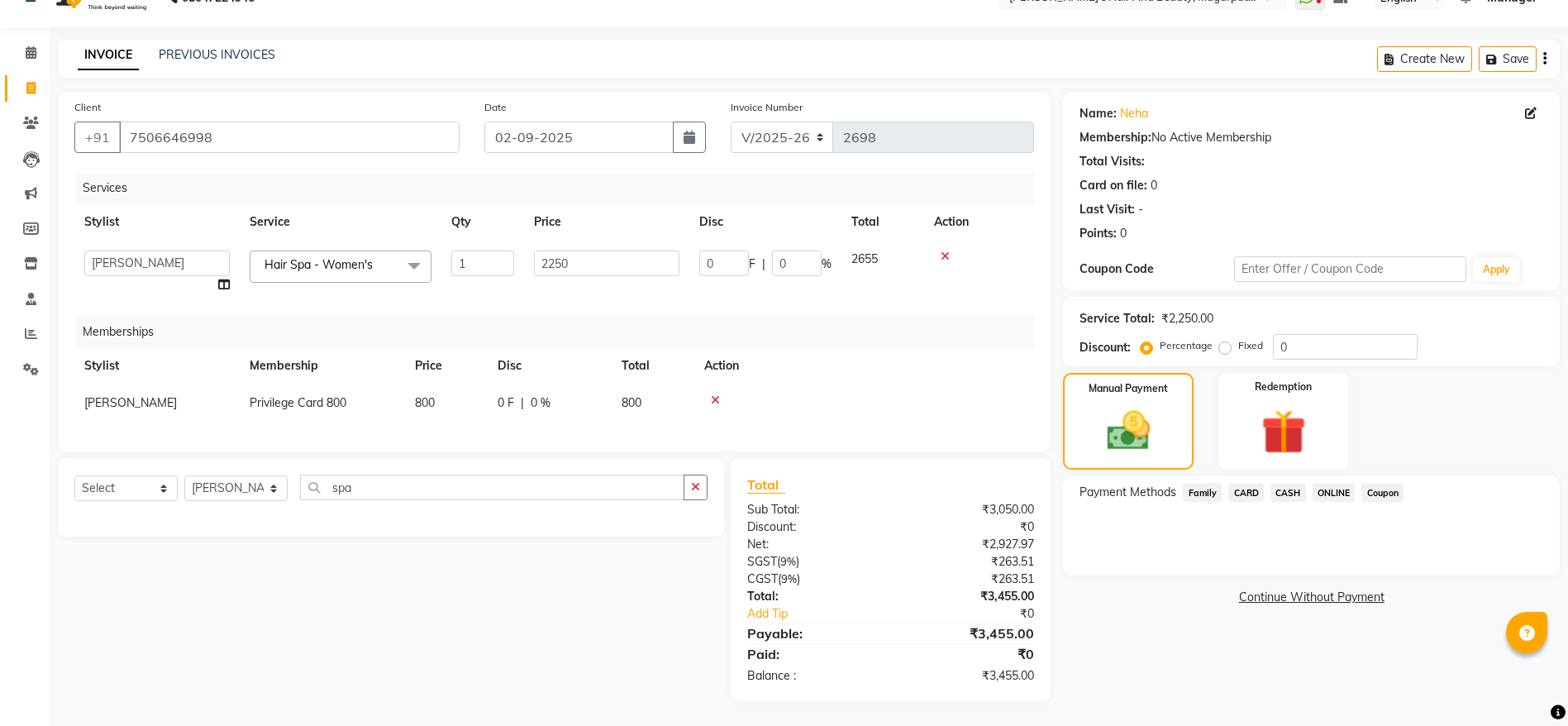
click at [1342, 483] on span "ONLINE" at bounding box center [1334, 492] width 43 height 19
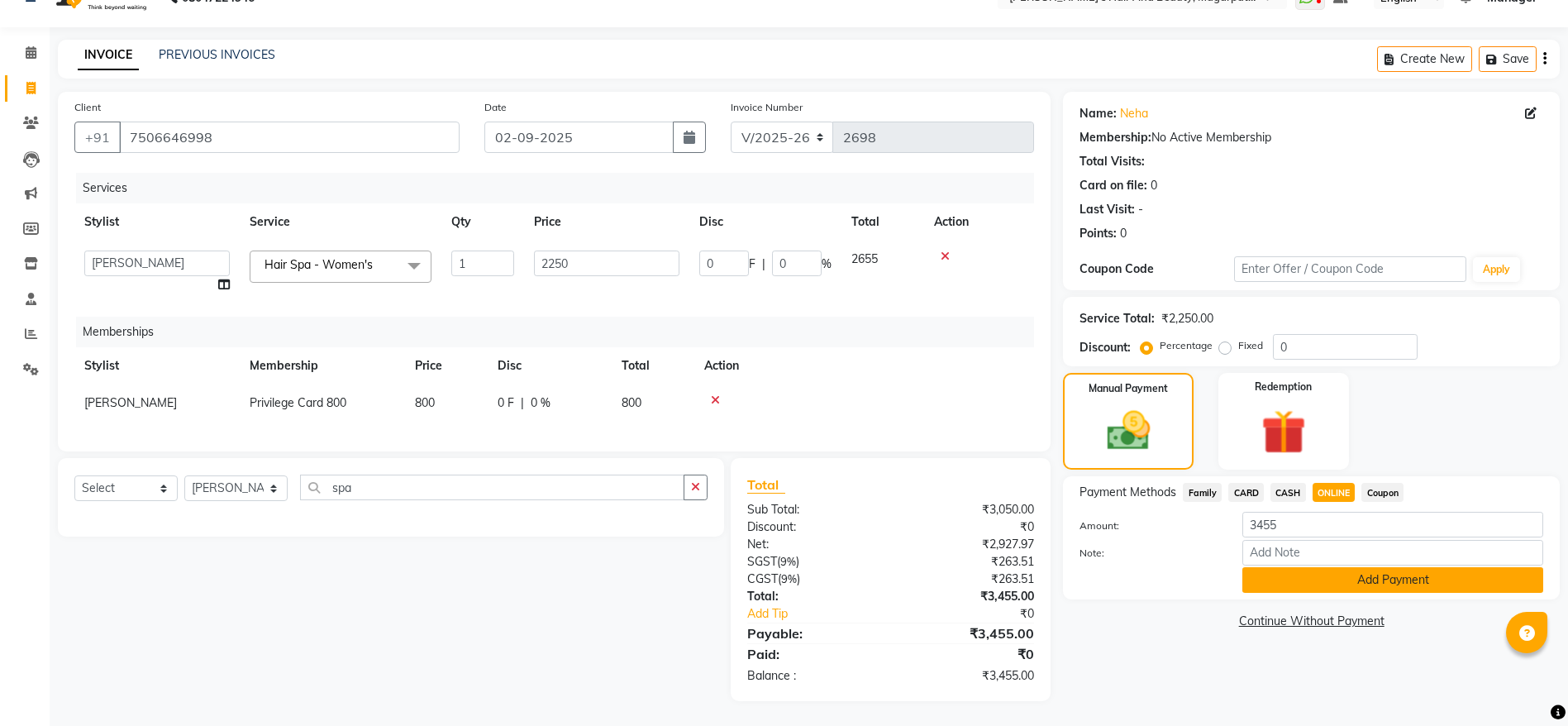
click at [1321, 570] on button "Add Payment" at bounding box center [1393, 579] width 301 height 26
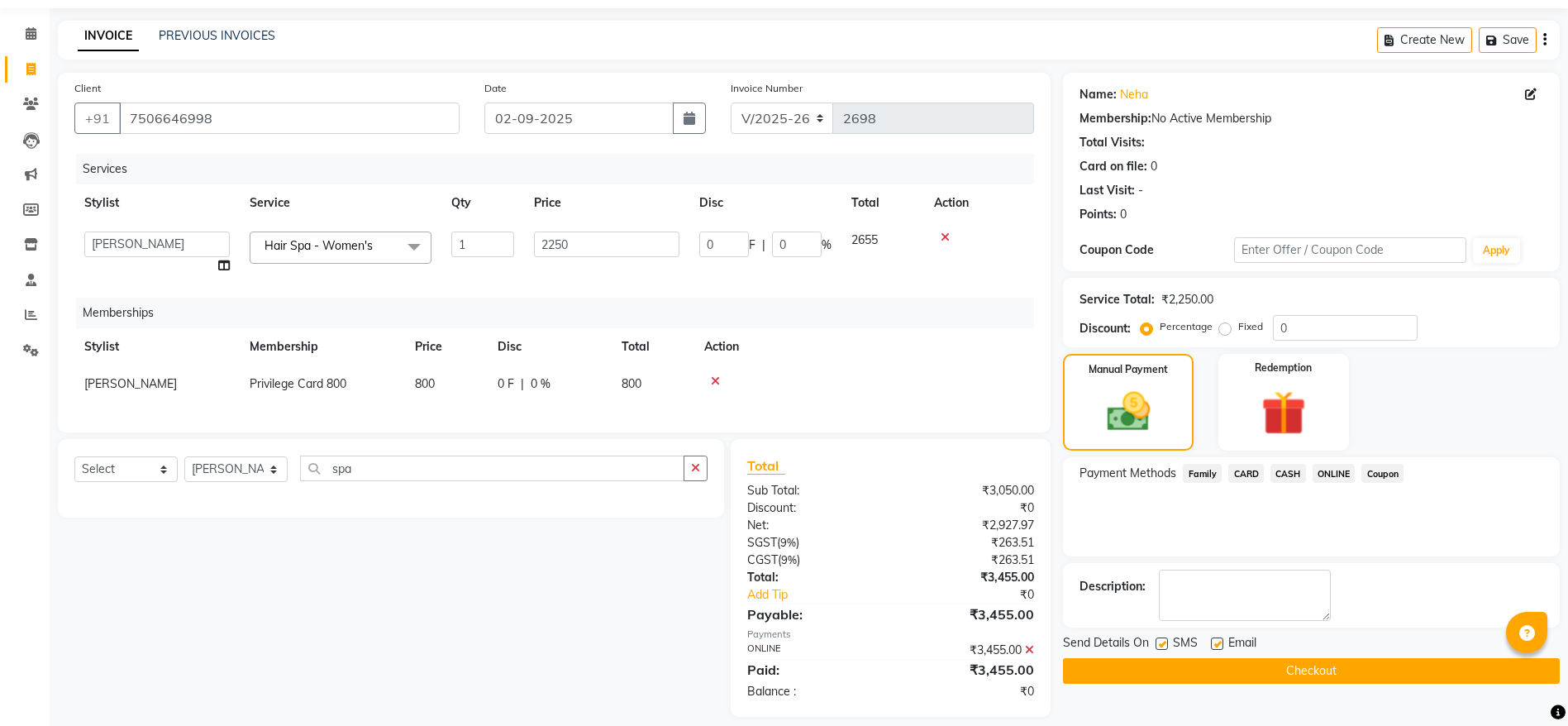
scroll to position [86, 0]
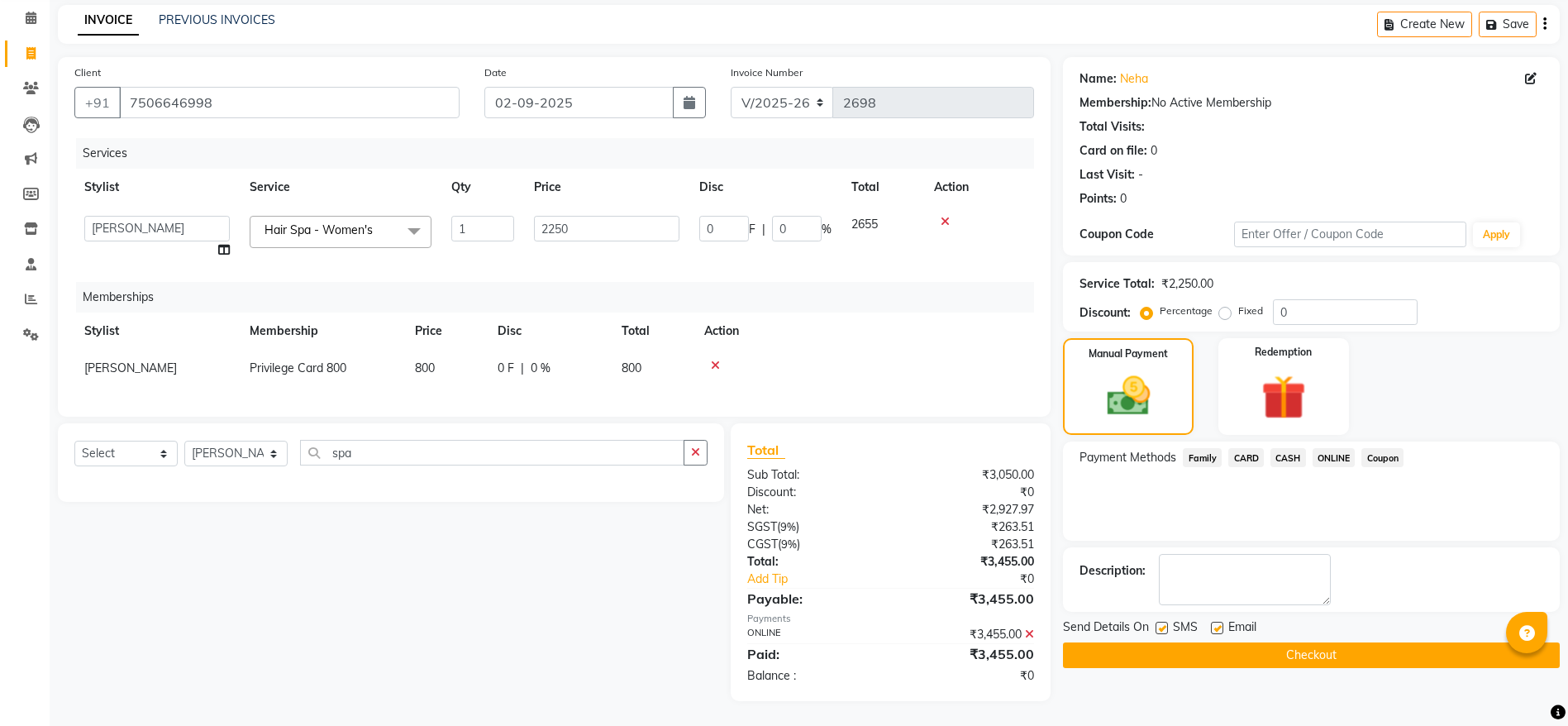
click at [1258, 642] on button "Checkout" at bounding box center [1311, 655] width 497 height 26
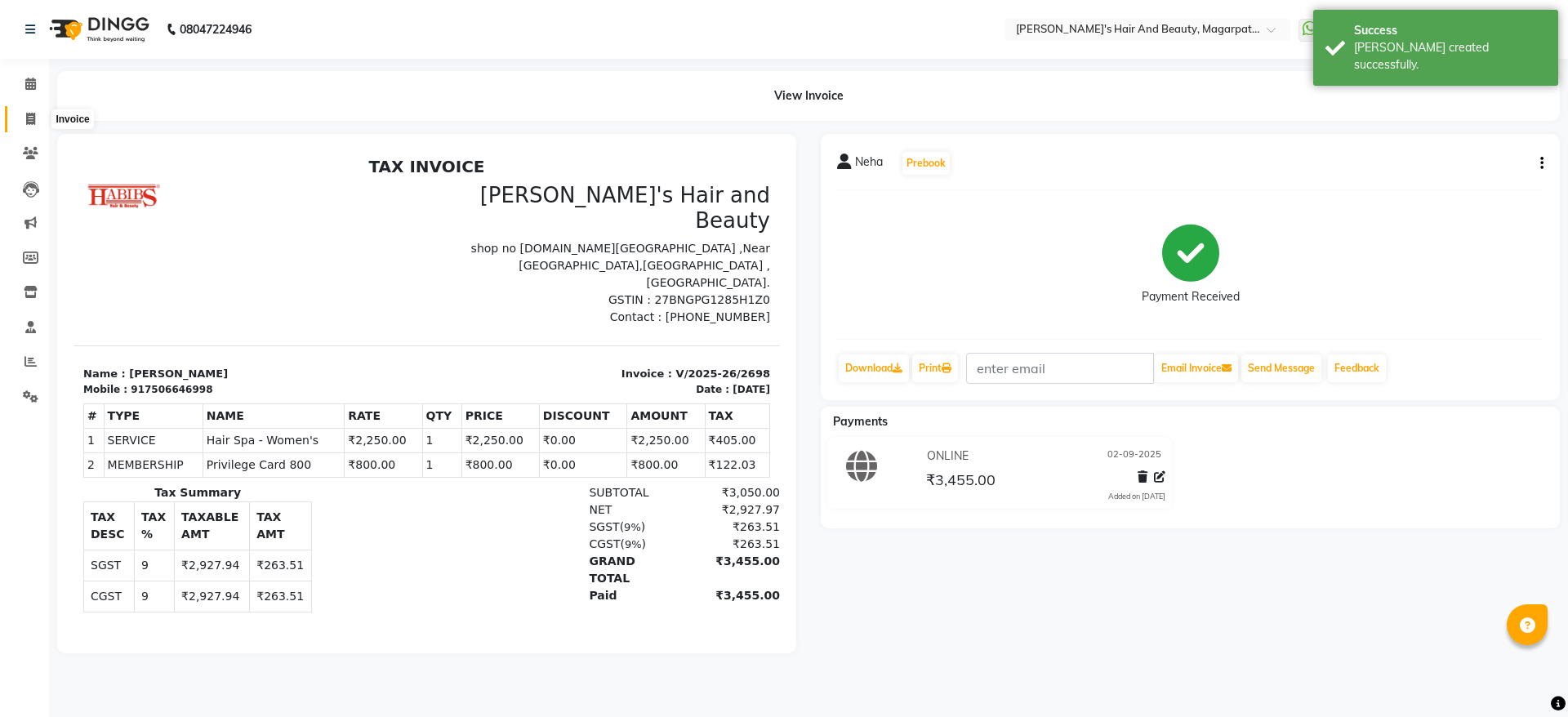
click at [32, 114] on icon at bounding box center [31, 119] width 9 height 12
select select "service"
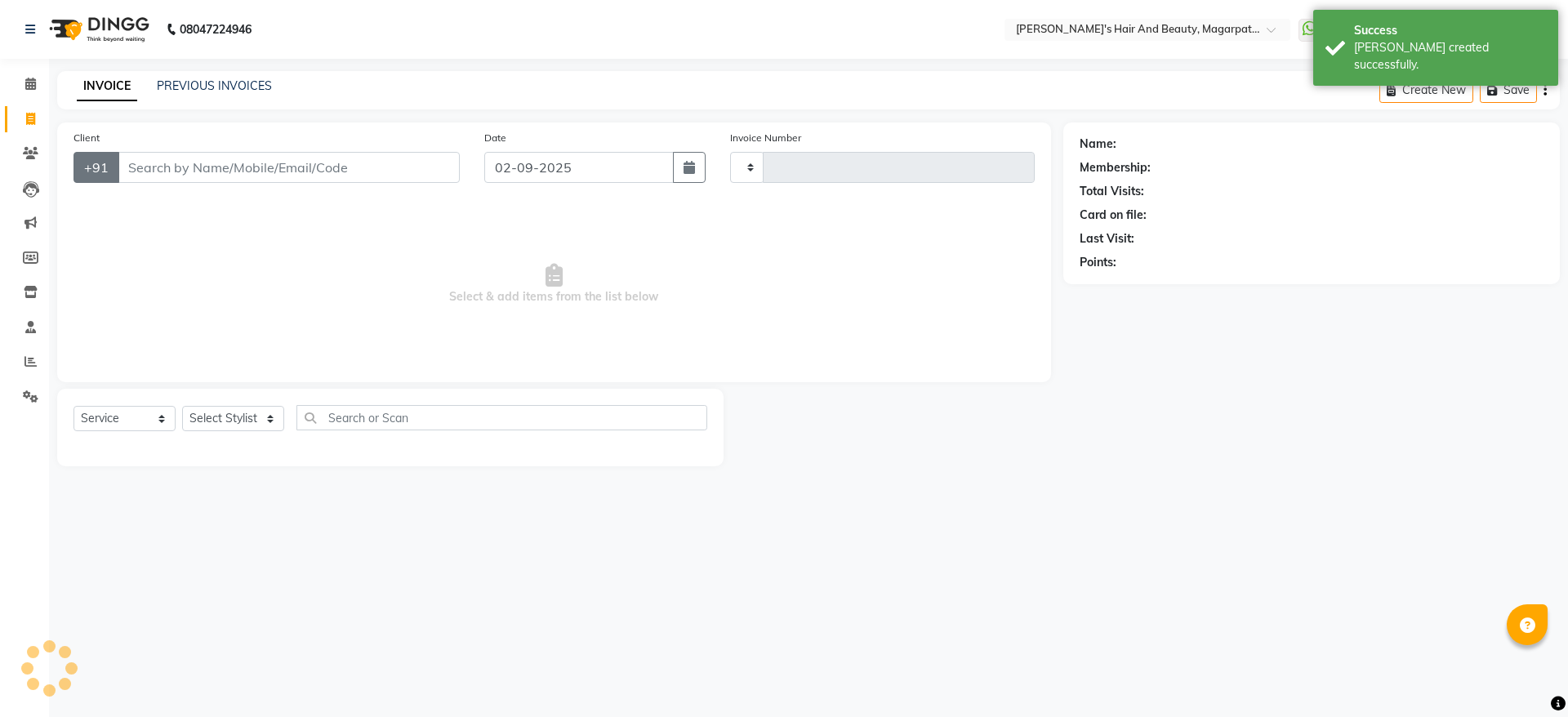
type input "2699"
select select "4517"
click at [148, 165] on input "Client" at bounding box center [289, 167] width 342 height 31
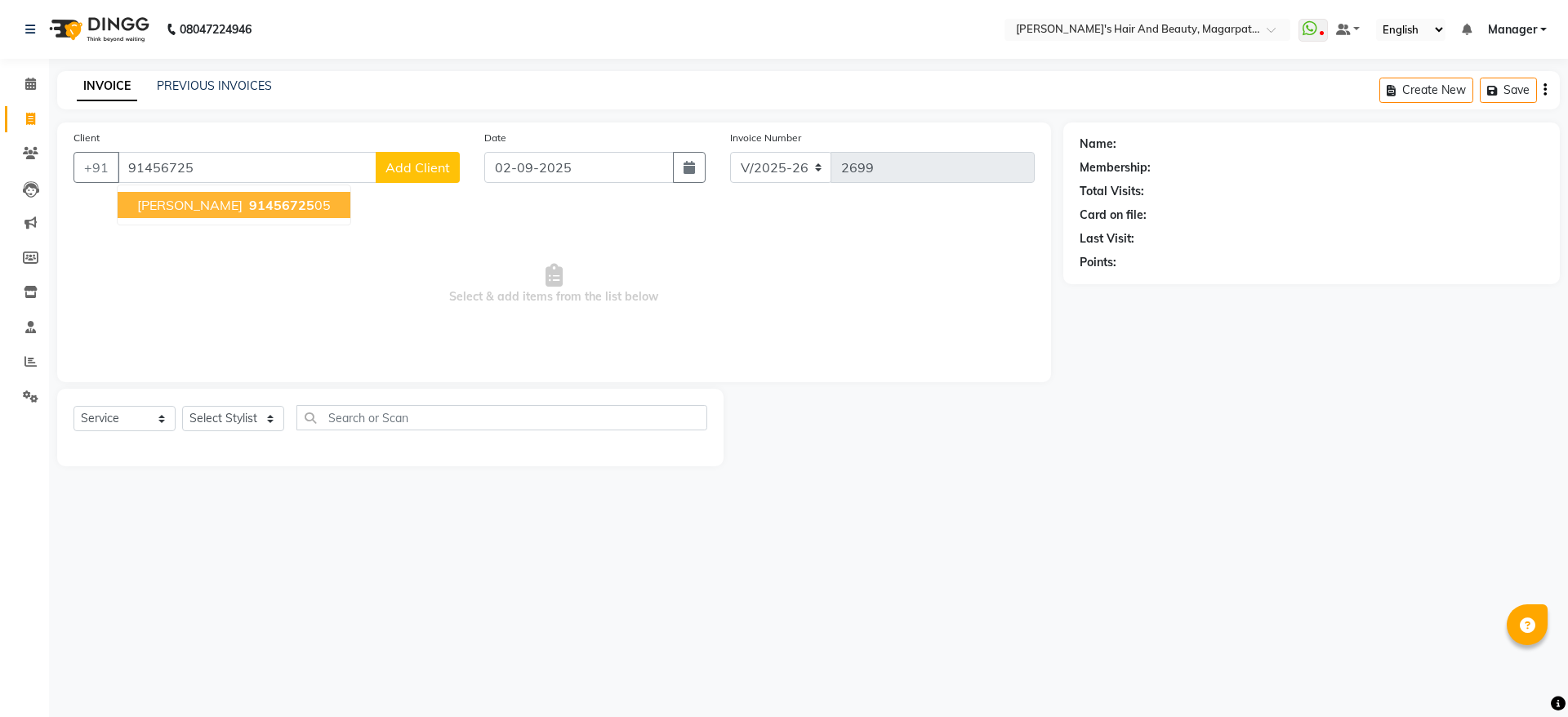
click at [149, 199] on span "[PERSON_NAME]" at bounding box center [189, 205] width 105 height 17
type input "9145672505"
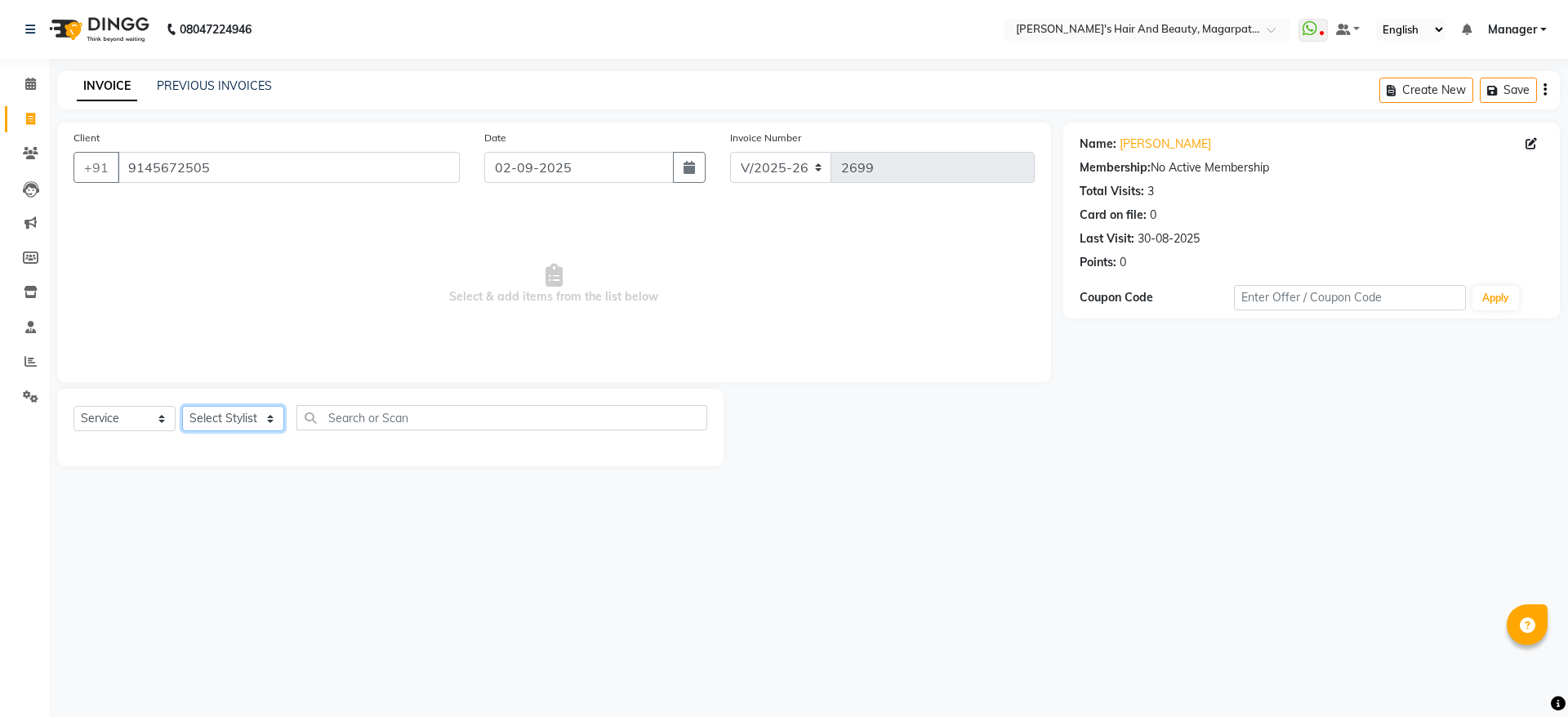
click at [211, 414] on select "Select Stylist [PERSON_NAME] Manager [PERSON_NAME] [PERSON_NAME] [PERSON_NAME]" at bounding box center [233, 418] width 102 height 26
select select "67464"
click at [182, 405] on select "Select Stylist [PERSON_NAME] Manager [PERSON_NAME] [PERSON_NAME] [PERSON_NAME]" at bounding box center [233, 418] width 102 height 26
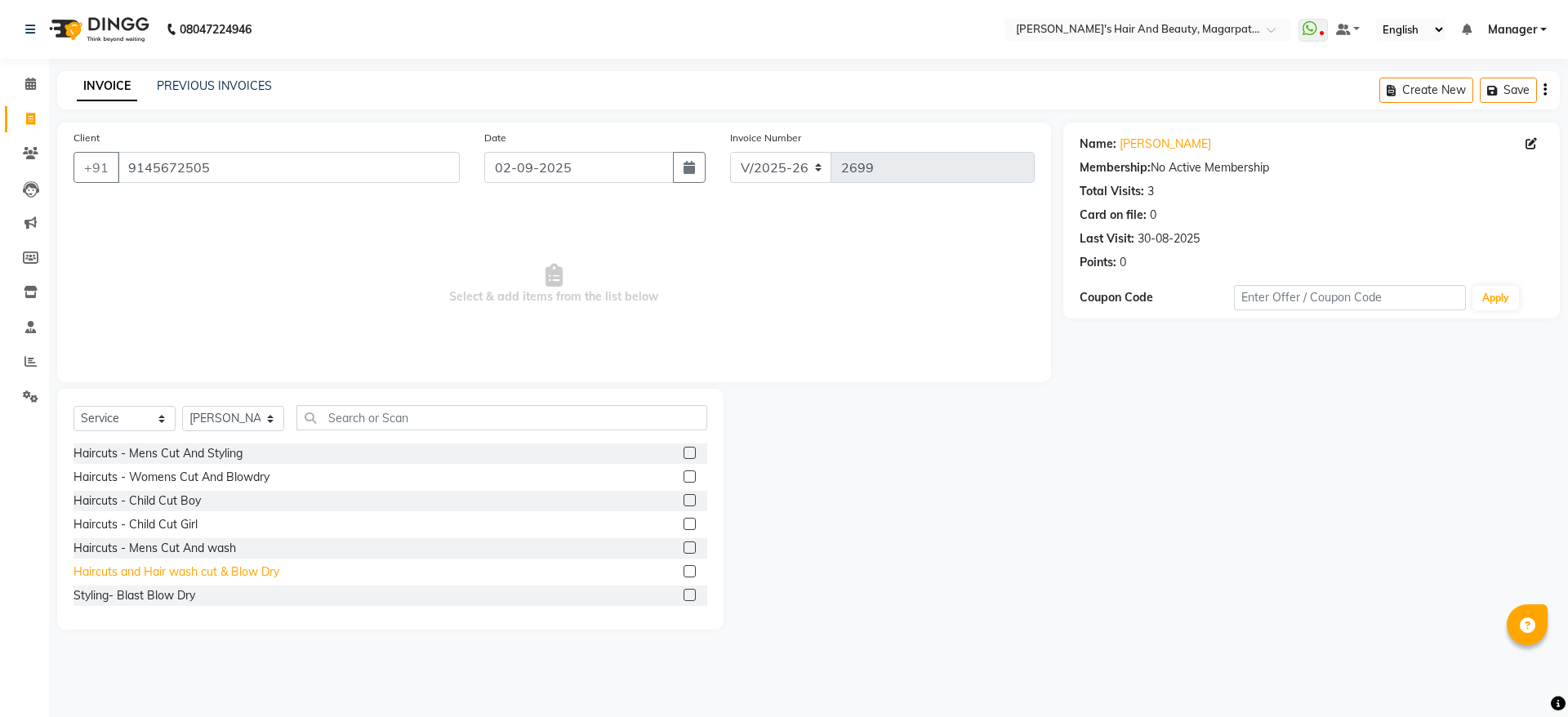
click at [226, 568] on div "Haircuts and Hair wash cut & Blow Dry" at bounding box center [177, 571] width 206 height 17
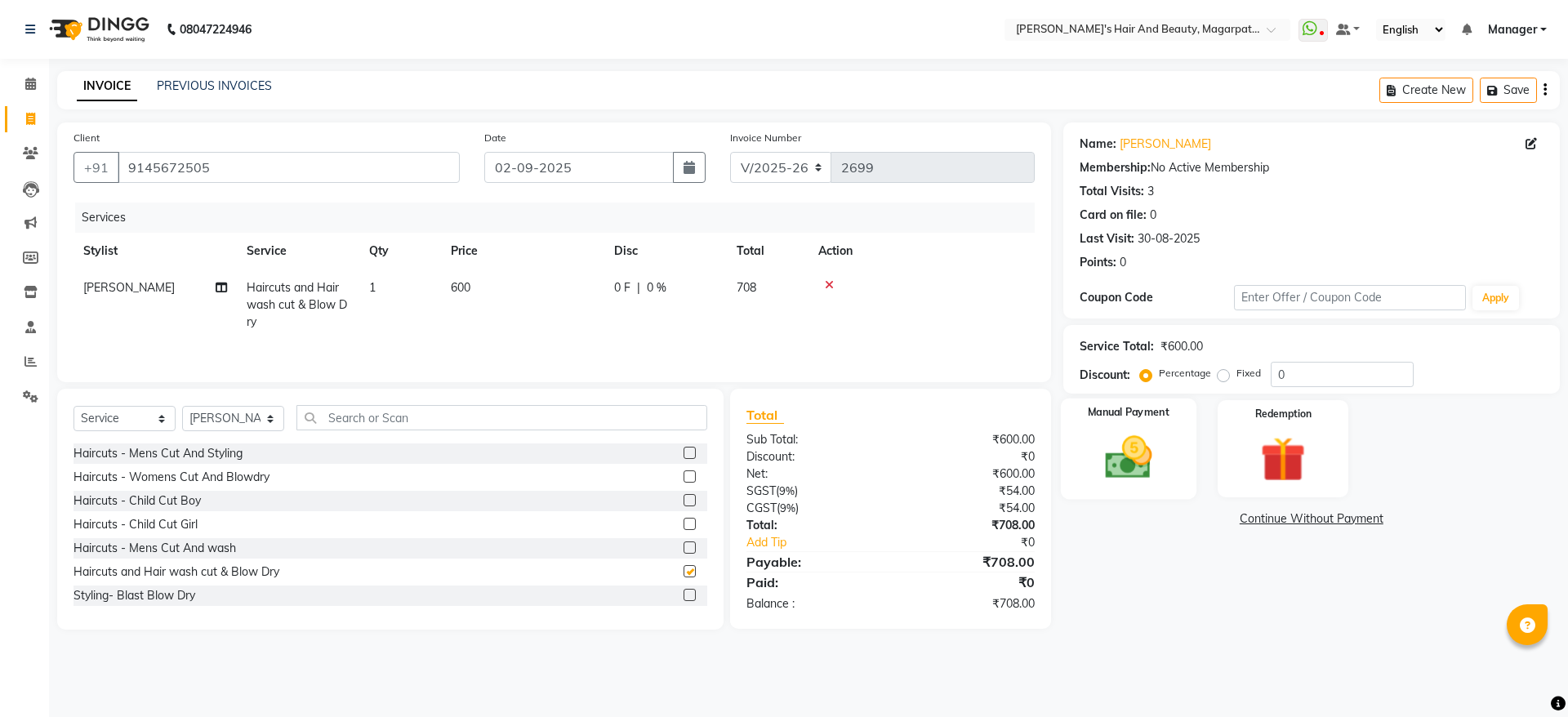
checkbox input "false"
click at [1166, 470] on img at bounding box center [1129, 457] width 76 height 54
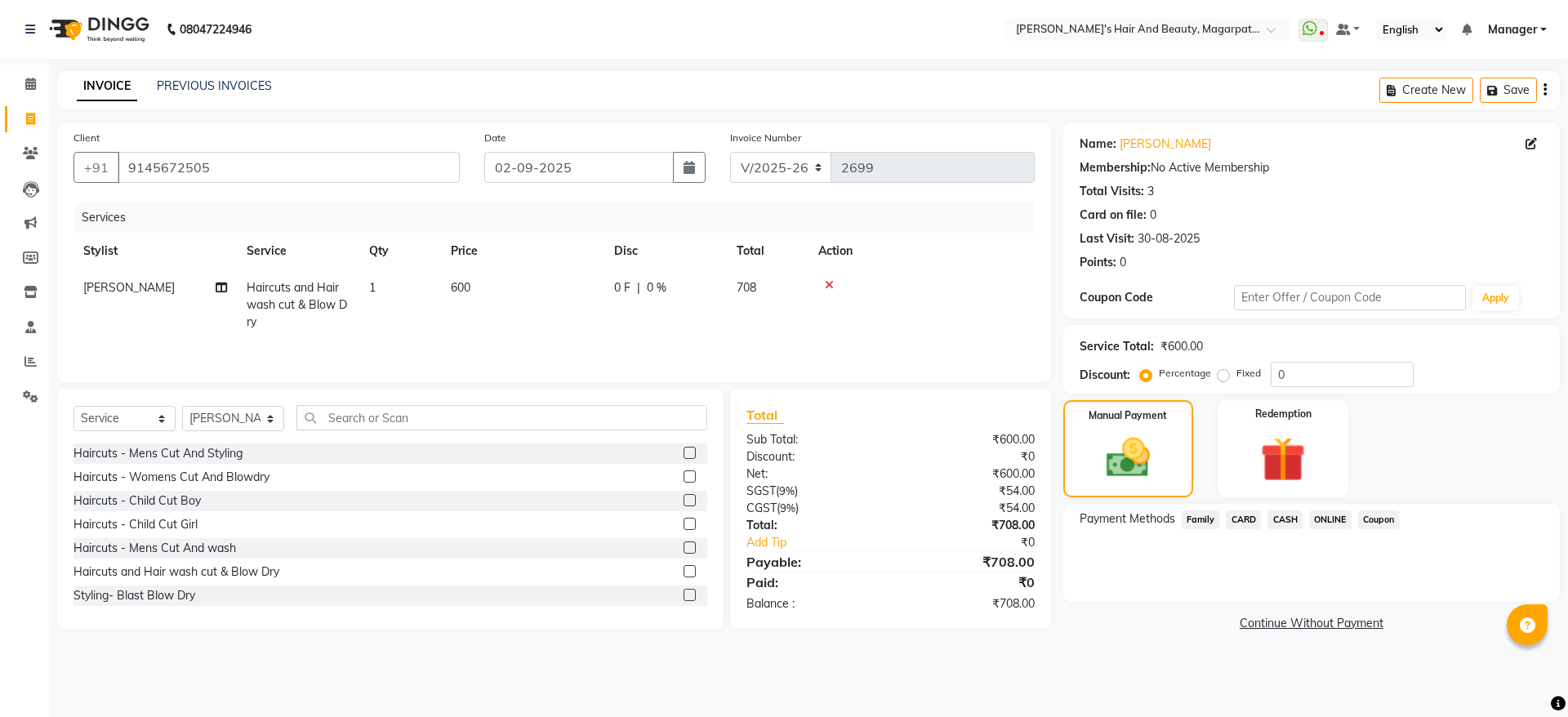
click at [1327, 513] on span "ONLINE" at bounding box center [1329, 519] width 42 height 19
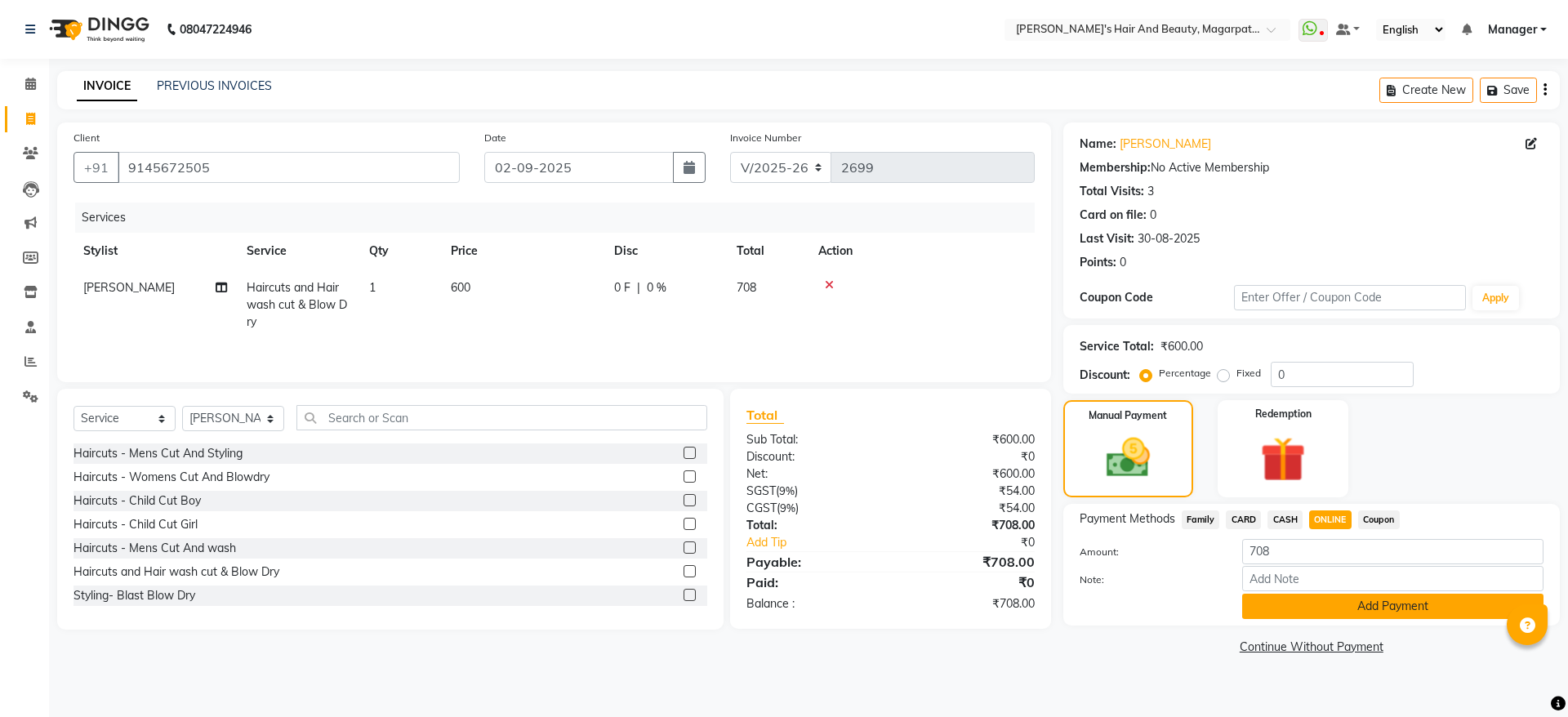
click at [1309, 604] on button "Add Payment" at bounding box center [1392, 606] width 301 height 26
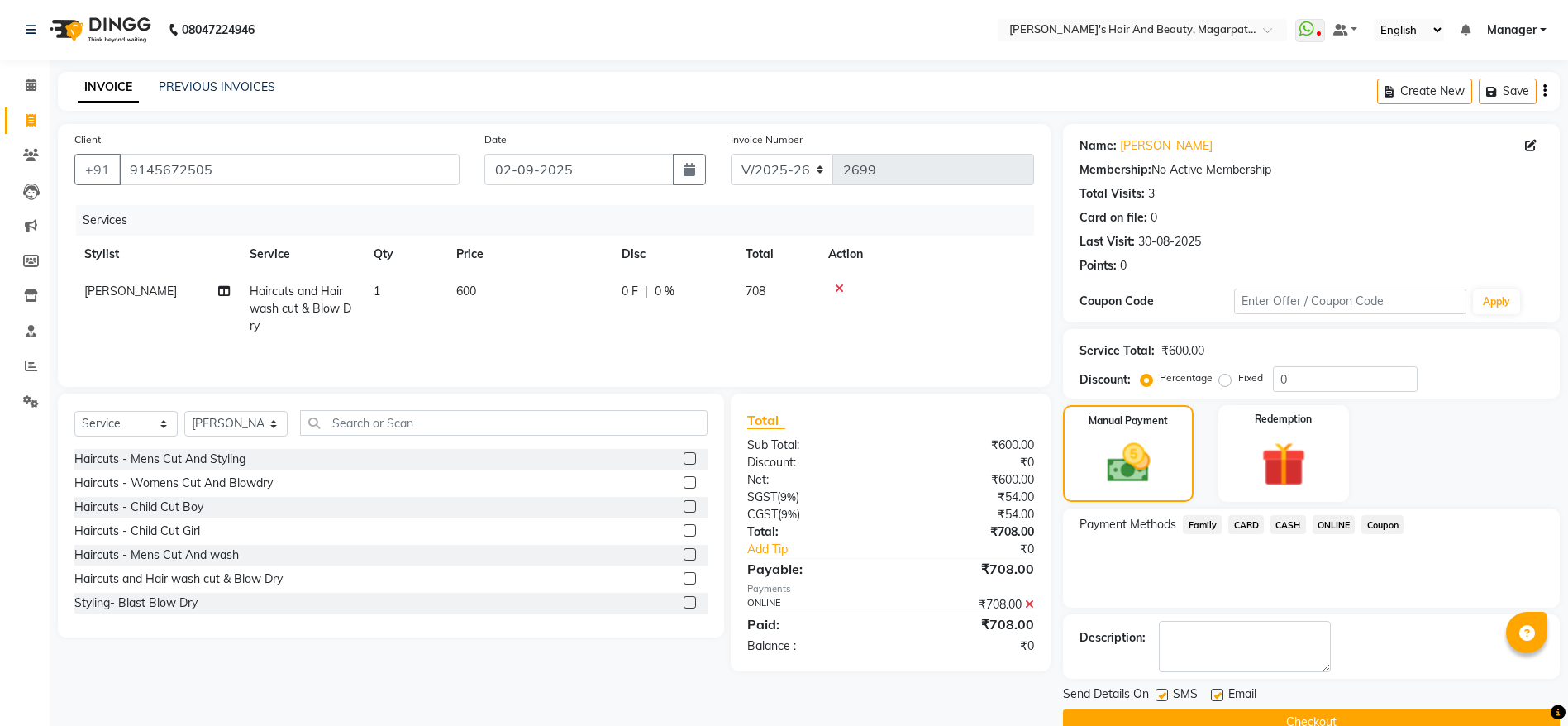
scroll to position [34, 0]
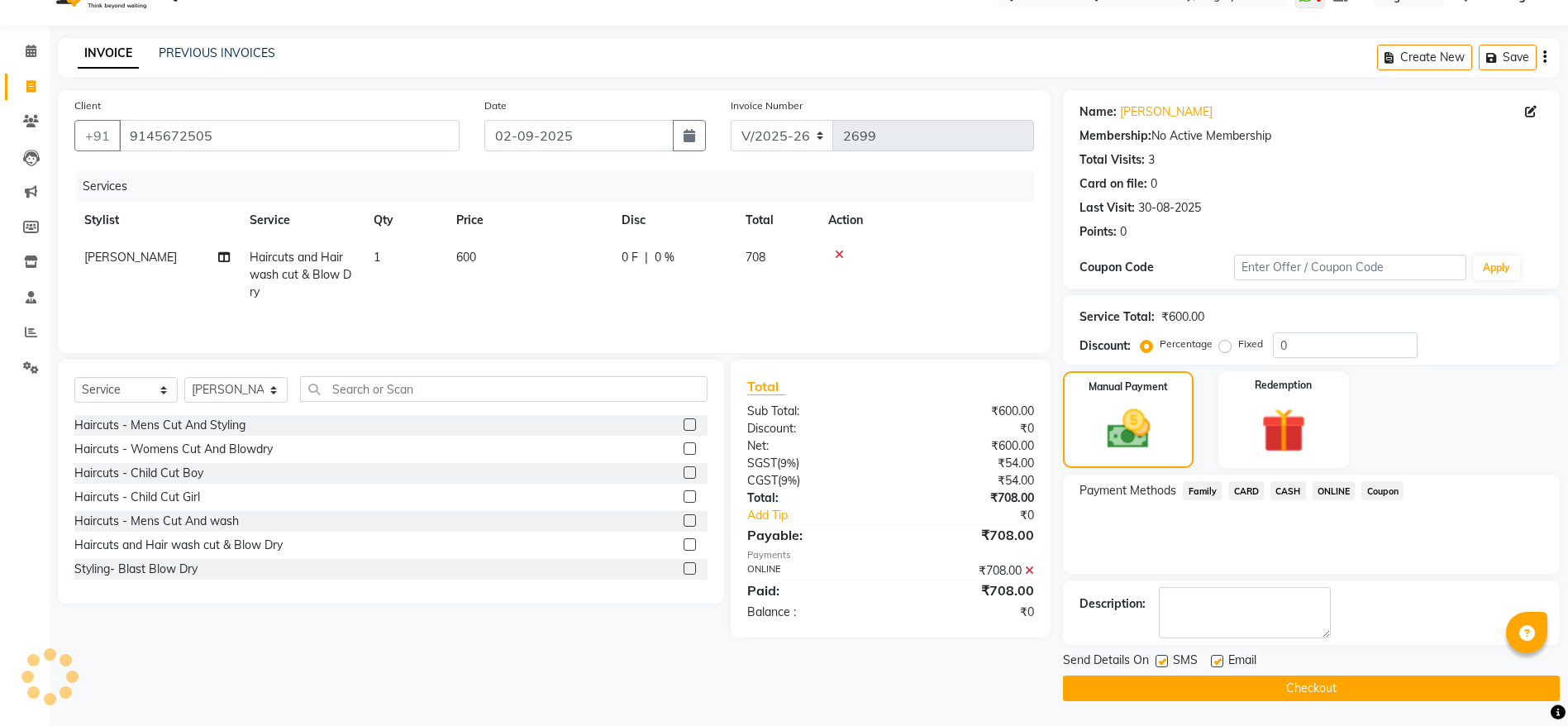
click at [1294, 679] on button "Checkout" at bounding box center [1311, 687] width 497 height 26
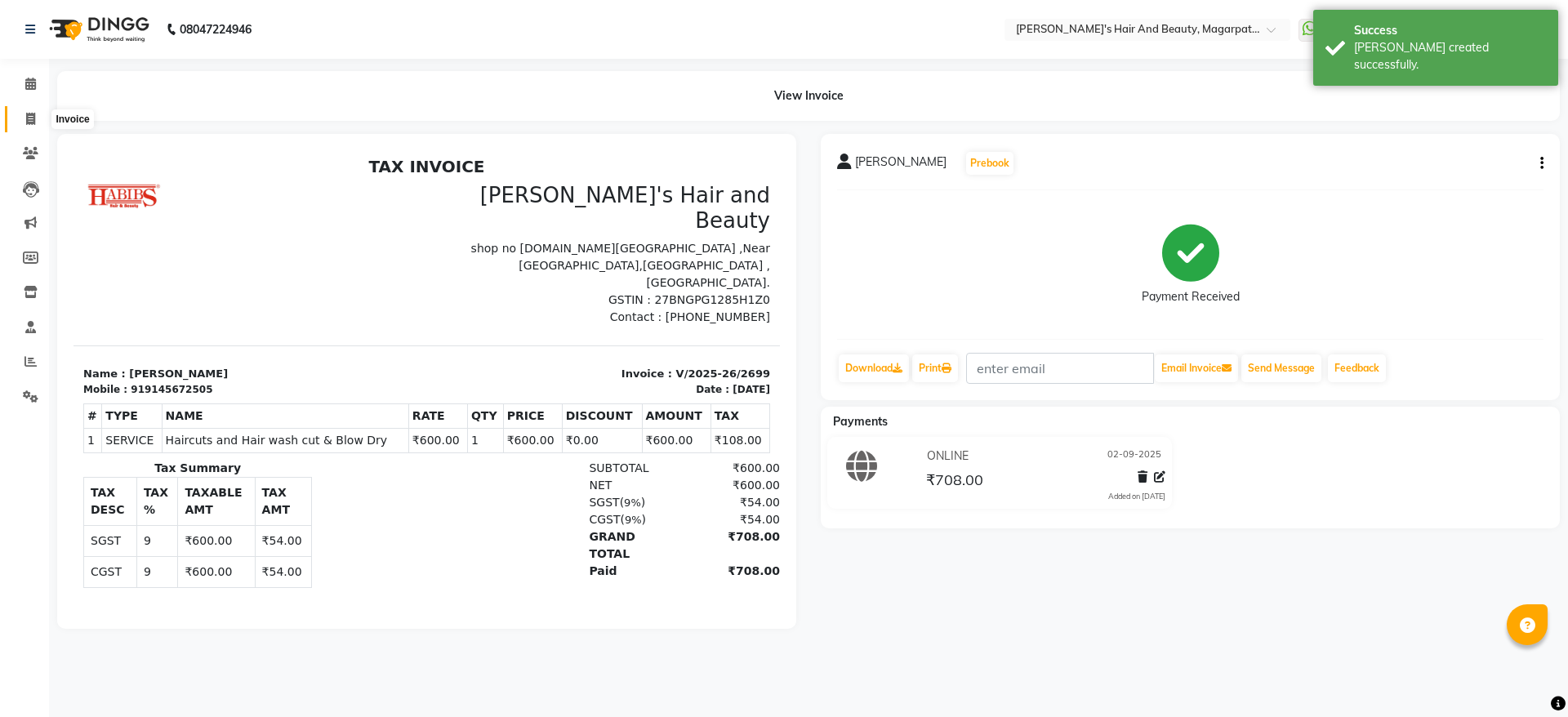
click at [33, 115] on icon at bounding box center [31, 119] width 9 height 12
select select "service"
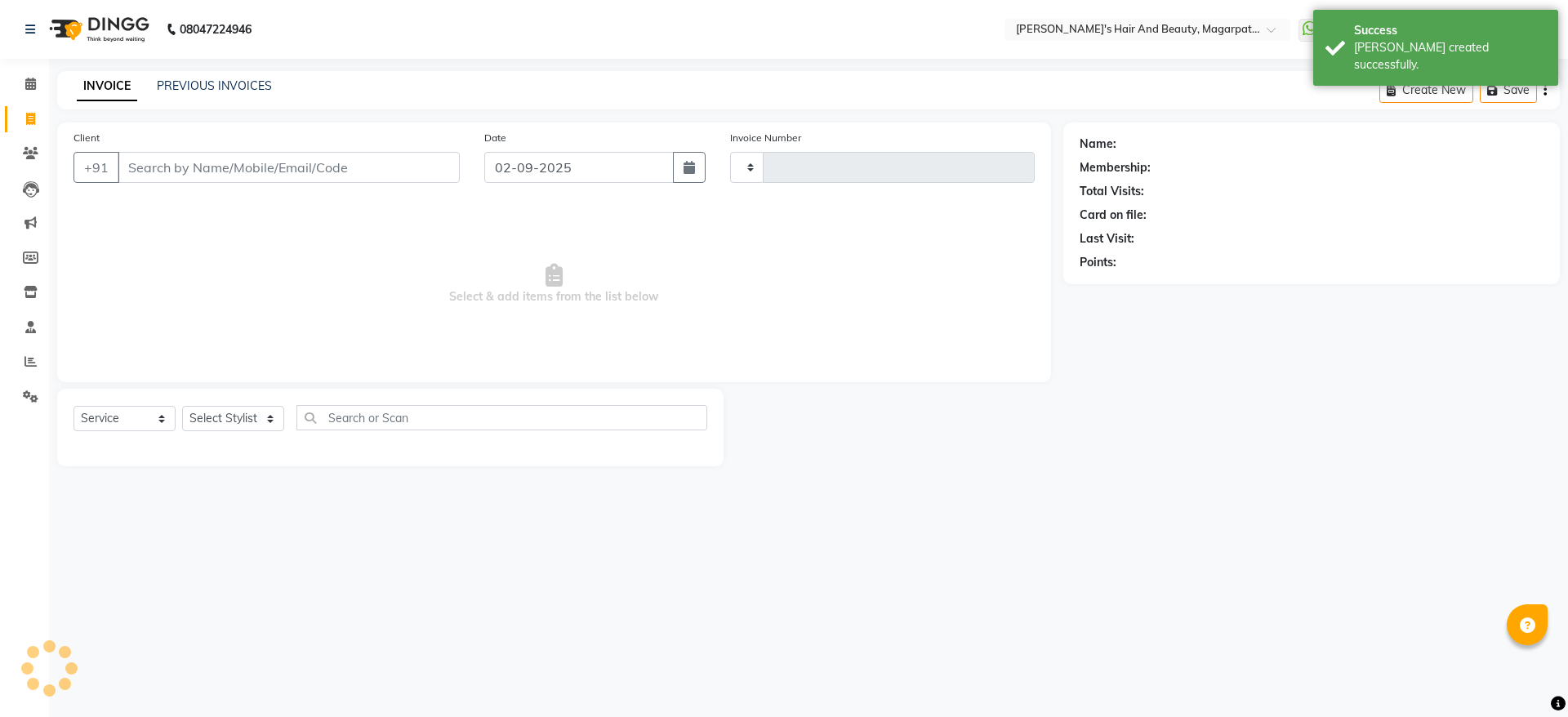
type input "2700"
select select "4517"
click at [175, 165] on input "Client" at bounding box center [289, 167] width 342 height 31
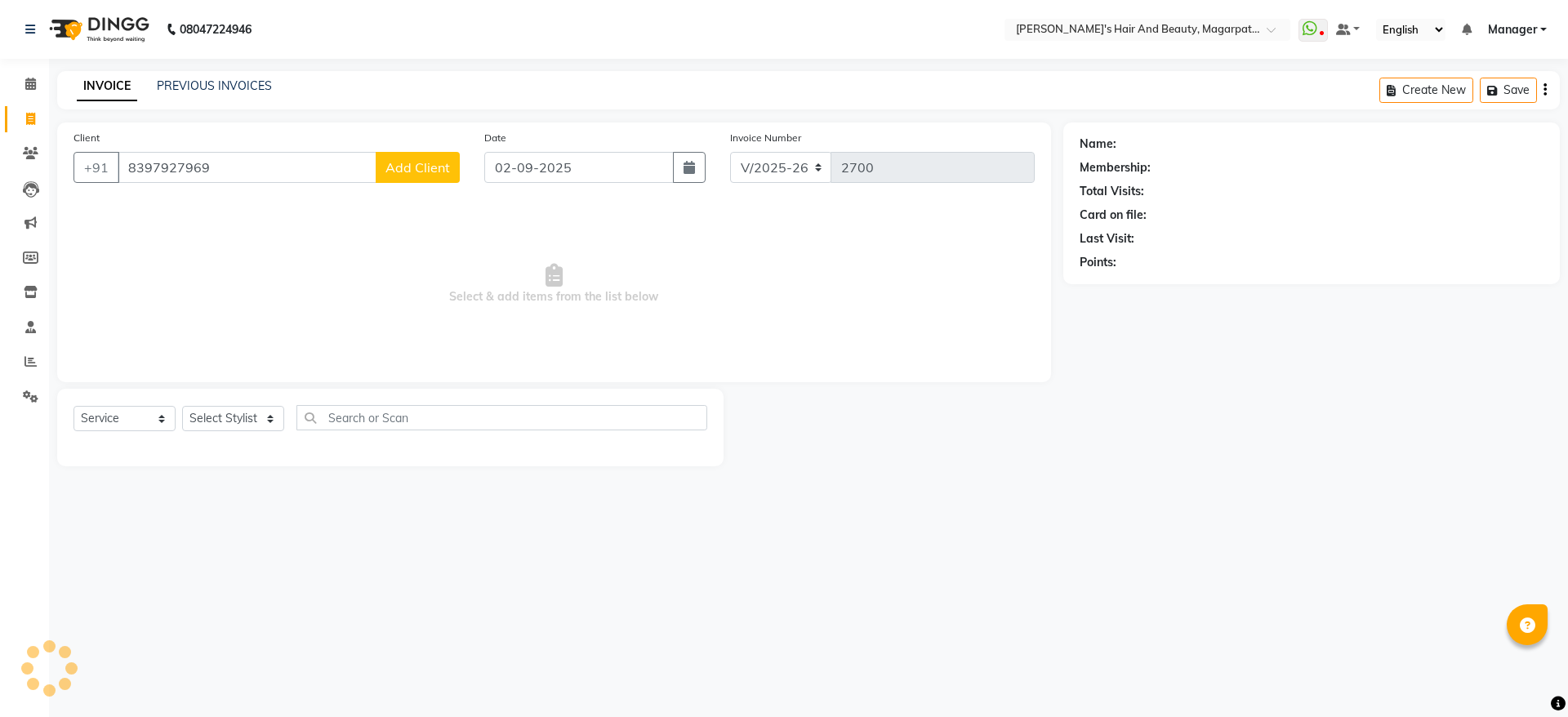
type input "8397927969"
click at [414, 162] on span "Add Client" at bounding box center [418, 167] width 65 height 17
select select "22"
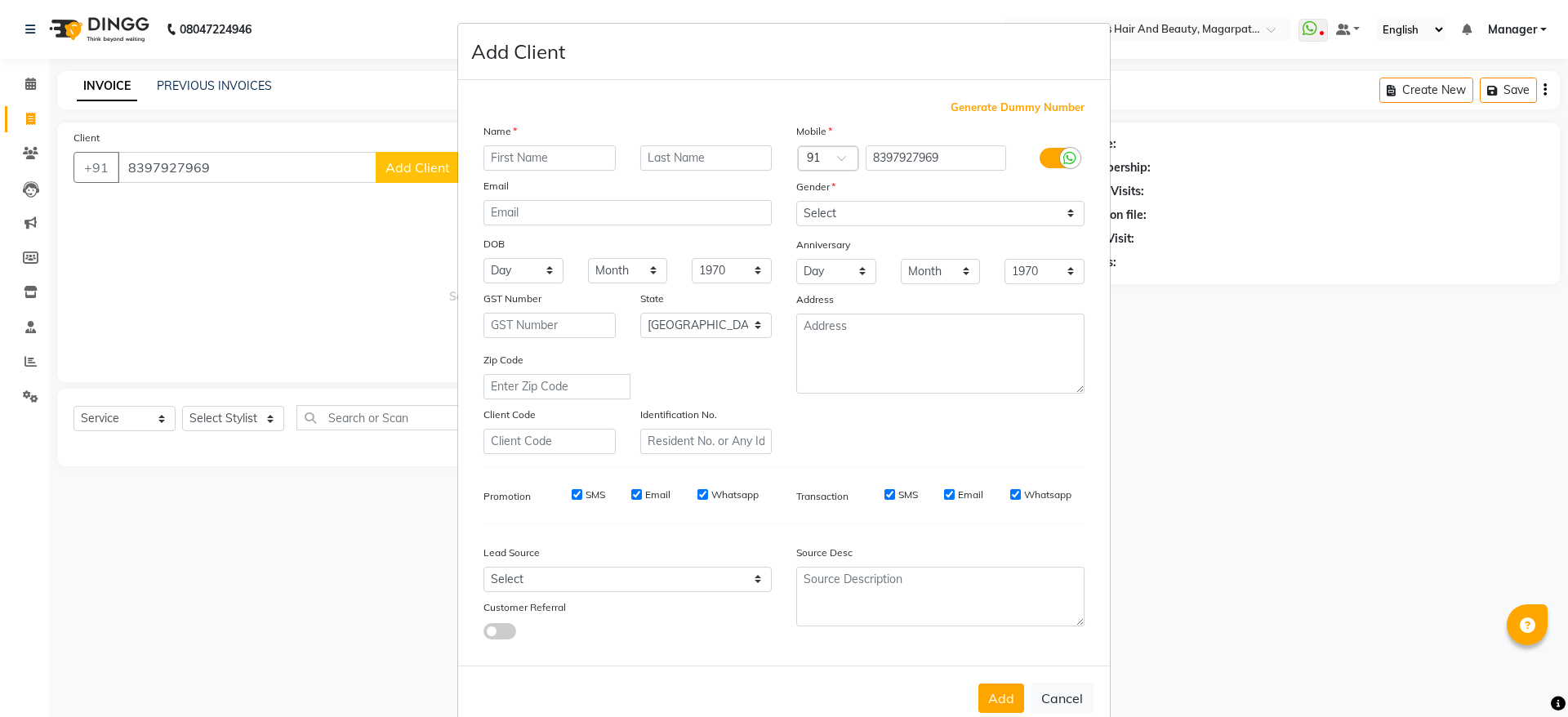
click at [526, 156] on input "text" at bounding box center [550, 157] width 133 height 26
click at [553, 157] on input "Ankurn" at bounding box center [550, 157] width 133 height 26
type input "Ankaur"
click at [826, 209] on select "Select [DEMOGRAPHIC_DATA] [DEMOGRAPHIC_DATA] Other Prefer Not To Say" at bounding box center [940, 213] width 289 height 26
select select "[DEMOGRAPHIC_DATA]"
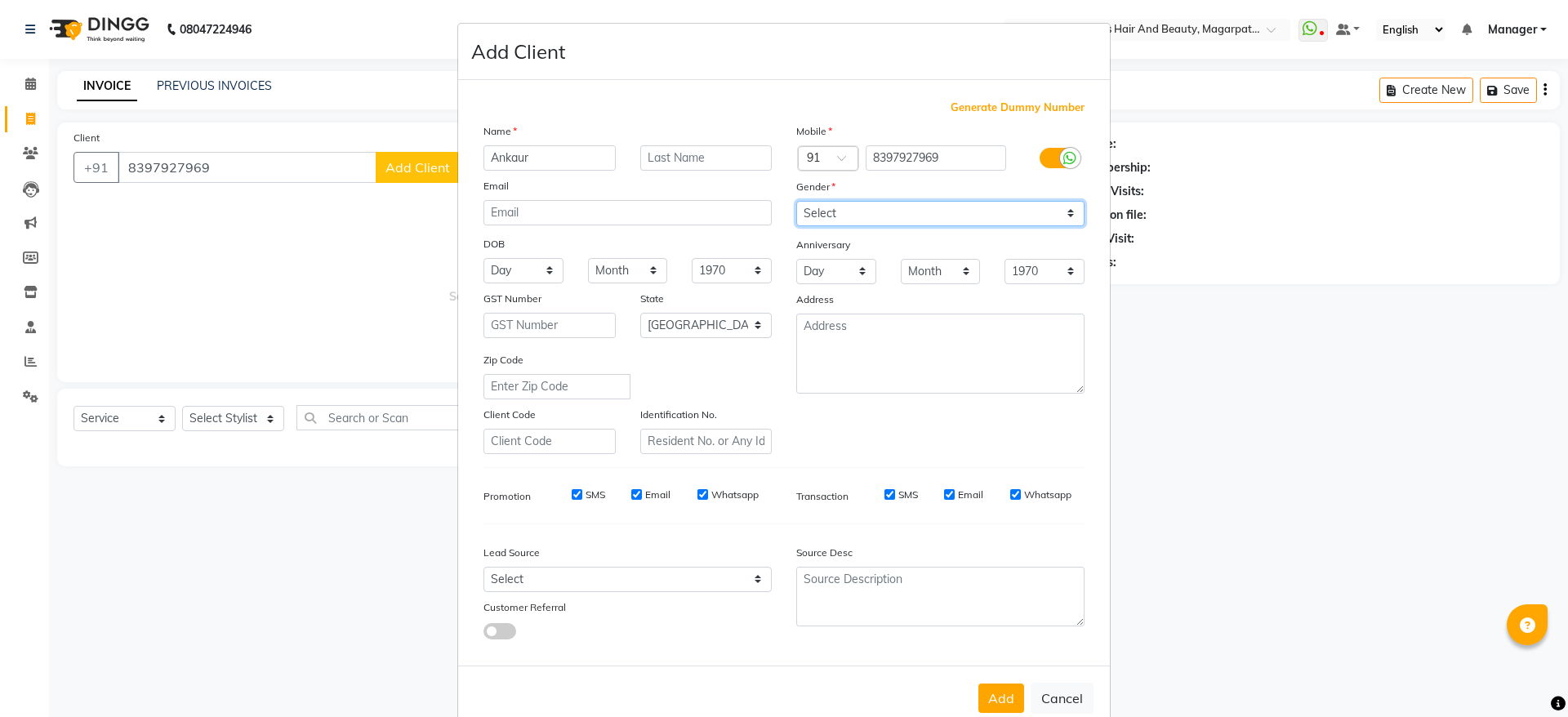
click at [796, 201] on select "Select [DEMOGRAPHIC_DATA] [DEMOGRAPHIC_DATA] Other Prefer Not To Say" at bounding box center [940, 213] width 289 height 26
click at [978, 700] on button "Add" at bounding box center [1001, 697] width 46 height 29
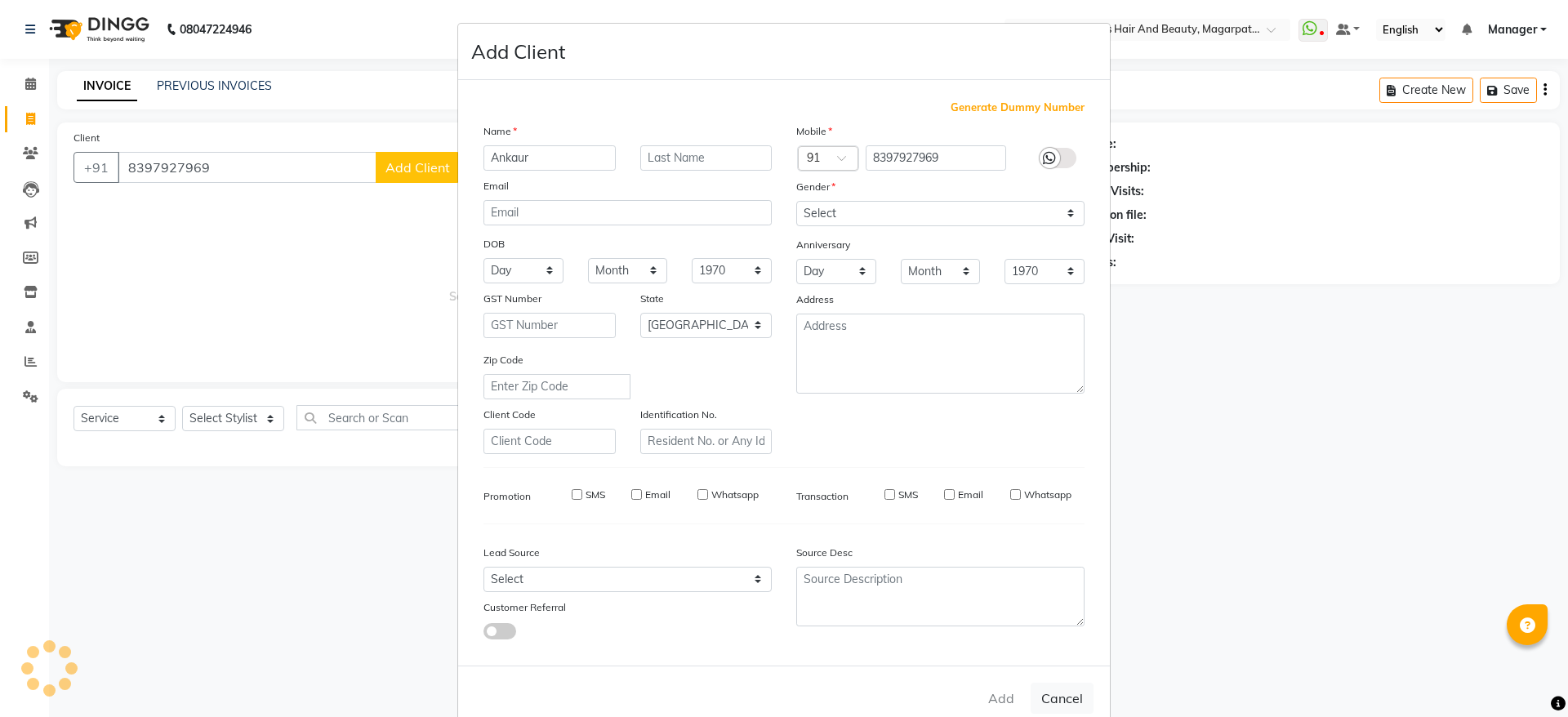
select select
select select "null"
select select
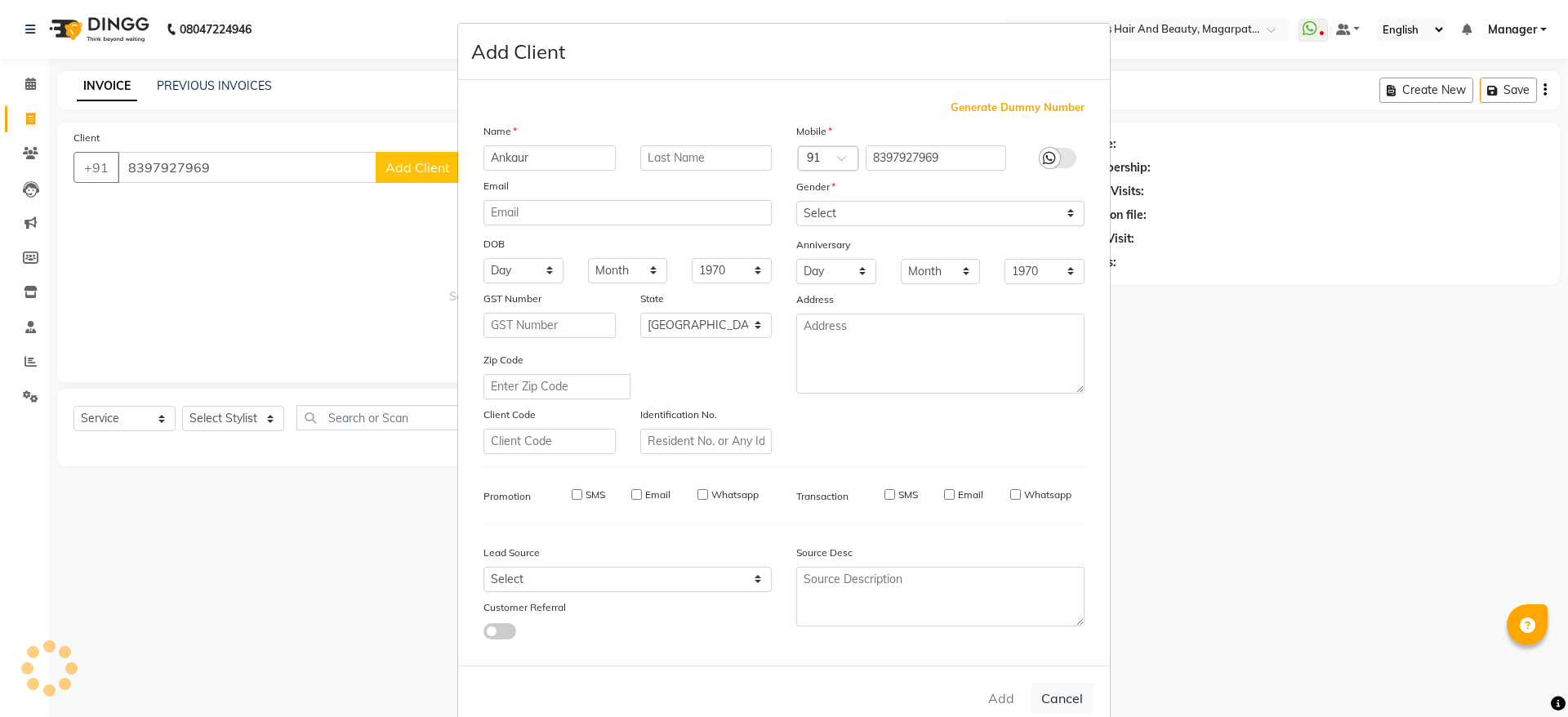
select select
checkbox input "false"
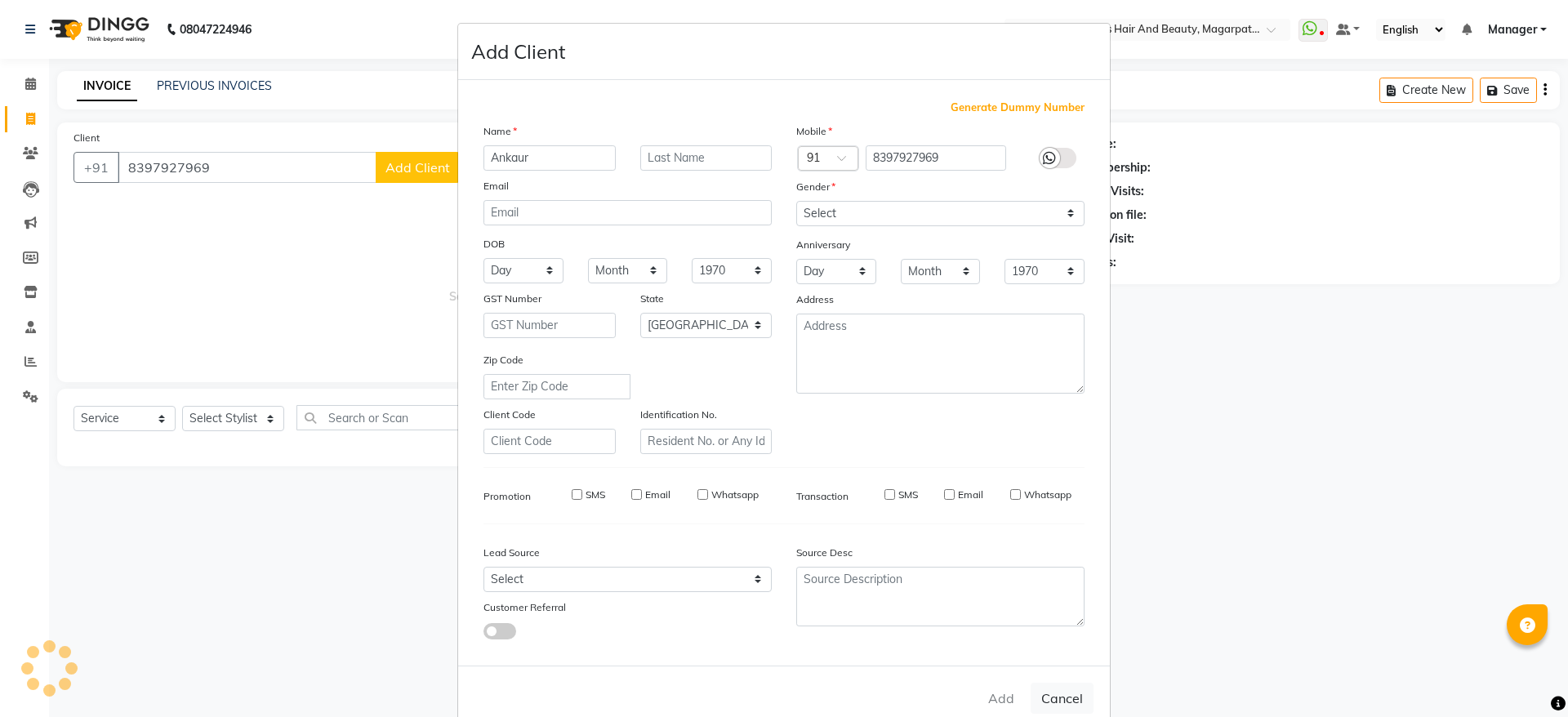
checkbox input "false"
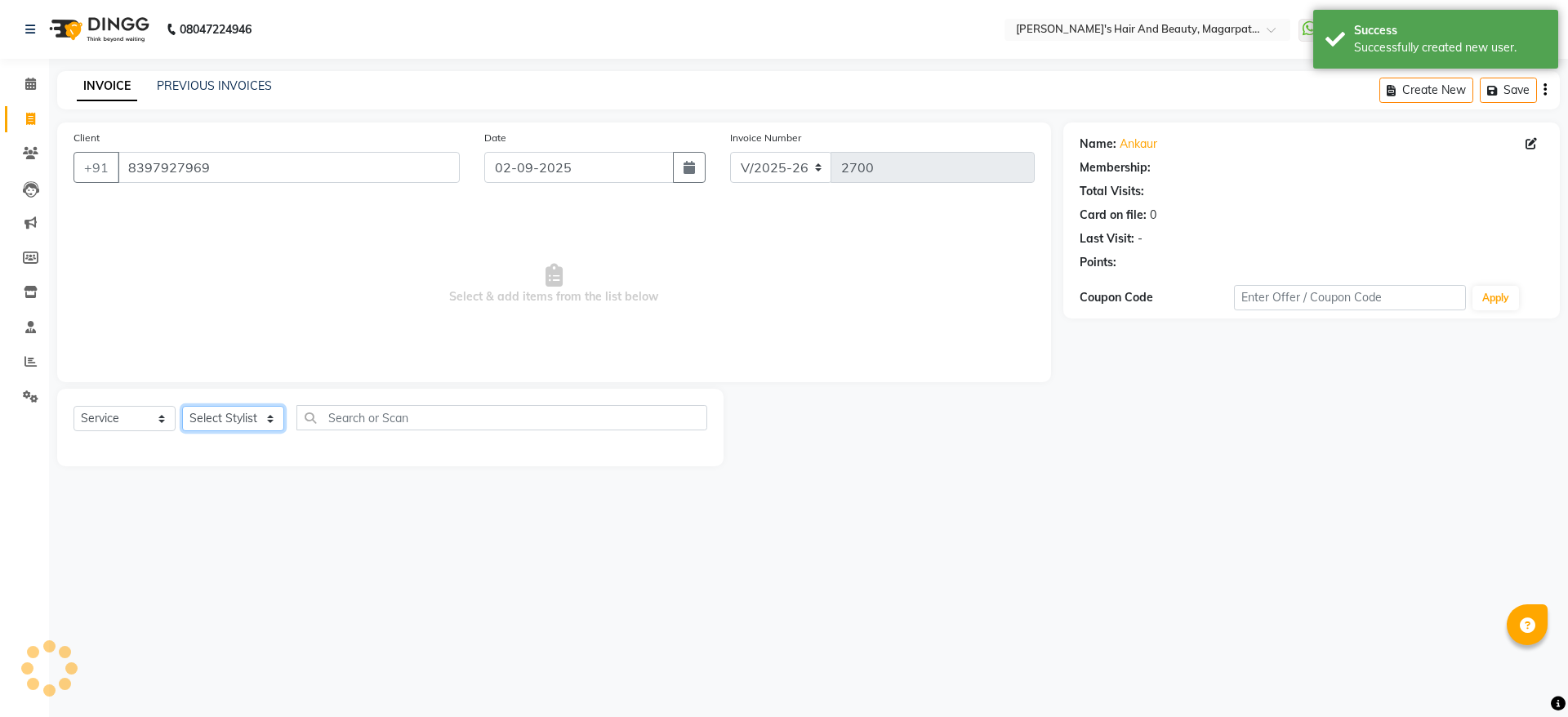
click at [254, 409] on select "Select Stylist [PERSON_NAME] Manager [PERSON_NAME] [PERSON_NAME] [PERSON_NAME]" at bounding box center [233, 418] width 102 height 26
select select "67444"
click at [182, 405] on select "Select Stylist [PERSON_NAME] Manager [PERSON_NAME] [PERSON_NAME] [PERSON_NAME]" at bounding box center [233, 418] width 102 height 26
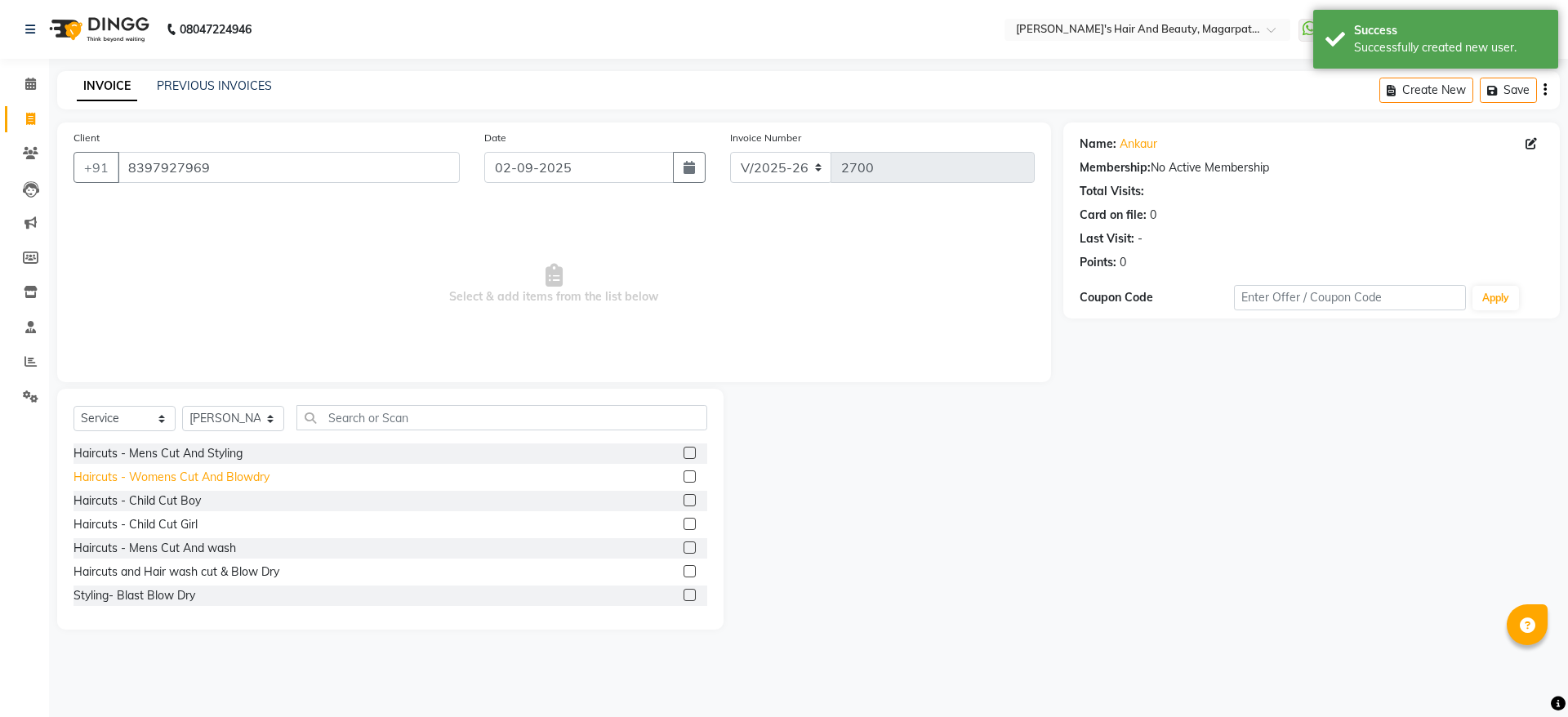
click at [223, 478] on div "Haircuts - Womens Cut And Blowdry" at bounding box center [172, 477] width 196 height 17
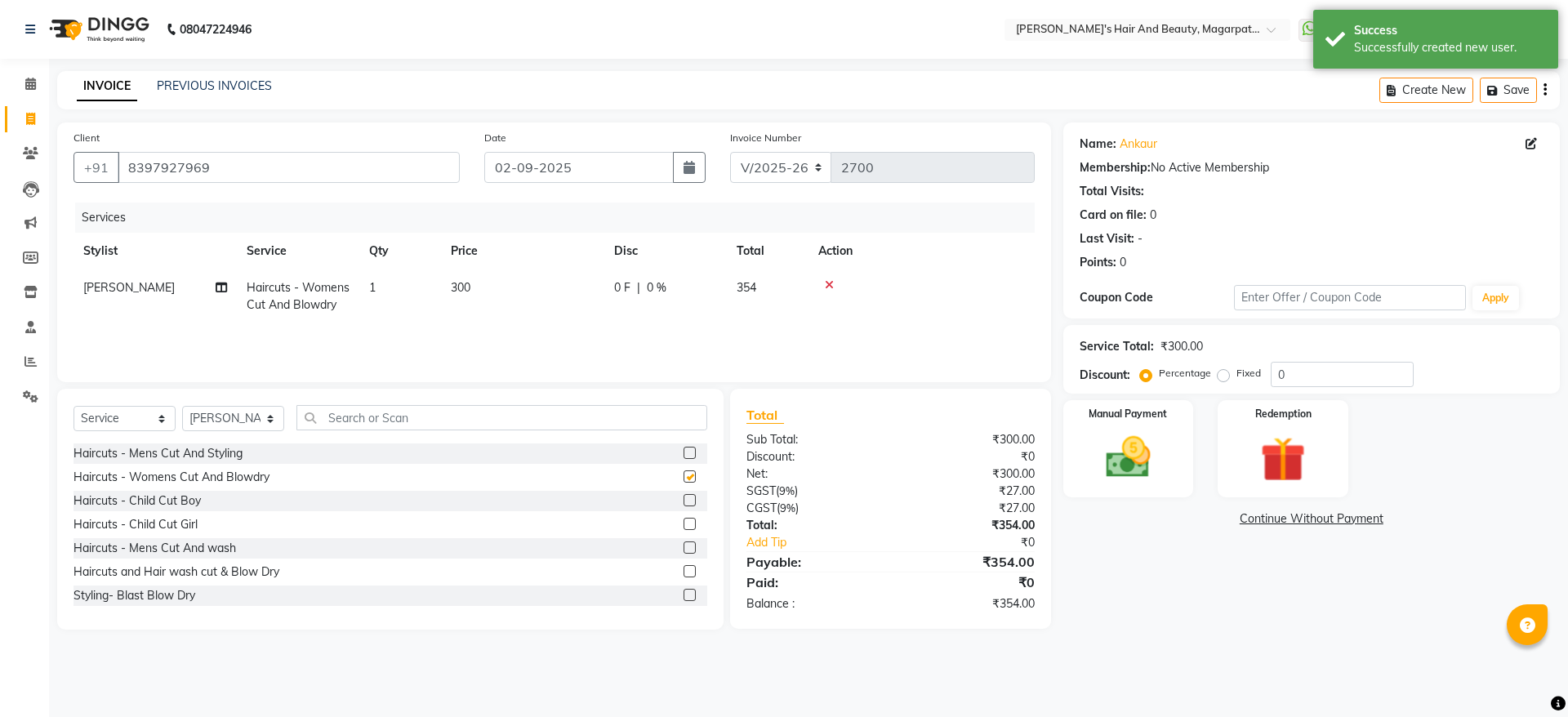
checkbox input "false"
click at [1156, 441] on img at bounding box center [1129, 457] width 76 height 54
click at [1325, 520] on span "ONLINE" at bounding box center [1329, 519] width 42 height 19
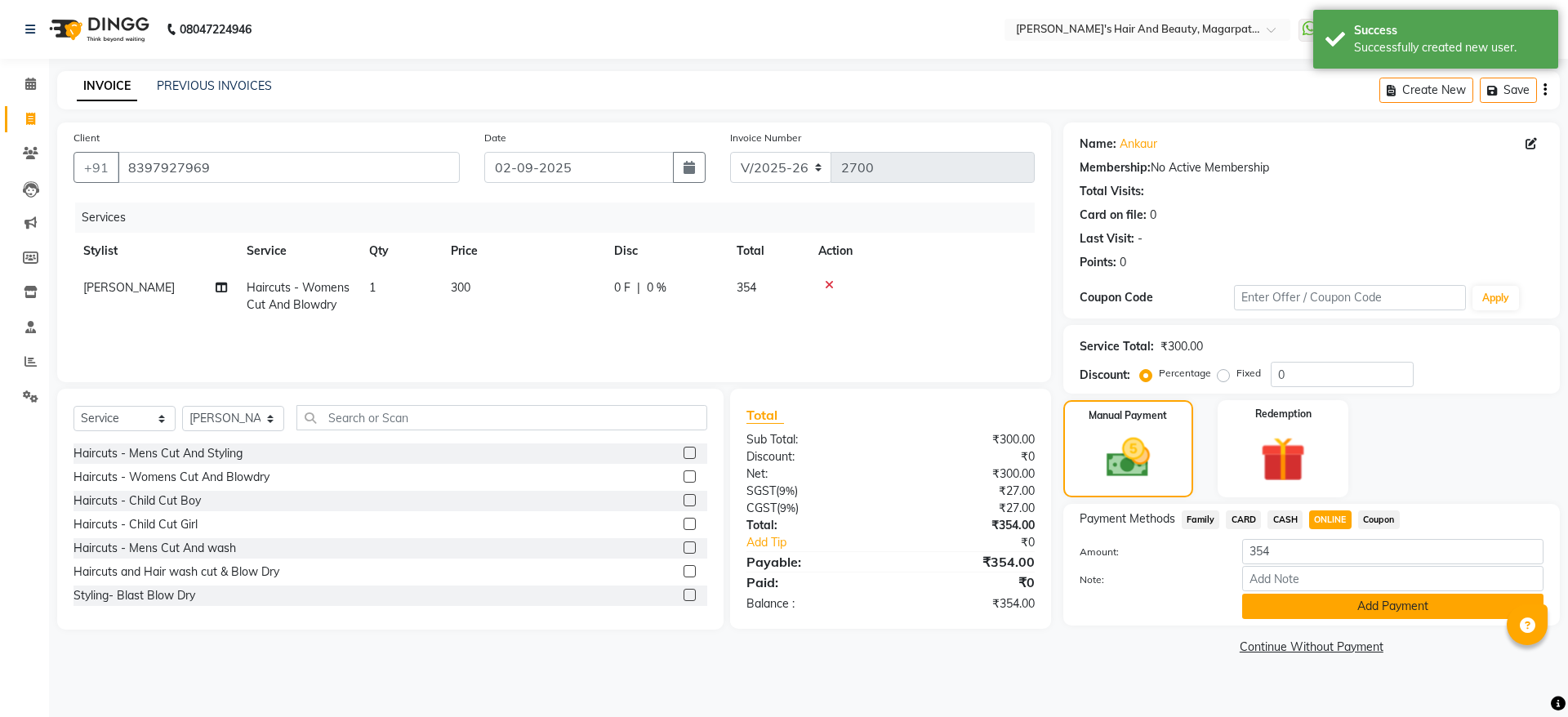
click at [1309, 605] on button "Add Payment" at bounding box center [1392, 606] width 301 height 26
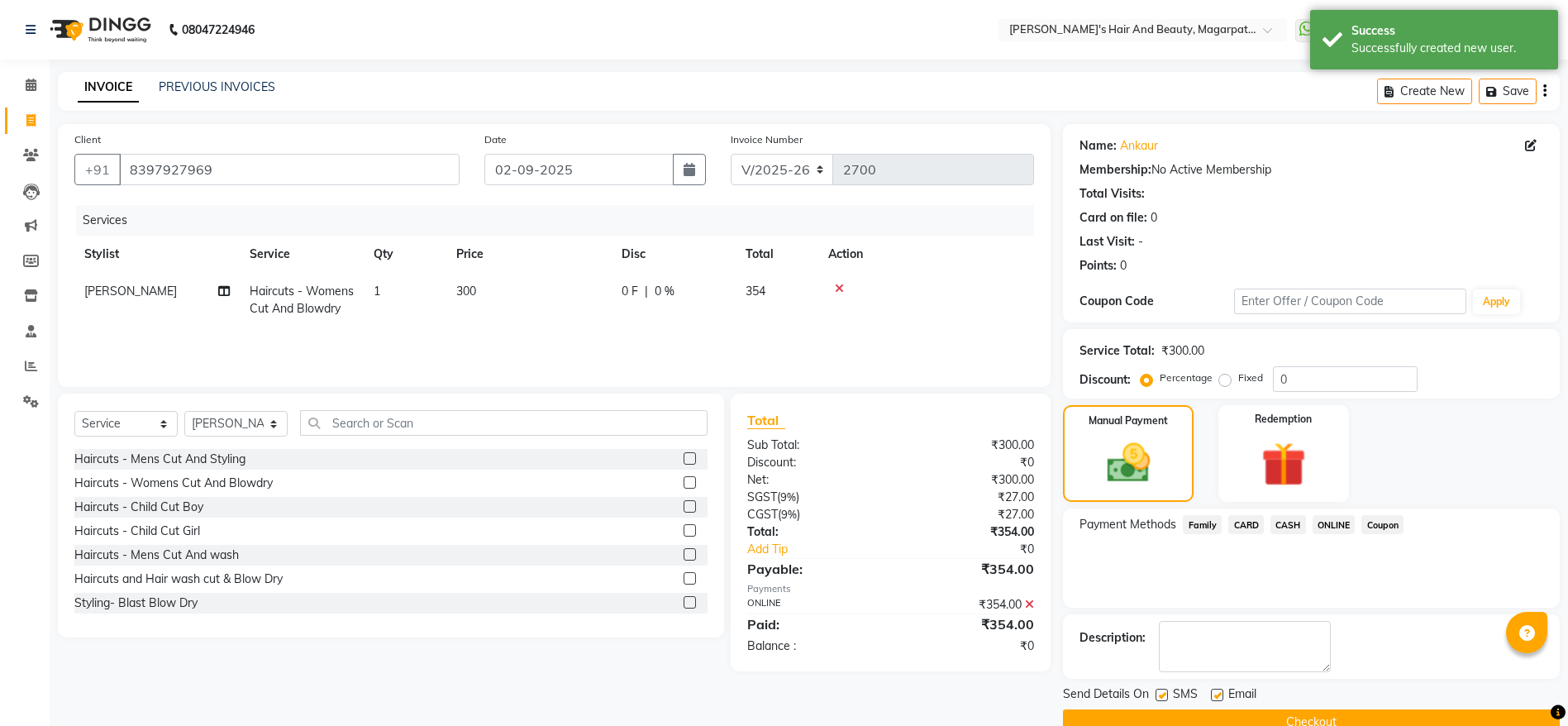
scroll to position [34, 0]
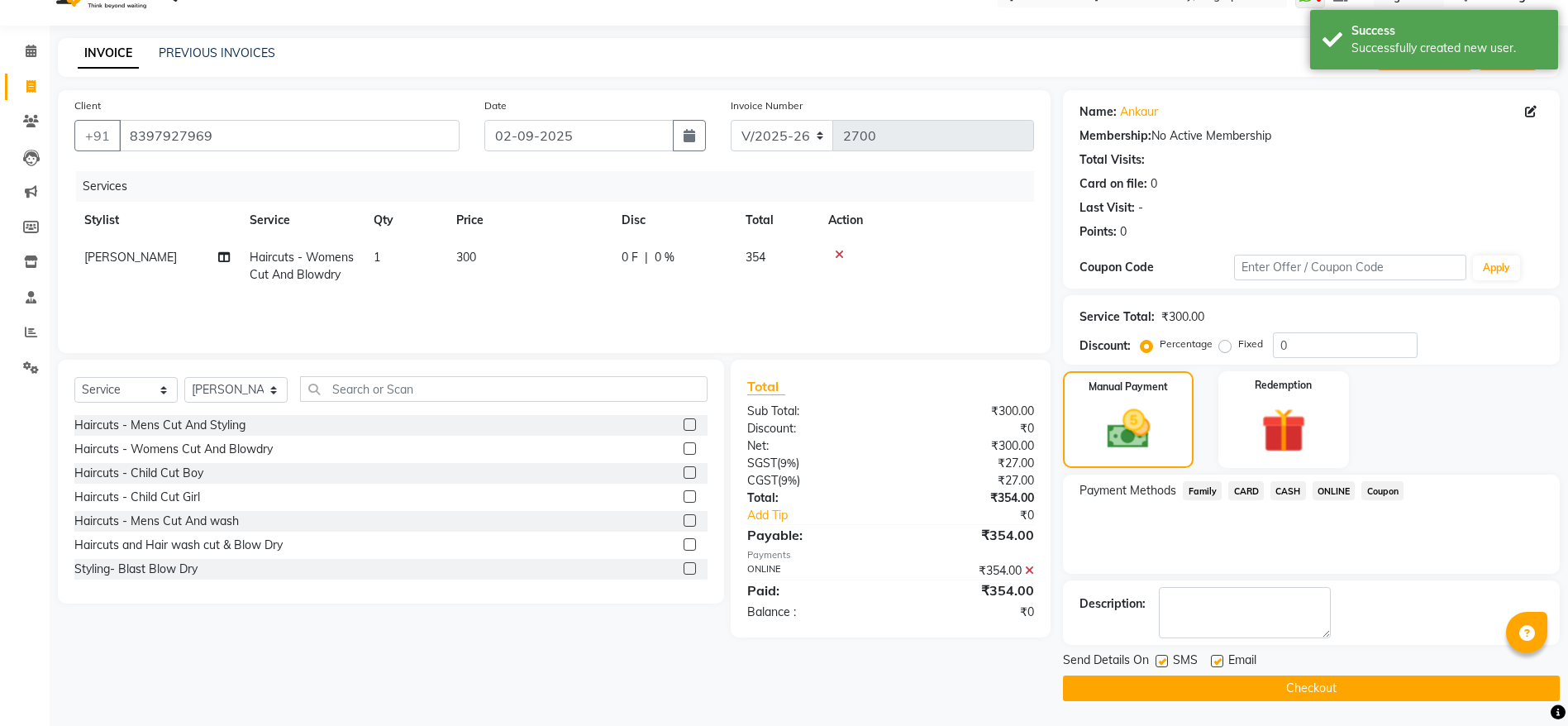
click at [1303, 682] on button "Checkout" at bounding box center [1311, 687] width 497 height 26
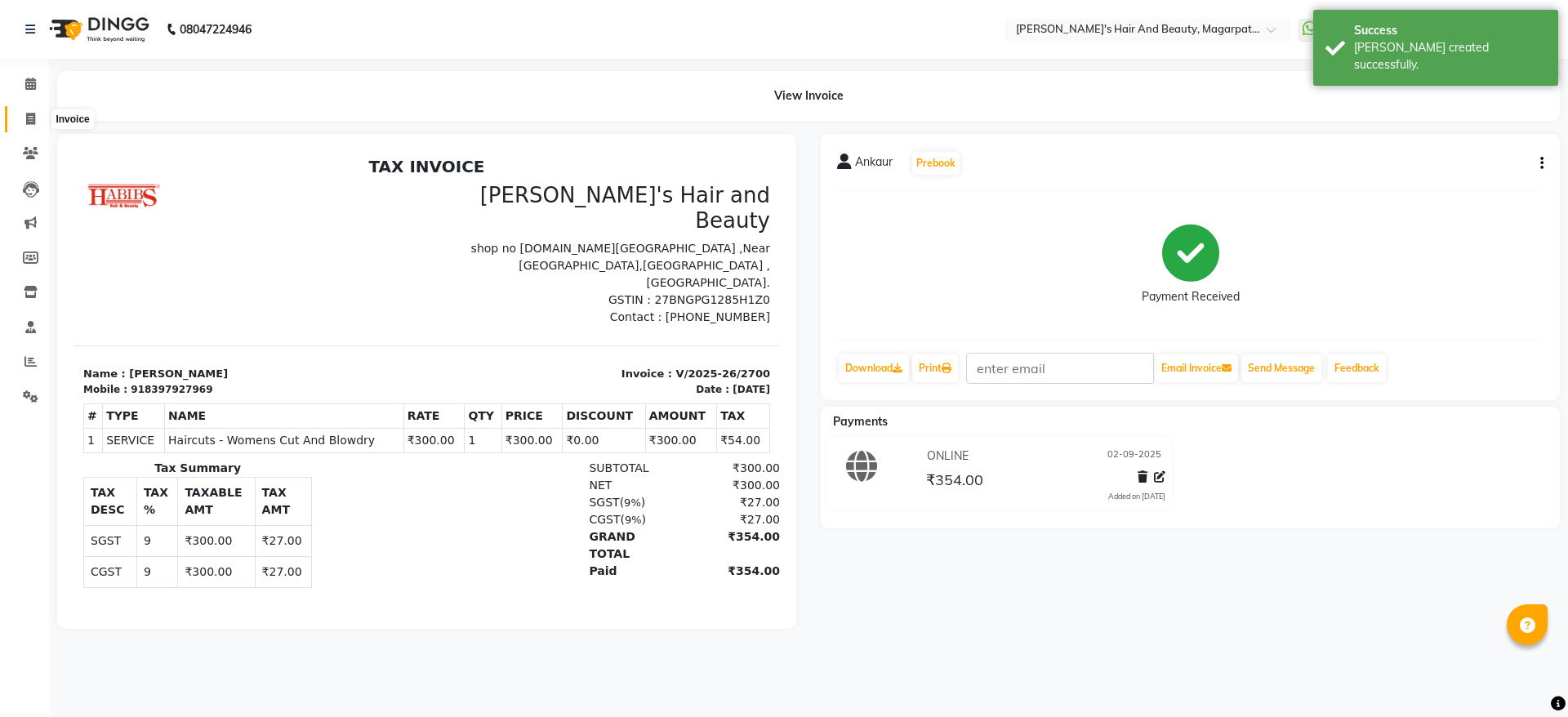
click at [24, 114] on span at bounding box center [31, 119] width 28 height 19
select select "service"
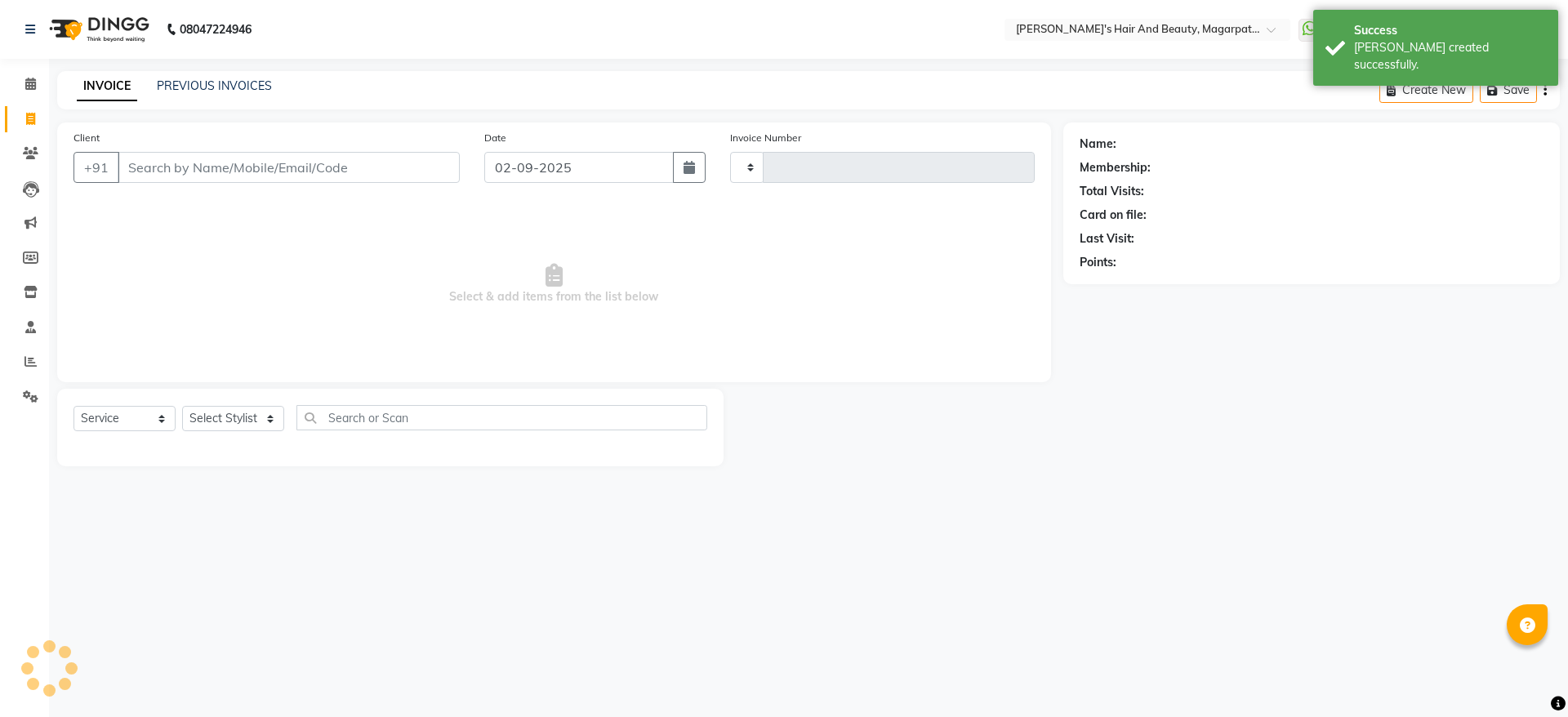
type input "2701"
select select "4517"
click at [175, 162] on input "Client" at bounding box center [289, 167] width 342 height 31
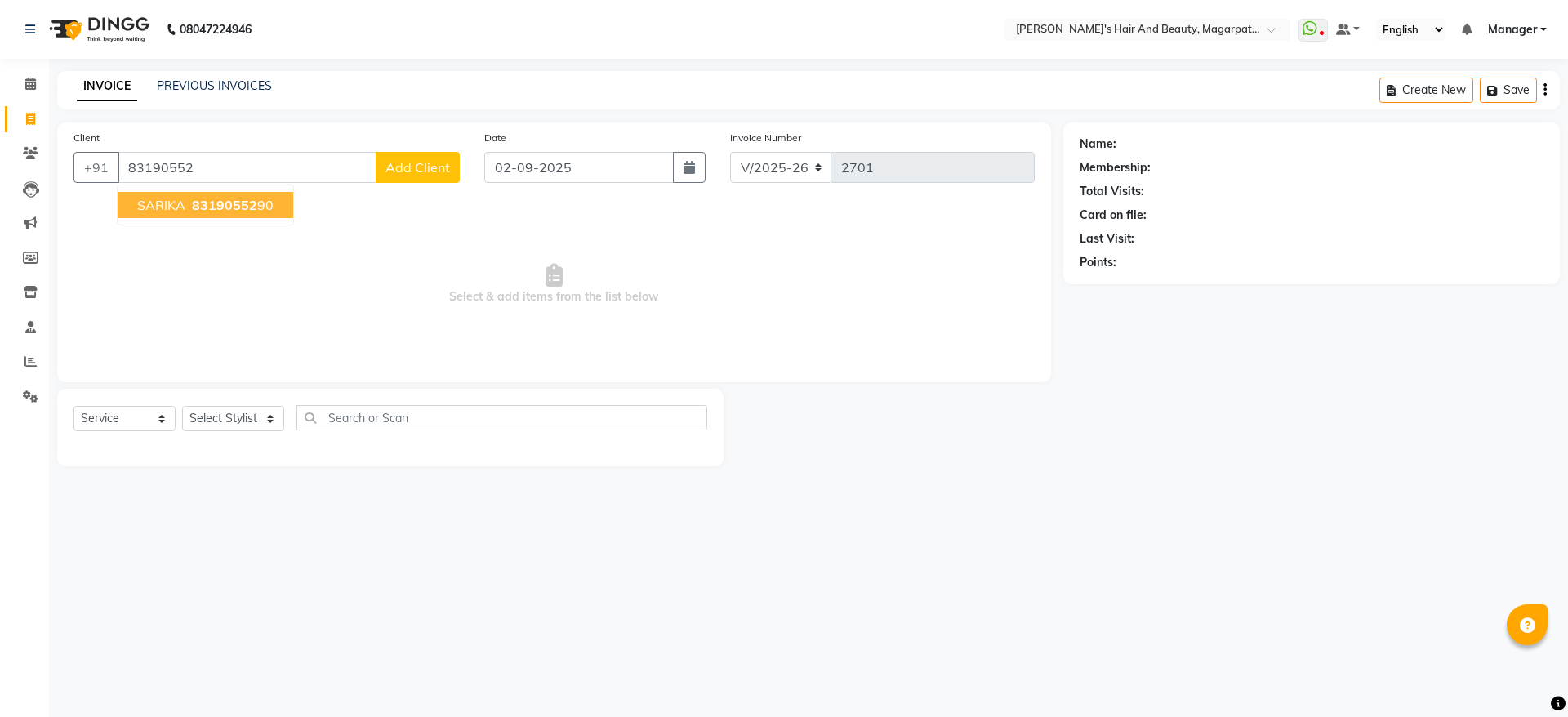
click at [139, 206] on span "SARIKA" at bounding box center [161, 205] width 48 height 17
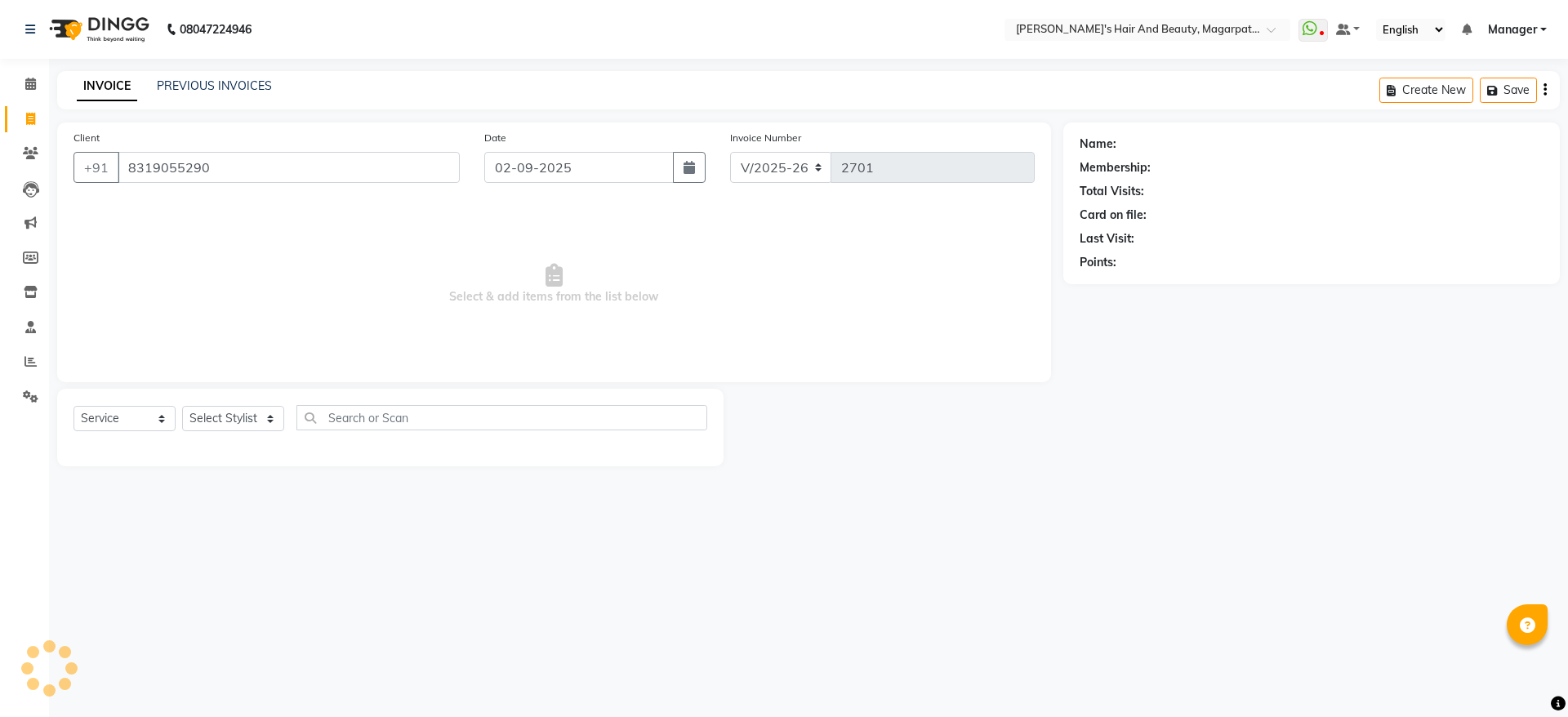
type input "8319055290"
click at [235, 423] on select "Select Stylist [PERSON_NAME] Manager [PERSON_NAME] [PERSON_NAME] [PERSON_NAME]" at bounding box center [233, 418] width 102 height 26
select select "25867"
click at [182, 405] on select "Select Stylist [PERSON_NAME] Manager [PERSON_NAME] [PERSON_NAME] [PERSON_NAME]" at bounding box center [233, 418] width 102 height 26
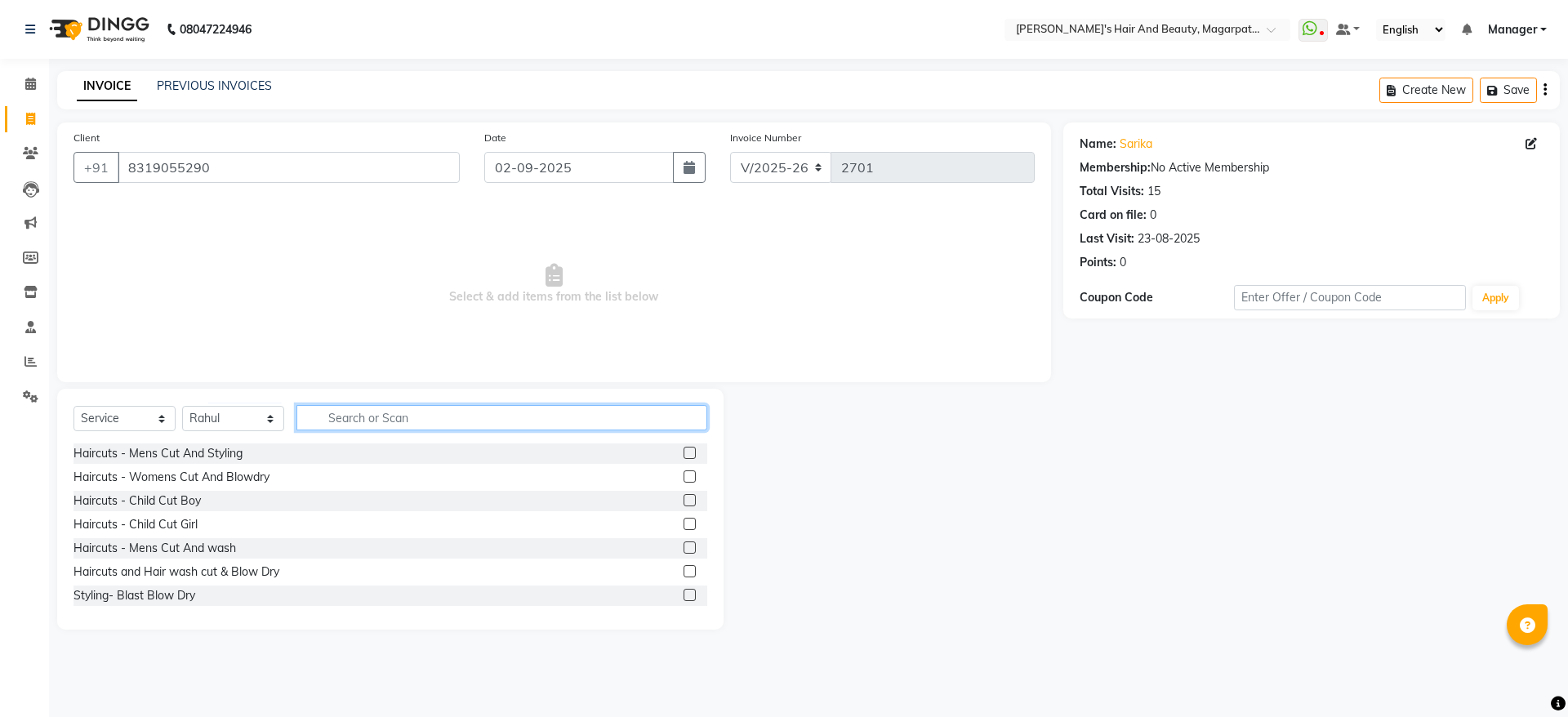
click at [333, 416] on input "text" at bounding box center [501, 417] width 410 height 26
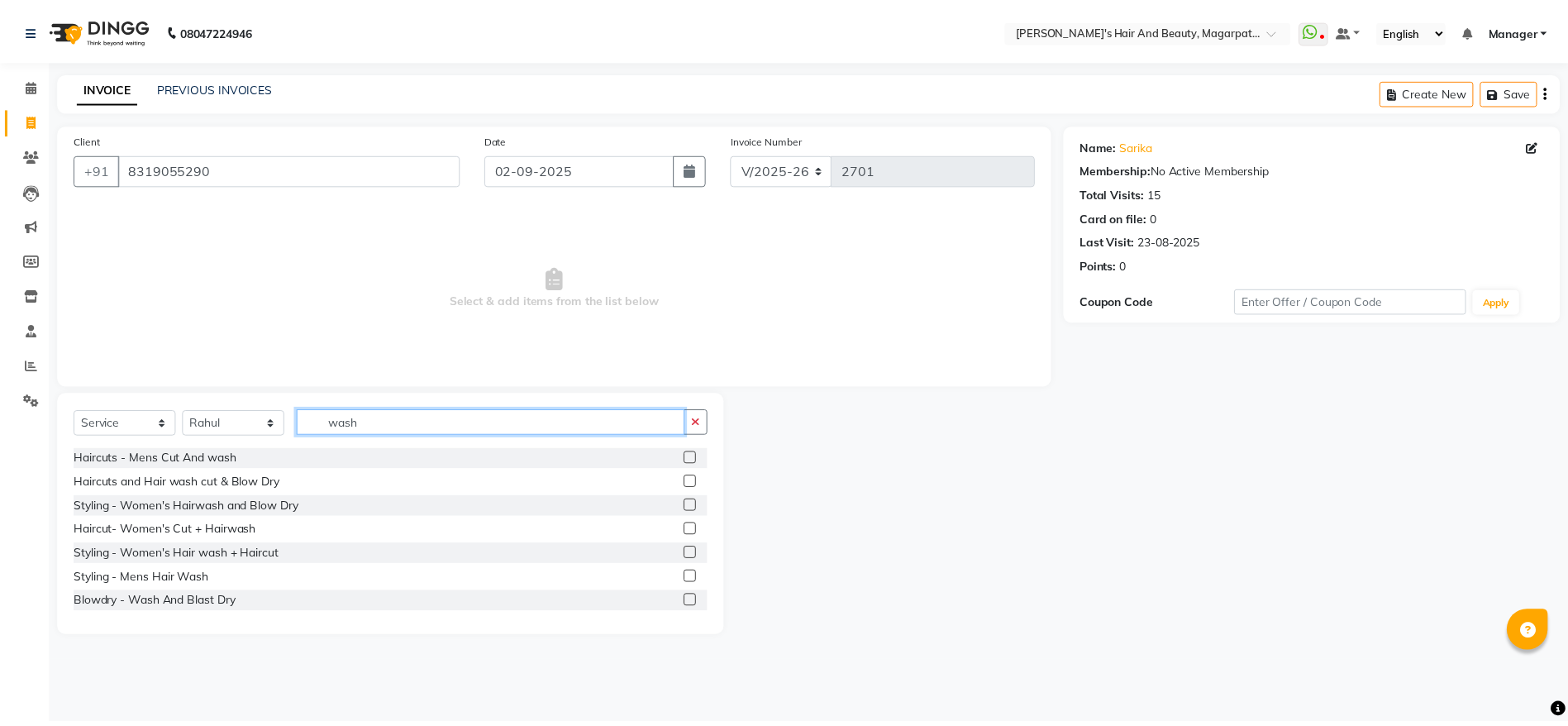
scroll to position [27, 0]
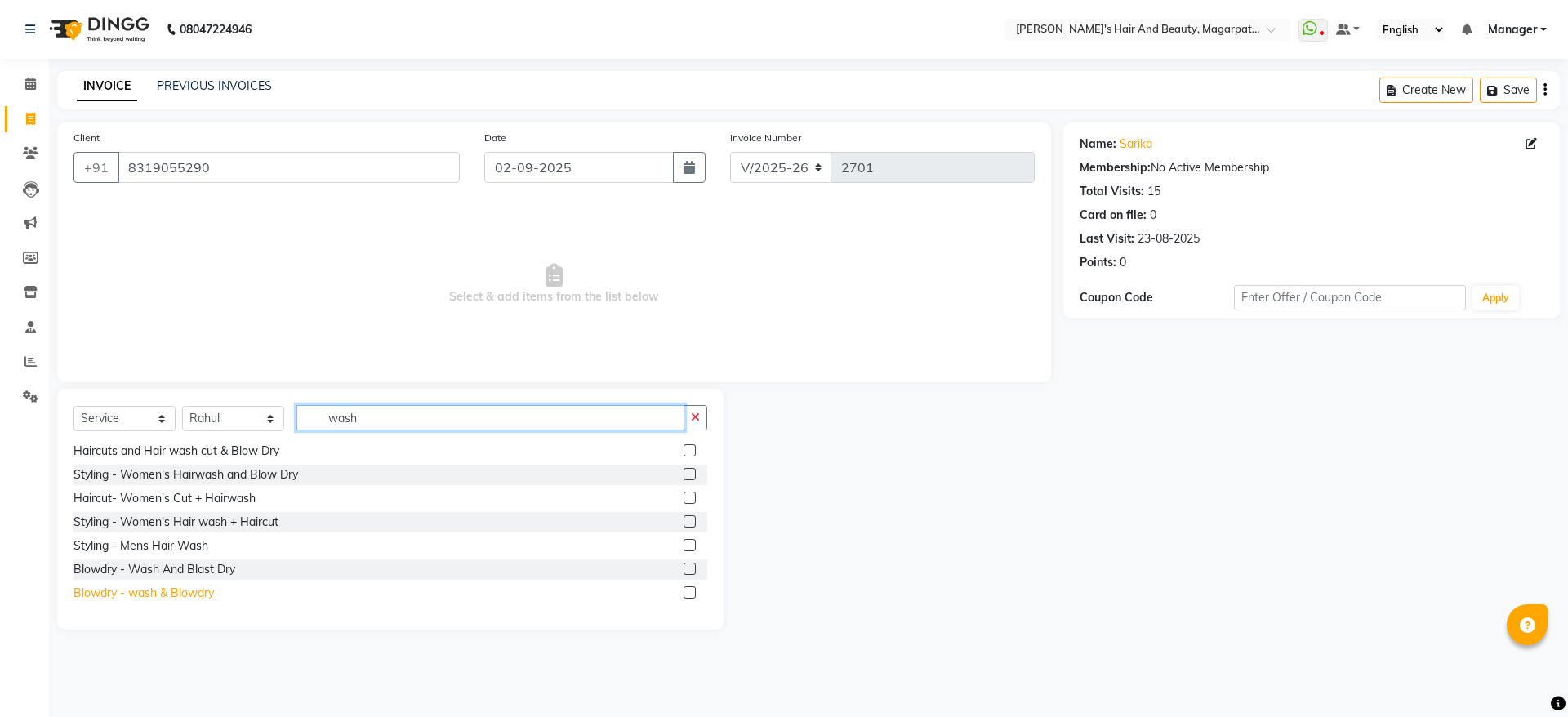
type input "wash"
click at [210, 592] on div "Blowdry - wash & Blowdry" at bounding box center [143, 593] width 140 height 17
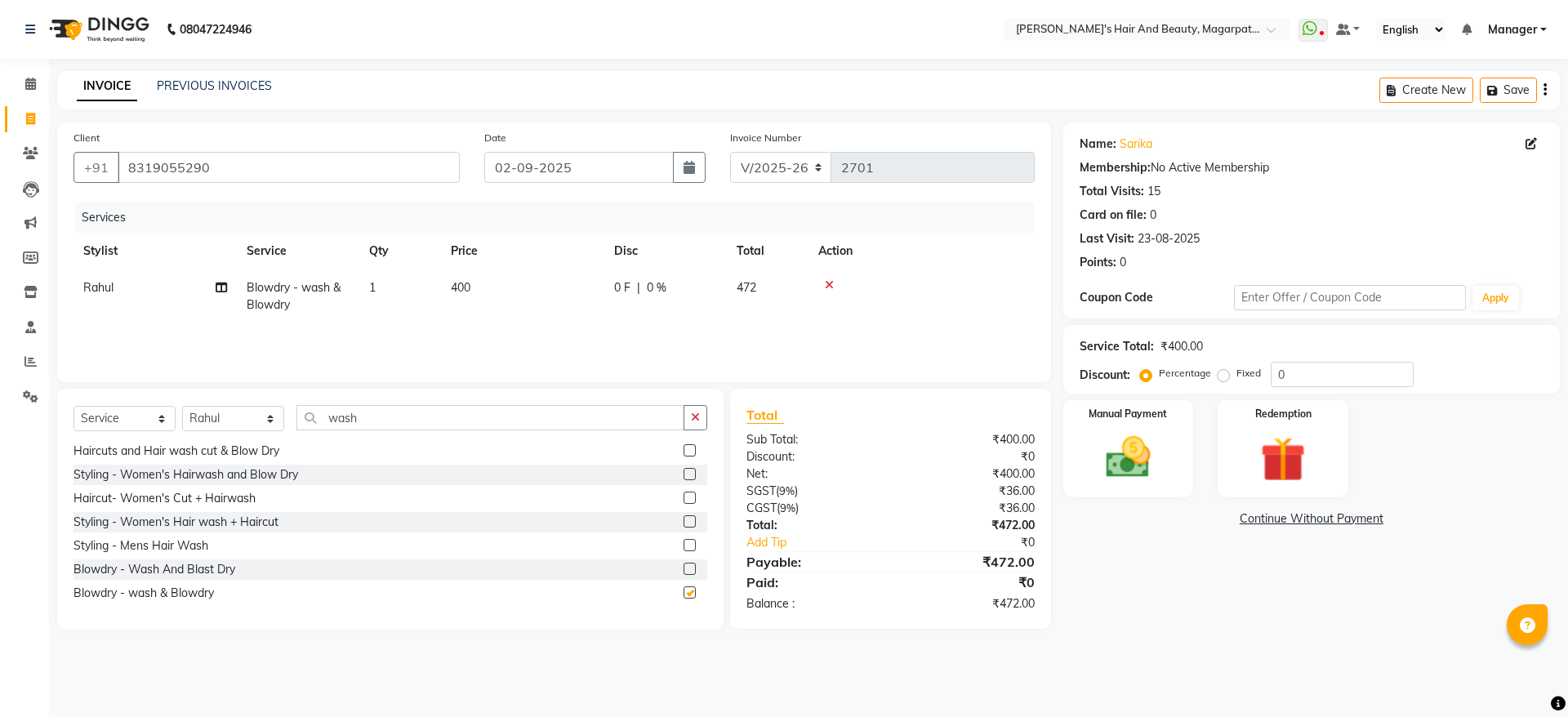
checkbox input "false"
click at [453, 280] on span "400" at bounding box center [461, 288] width 20 height 15
select select "25867"
click at [565, 294] on input "400" at bounding box center [599, 292] width 143 height 26
type input "4"
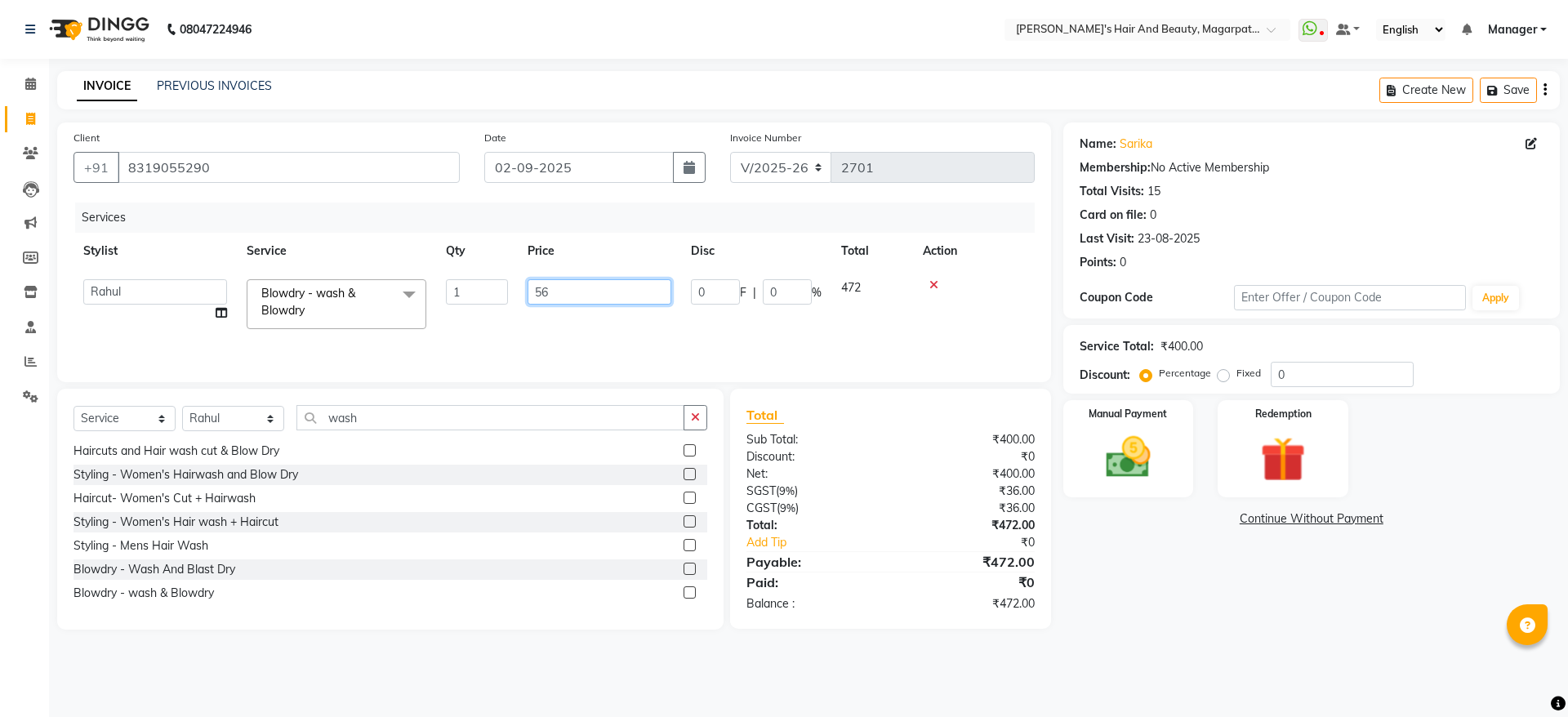
type input "560"
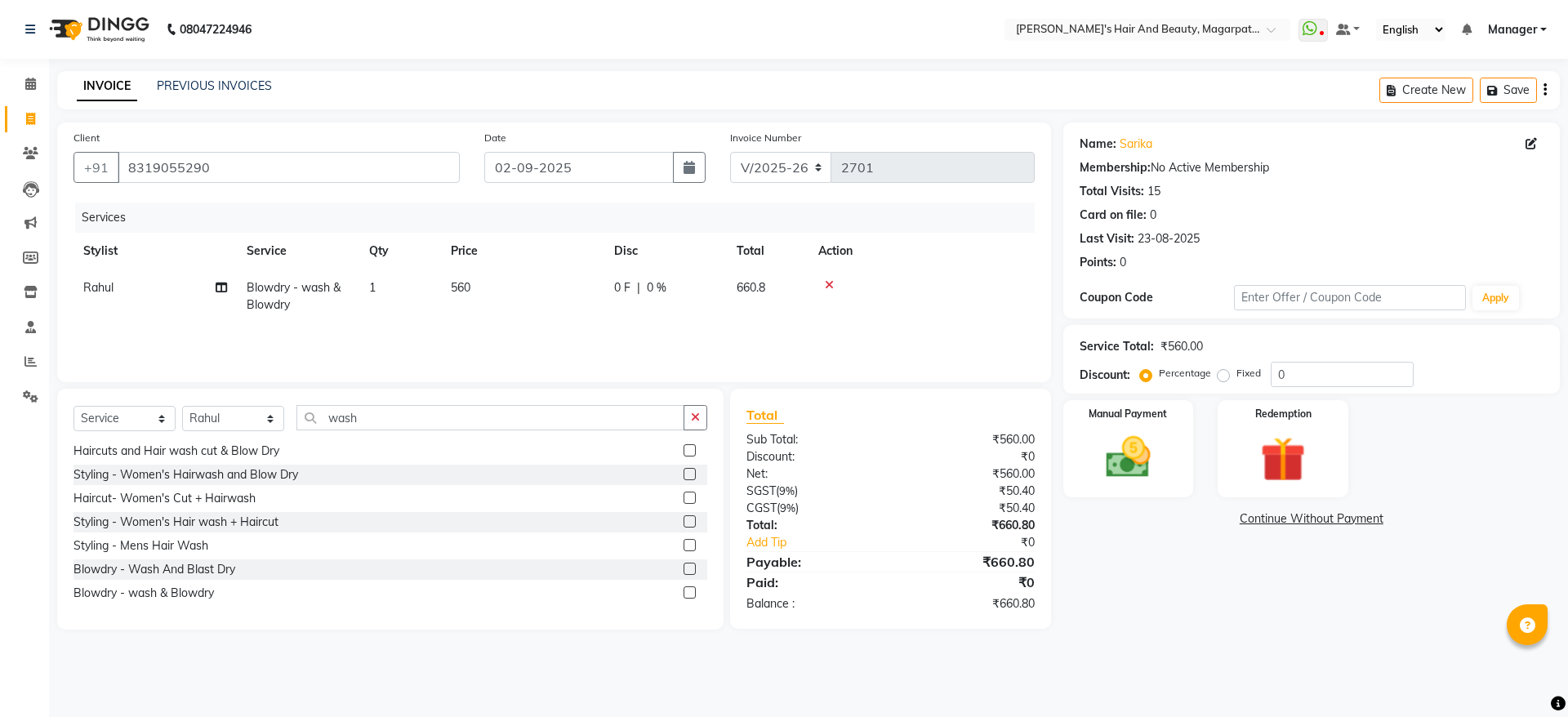
click at [569, 323] on div "Services Stylist Service Qty Price Disc Total Action Rahul Blowdry - wash & Blo…" at bounding box center [554, 283] width 961 height 163
click at [1106, 431] on img at bounding box center [1129, 457] width 76 height 54
click at [1334, 518] on span "ONLINE" at bounding box center [1329, 519] width 42 height 19
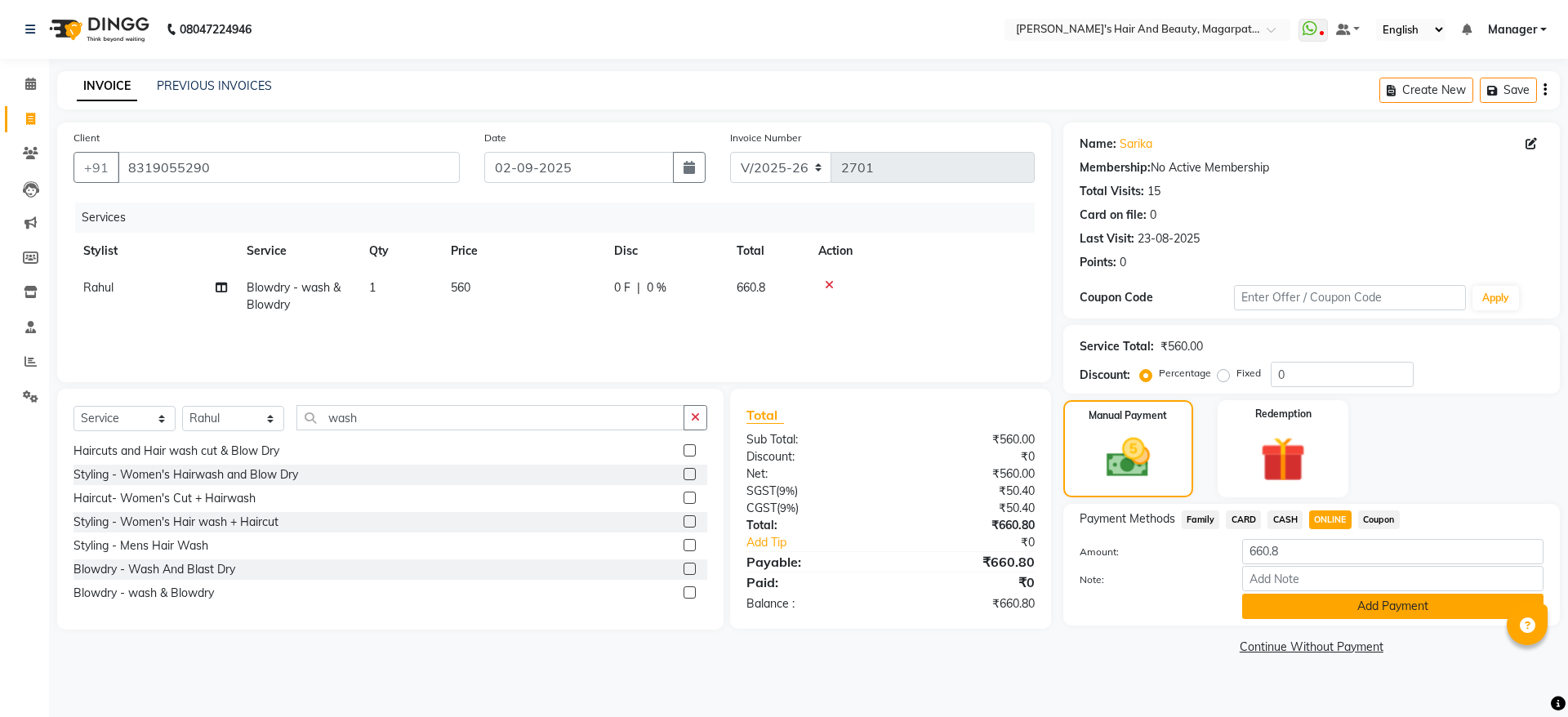
click at [1335, 605] on button "Add Payment" at bounding box center [1392, 606] width 301 height 26
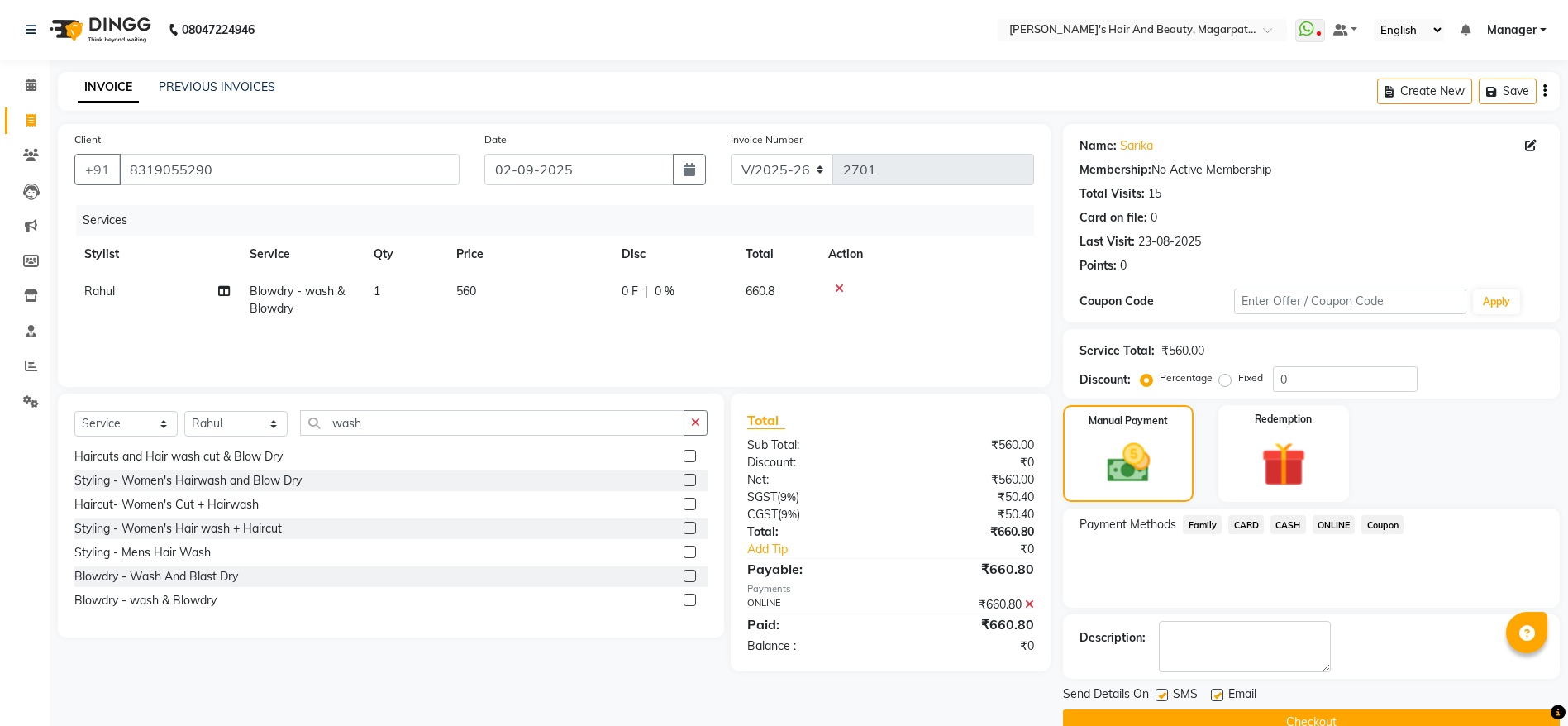
scroll to position [34, 0]
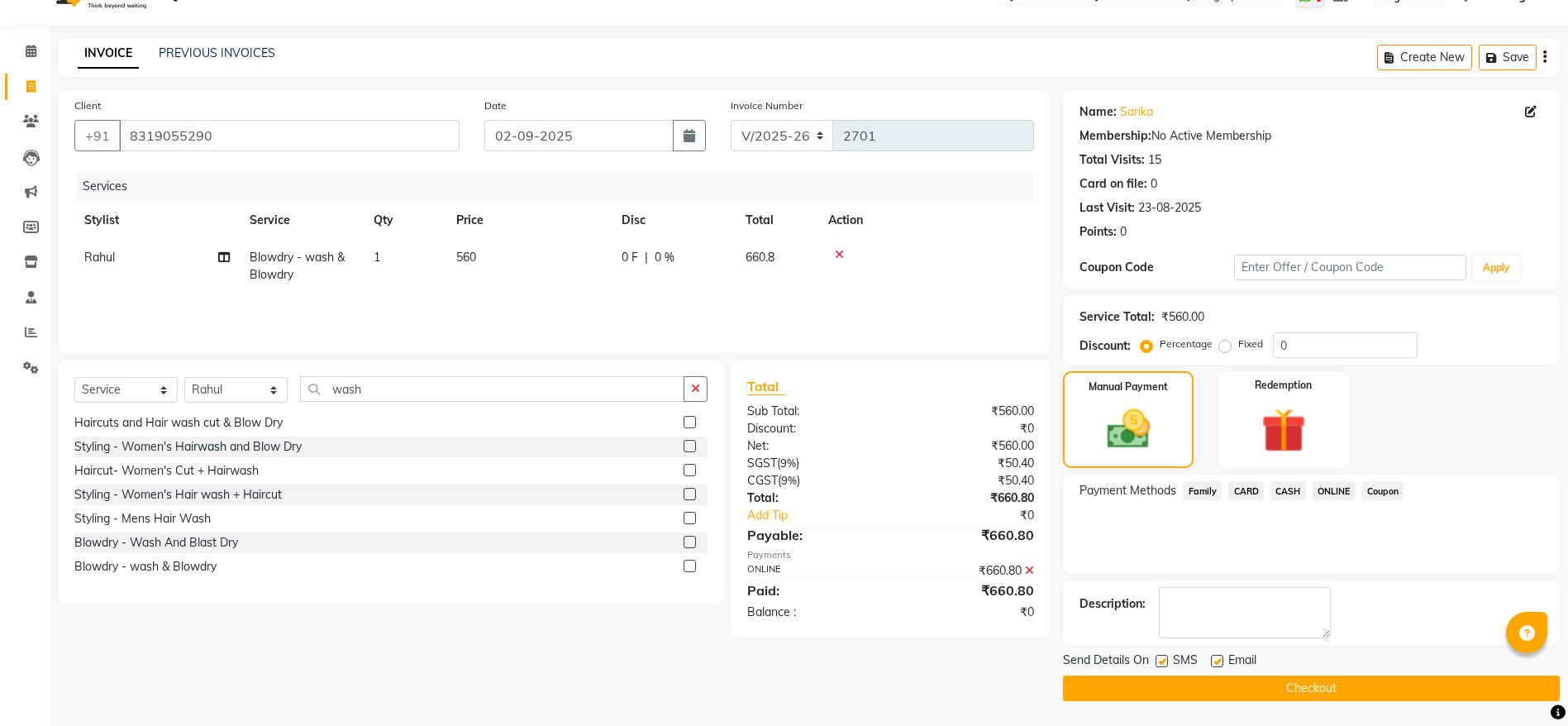
click at [1315, 687] on button "Checkout" at bounding box center [1311, 687] width 497 height 26
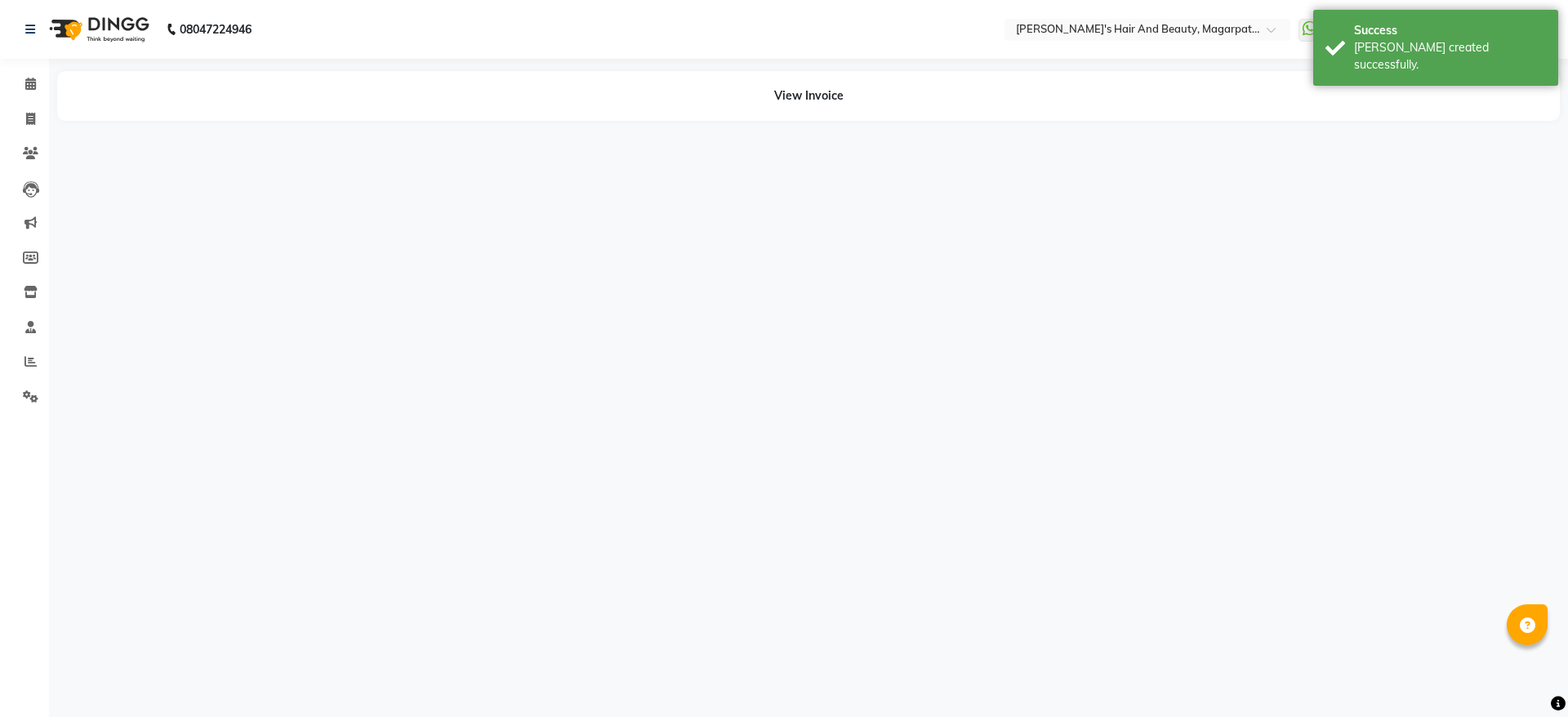
click at [1231, 638] on div "08047224946 Select Location × [PERSON_NAME]'s Hair And Beauty, Magarpatta City …" at bounding box center [784, 358] width 1568 height 717
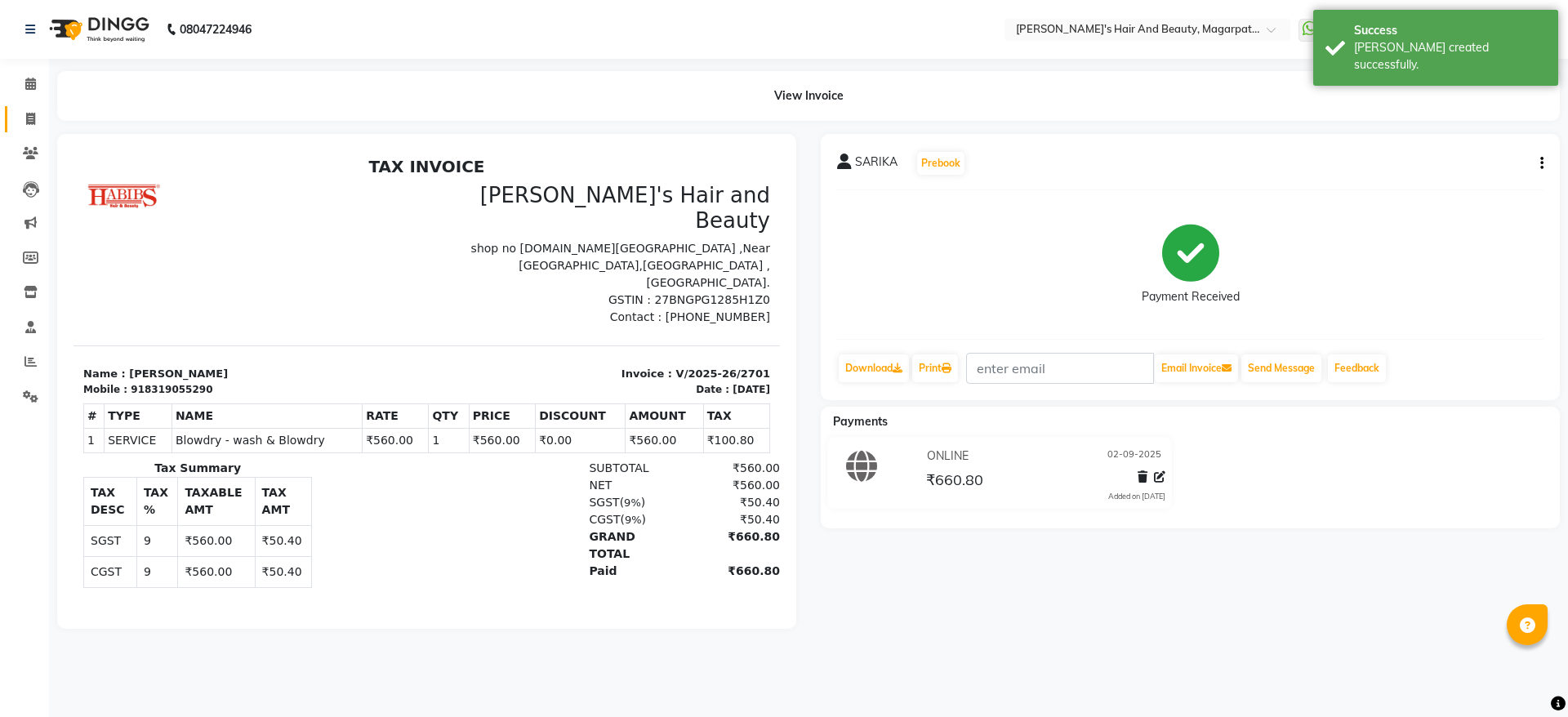
click at [31, 110] on span at bounding box center [31, 119] width 28 height 19
select select "service"
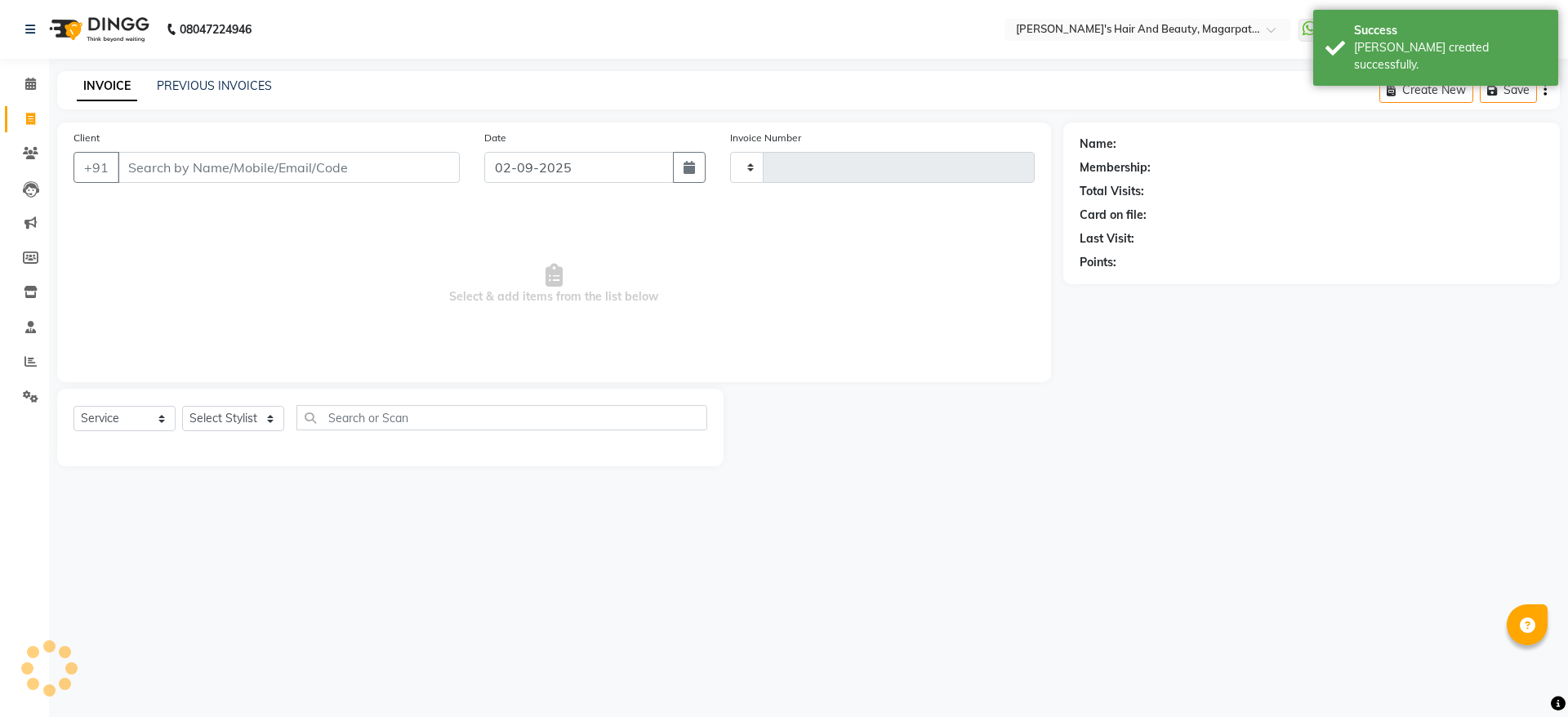
type input "2702"
select select "4517"
click at [180, 167] on input "Client" at bounding box center [289, 167] width 342 height 31
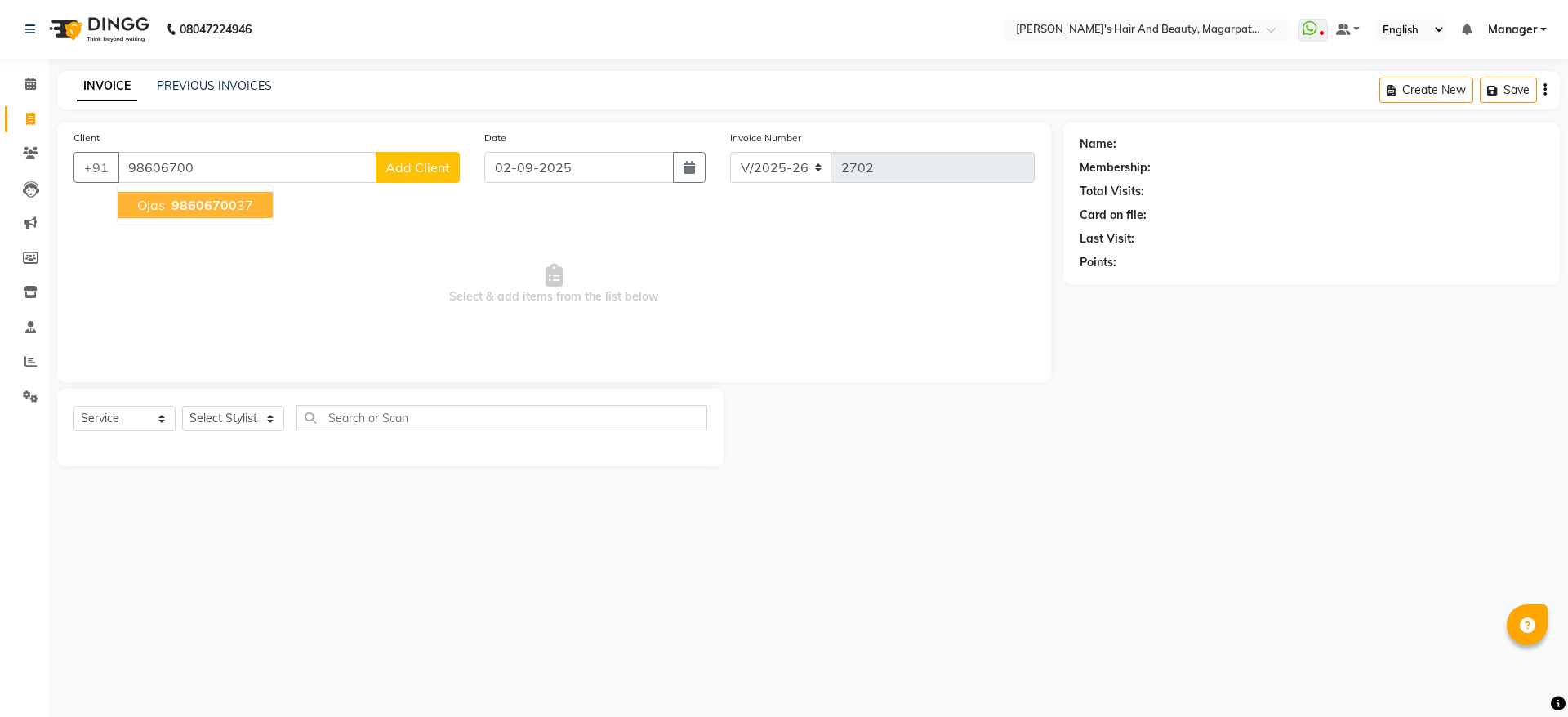
click at [180, 211] on span "98606700" at bounding box center [204, 205] width 66 height 17
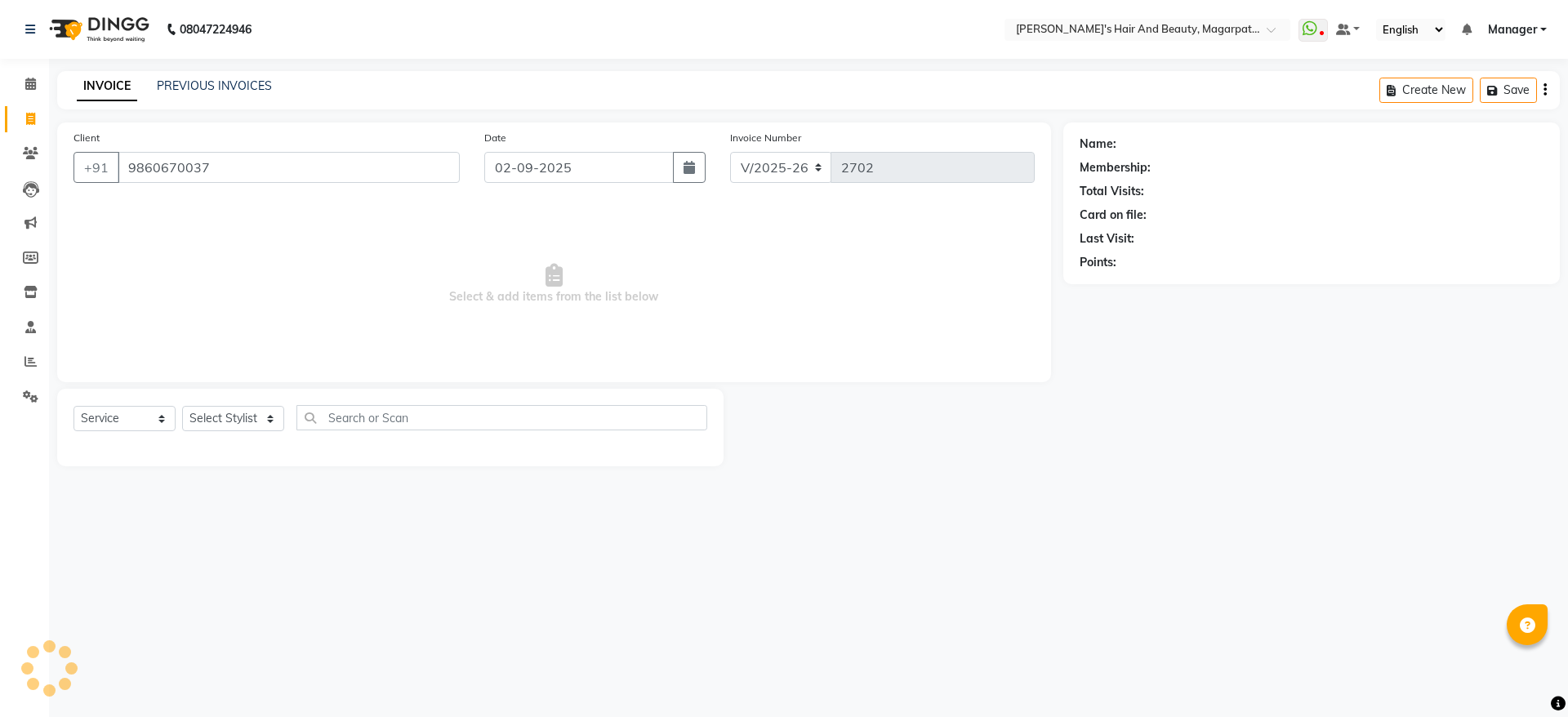
type input "9860670037"
click at [227, 414] on select "Select Stylist [PERSON_NAME] Manager [PERSON_NAME] [PERSON_NAME] [PERSON_NAME]" at bounding box center [233, 418] width 102 height 26
select select "67443"
click at [182, 405] on select "Select Stylist [PERSON_NAME] Manager [PERSON_NAME] [PERSON_NAME] [PERSON_NAME]" at bounding box center [233, 418] width 102 height 26
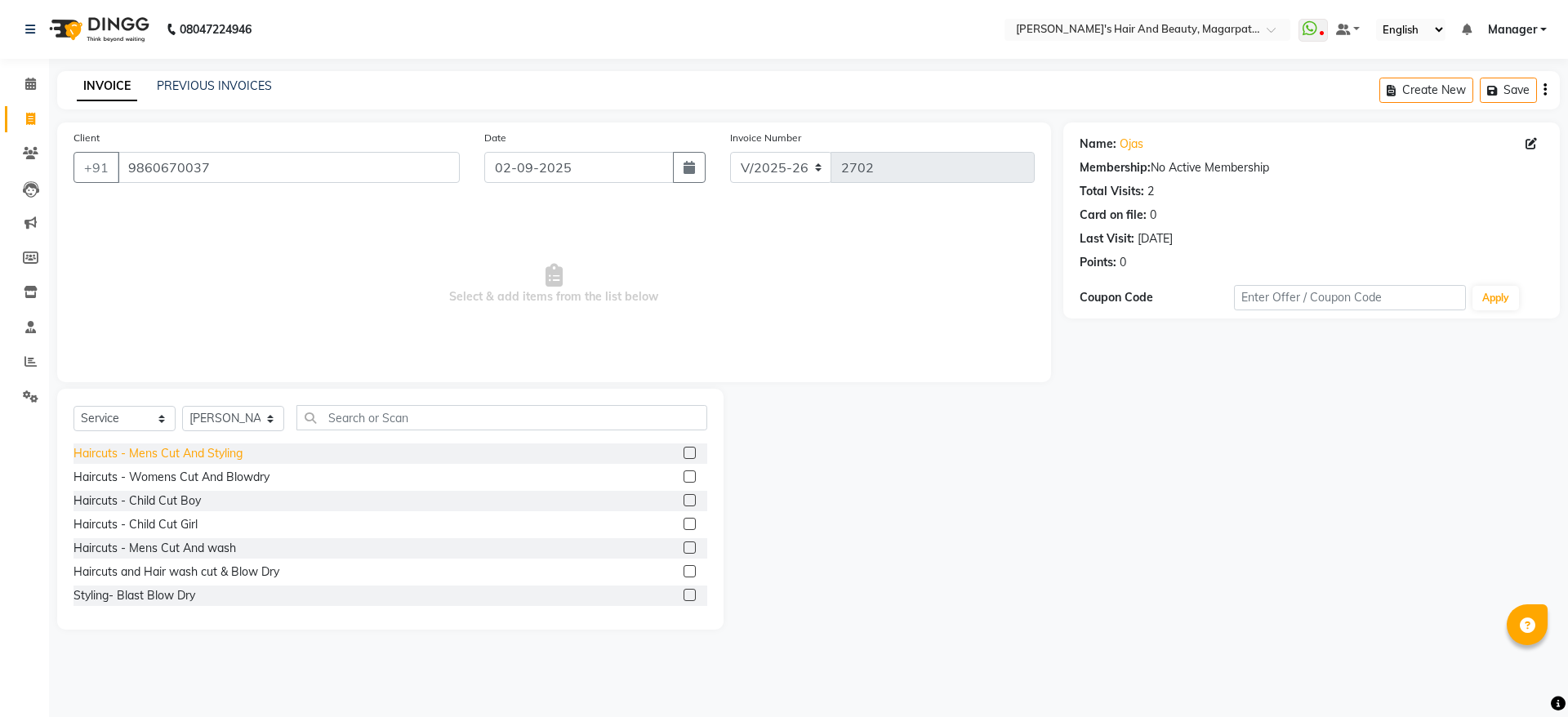
click at [208, 455] on div "Haircuts - Mens Cut And Styling" at bounding box center [158, 453] width 169 height 17
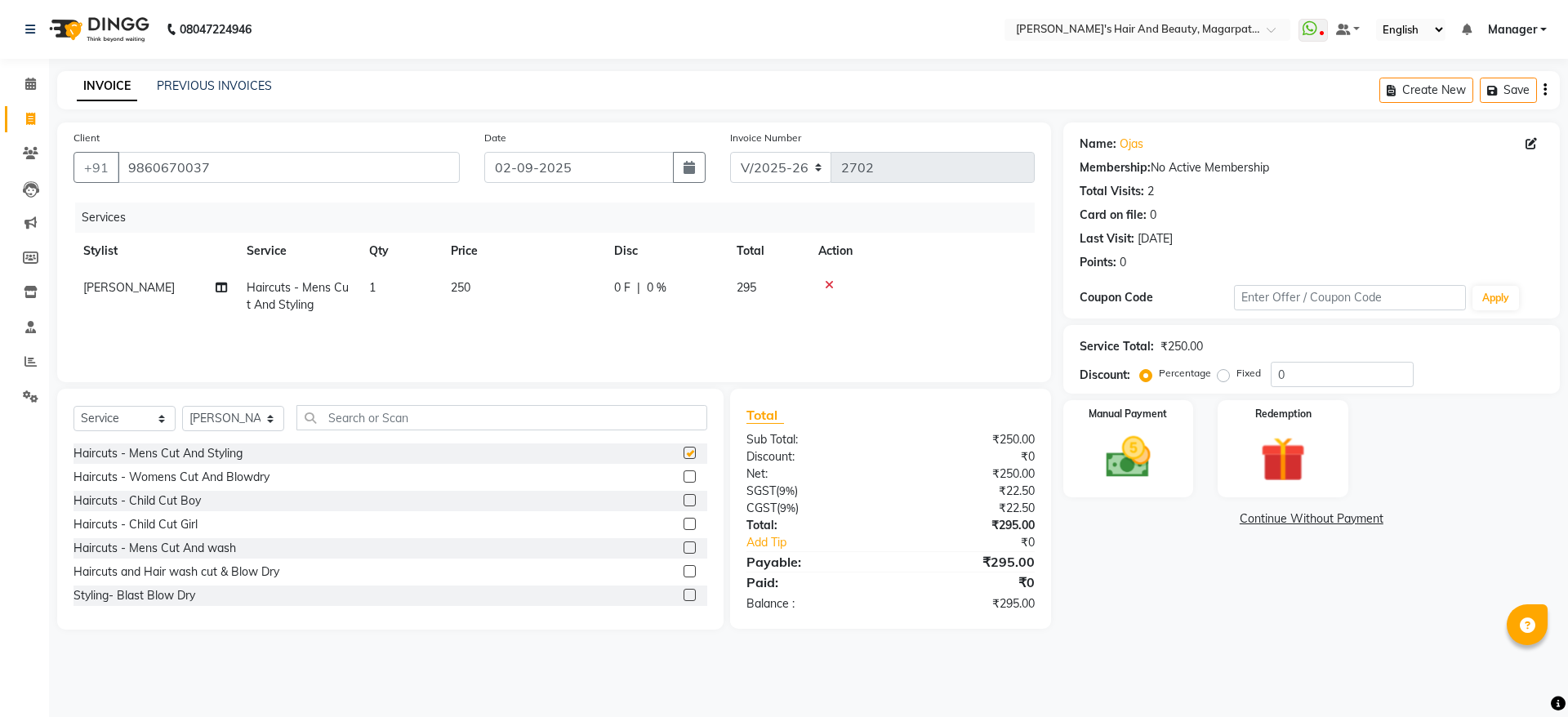
checkbox input "false"
click at [336, 415] on input "text" at bounding box center [501, 417] width 410 height 26
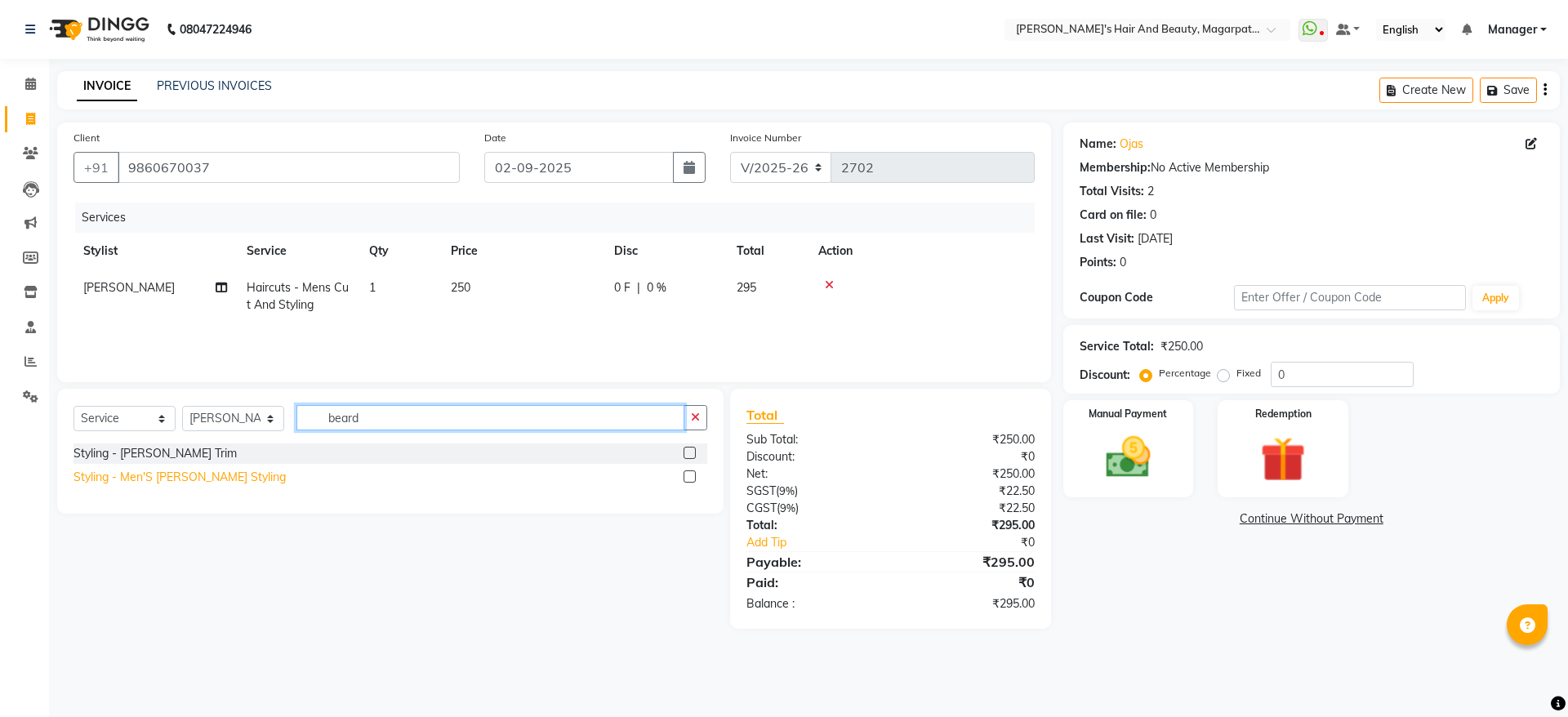
type input "beard"
click at [220, 482] on div "Styling - Men'S [PERSON_NAME] Styling" at bounding box center [180, 477] width 212 height 17
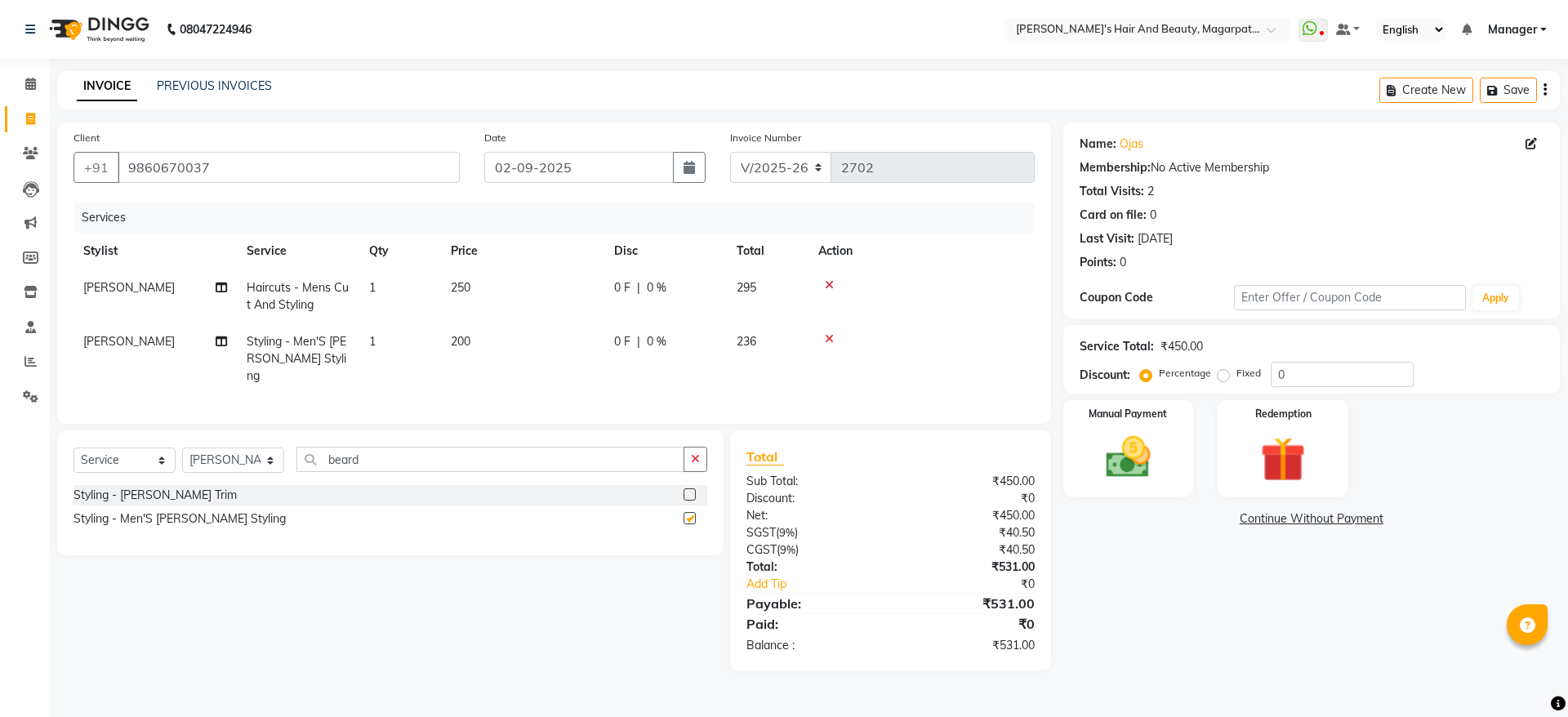
checkbox input "false"
click at [1122, 471] on img at bounding box center [1129, 457] width 76 height 54
click at [1333, 520] on span "ONLINE" at bounding box center [1329, 519] width 42 height 19
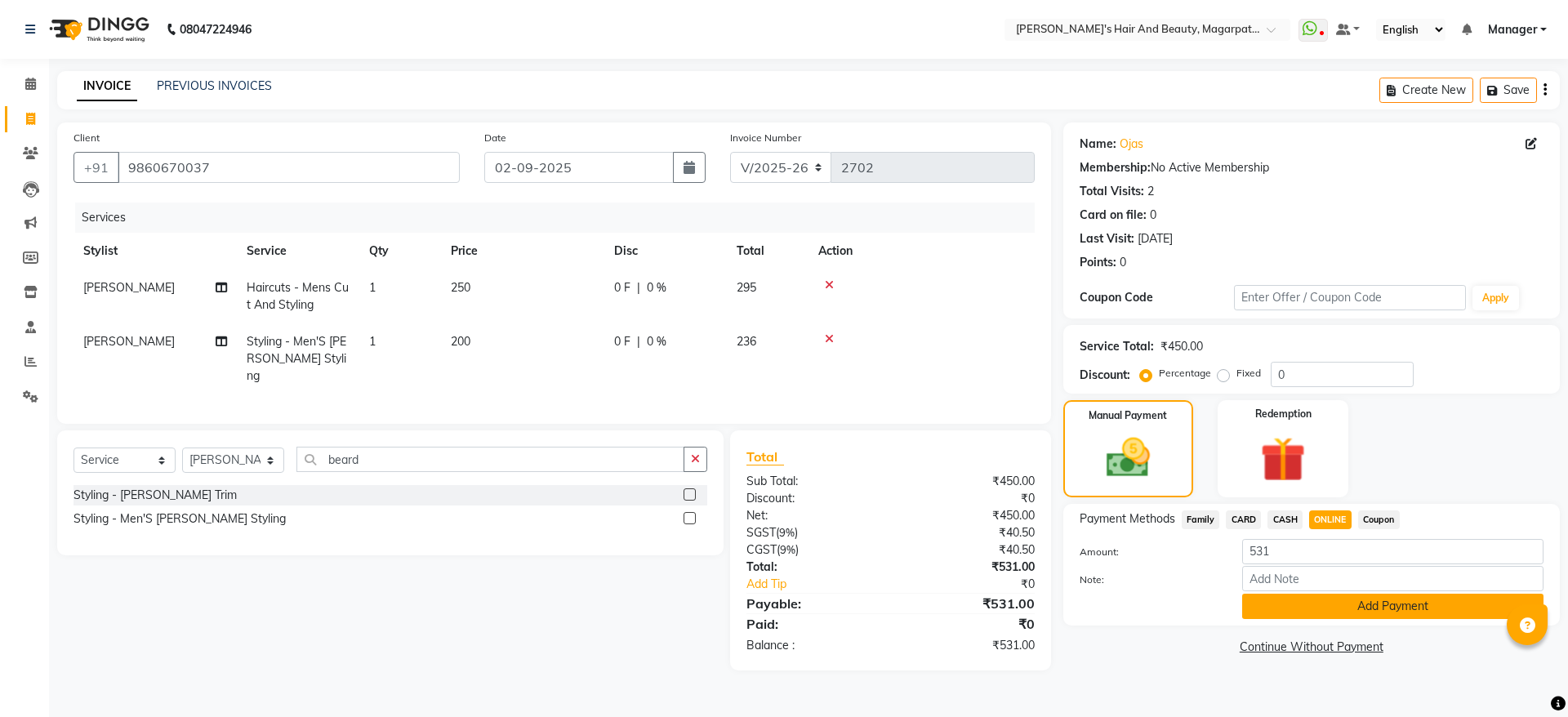
click at [1322, 609] on button "Add Payment" at bounding box center [1392, 606] width 301 height 26
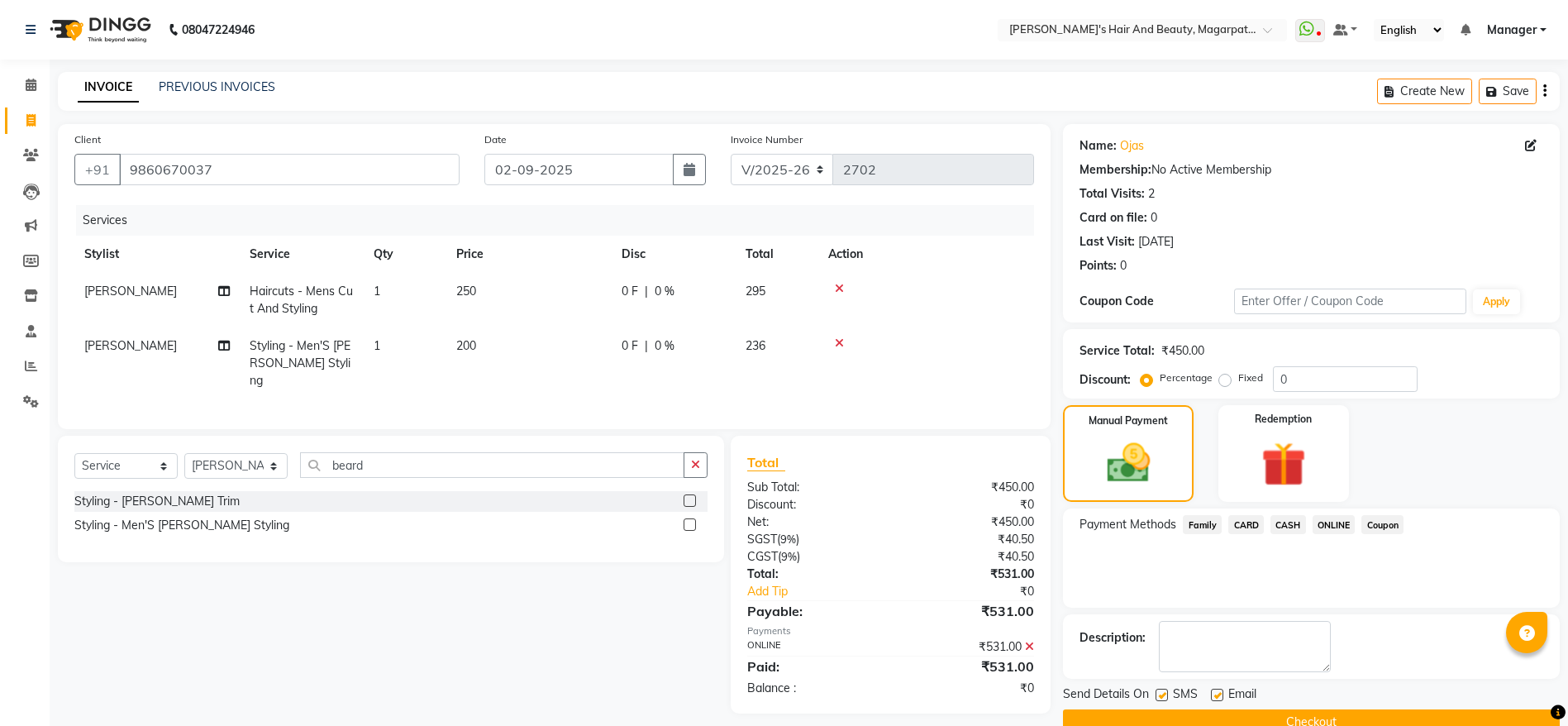
scroll to position [34, 0]
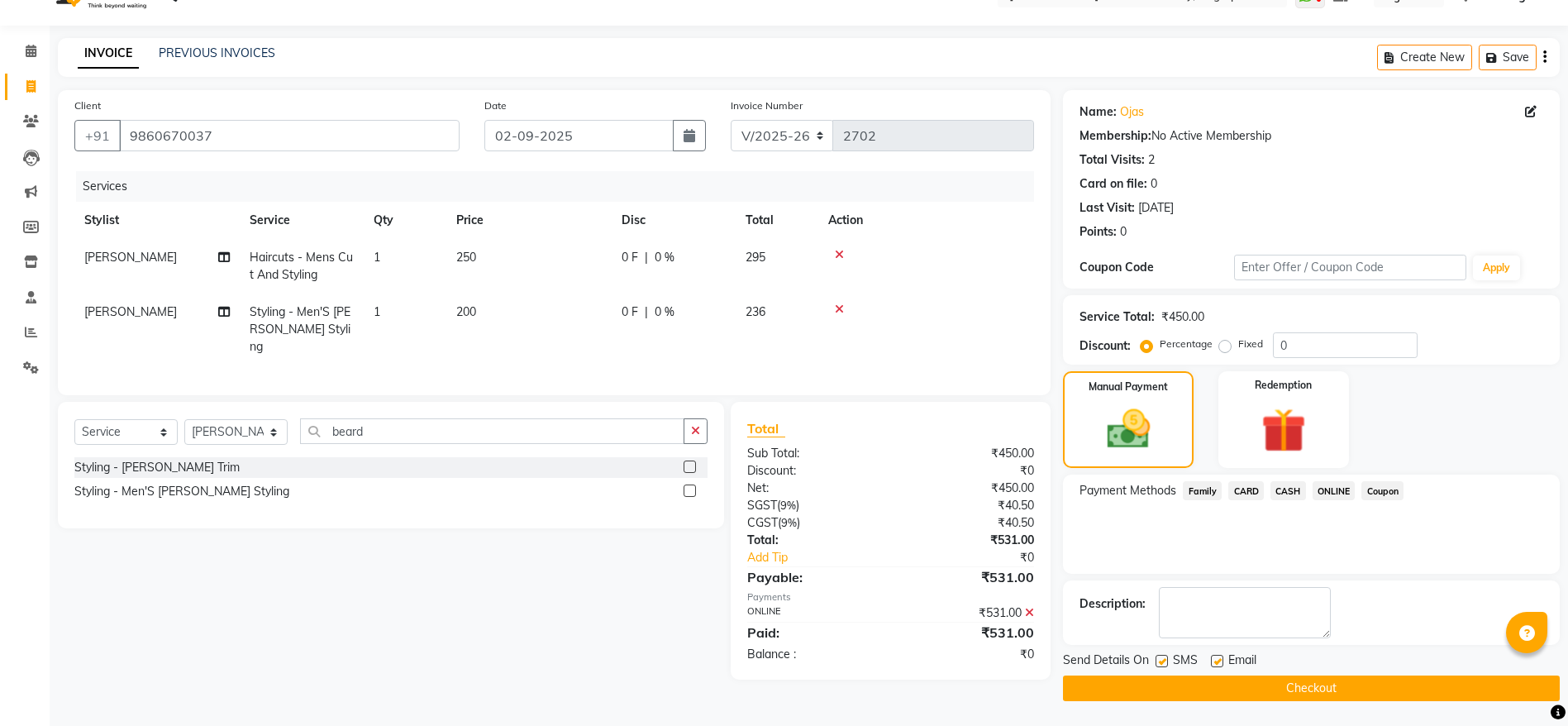
click at [1285, 694] on button "Checkout" at bounding box center [1311, 687] width 497 height 26
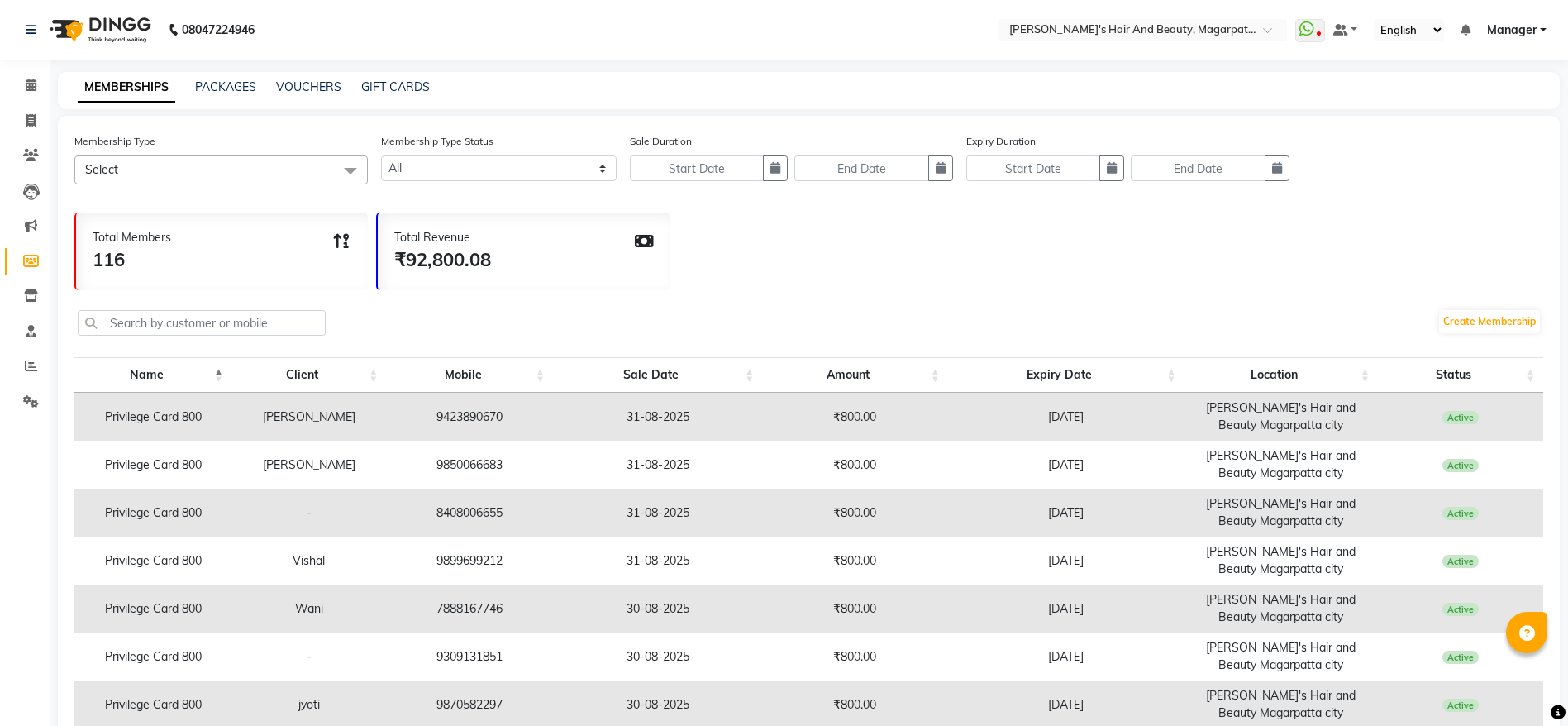
select select
click at [1457, 322] on link "Create Membership" at bounding box center [1489, 321] width 101 height 24
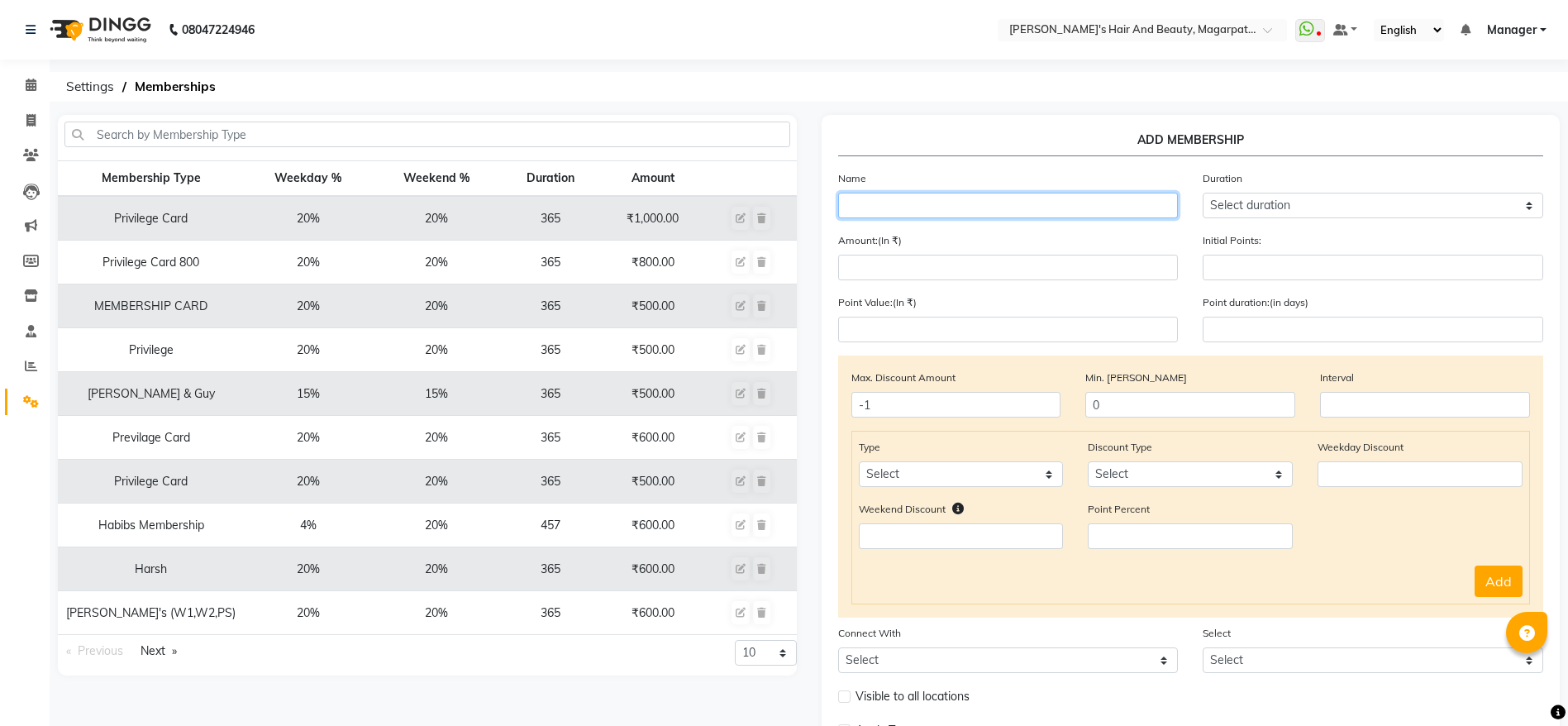
click at [943, 210] on input "text" at bounding box center [1008, 205] width 341 height 26
paste input "Neha"
type input "Neha"
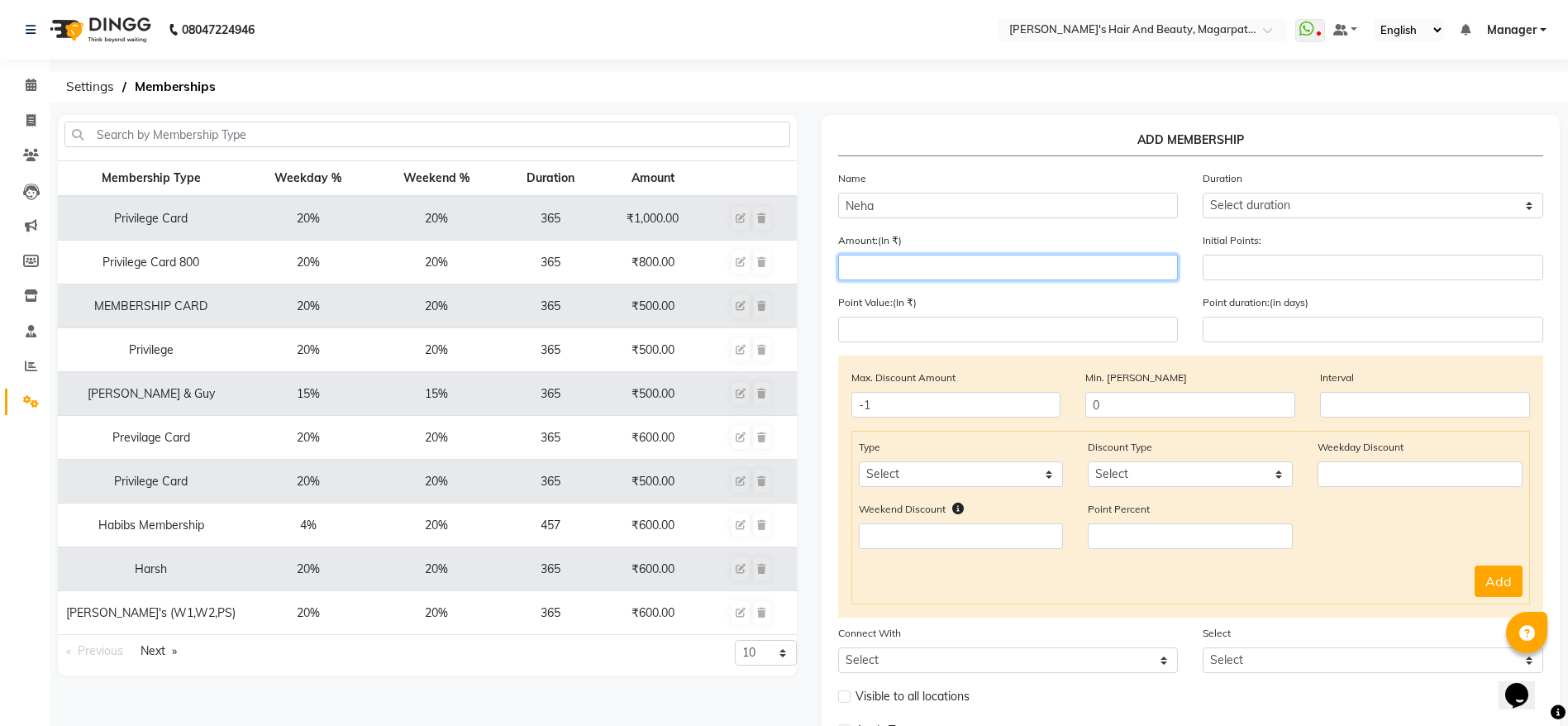
click at [924, 264] on input "number" at bounding box center [1008, 267] width 341 height 26
type input "800"
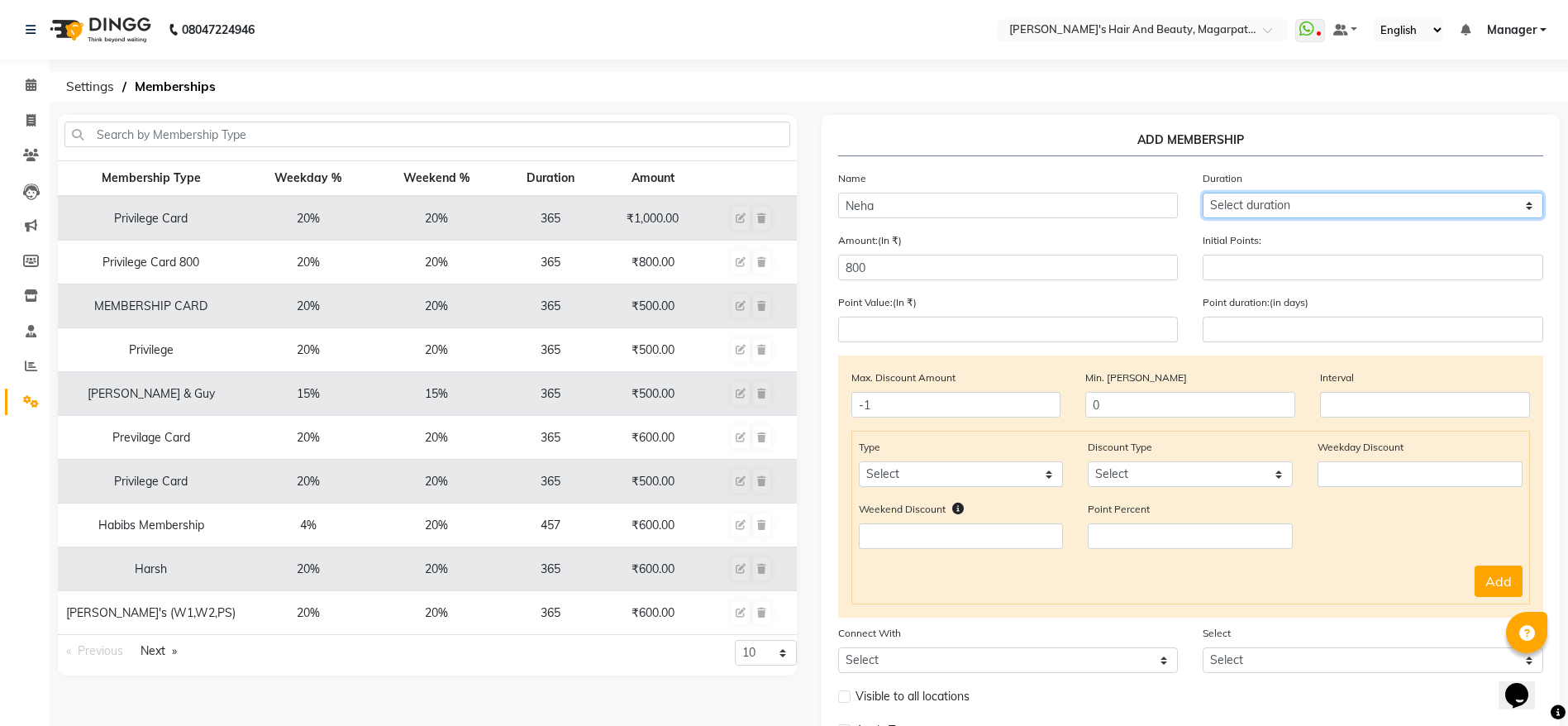
click at [1215, 207] on select "Select duration Week Half-month Month Year Life Time 4 Months 8 Months 6 Months…" at bounding box center [1373, 205] width 341 height 26
select select "4: 365"
click at [1203, 192] on select "Select duration Week Half-month Month Year Life Time 4 Months 8 Months 6 Months…" at bounding box center [1373, 205] width 341 height 26
type input "365"
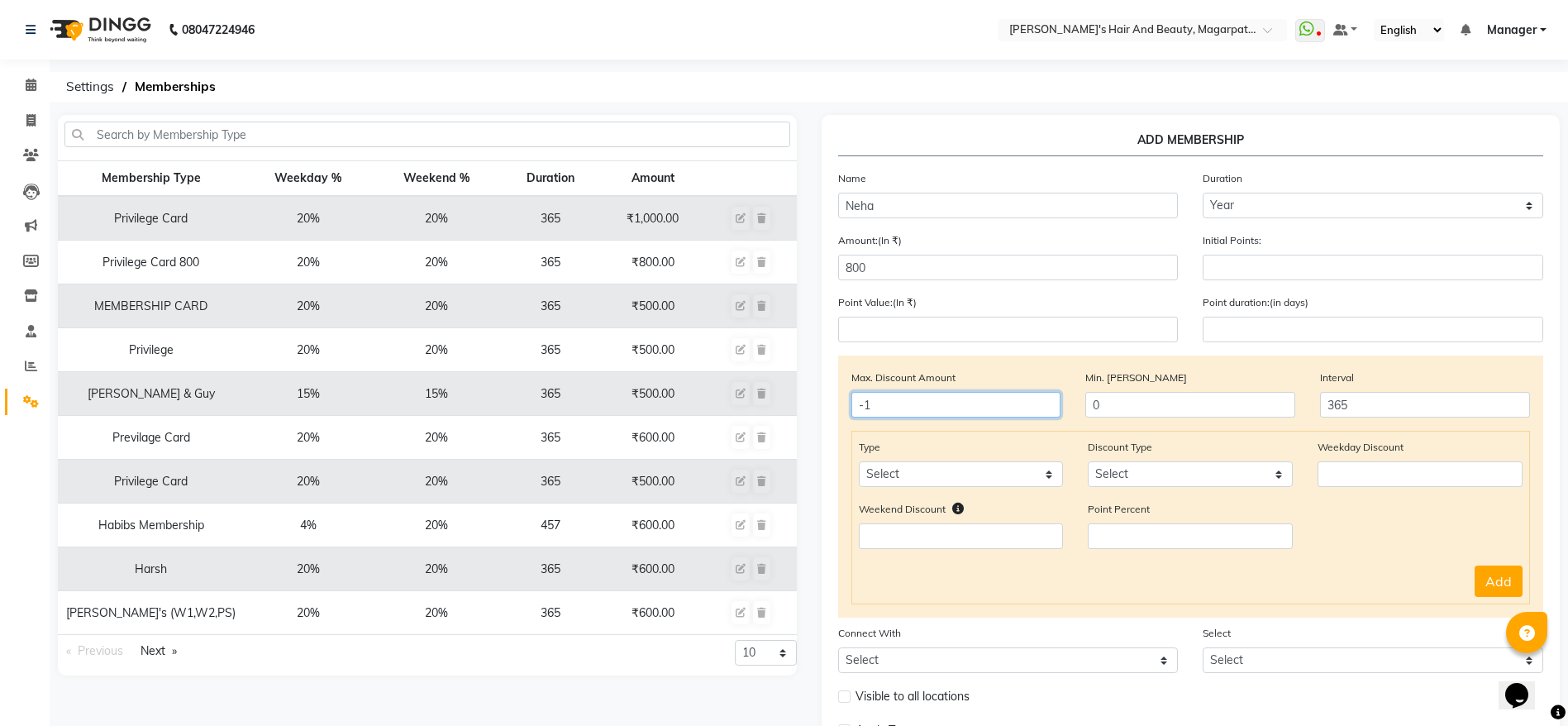
click at [983, 401] on input "-1" at bounding box center [956, 405] width 210 height 26
type input "0"
click at [938, 472] on select "Select Service Product Package Prepaid Voucher" at bounding box center [961, 473] width 205 height 26
select select "service"
click at [859, 461] on select "Select Service Product Package Prepaid Voucher" at bounding box center [961, 473] width 205 height 26
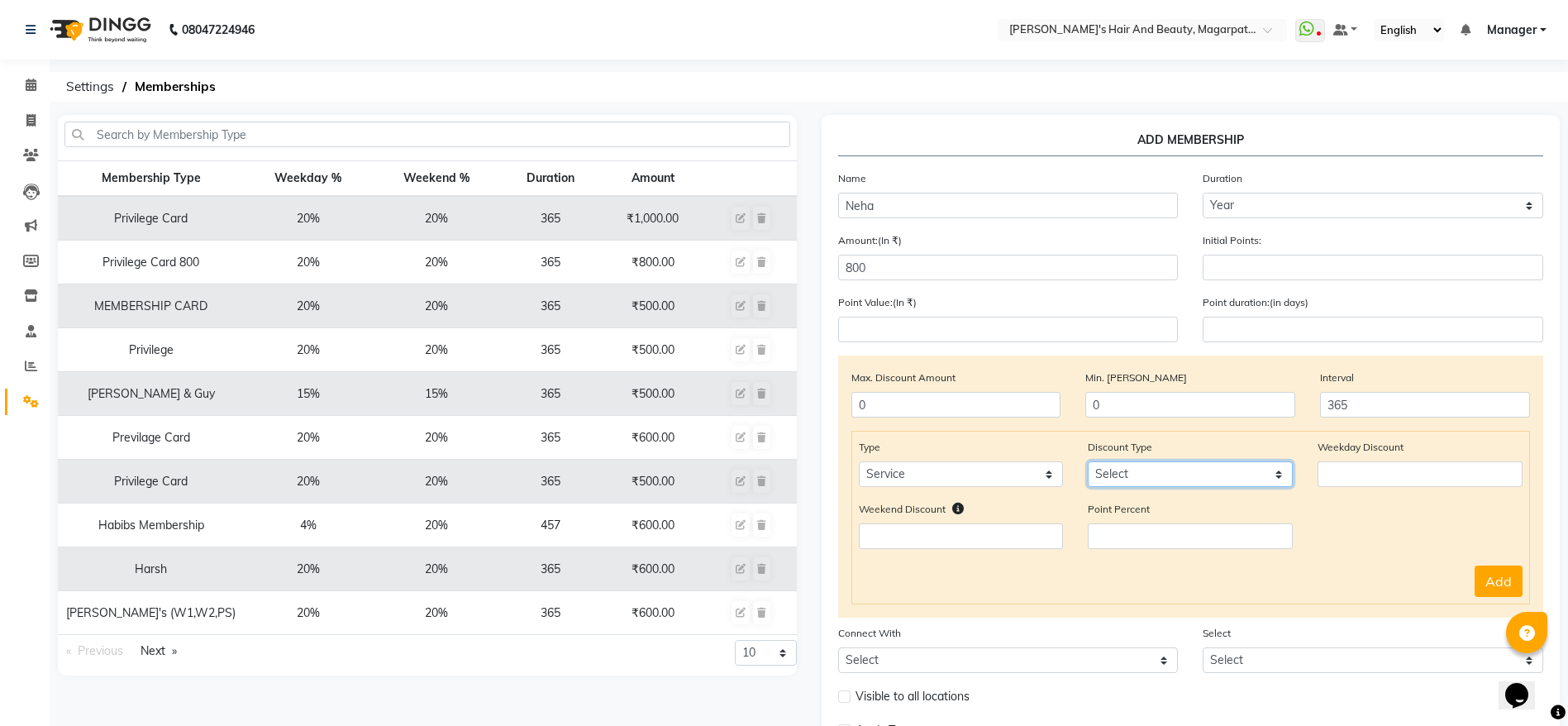
click at [1127, 473] on select "Select Percent Flat" at bounding box center [1190, 473] width 205 height 26
select select "Percent"
click at [1088, 461] on select "Select Percent Flat" at bounding box center [1190, 473] width 205 height 26
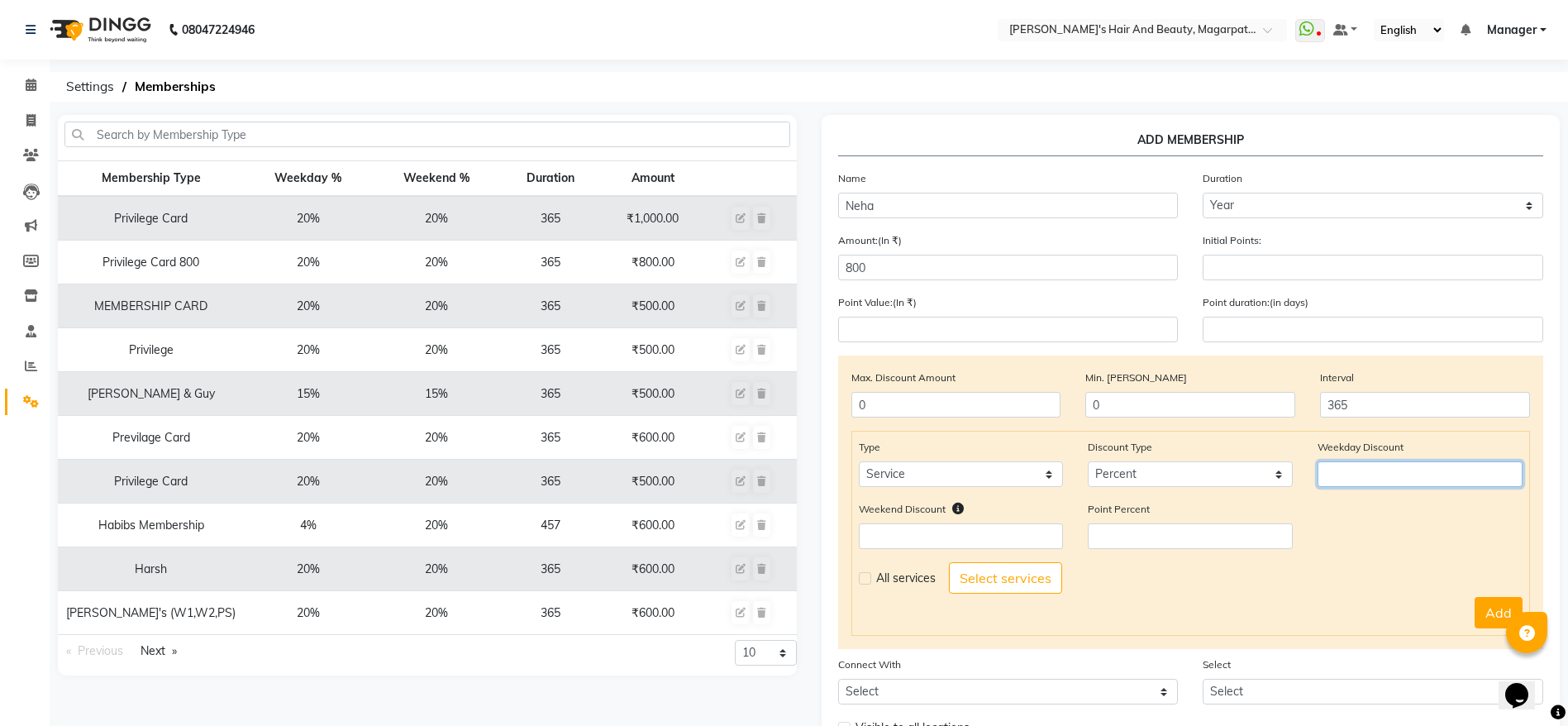
click at [1330, 483] on input "number" at bounding box center [1420, 473] width 205 height 26
type input "20"
click at [1032, 537] on input "number" at bounding box center [961, 535] width 205 height 26
type input "20"
click at [864, 582] on label at bounding box center [865, 577] width 13 height 13
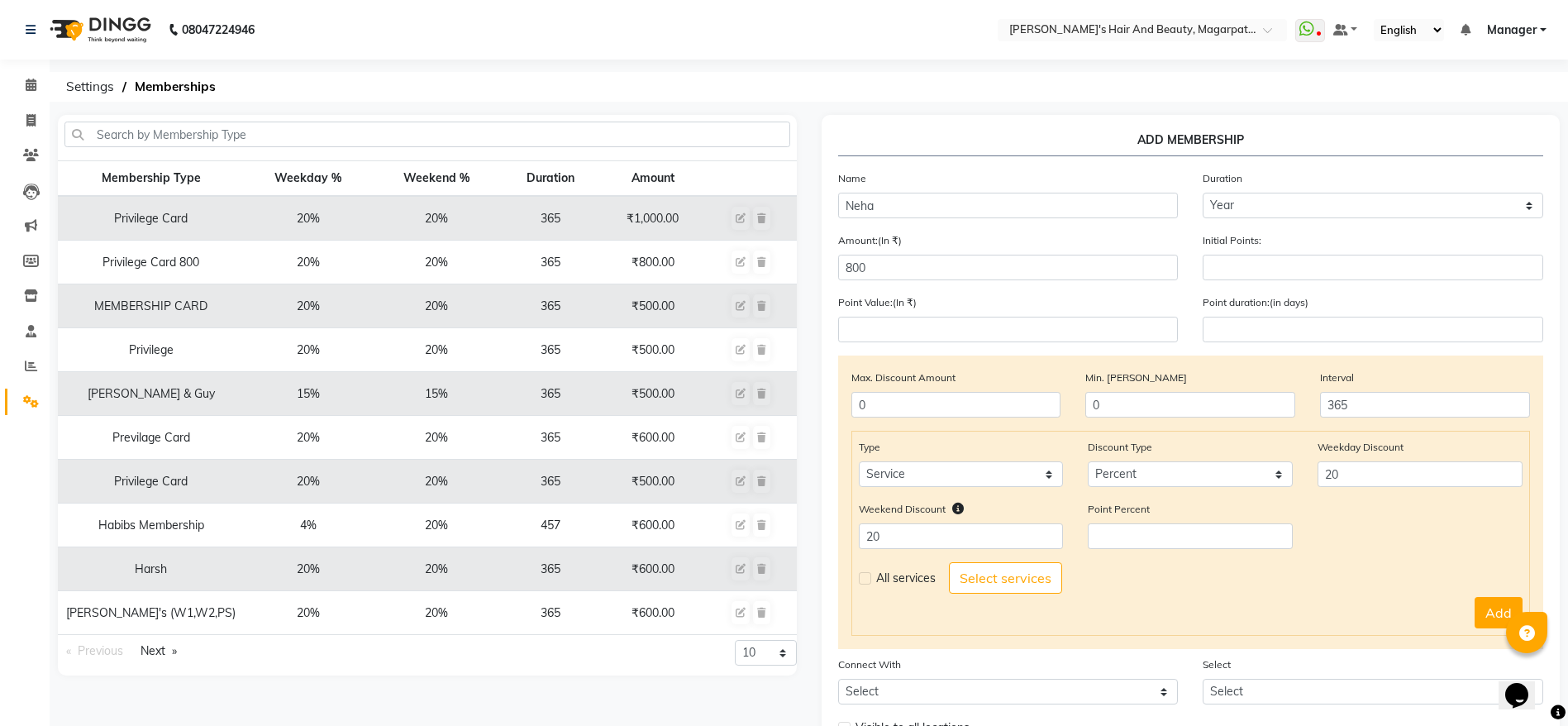
click at [864, 582] on input "checkbox" at bounding box center [864, 577] width 11 height 11
checkbox input "true"
click at [1487, 608] on button "Add" at bounding box center [1498, 612] width 48 height 31
select select
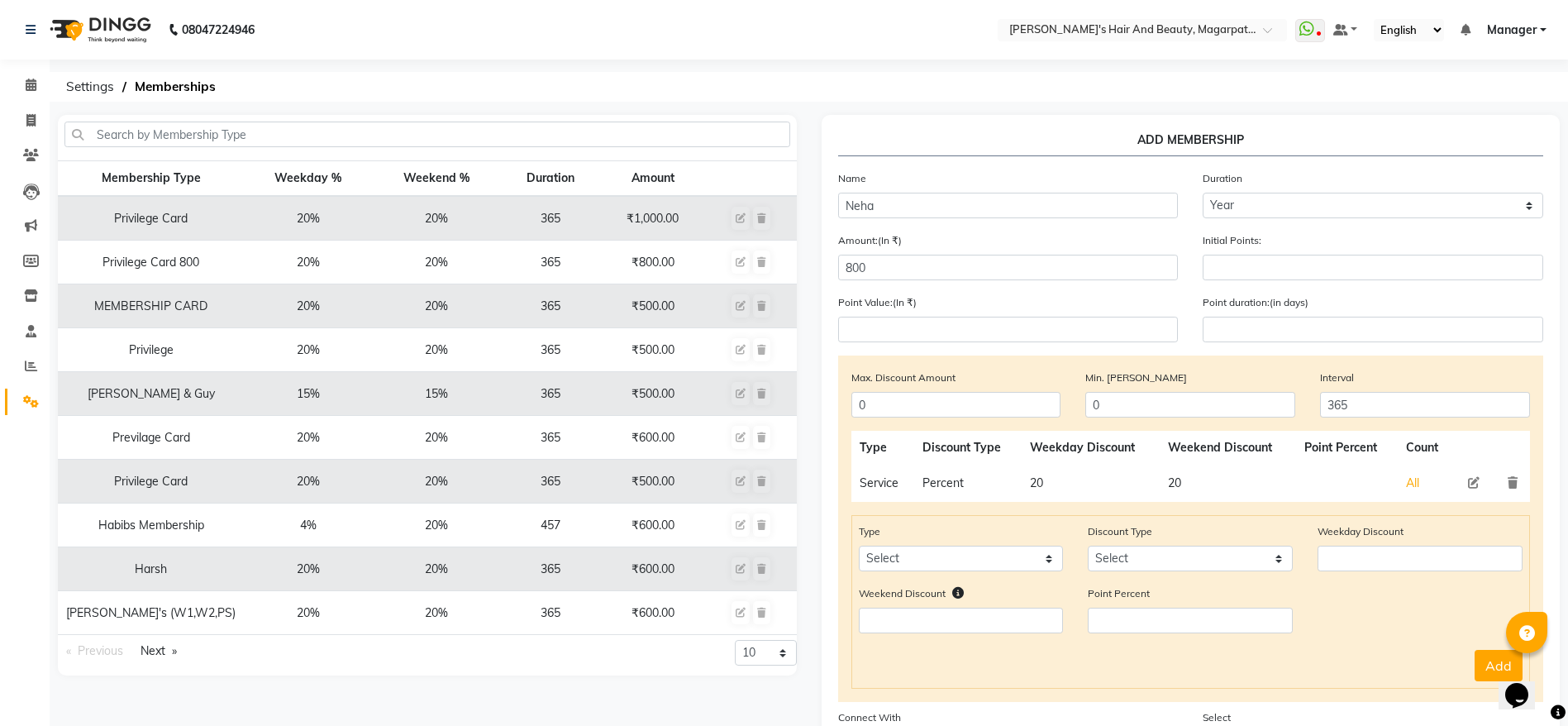
scroll to position [198, 0]
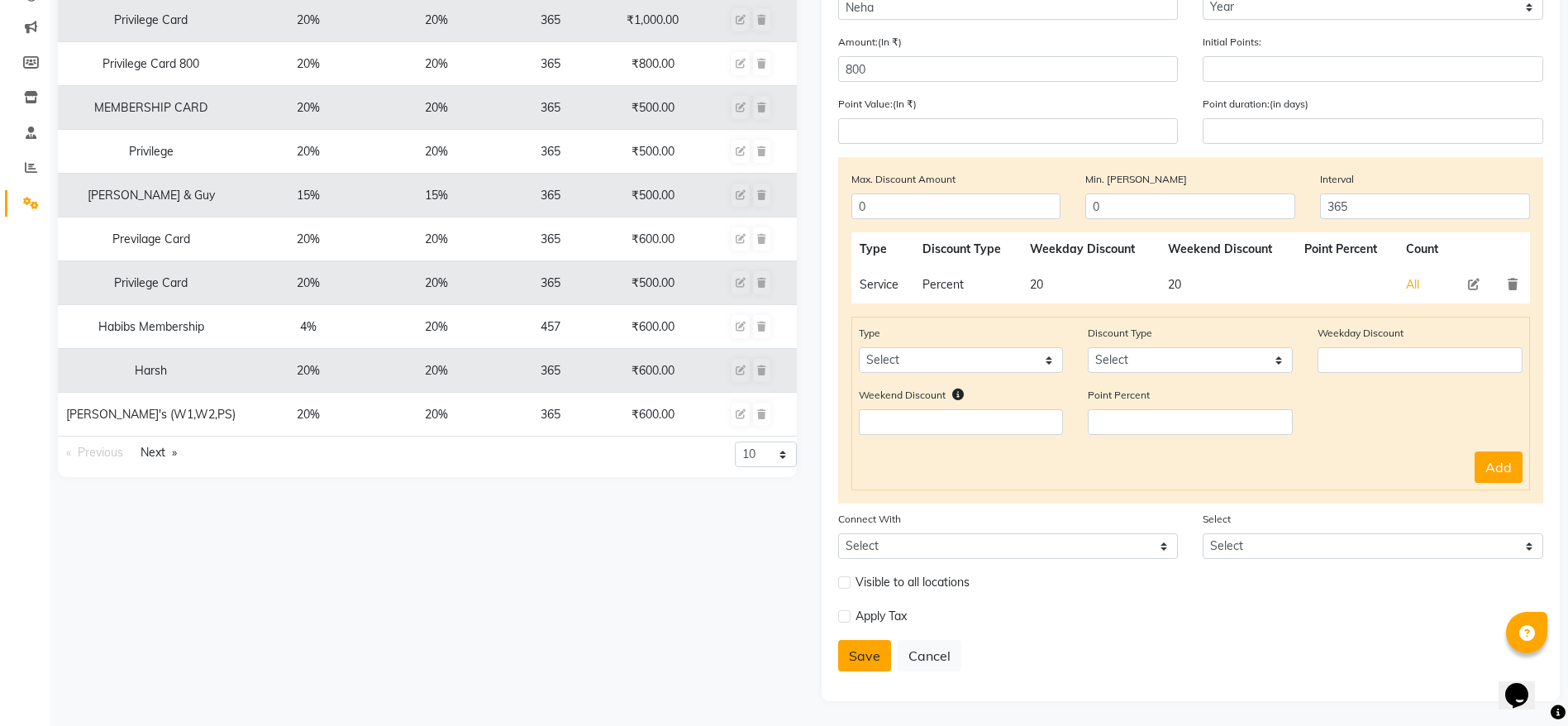
click at [850, 645] on button "Save" at bounding box center [864, 655] width 53 height 31
select select
type input "0"
select select
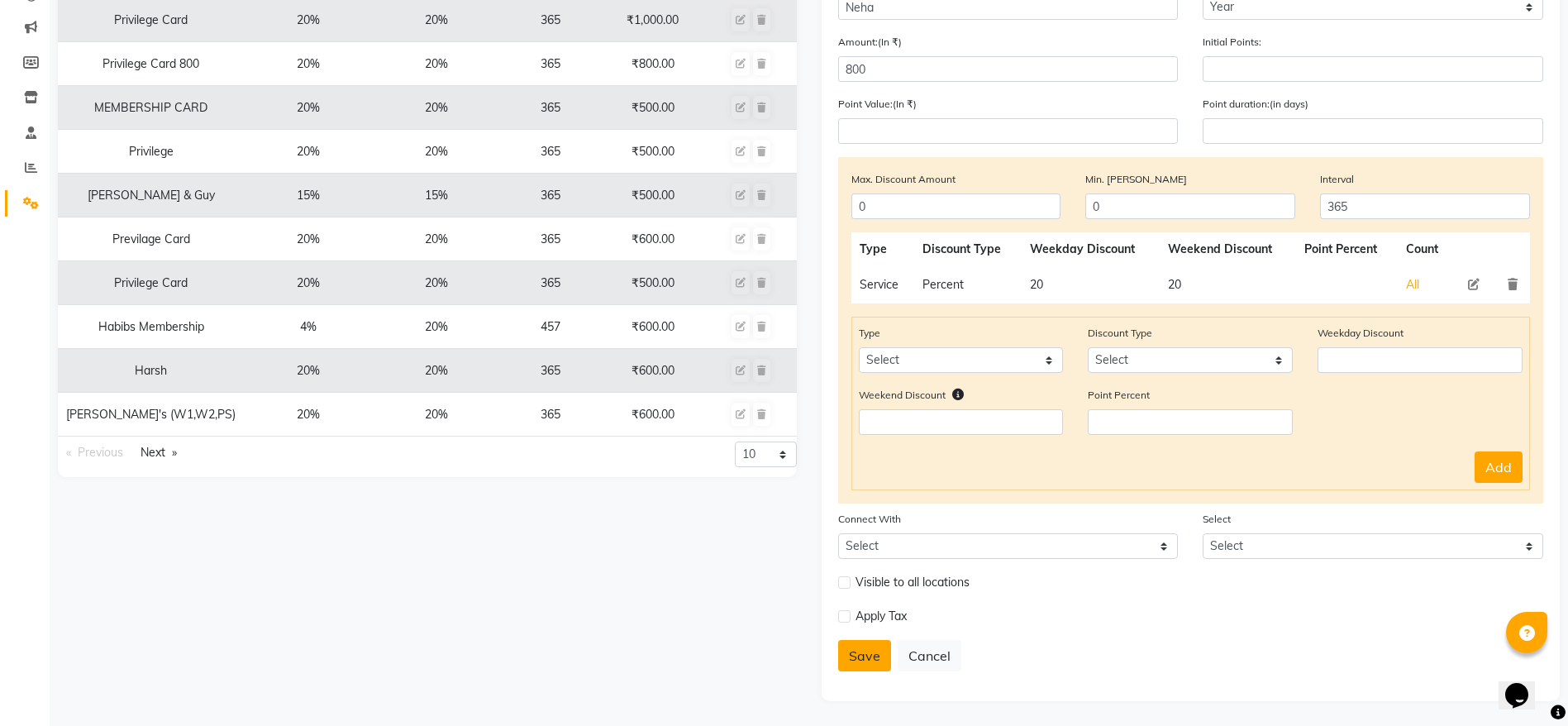
checkbox input "false"
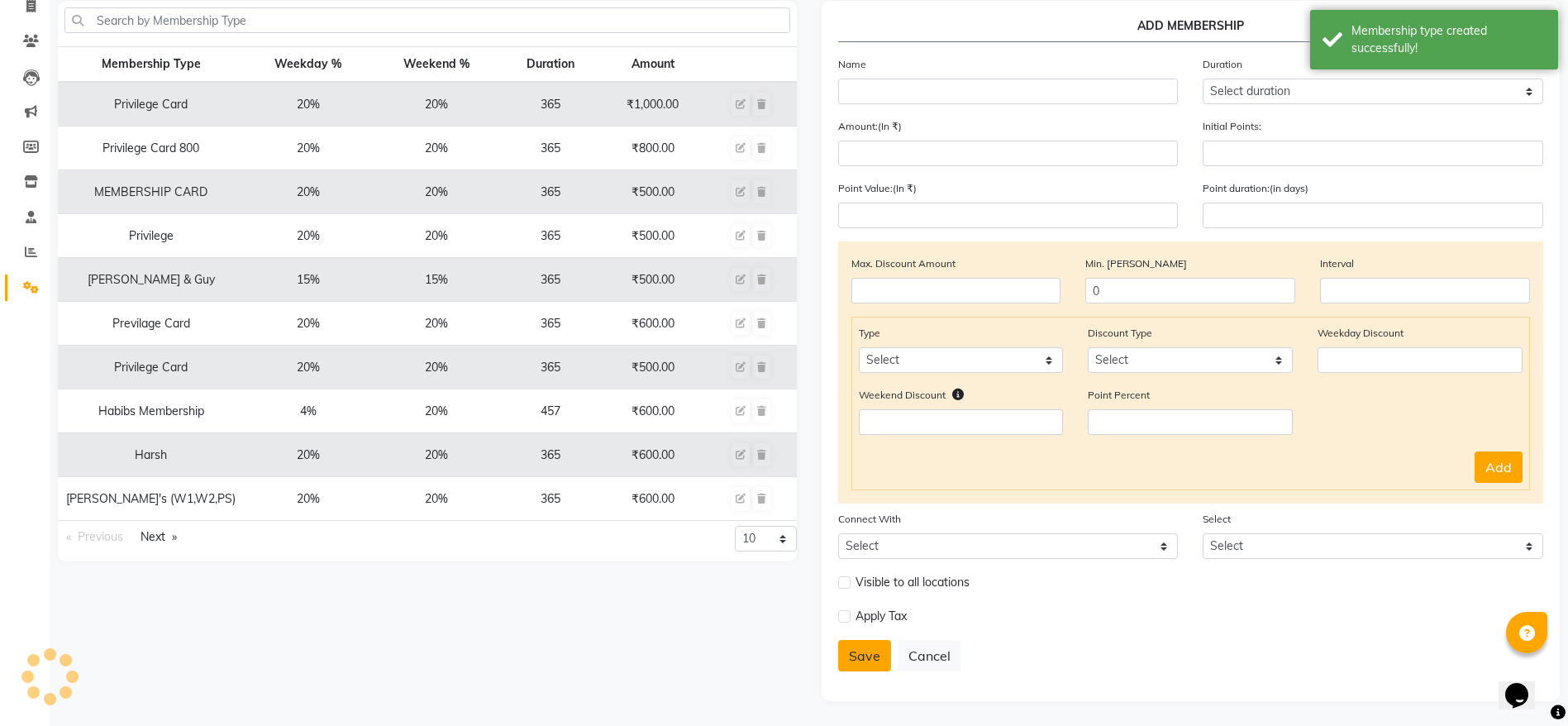
scroll to position [114, 0]
